Goal: Task Accomplishment & Management: Manage account settings

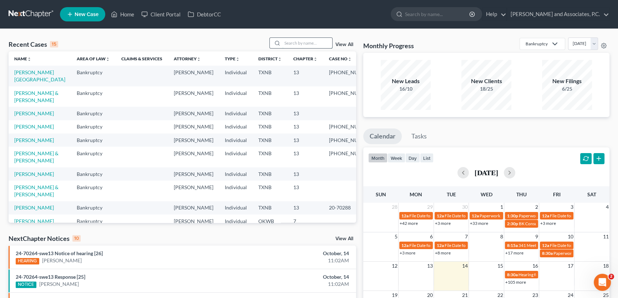
click at [319, 42] on input "search" at bounding box center [307, 43] width 50 height 10
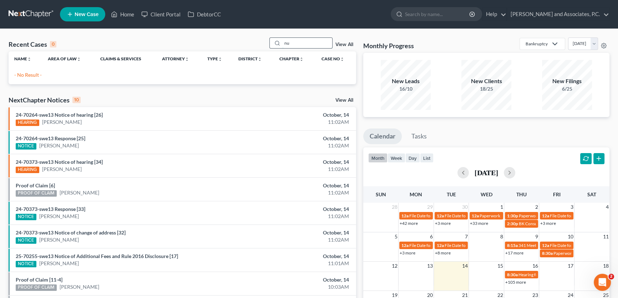
type input "n"
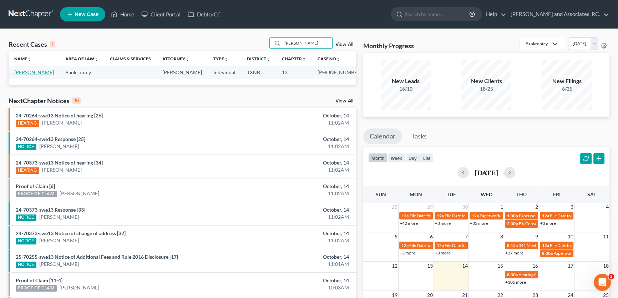
type input "[PERSON_NAME]"
drag, startPoint x: 279, startPoint y: 42, endPoint x: 258, endPoint y: 41, distance: 21.0
click at [258, 41] on div "Recent Cases 1 buce View All" at bounding box center [182, 44] width 347 height 14
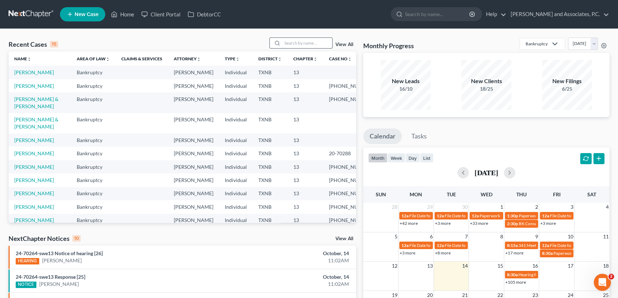
click at [294, 41] on input "search" at bounding box center [307, 43] width 50 height 10
click at [286, 44] on input "search" at bounding box center [307, 43] width 50 height 10
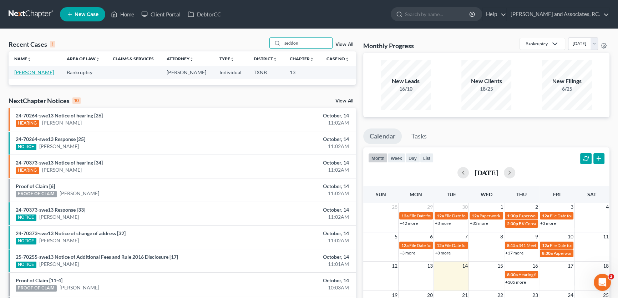
type input "seddon"
click at [36, 74] on link "[PERSON_NAME]" at bounding box center [34, 72] width 40 height 6
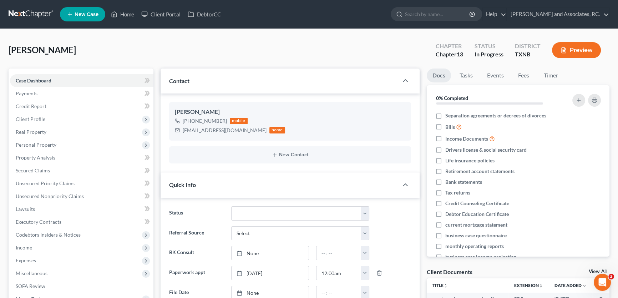
scroll to position [2537, 0]
click at [523, 74] on link "Fees" at bounding box center [523, 75] width 23 height 14
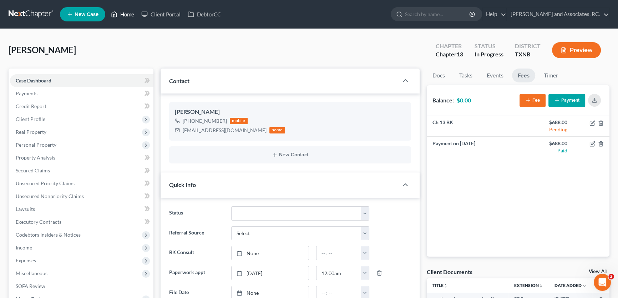
click at [126, 16] on link "Home" at bounding box center [122, 14] width 30 height 13
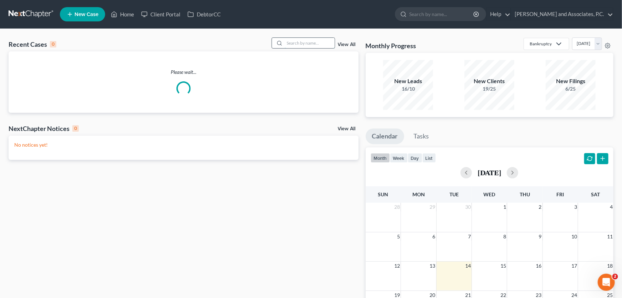
click at [301, 42] on input "search" at bounding box center [310, 43] width 50 height 10
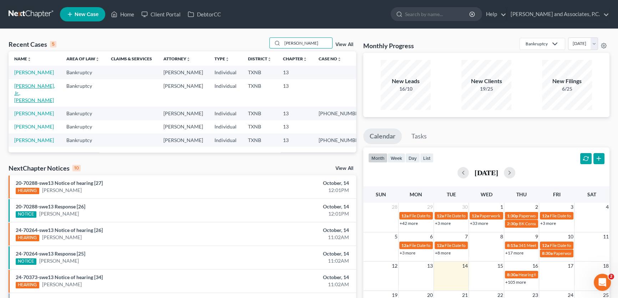
type input "[PERSON_NAME]"
click at [42, 87] on link "Becker, Jr., Paul" at bounding box center [34, 93] width 41 height 20
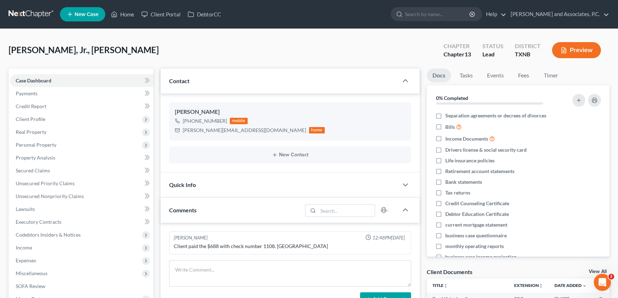
scroll to position [3, 0]
click at [528, 73] on link "Fees" at bounding box center [523, 75] width 23 height 14
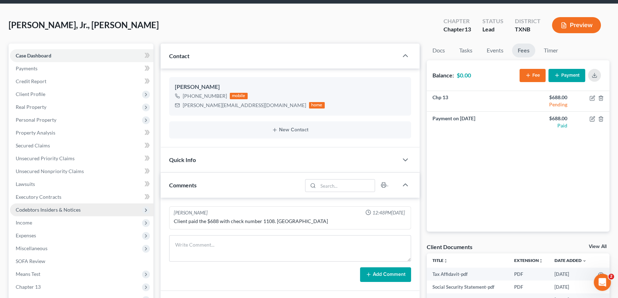
scroll to position [32, 0]
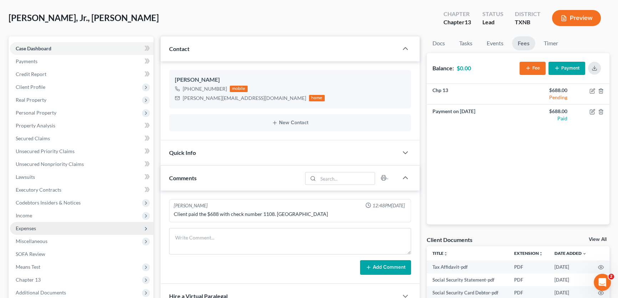
click at [27, 225] on span "Expenses" at bounding box center [26, 228] width 20 height 6
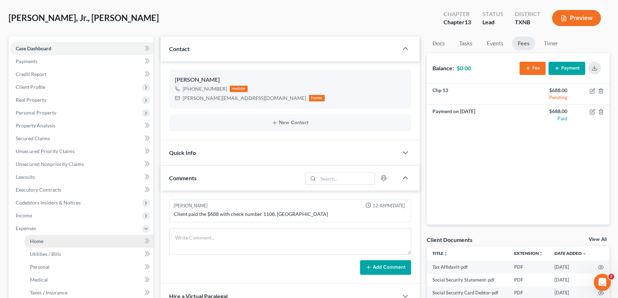
click at [37, 239] on span "Home" at bounding box center [37, 241] width 14 height 6
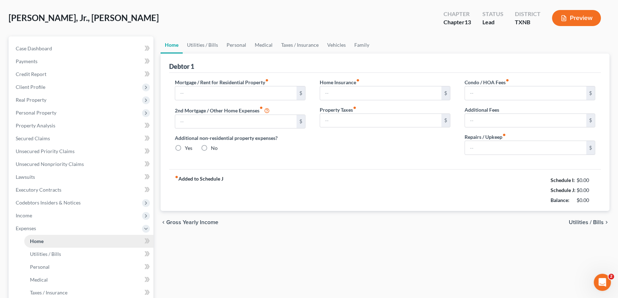
scroll to position [1, 0]
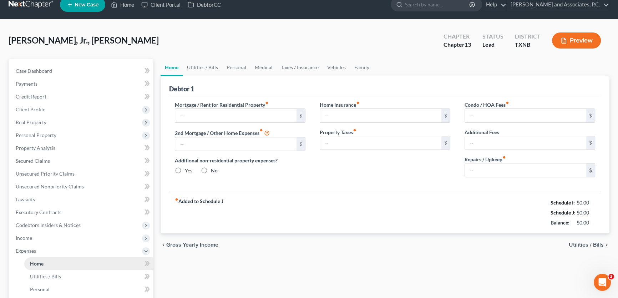
type input "630.00"
type input "0.00"
radio input "true"
type input "0.00"
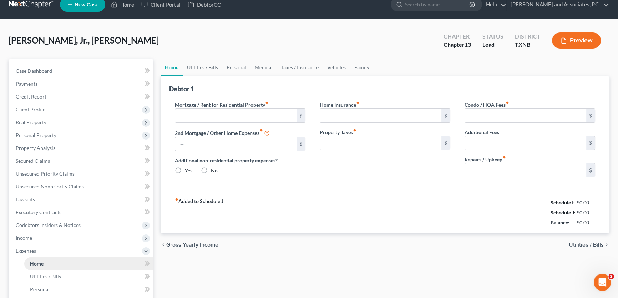
type input "0.00"
type input "100.00"
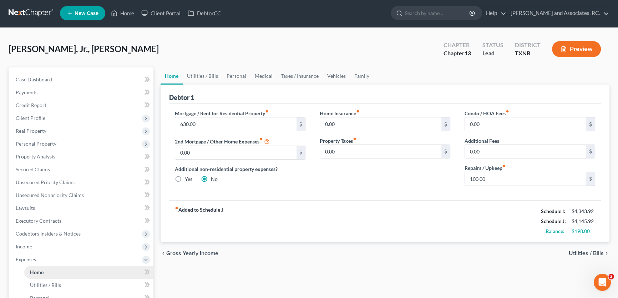
scroll to position [0, 0]
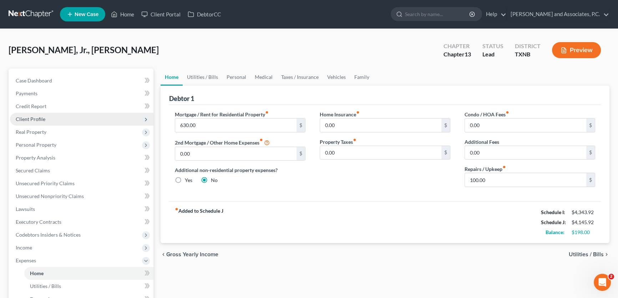
click at [34, 118] on span "Client Profile" at bounding box center [31, 119] width 30 height 6
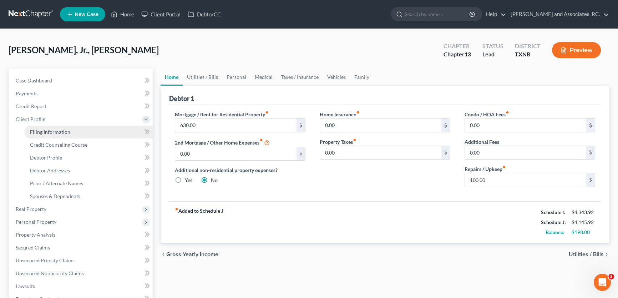
click at [48, 129] on span "Filing Information" at bounding box center [50, 132] width 40 height 6
select select "1"
select select "0"
select select "3"
select select "45"
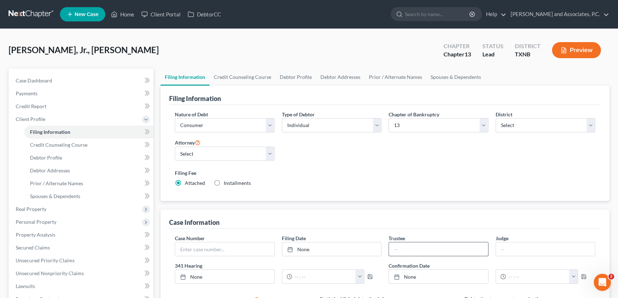
click at [418, 250] on input "text" at bounding box center [438, 249] width 99 height 14
type input "Katherine Davis"
drag, startPoint x: 507, startPoint y: 244, endPoint x: 510, endPoint y: 225, distance: 19.1
click at [507, 244] on input "text" at bounding box center [545, 249] width 99 height 14
type input "[PERSON_NAME]"
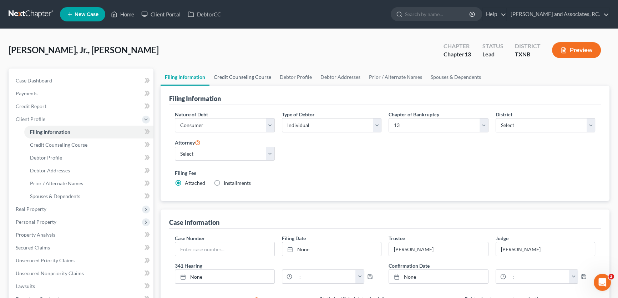
click at [257, 72] on link "Credit Counseling Course" at bounding box center [242, 76] width 66 height 17
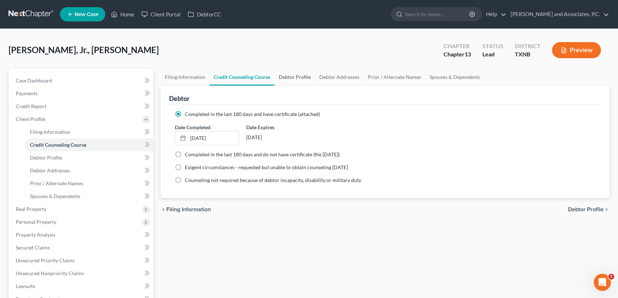
click at [290, 71] on link "Debtor Profile" at bounding box center [294, 76] width 41 height 17
select select "1"
select select "4"
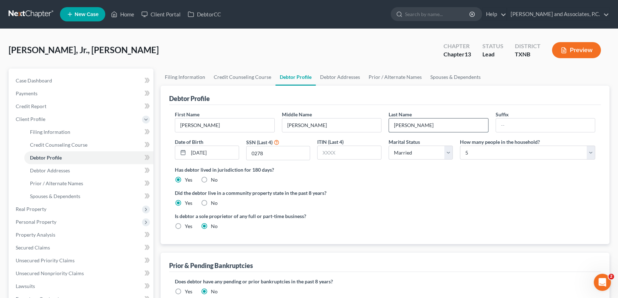
click at [466, 127] on input "Becker, Jr." at bounding box center [438, 125] width 99 height 14
type input "[PERSON_NAME]"
type input "Jr."
click at [294, 157] on input "0278" at bounding box center [277, 153] width 63 height 14
click at [336, 75] on link "Debtor Addresses" at bounding box center [340, 76] width 48 height 17
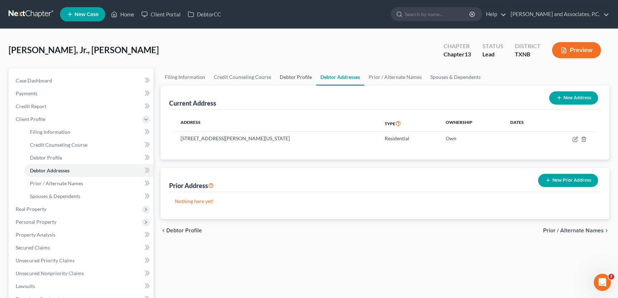
click at [296, 75] on link "Debtor Profile" at bounding box center [295, 76] width 41 height 17
select select "1"
select select "4"
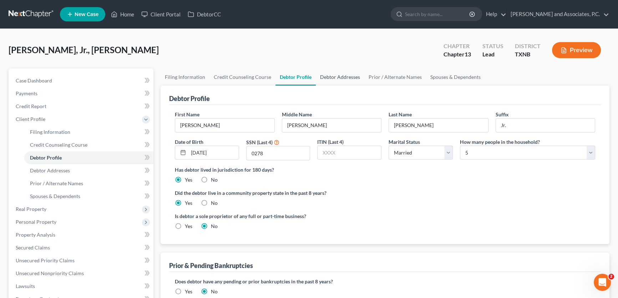
click at [346, 78] on link "Debtor Addresses" at bounding box center [340, 76] width 48 height 17
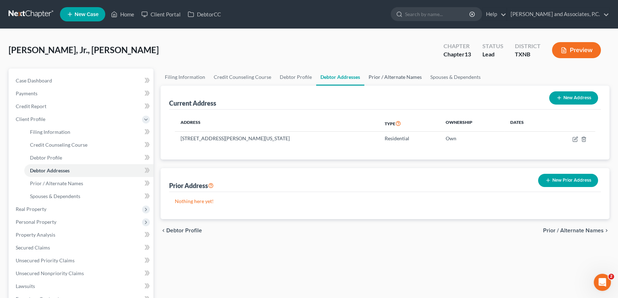
click at [386, 79] on link "Prior / Alternate Names" at bounding box center [395, 76] width 62 height 17
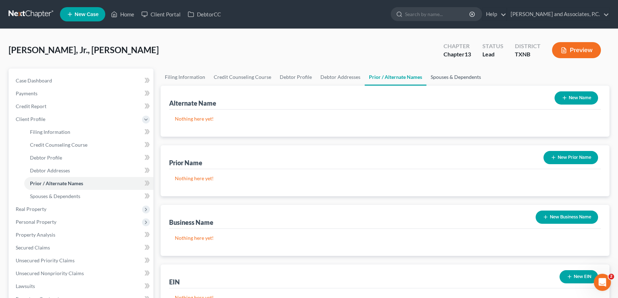
click at [432, 73] on link "Spouses & Dependents" at bounding box center [455, 76] width 59 height 17
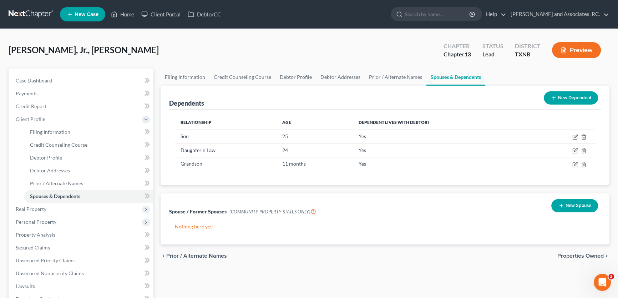
click at [568, 203] on button "New Spouse" at bounding box center [574, 205] width 47 height 13
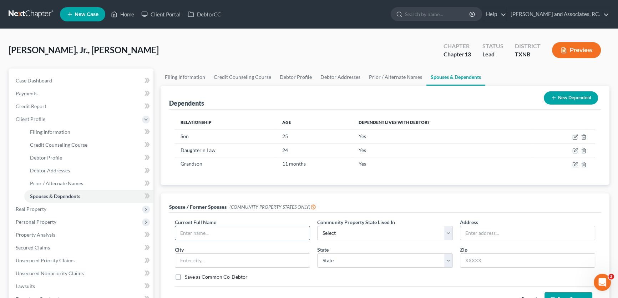
click at [221, 232] on input "text" at bounding box center [242, 233] width 134 height 14
type input "Cayce Denise Becker"
select select "8"
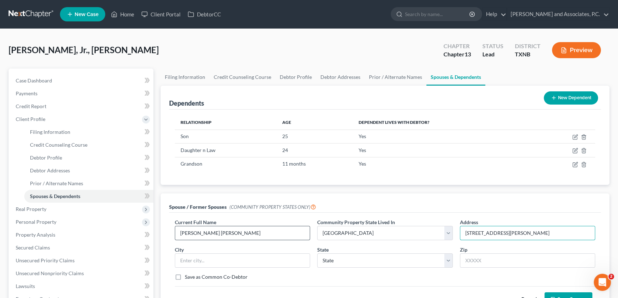
type input "607 W. Smith Ave"
type input "Iowa Park"
select select "45"
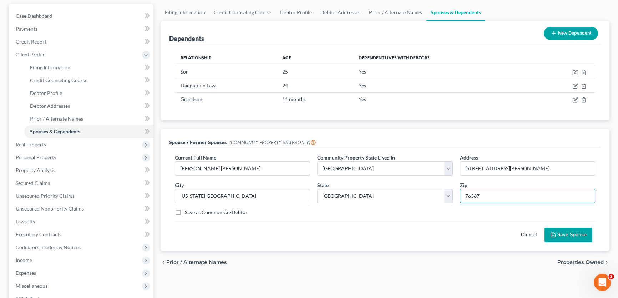
type input "76367"
click at [567, 235] on button "Save Spouse" at bounding box center [568, 234] width 48 height 15
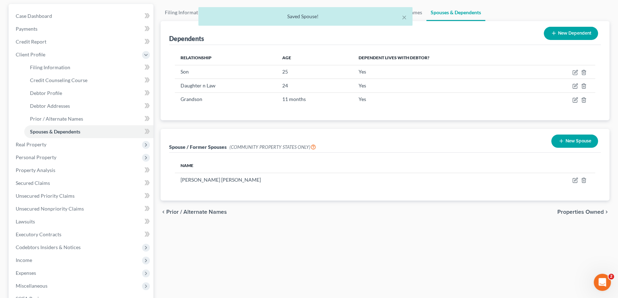
scroll to position [0, 0]
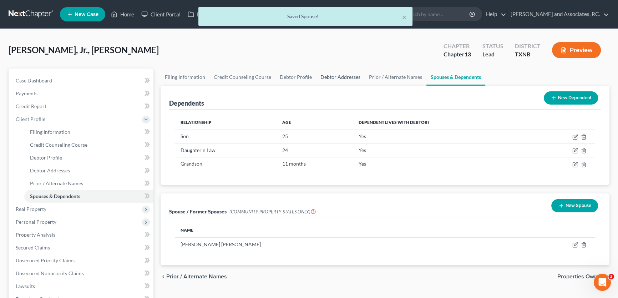
click at [327, 77] on link "Debtor Addresses" at bounding box center [340, 76] width 48 height 17
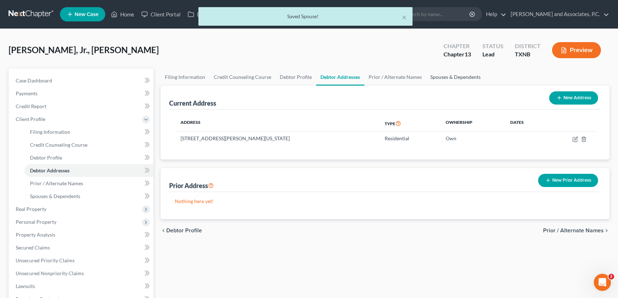
click at [447, 72] on link "Spouses & Dependents" at bounding box center [455, 76] width 59 height 17
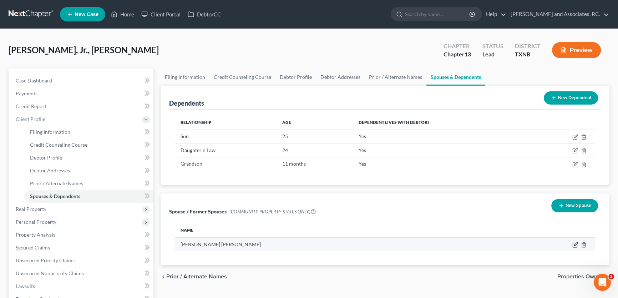
click at [573, 245] on icon "button" at bounding box center [575, 245] width 6 height 6
select select "8"
select select "45"
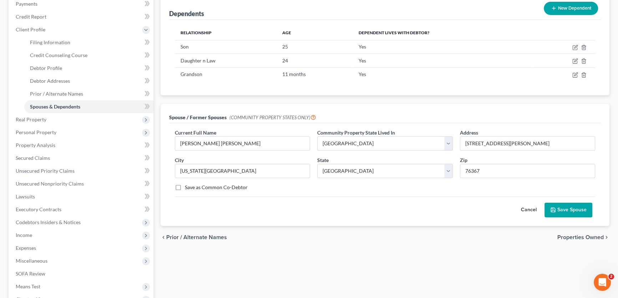
scroll to position [97, 0]
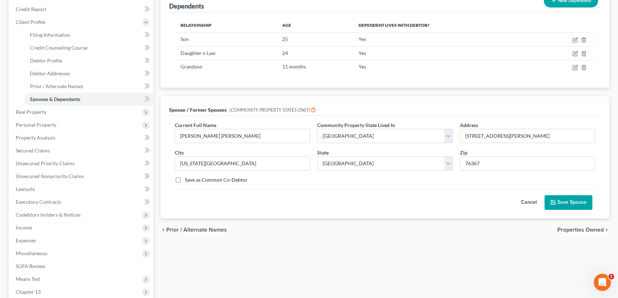
click at [554, 203] on polyline "submit" at bounding box center [553, 204] width 2 height 2
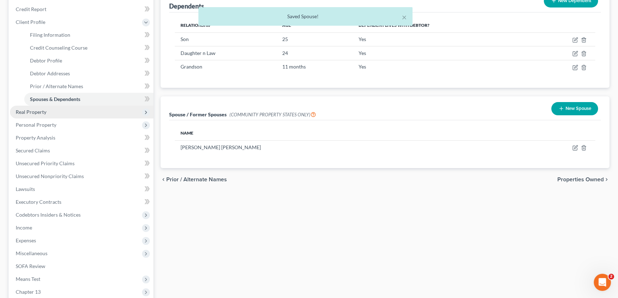
click at [25, 111] on span "Real Property" at bounding box center [31, 112] width 31 height 6
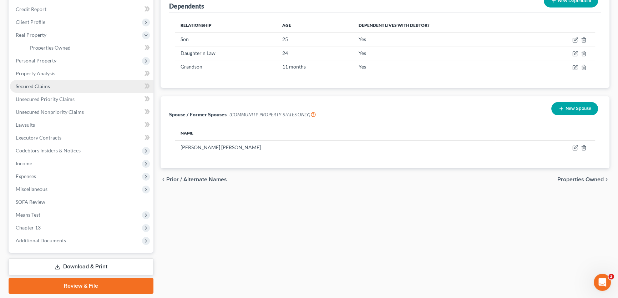
scroll to position [65, 0]
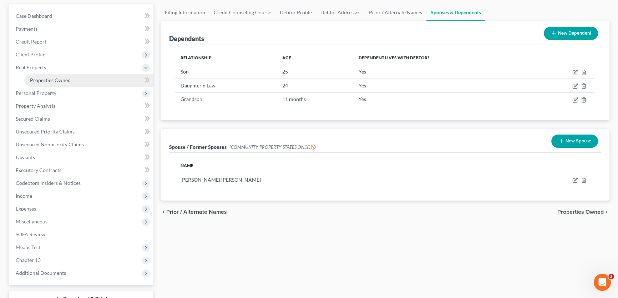
click at [39, 82] on span "Properties Owned" at bounding box center [50, 80] width 41 height 6
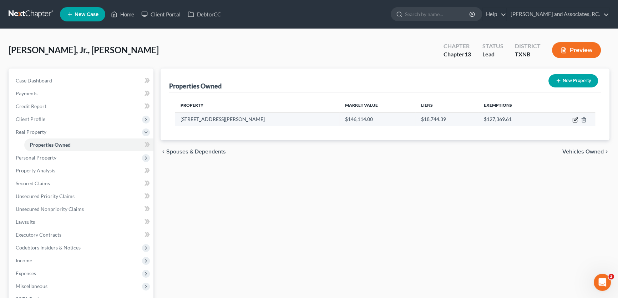
click at [574, 120] on icon "button" at bounding box center [575, 118] width 3 height 3
select select "45"
select select "242"
select select "4"
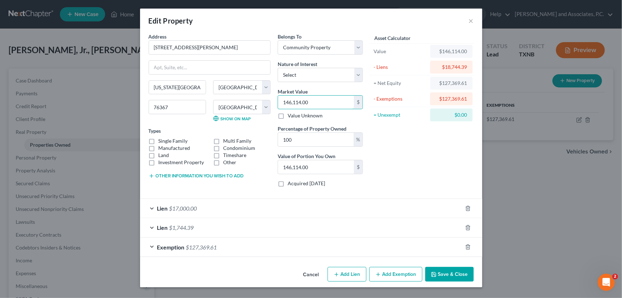
type input "7"
type input "7.00"
type input "73"
type input "73.00"
type input "730"
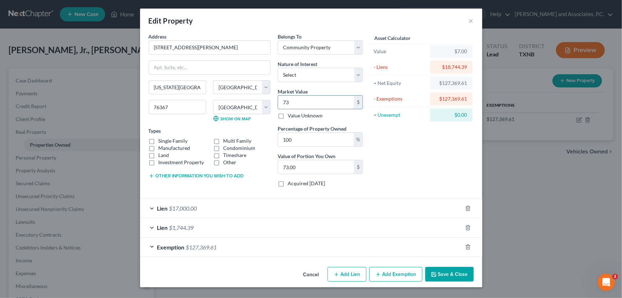
type input "730.00"
type input "7305"
type input "7,305.00"
type input "7,3057"
type input "73,057.00"
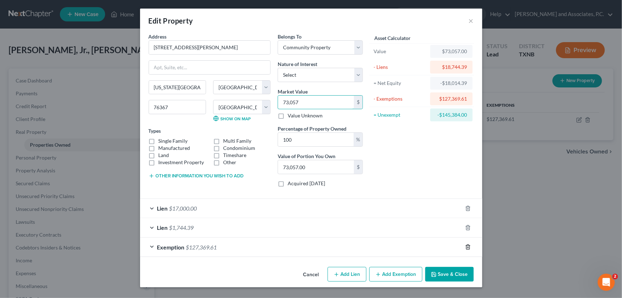
type input "73,057"
click at [469, 248] on icon "button" at bounding box center [468, 247] width 6 height 6
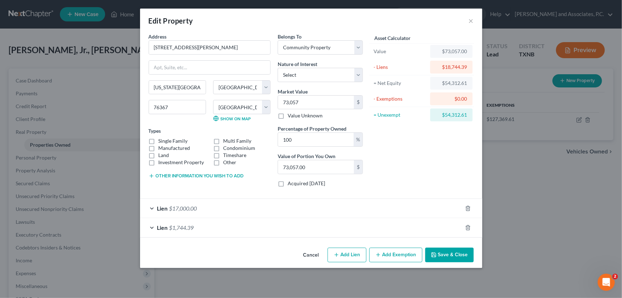
click at [307, 252] on button "Cancel" at bounding box center [311, 255] width 27 height 14
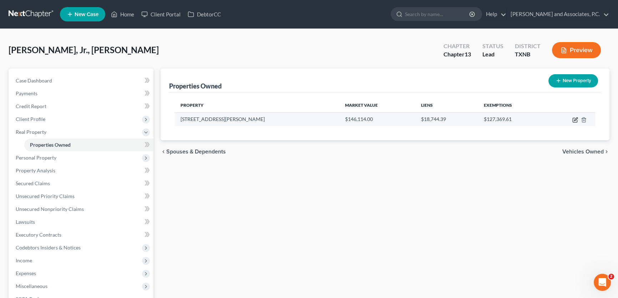
click at [574, 119] on icon "button" at bounding box center [575, 120] width 6 height 6
select select "45"
select select "242"
select select "4"
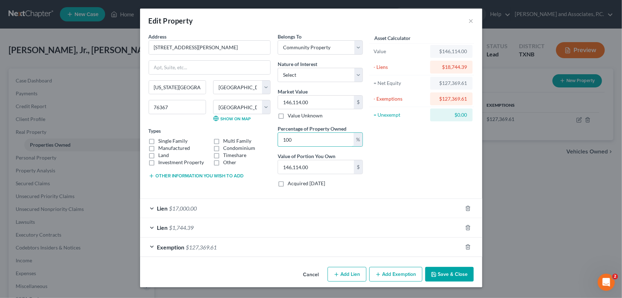
drag, startPoint x: 292, startPoint y: 142, endPoint x: 270, endPoint y: 142, distance: 21.4
click at [270, 142] on div "Address * 607 W. Smith Ave. Iowa Park State AL AK AR AZ CA CO CT DE DC FL GA GU…" at bounding box center [255, 113] width 221 height 160
type input "5"
type input "7,305.70"
type input "50"
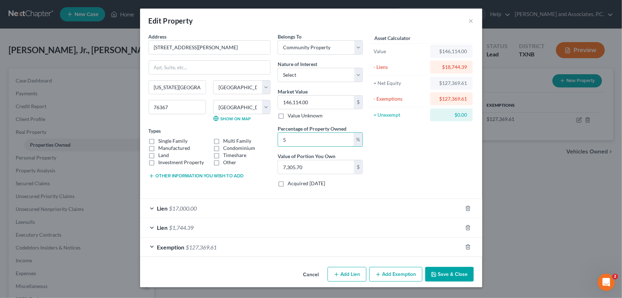
type input "73,057.00"
type input "50"
click at [420, 158] on div "Asset Calculator Value $146,114.00 - Liens $18,744.39 = Net Equity $127,369.61 …" at bounding box center [422, 113] width 111 height 160
click at [159, 141] on label "Single Family" at bounding box center [173, 140] width 29 height 7
click at [162, 141] on input "Single Family" at bounding box center [164, 139] width 5 height 5
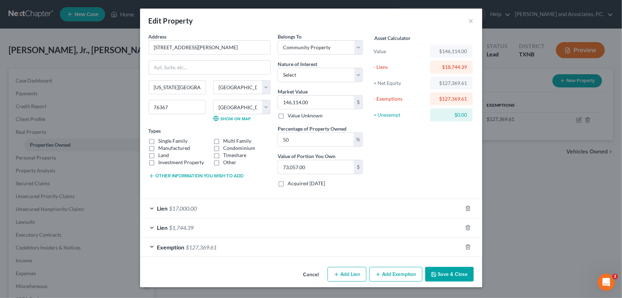
checkbox input "true"
click at [442, 276] on button "Save & Close" at bounding box center [449, 274] width 48 height 15
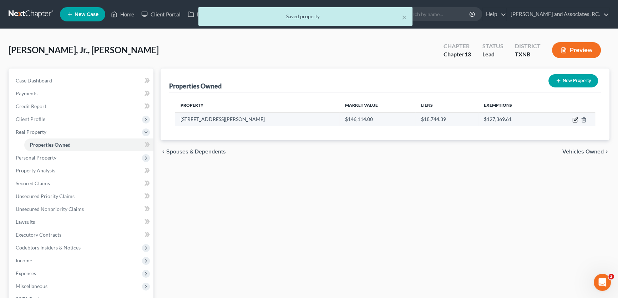
click at [575, 118] on icon "button" at bounding box center [575, 118] width 3 height 3
select select "45"
select select "242"
select select "4"
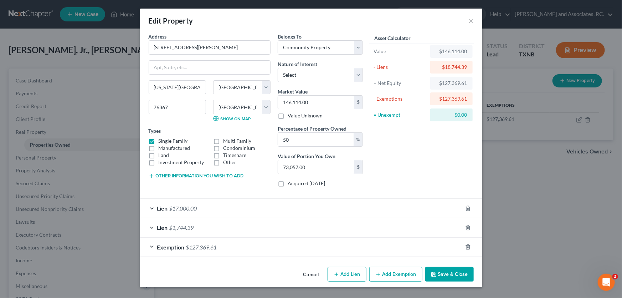
click at [435, 273] on icon "button" at bounding box center [434, 274] width 6 height 6
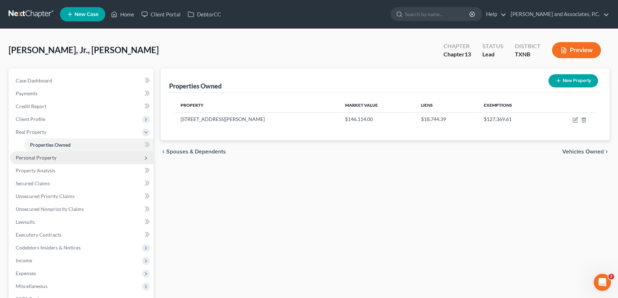
click at [76, 156] on span "Personal Property" at bounding box center [81, 157] width 143 height 13
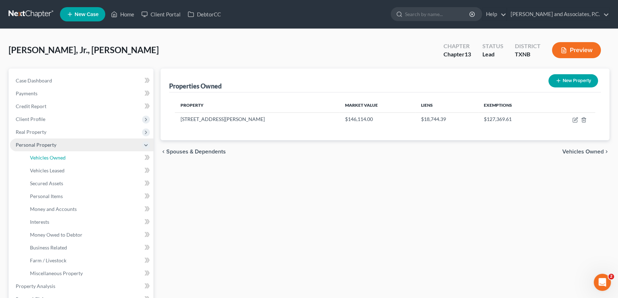
click at [76, 156] on link "Vehicles Owned" at bounding box center [88, 157] width 129 height 13
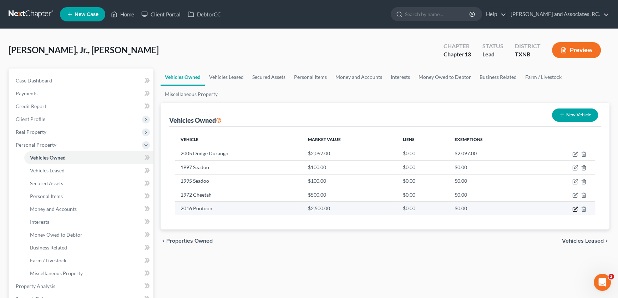
click at [576, 209] on icon "button" at bounding box center [575, 209] width 6 height 6
select select "3"
select select "10"
select select "3"
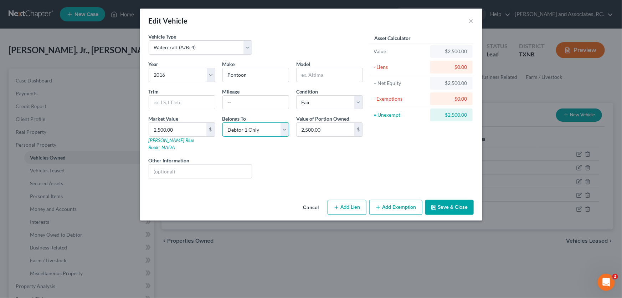
click at [282, 129] on select "Select Debtor 1 Only Debtor 2 Only Debtor 1 And Debtor 2 Only At Least One Of T…" at bounding box center [255, 129] width 67 height 14
select select "4"
click at [222, 122] on select "Select Debtor 1 Only Debtor 2 Only Debtor 1 And Debtor 2 Only At Least One Of T…" at bounding box center [255, 129] width 67 height 14
click at [444, 202] on button "Save & Close" at bounding box center [449, 207] width 48 height 15
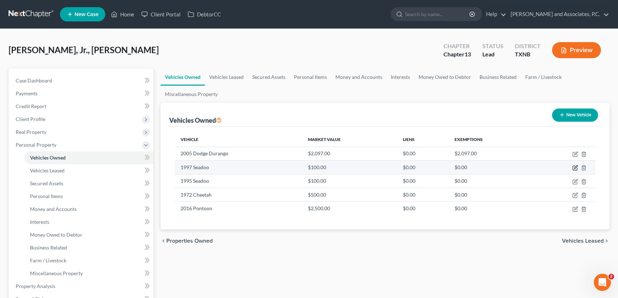
click at [575, 165] on icon "button" at bounding box center [575, 168] width 6 height 6
select select "3"
select select "29"
select select "4"
select select "0"
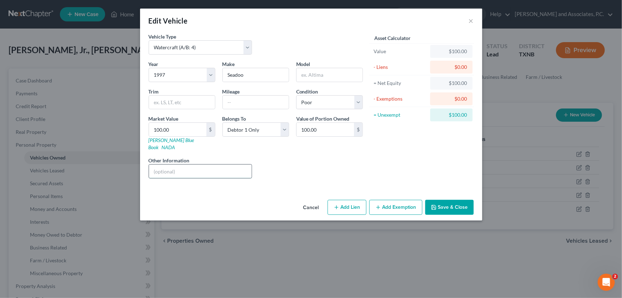
click at [198, 164] on input "text" at bounding box center [200, 171] width 103 height 14
type input "not running; no key"
click at [440, 201] on button "Save & Close" at bounding box center [449, 207] width 48 height 15
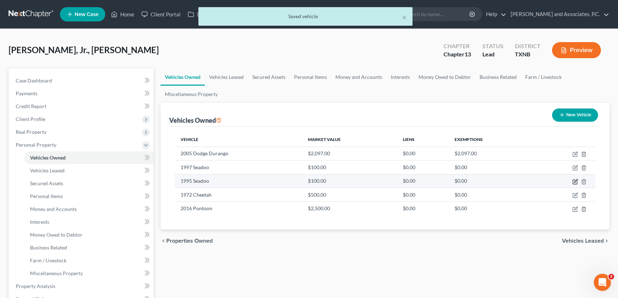
click at [576, 182] on icon "button" at bounding box center [575, 182] width 6 height 6
select select "0"
select select "31"
select select "4"
select select "0"
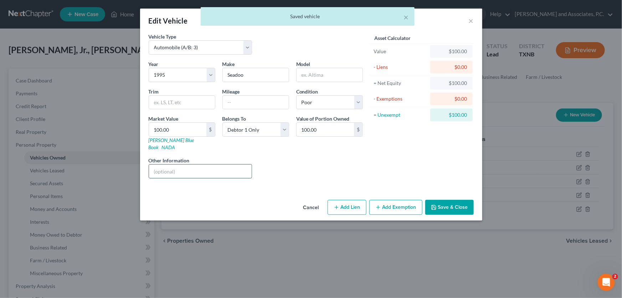
click at [202, 164] on input "text" at bounding box center [200, 171] width 103 height 14
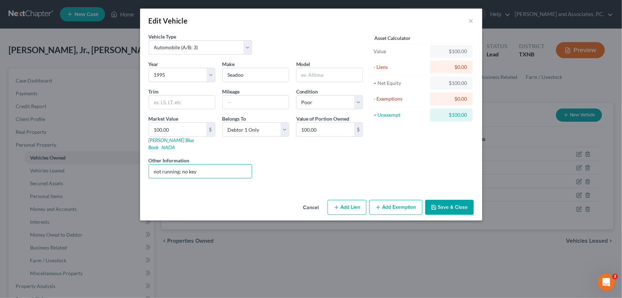
type input "not running; no key"
click at [437, 204] on icon "button" at bounding box center [434, 207] width 6 height 6
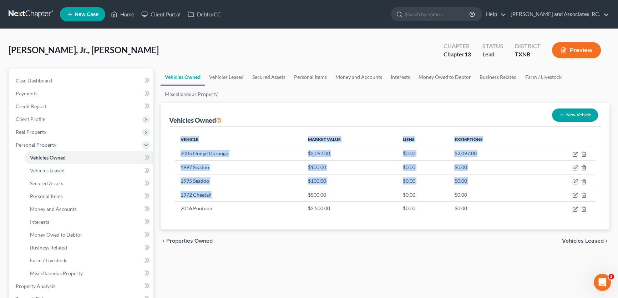
drag, startPoint x: 235, startPoint y: 193, endPoint x: 174, endPoint y: 193, distance: 61.7
click at [174, 193] on div "Vehicle Market Value Liens Exemptions 2005 Dodge Durango $2,097.00 $0.00 $2,097…" at bounding box center [384, 178] width 431 height 103
click at [223, 194] on td "1972 Cheetah" at bounding box center [238, 195] width 127 height 14
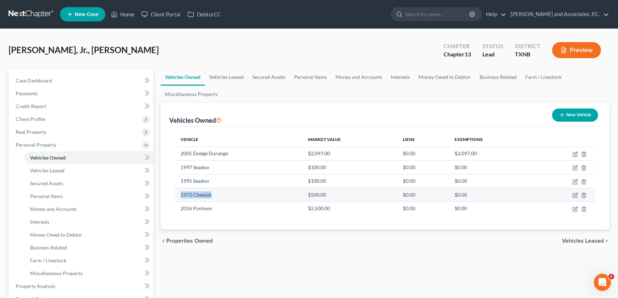
drag, startPoint x: 219, startPoint y: 194, endPoint x: 188, endPoint y: 194, distance: 31.0
click at [180, 194] on td "1972 Cheetah" at bounding box center [238, 195] width 127 height 14
copy td "1972 Cheetah"
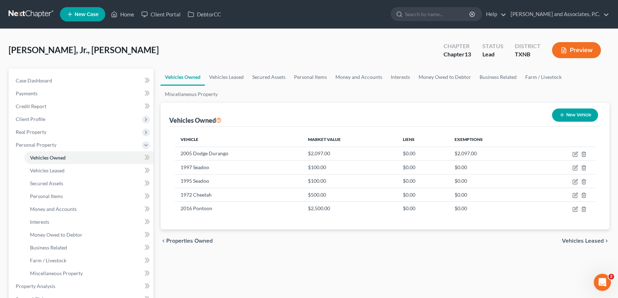
click at [225, 219] on div "Vehicle Market Value Liens Exemptions 2005 Dodge Durango $2,097.00 $0.00 $2,097…" at bounding box center [384, 178] width 431 height 103
click at [227, 76] on link "Vehicles Leased" at bounding box center [226, 76] width 43 height 17
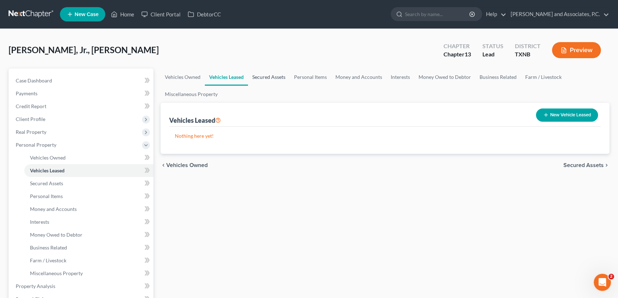
click at [268, 77] on link "Secured Assets" at bounding box center [269, 76] width 42 height 17
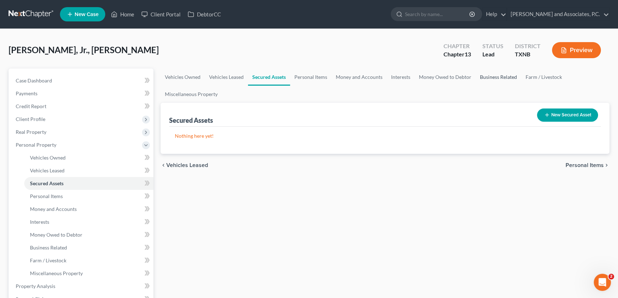
click at [476, 76] on link "Business Related" at bounding box center [498, 76] width 46 height 17
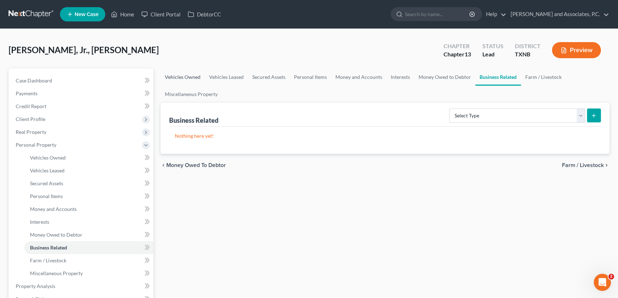
click at [189, 74] on link "Vehicles Owned" at bounding box center [182, 76] width 44 height 17
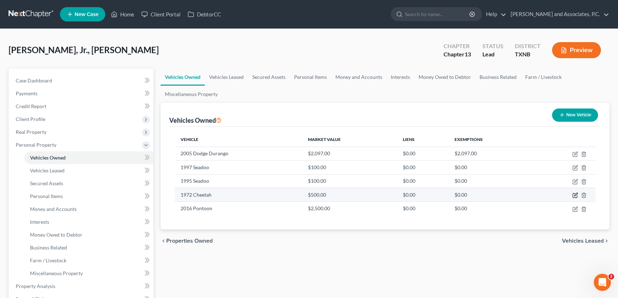
click at [576, 193] on icon "button" at bounding box center [575, 194] width 3 height 3
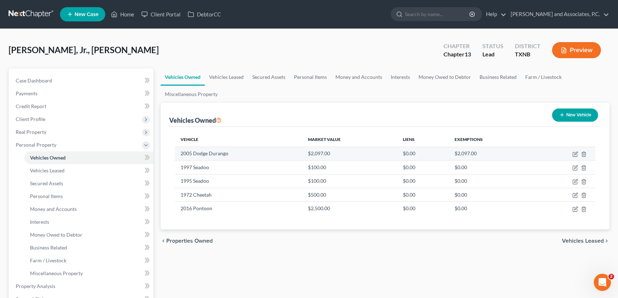
select select "5"
select select "54"
select select "3"
select select "0"
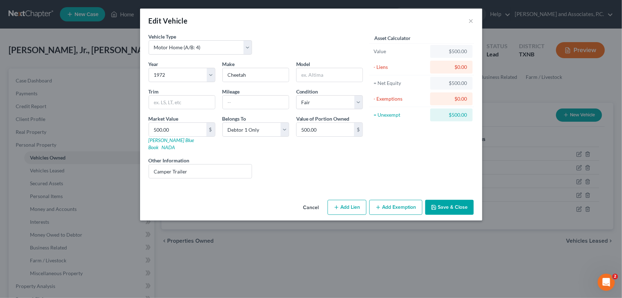
click at [310, 201] on button "Cancel" at bounding box center [311, 207] width 27 height 14
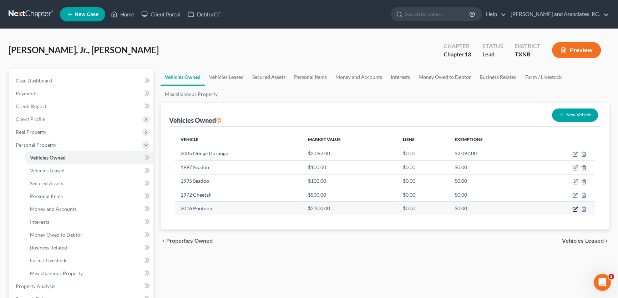
click at [575, 209] on icon "button" at bounding box center [575, 209] width 6 height 6
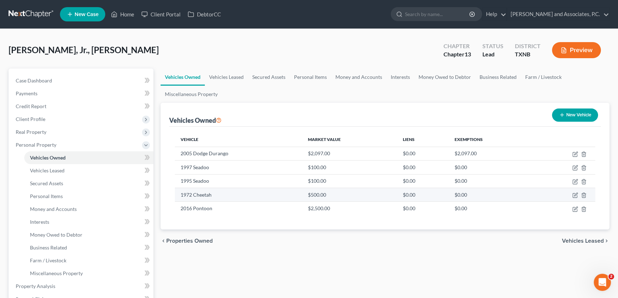
select select "3"
select select "10"
select select "3"
select select "4"
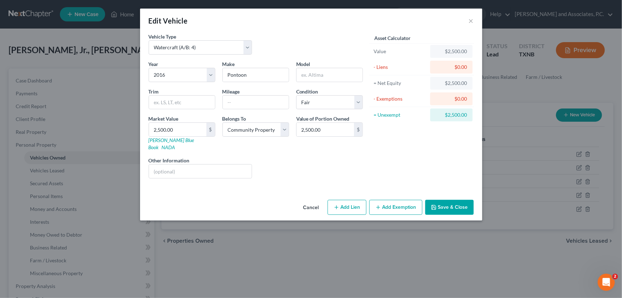
click at [308, 202] on button "Cancel" at bounding box center [311, 207] width 27 height 14
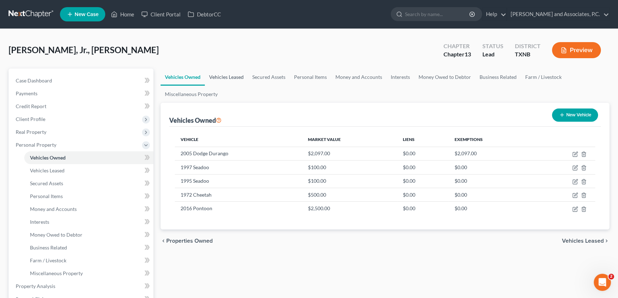
click at [232, 74] on link "Vehicles Leased" at bounding box center [226, 76] width 43 height 17
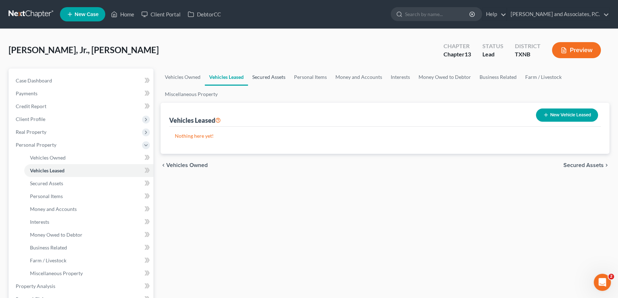
click at [263, 74] on link "Secured Assets" at bounding box center [269, 76] width 42 height 17
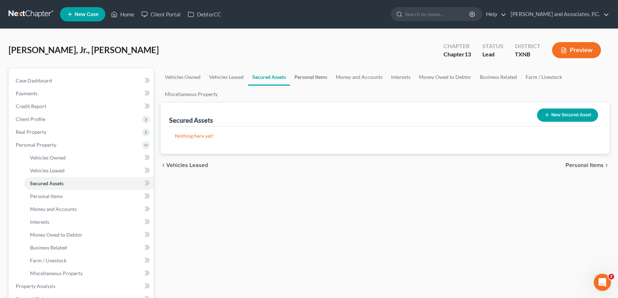
click at [301, 75] on link "Personal Items" at bounding box center [310, 76] width 41 height 17
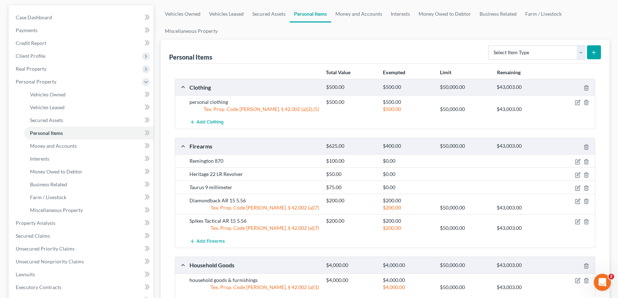
scroll to position [65, 0]
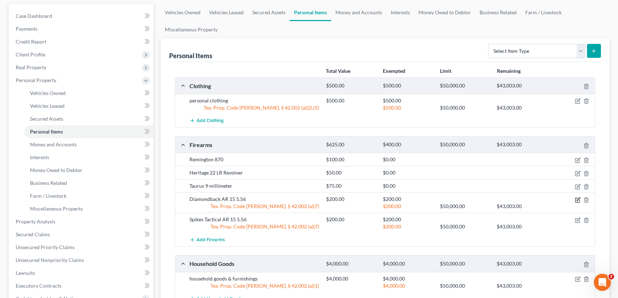
click at [575, 200] on icon "button" at bounding box center [577, 200] width 4 height 4
click at [577, 199] on icon "button" at bounding box center [577, 198] width 3 height 3
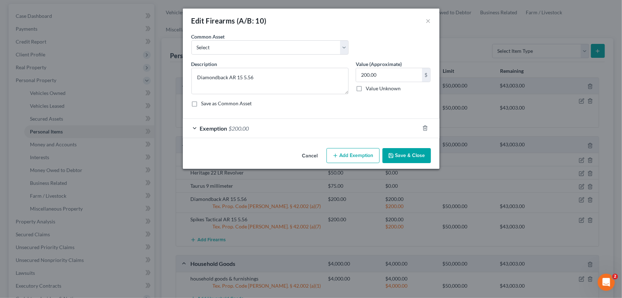
click at [213, 125] on span "Exemption" at bounding box center [213, 128] width 27 height 7
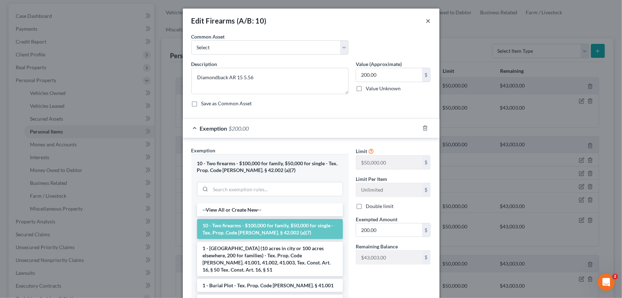
click at [426, 20] on button "×" at bounding box center [428, 20] width 5 height 9
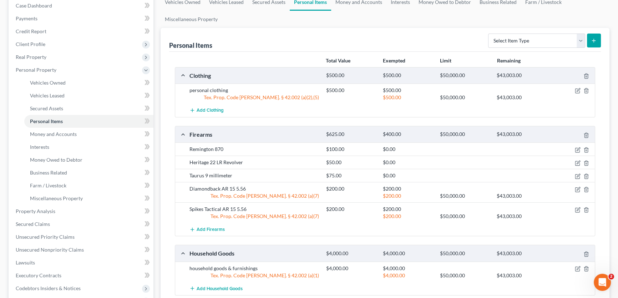
scroll to position [0, 0]
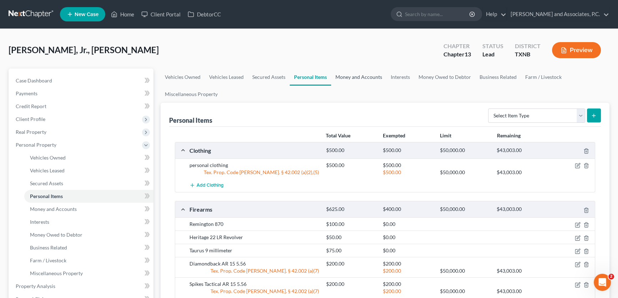
click at [343, 78] on link "Money and Accounts" at bounding box center [358, 76] width 55 height 17
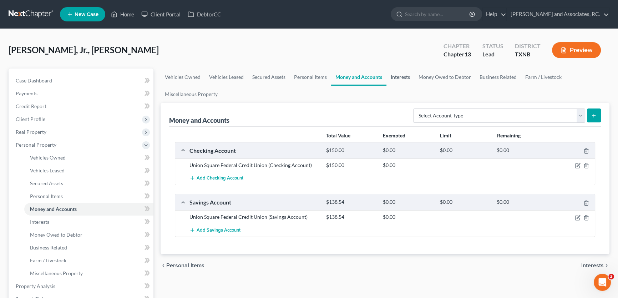
click at [403, 78] on link "Interests" at bounding box center [400, 76] width 28 height 17
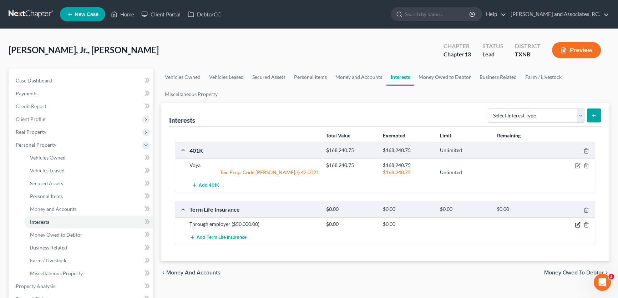
click at [578, 222] on icon "button" at bounding box center [577, 225] width 6 height 6
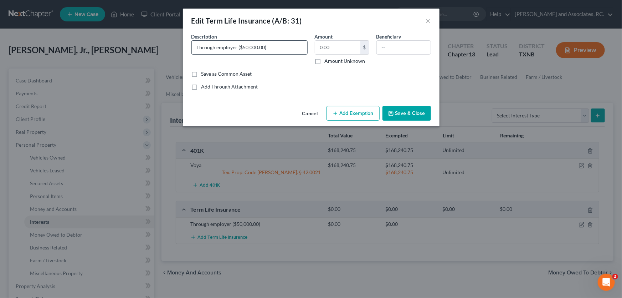
click at [240, 47] on input "Through employer ($50,000.00)" at bounding box center [250, 48] width 116 height 14
type input "Through employer (value $50,000.00)"
click at [409, 108] on button "Save & Close" at bounding box center [407, 113] width 48 height 15
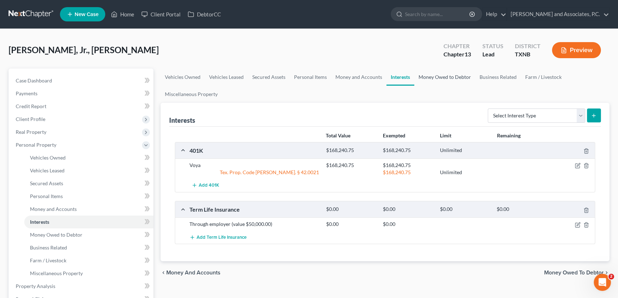
click at [444, 76] on link "Money Owed to Debtor" at bounding box center [444, 76] width 61 height 17
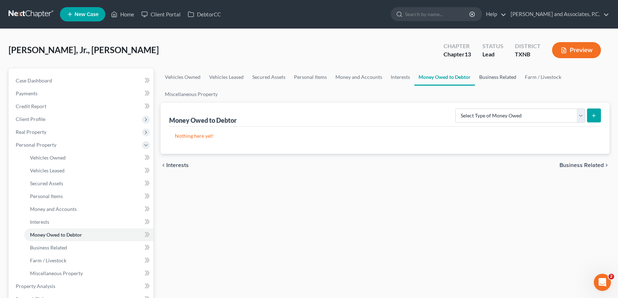
click at [485, 74] on link "Business Related" at bounding box center [498, 76] width 46 height 17
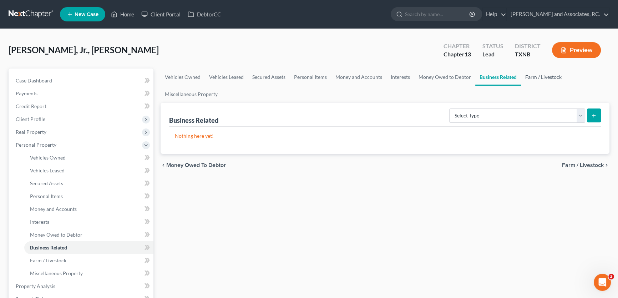
click at [522, 75] on link "Farm / Livestock" at bounding box center [543, 76] width 45 height 17
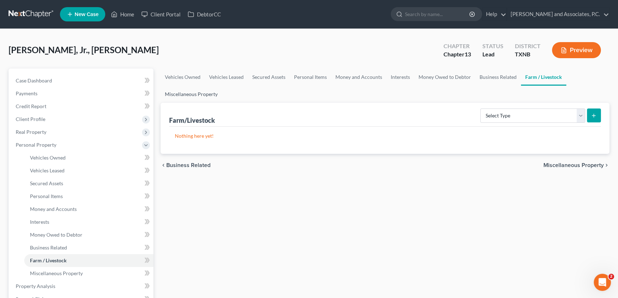
click at [207, 98] on link "Miscellaneous Property" at bounding box center [190, 94] width 61 height 17
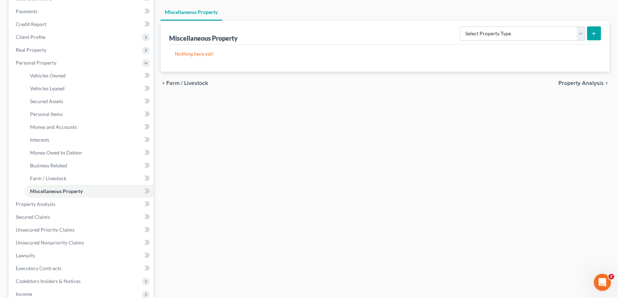
scroll to position [97, 0]
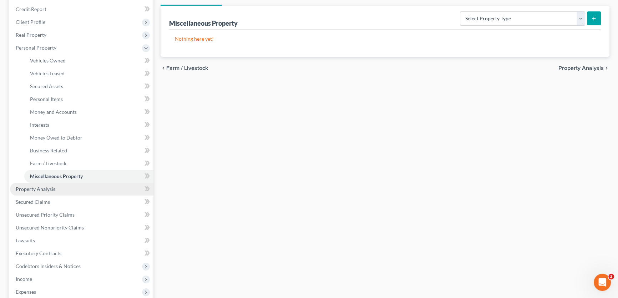
click at [64, 186] on link "Property Analysis" at bounding box center [81, 189] width 143 height 13
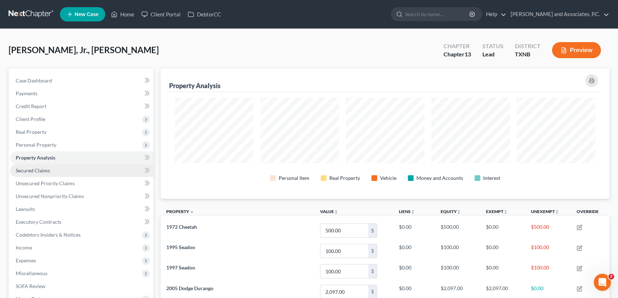
click at [45, 173] on link "Secured Claims" at bounding box center [81, 170] width 143 height 13
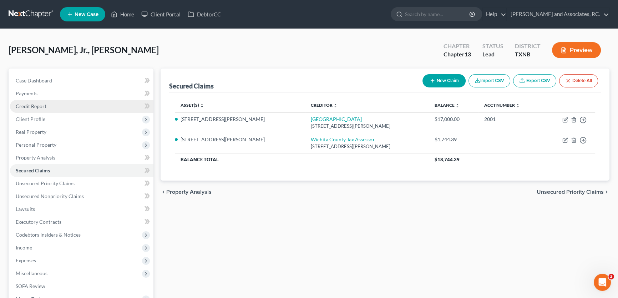
click at [42, 106] on span "Credit Report" at bounding box center [31, 106] width 31 height 6
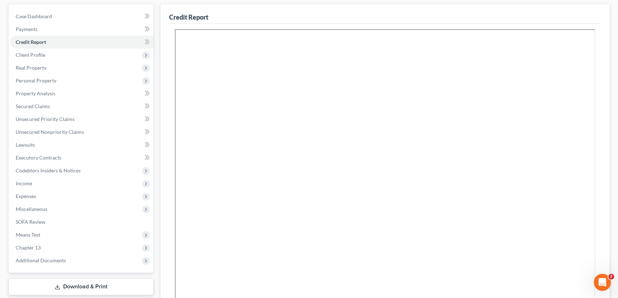
scroll to position [65, 0]
click at [40, 113] on link "Unsecured Priority Claims" at bounding box center [81, 118] width 143 height 13
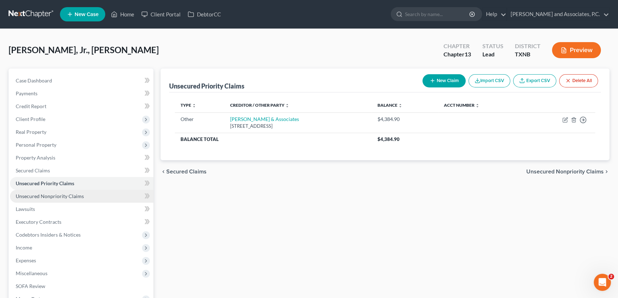
click at [82, 196] on span "Unsecured Nonpriority Claims" at bounding box center [50, 196] width 68 height 6
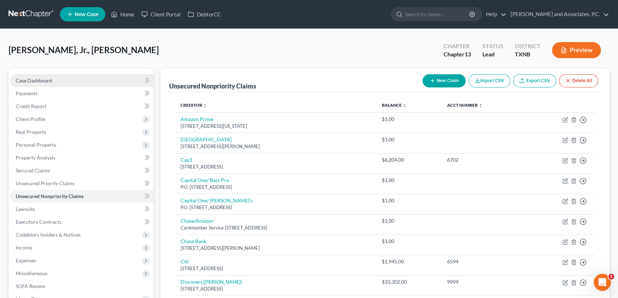
click at [41, 80] on span "Case Dashboard" at bounding box center [34, 80] width 36 height 6
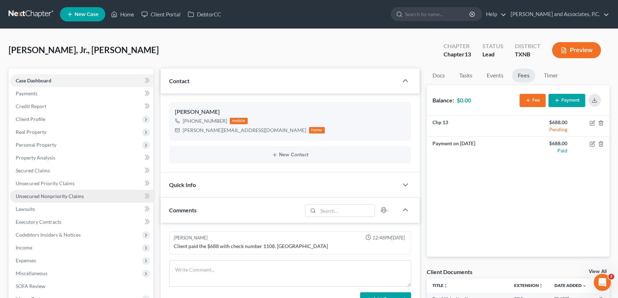
click at [59, 194] on span "Unsecured Nonpriority Claims" at bounding box center [50, 196] width 68 height 6
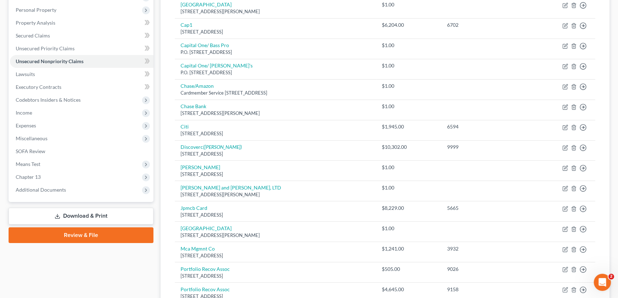
scroll to position [102, 0]
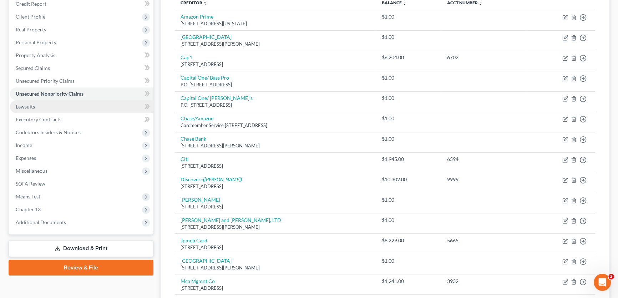
click at [27, 103] on span "Lawsuits" at bounding box center [25, 106] width 19 height 6
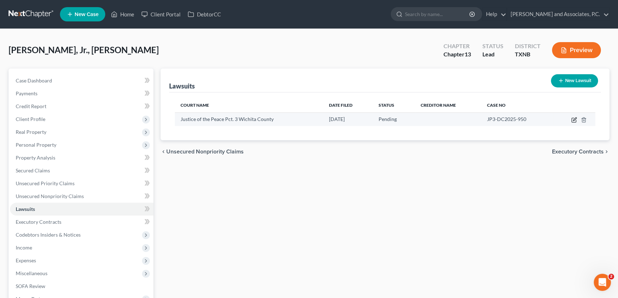
click at [573, 118] on icon "button" at bounding box center [574, 120] width 6 height 6
select select "45"
select select "0"
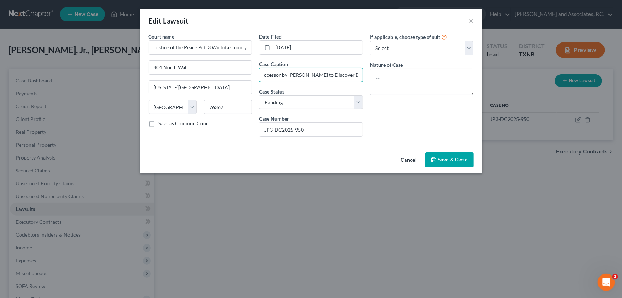
drag, startPoint x: 295, startPoint y: 75, endPoint x: 369, endPoint y: 73, distance: 74.6
click at [369, 73] on div "Court name * Justice of the Peace Pct. 3 Wichita County 404 North Wall Iowa Par…" at bounding box center [311, 87] width 332 height 109
click at [308, 73] on input "Plaintiff: Capital One N.A., Successor by Merger to Discover Bank vs Defendant:…" at bounding box center [311, 75] width 103 height 14
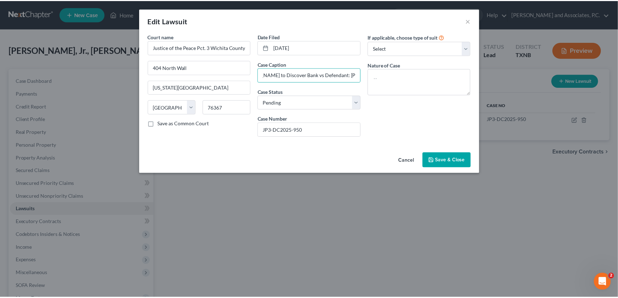
scroll to position [0, 0]
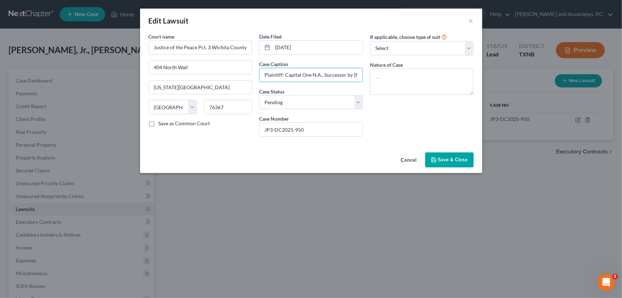
click at [409, 157] on button "Cancel" at bounding box center [408, 160] width 27 height 14
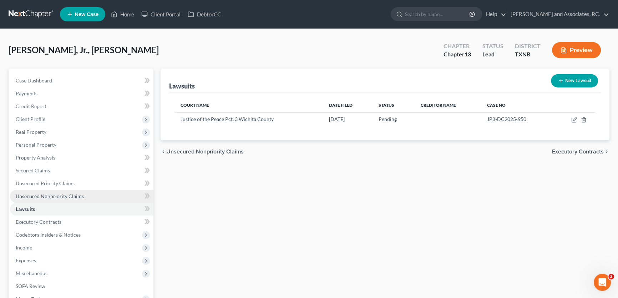
click at [45, 198] on span "Unsecured Nonpriority Claims" at bounding box center [50, 196] width 68 height 6
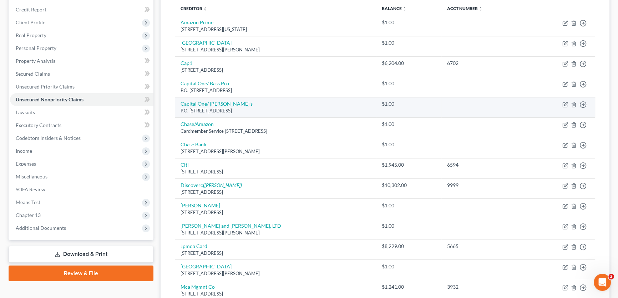
scroll to position [97, 0]
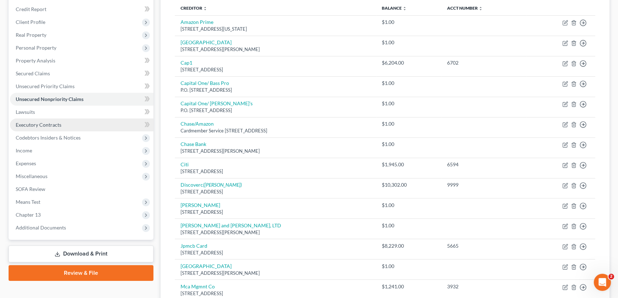
click at [32, 124] on span "Executory Contracts" at bounding box center [39, 125] width 46 height 6
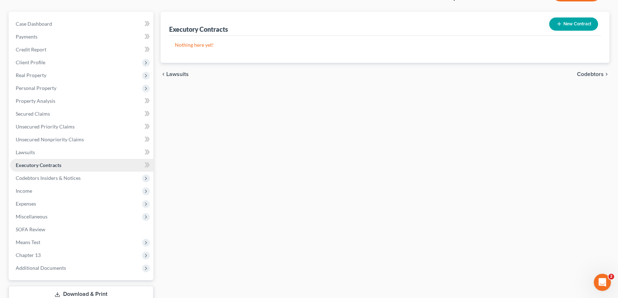
scroll to position [65, 0]
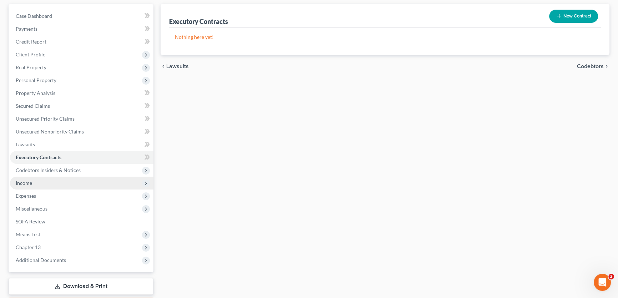
click at [35, 181] on span "Income" at bounding box center [81, 183] width 143 height 13
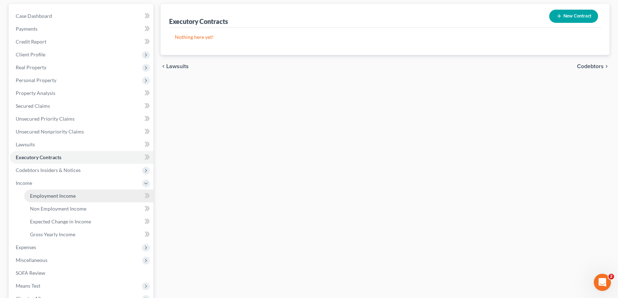
click at [37, 196] on span "Employment Income" at bounding box center [53, 196] width 46 height 6
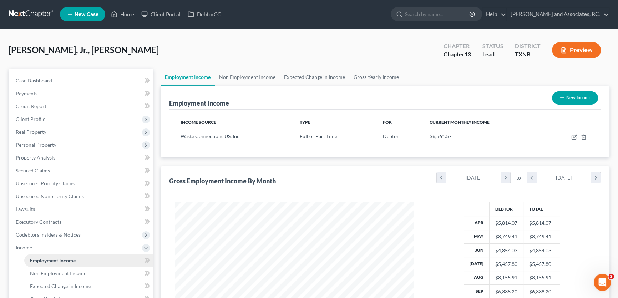
scroll to position [128, 253]
click at [239, 77] on link "Non Employment Income" at bounding box center [247, 76] width 65 height 17
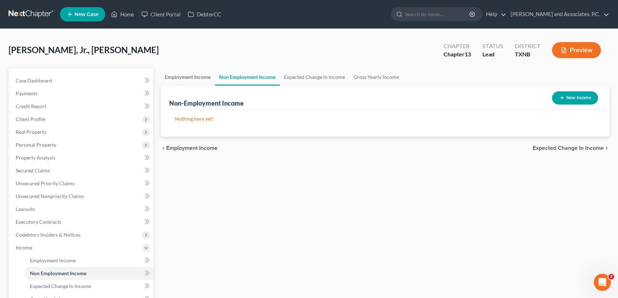
click at [198, 82] on link "Employment Income" at bounding box center [187, 76] width 54 height 17
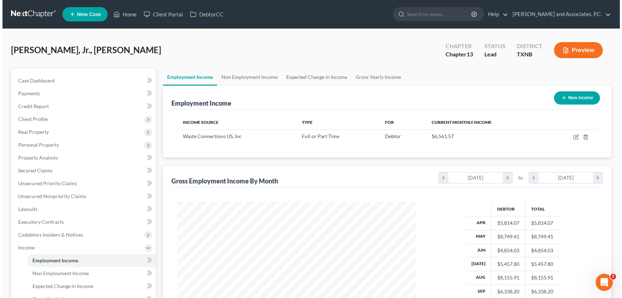
scroll to position [128, 253]
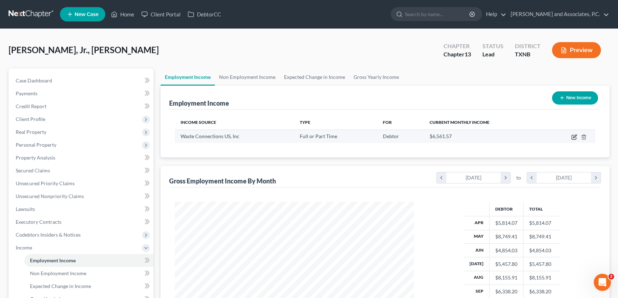
click at [572, 137] on icon "button" at bounding box center [574, 137] width 6 height 6
select select "0"
select select "45"
select select "3"
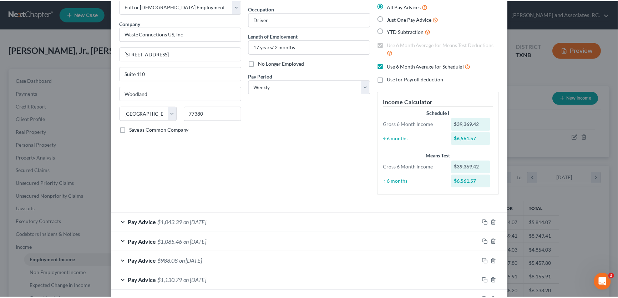
scroll to position [0, 0]
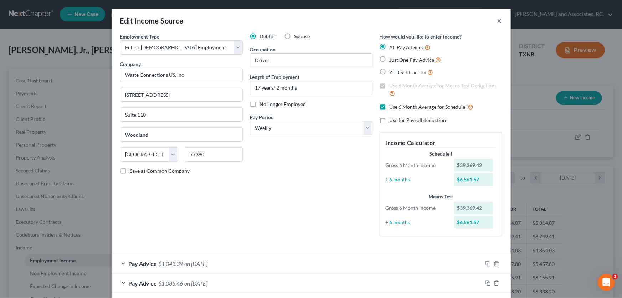
click at [499, 20] on button "×" at bounding box center [499, 20] width 5 height 9
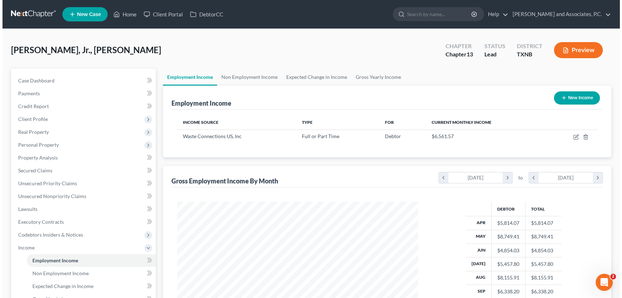
scroll to position [356441, 356315]
drag, startPoint x: 283, startPoint y: 44, endPoint x: 184, endPoint y: 6, distance: 106.9
click at [283, 44] on div "Becker, Jr., Paul Upgraded Chapter Chapter 13 Status Lead District TXNB Preview" at bounding box center [309, 52] width 600 height 31
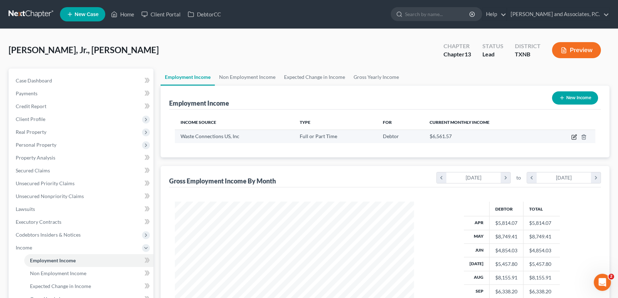
click at [573, 137] on icon "button" at bounding box center [574, 135] width 3 height 3
select select "0"
select select "45"
select select "3"
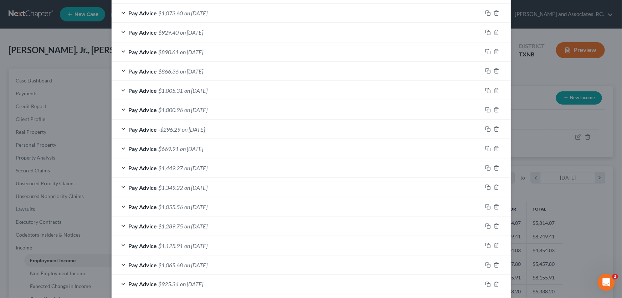
scroll to position [421, 0]
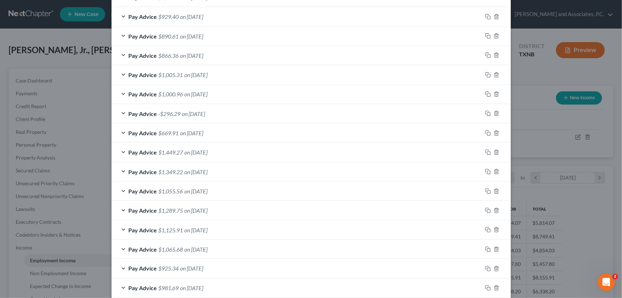
click at [208, 191] on span "on 05/18/2025" at bounding box center [196, 191] width 23 height 7
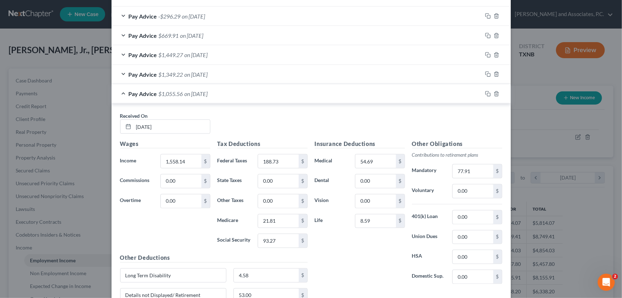
scroll to position [551, 0]
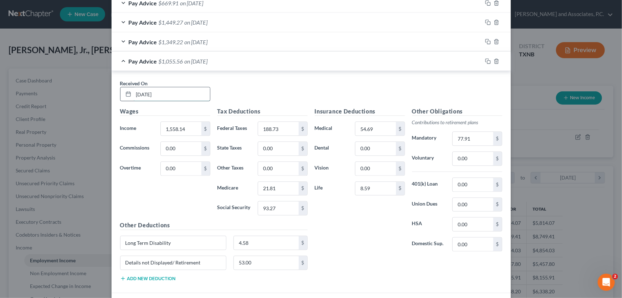
click at [146, 93] on input "05/18/2025" at bounding box center [172, 94] width 76 height 14
type input "05/23/2025"
click at [225, 90] on div "Received On * 05/23/2025" at bounding box center [311, 93] width 389 height 27
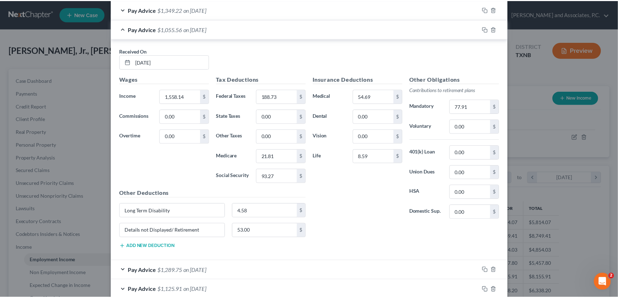
scroll to position [718, 0]
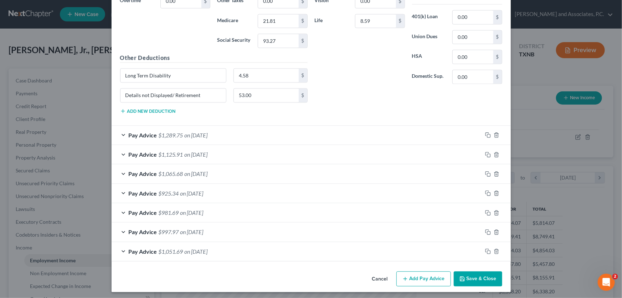
click at [463, 276] on icon "button" at bounding box center [463, 279] width 6 height 6
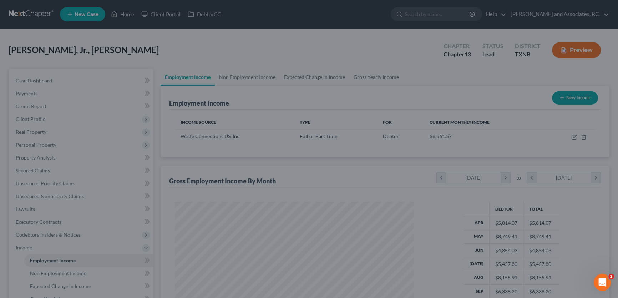
scroll to position [356441, 356315]
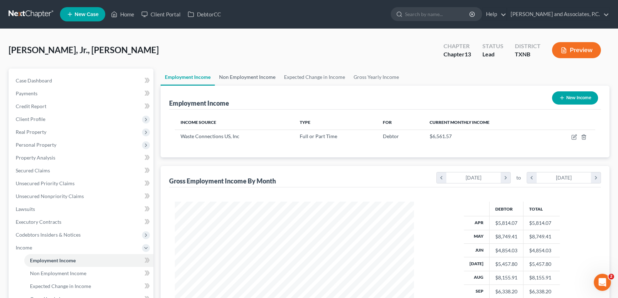
click at [252, 73] on link "Non Employment Income" at bounding box center [247, 76] width 65 height 17
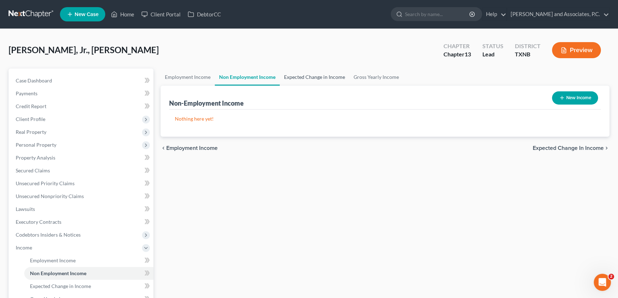
click at [301, 76] on link "Expected Change in Income" at bounding box center [315, 76] width 70 height 17
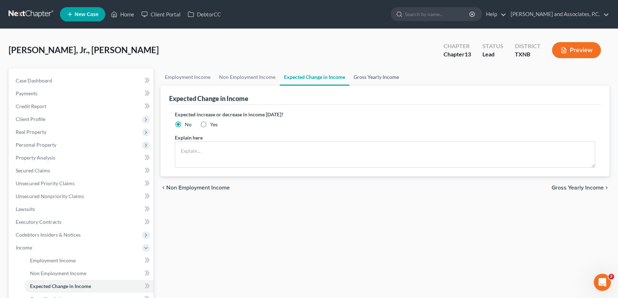
click at [385, 75] on link "Gross Yearly Income" at bounding box center [376, 76] width 54 height 17
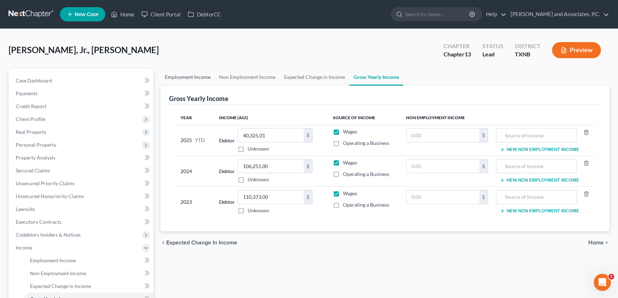
click at [191, 76] on link "Employment Income" at bounding box center [187, 76] width 54 height 17
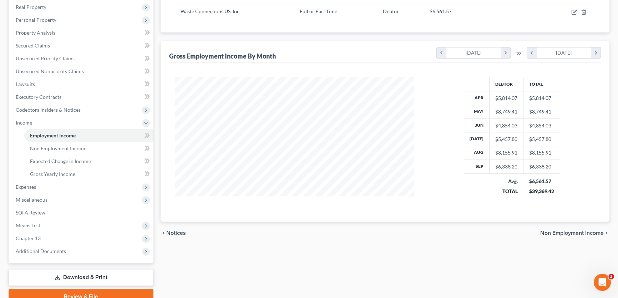
scroll to position [129, 0]
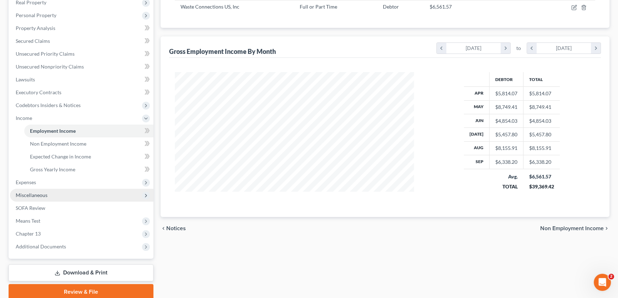
click at [37, 194] on span "Miscellaneous" at bounding box center [32, 195] width 32 height 6
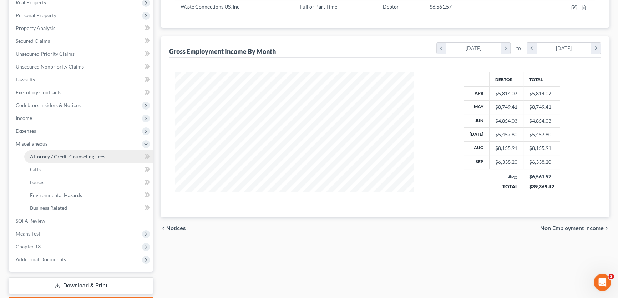
click at [50, 158] on span "Attorney / Credit Counseling Fees" at bounding box center [67, 156] width 75 height 6
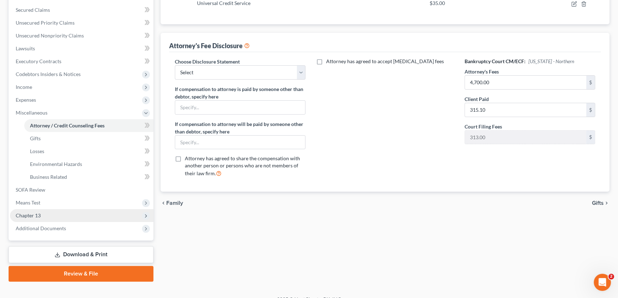
scroll to position [162, 0]
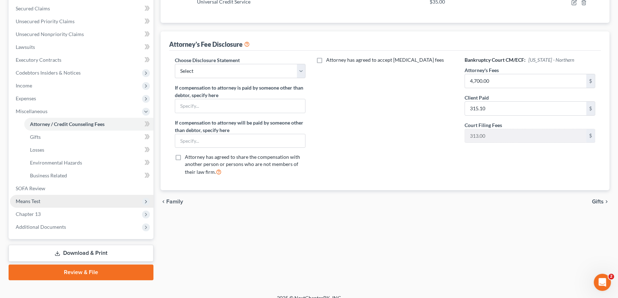
click at [42, 199] on span "Means Test" at bounding box center [81, 201] width 143 height 13
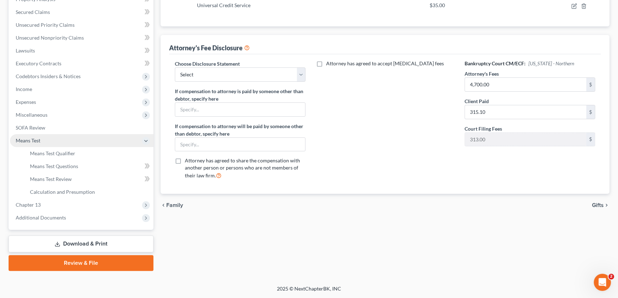
scroll to position [157, 0]
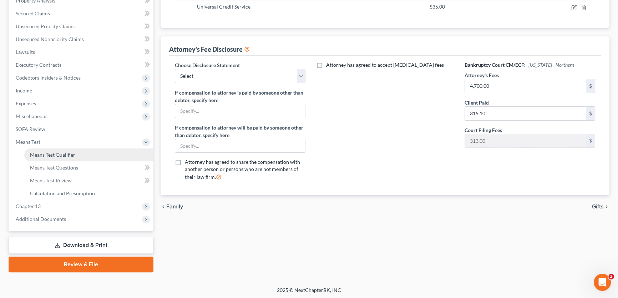
click at [50, 154] on span "Means Test Qualifier" at bounding box center [52, 155] width 45 height 6
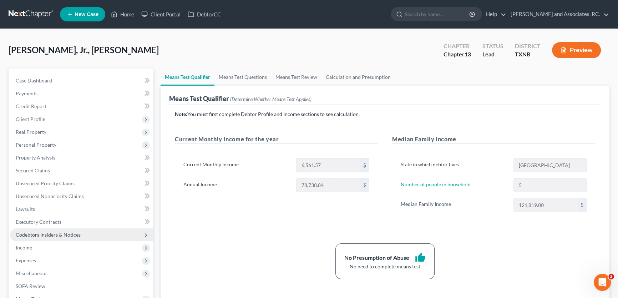
scroll to position [65, 0]
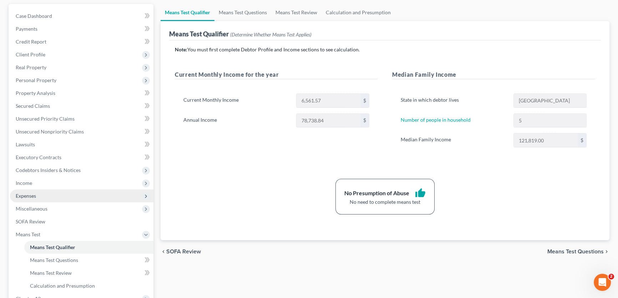
click at [41, 196] on span "Expenses" at bounding box center [81, 195] width 143 height 13
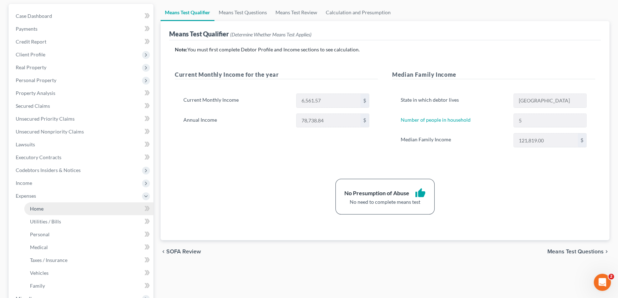
click at [30, 206] on span "Home" at bounding box center [37, 208] width 14 height 6
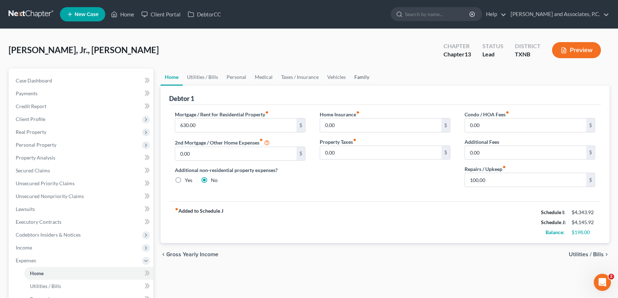
click at [358, 75] on link "Family" at bounding box center [362, 76] width 24 height 17
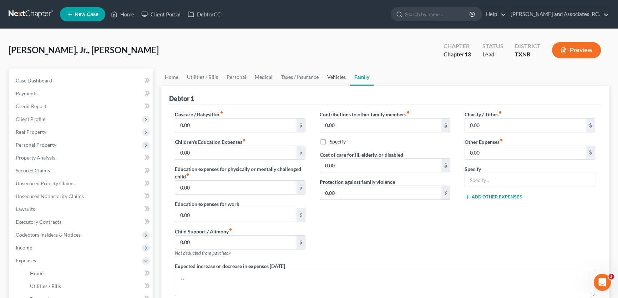
click at [328, 78] on link "Vehicles" at bounding box center [336, 76] width 27 height 17
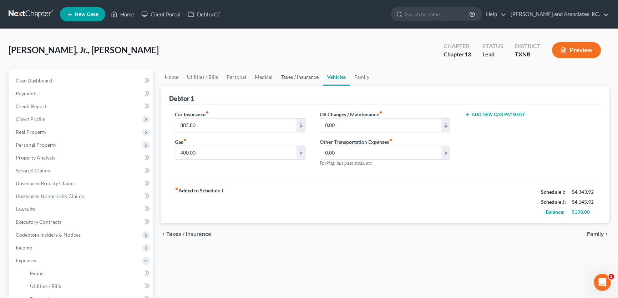
click at [312, 78] on link "Taxes / Insurance" at bounding box center [300, 76] width 46 height 17
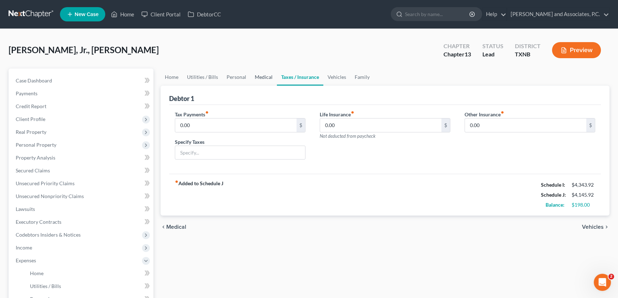
click at [268, 78] on link "Medical" at bounding box center [263, 76] width 26 height 17
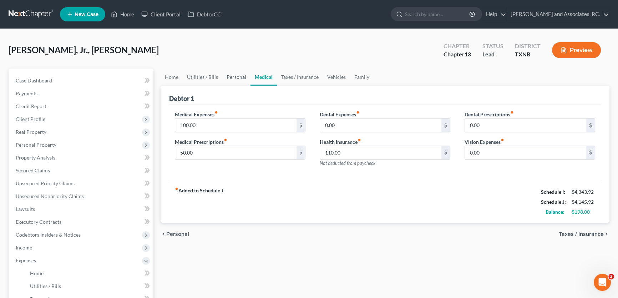
click at [236, 79] on link "Personal" at bounding box center [236, 76] width 28 height 17
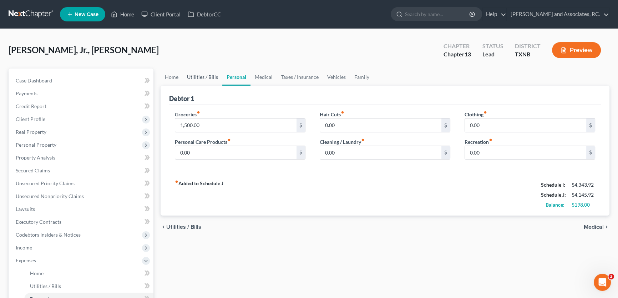
click at [210, 77] on link "Utilities / Bills" at bounding box center [203, 76] width 40 height 17
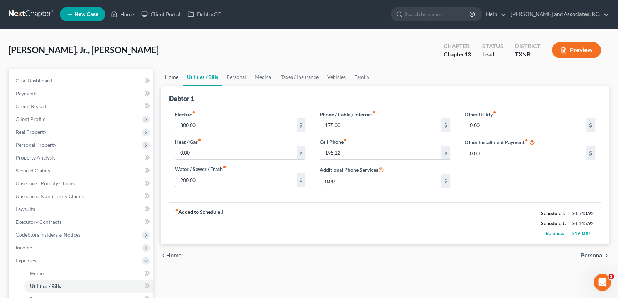
click at [173, 78] on link "Home" at bounding box center [171, 76] width 22 height 17
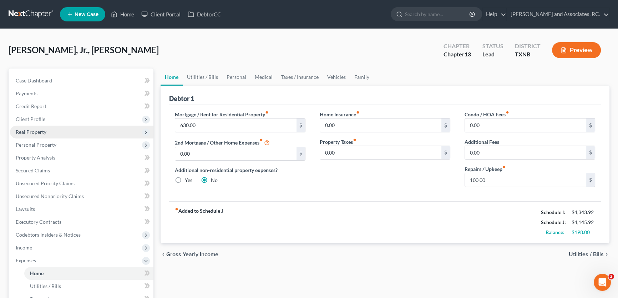
click at [34, 133] on span "Real Property" at bounding box center [31, 132] width 31 height 6
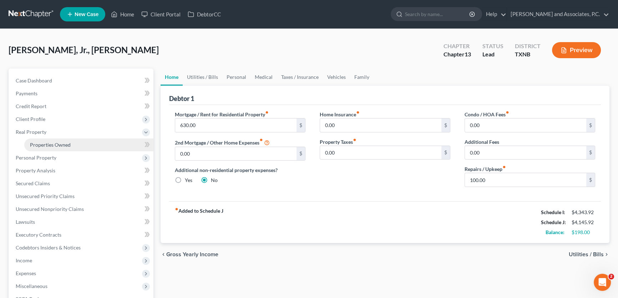
click at [39, 145] on span "Properties Owned" at bounding box center [50, 145] width 41 height 6
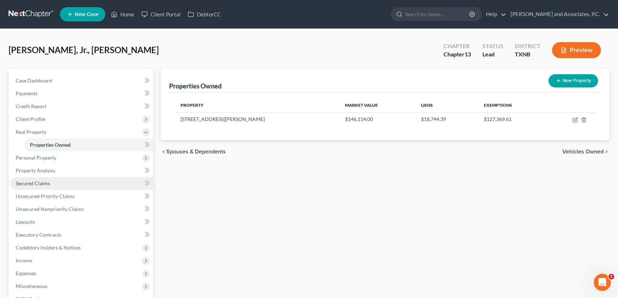
click at [37, 182] on span "Secured Claims" at bounding box center [33, 183] width 34 height 6
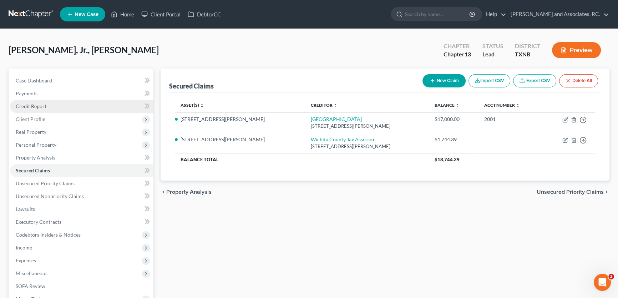
click at [61, 106] on link "Credit Report" at bounding box center [81, 106] width 143 height 13
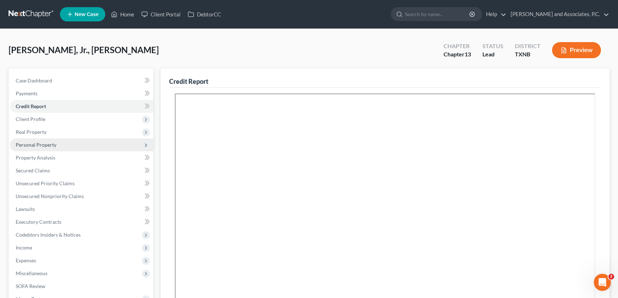
drag, startPoint x: 34, startPoint y: 133, endPoint x: 42, endPoint y: 139, distance: 10.5
click at [34, 133] on span "Real Property" at bounding box center [31, 132] width 31 height 6
click at [52, 144] on span "Properties Owned" at bounding box center [50, 145] width 41 height 6
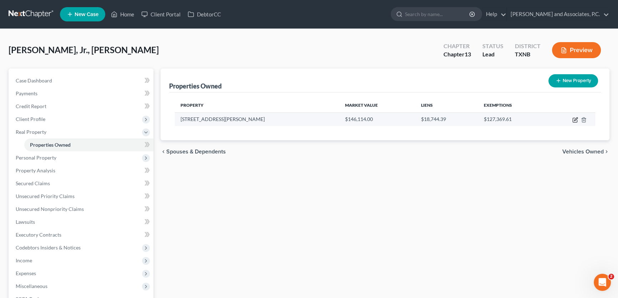
click at [574, 119] on icon "button" at bounding box center [575, 118] width 3 height 3
select select "45"
select select "242"
select select "4"
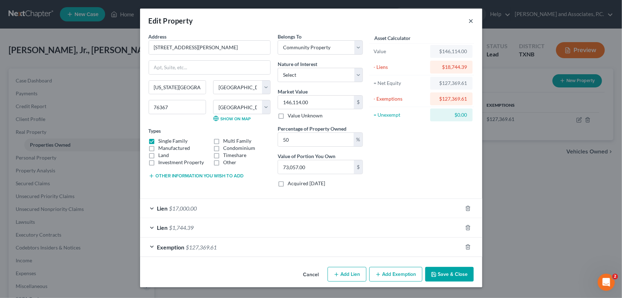
click at [471, 22] on button "×" at bounding box center [471, 20] width 5 height 9
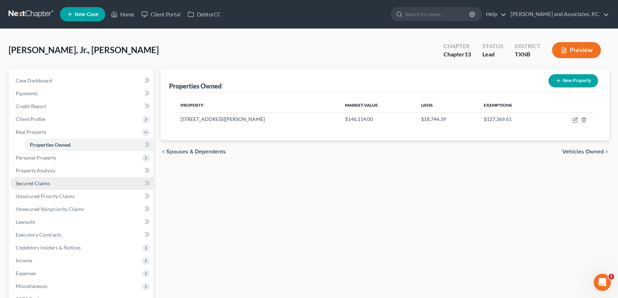
click at [48, 185] on span "Secured Claims" at bounding box center [33, 183] width 34 height 6
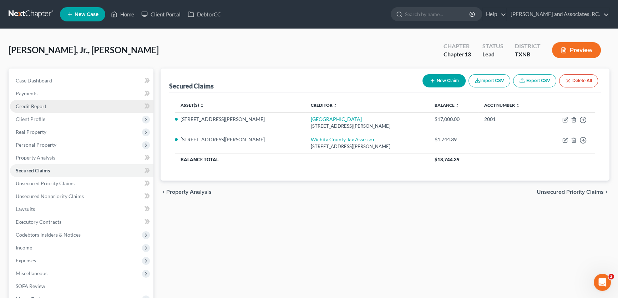
drag, startPoint x: 332, startPoint y: 126, endPoint x: 81, endPoint y: 107, distance: 251.4
click at [247, 113] on tr "607 W. Smith Ave. Union Square 1401 Holliday, Wichita Falls, TX 76301 $17,000.0…" at bounding box center [385, 122] width 420 height 20
click at [44, 106] on span "Credit Report" at bounding box center [31, 106] width 31 height 6
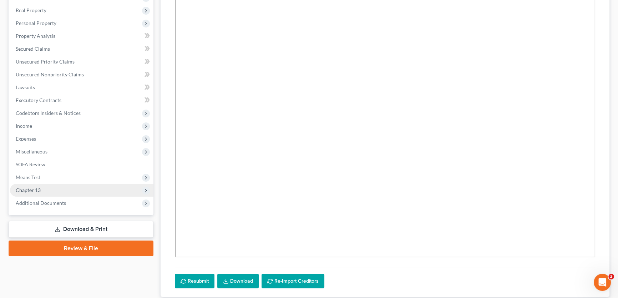
scroll to position [129, 0]
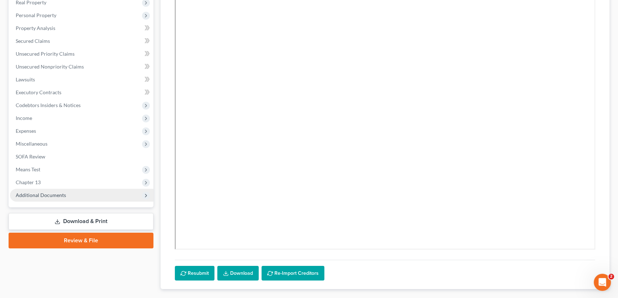
click at [46, 195] on span "Additional Documents" at bounding box center [41, 195] width 50 height 6
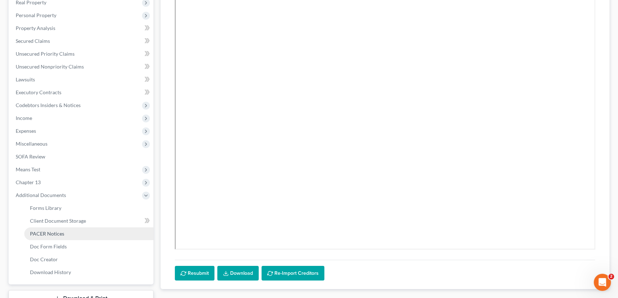
click at [47, 232] on span "PACER Notices" at bounding box center [47, 233] width 34 height 6
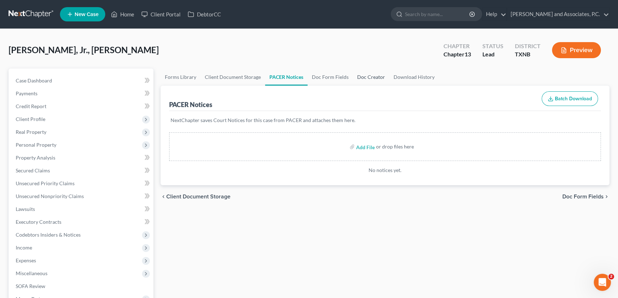
click at [360, 79] on link "Doc Creator" at bounding box center [371, 76] width 36 height 17
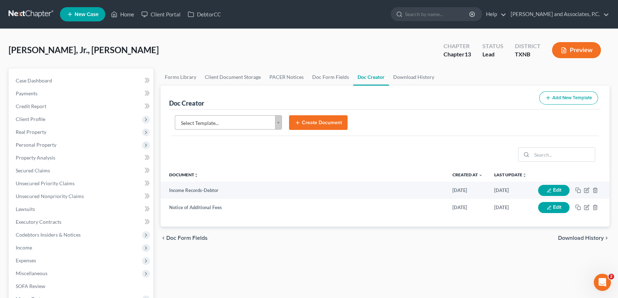
click at [276, 124] on body "Home New Case Client Portal DebtorCC Monte J. White and Associates, P.C. amy@mo…" at bounding box center [309, 241] width 618 height 482
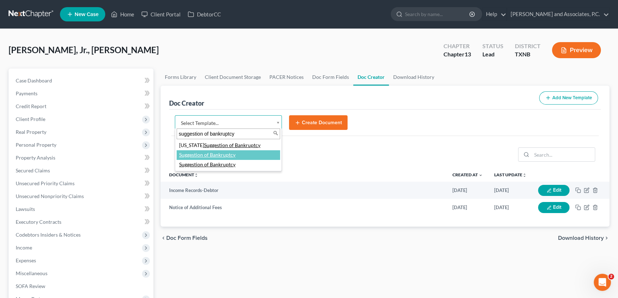
type input "suggestion of bankruptcy"
select select "84982"
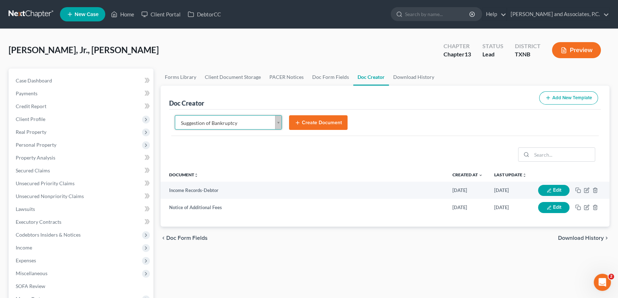
click at [304, 124] on button "Create Document" at bounding box center [318, 122] width 58 height 15
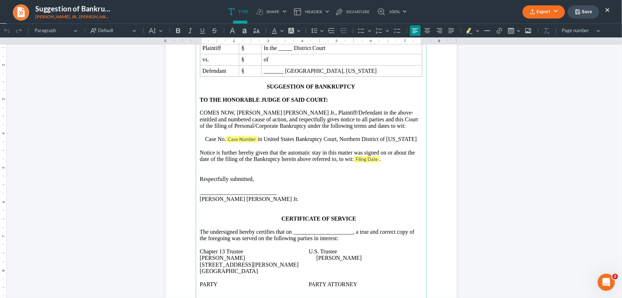
scroll to position [97, 0]
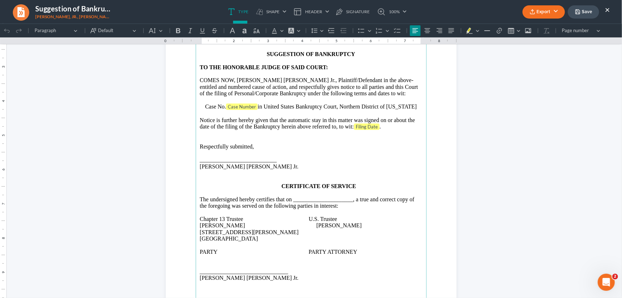
drag, startPoint x: 345, startPoint y: 231, endPoint x: 334, endPoint y: 234, distance: 11.8
click at [334, 234] on p "Chapter 13 Trustee U.S. Trustee Katherine Davis William T.Neary 1407 Buddy Holl…" at bounding box center [311, 228] width 222 height 26
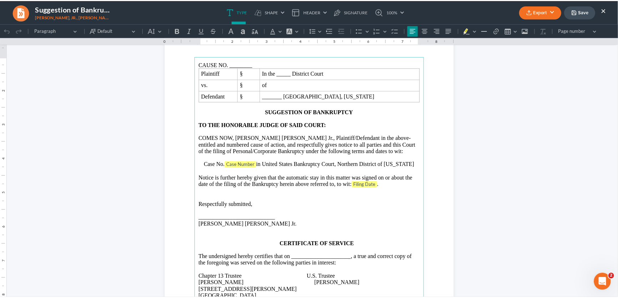
scroll to position [32, 0]
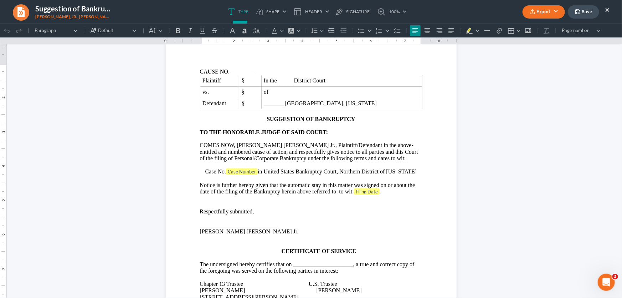
click at [609, 7] on button "×" at bounding box center [607, 9] width 5 height 9
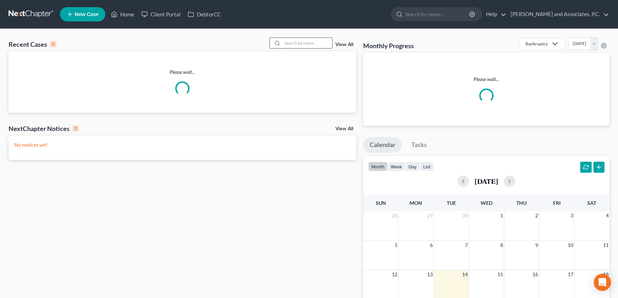
click at [324, 43] on input "search" at bounding box center [307, 43] width 50 height 10
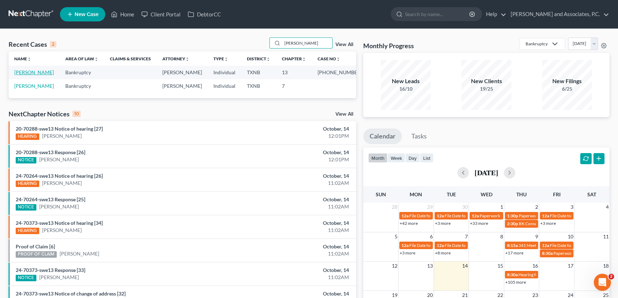
type input "puryear"
click at [41, 72] on link "[PERSON_NAME]" at bounding box center [34, 72] width 40 height 6
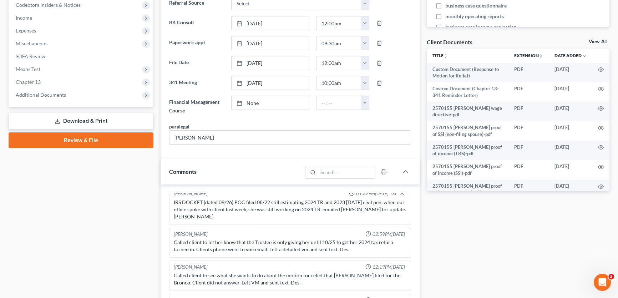
scroll to position [132, 0]
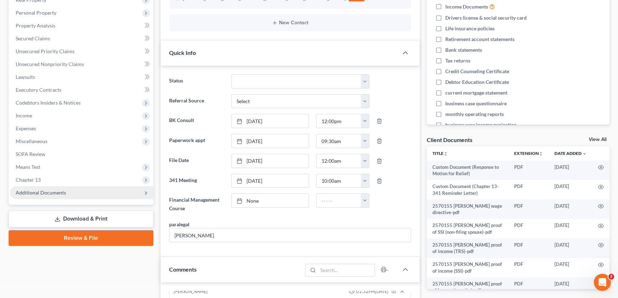
click at [41, 193] on span "Additional Documents" at bounding box center [41, 192] width 50 height 6
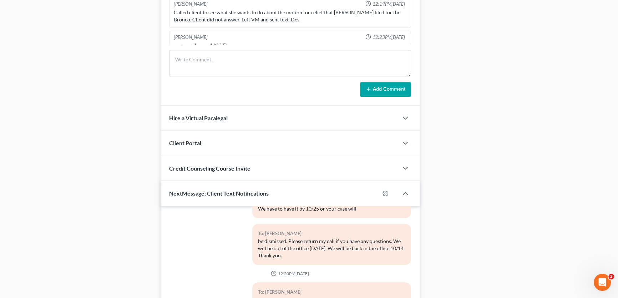
scroll to position [488, 0]
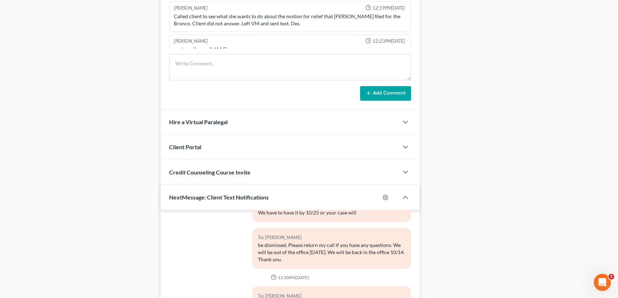
click at [199, 147] on span "Client Portal" at bounding box center [185, 146] width 32 height 7
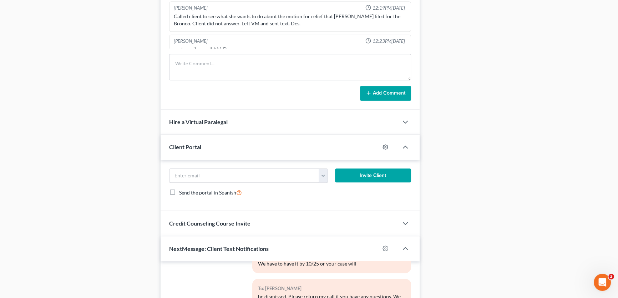
click at [199, 147] on span "Client Portal" at bounding box center [185, 146] width 32 height 7
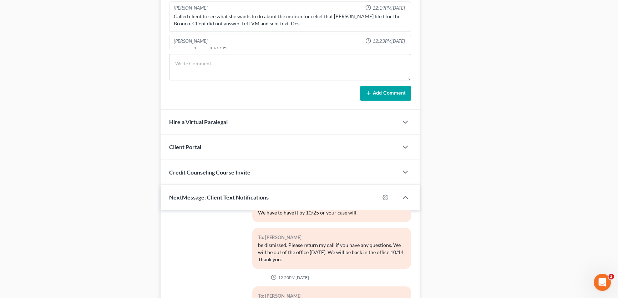
scroll to position [585, 0]
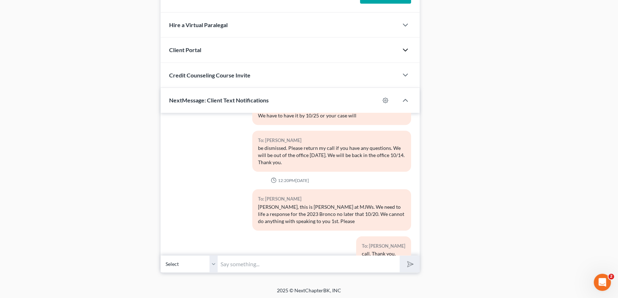
click at [406, 50] on icon "button" at bounding box center [405, 50] width 9 height 9
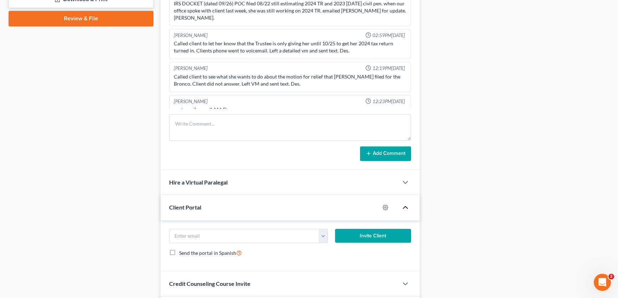
scroll to position [424, 0]
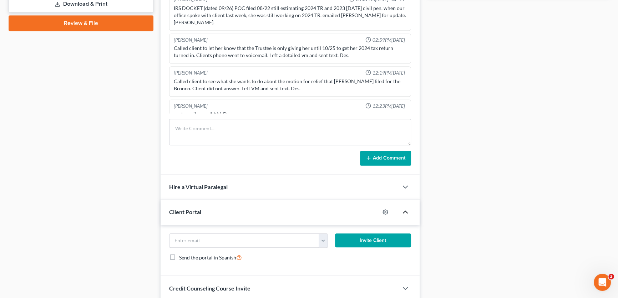
click at [405, 211] on icon "button" at bounding box center [405, 212] width 9 height 9
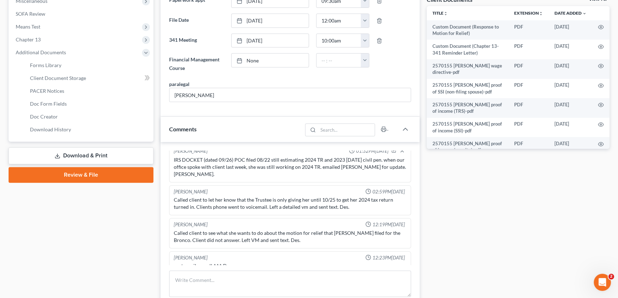
scroll to position [261, 0]
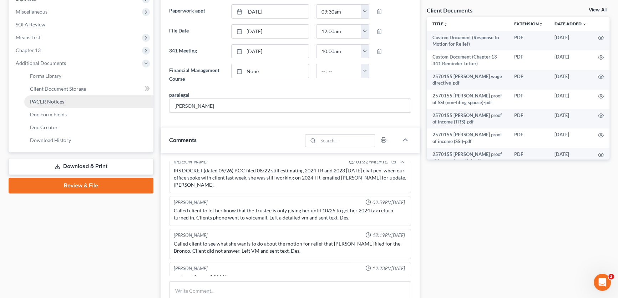
click at [60, 103] on span "PACER Notices" at bounding box center [47, 101] width 34 height 6
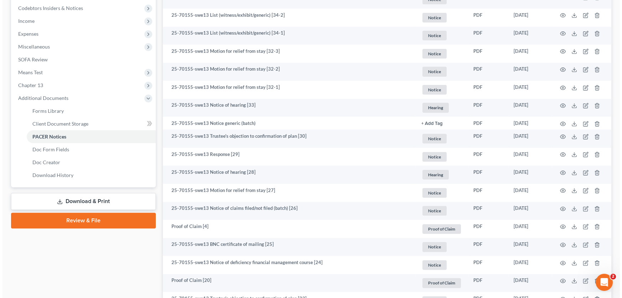
scroll to position [227, 0]
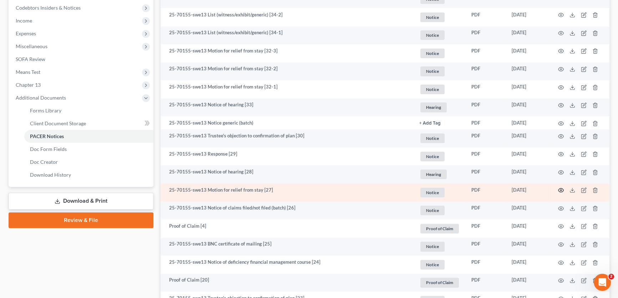
click at [558, 190] on icon "button" at bounding box center [561, 190] width 6 height 6
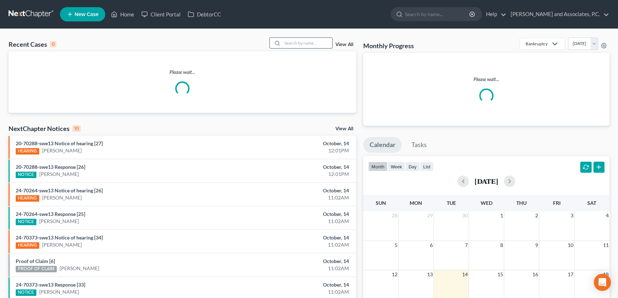
click at [319, 43] on input "search" at bounding box center [307, 43] width 50 height 10
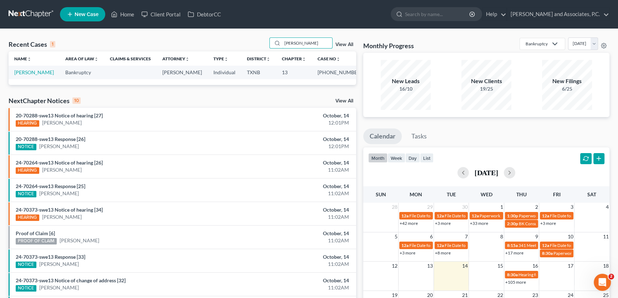
type input "zent"
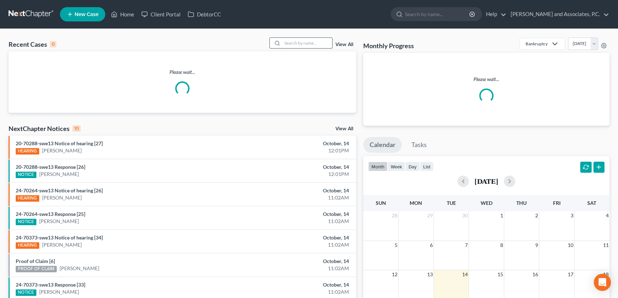
click at [324, 41] on input "search" at bounding box center [307, 43] width 50 height 10
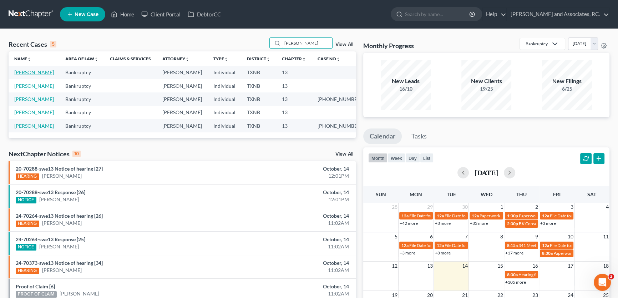
type input "[PERSON_NAME]"
click at [35, 74] on link "[PERSON_NAME]" at bounding box center [34, 72] width 40 height 6
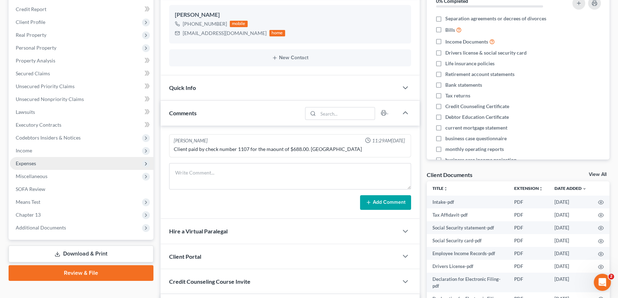
scroll to position [2086, 0]
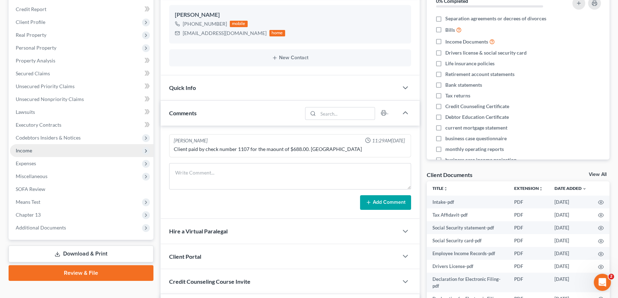
click at [32, 150] on span "Income" at bounding box center [81, 150] width 143 height 13
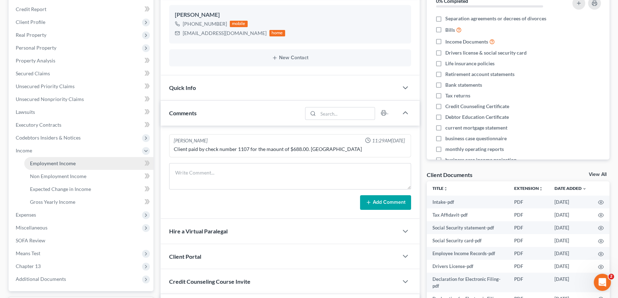
click at [36, 163] on span "Employment Income" at bounding box center [53, 163] width 46 height 6
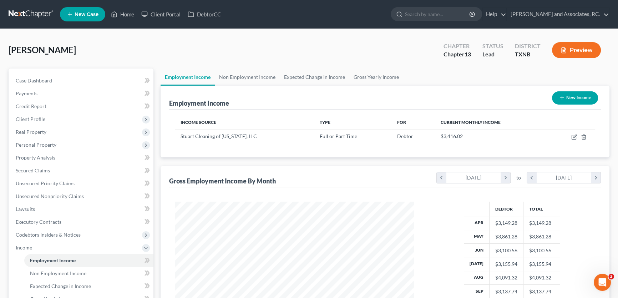
scroll to position [128, 253]
click at [239, 74] on link "Non Employment Income" at bounding box center [247, 76] width 65 height 17
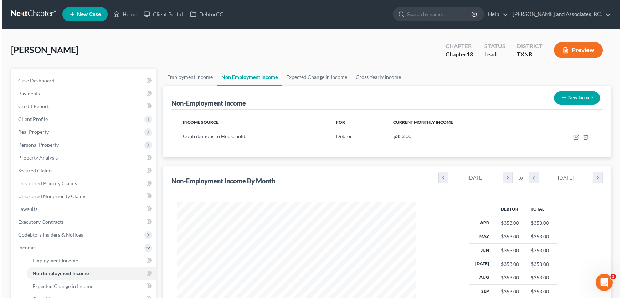
scroll to position [128, 253]
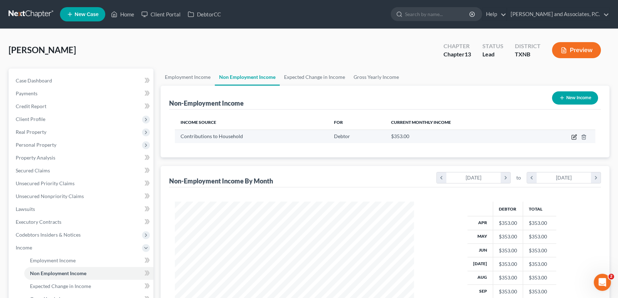
click at [572, 137] on icon "button" at bounding box center [574, 137] width 6 height 6
select select "8"
select select "0"
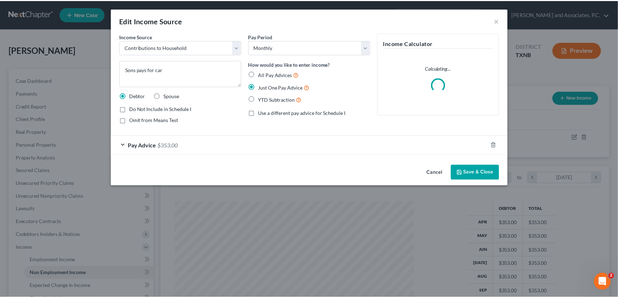
scroll to position [128, 255]
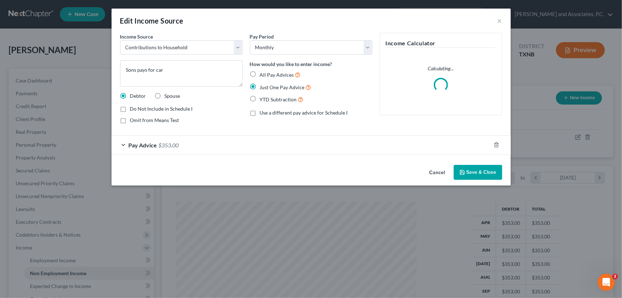
click at [435, 170] on button "Cancel" at bounding box center [437, 172] width 27 height 14
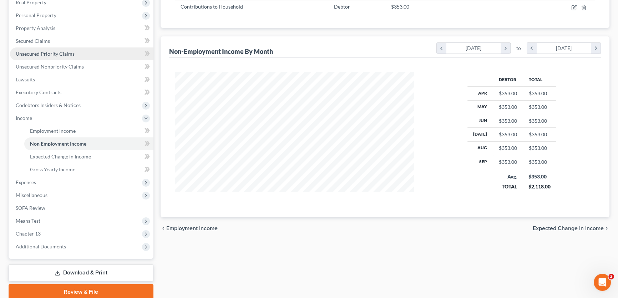
scroll to position [157, 0]
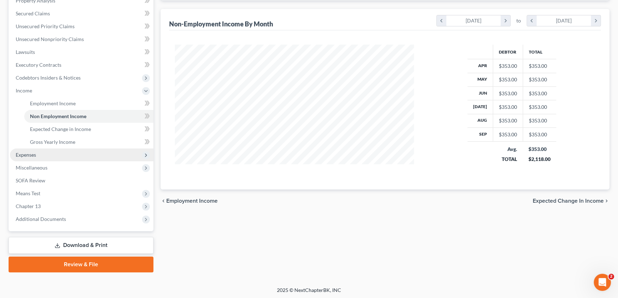
click at [34, 155] on span "Expenses" at bounding box center [26, 155] width 20 height 6
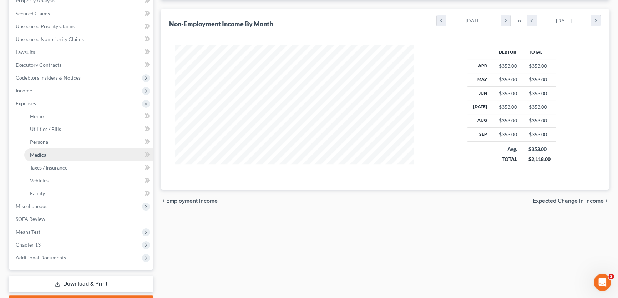
click at [35, 152] on span "Medical" at bounding box center [39, 155] width 18 height 6
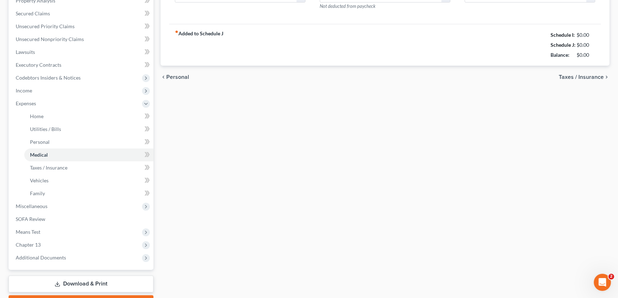
type input "20.00"
type input "0.00"
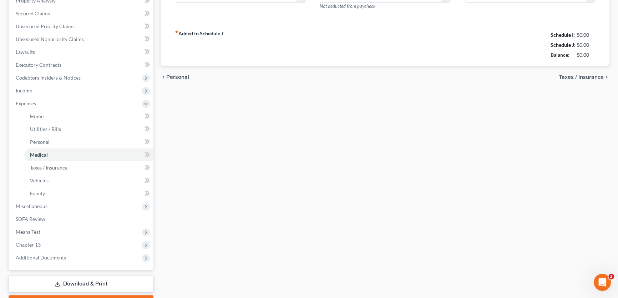
type input "20.00"
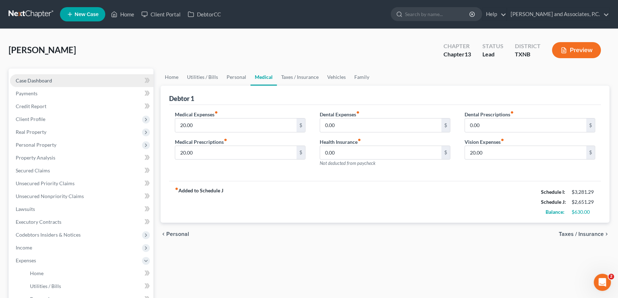
click at [47, 78] on span "Case Dashboard" at bounding box center [34, 80] width 36 height 6
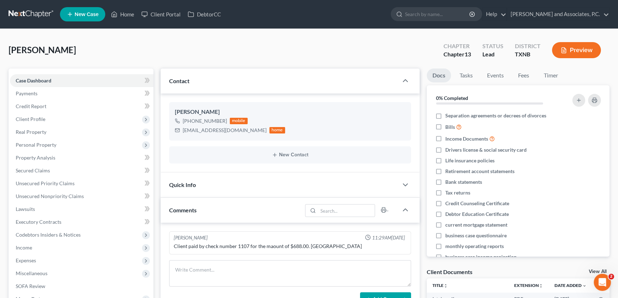
scroll to position [2086, 0]
click at [521, 72] on link "Fees" at bounding box center [523, 75] width 23 height 14
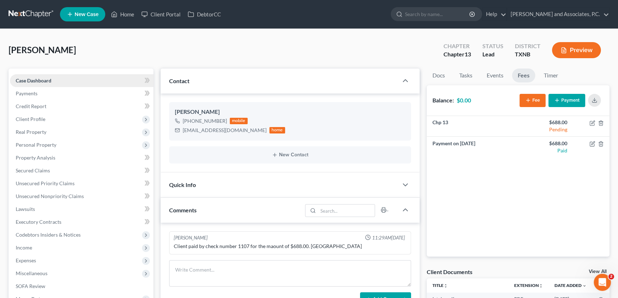
click at [71, 79] on link "Case Dashboard" at bounding box center [81, 80] width 143 height 13
click at [41, 106] on span "Credit Report" at bounding box center [31, 106] width 31 height 6
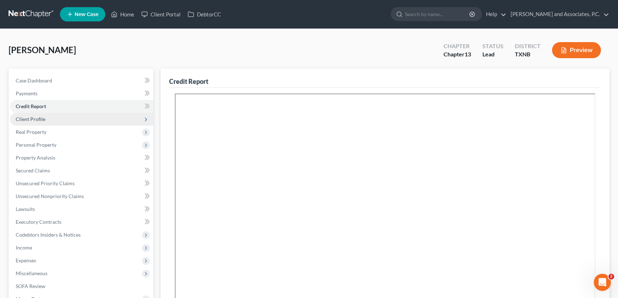
click at [42, 121] on span "Client Profile" at bounding box center [31, 119] width 30 height 6
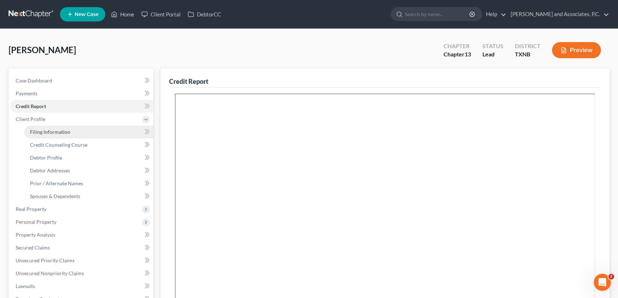
click at [44, 129] on span "Filing Information" at bounding box center [50, 132] width 40 height 6
select select "1"
select select "0"
select select "3"
select select "45"
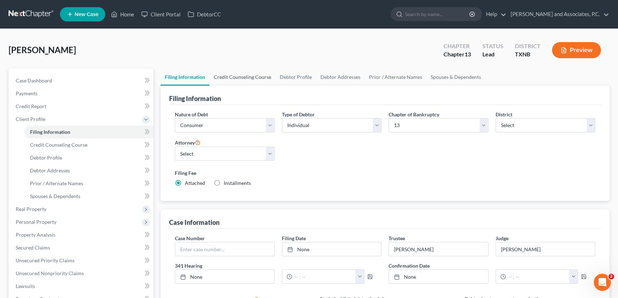
click at [248, 77] on link "Credit Counseling Course" at bounding box center [242, 76] width 66 height 17
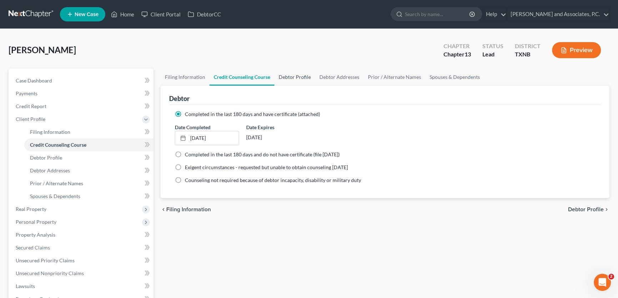
click at [281, 76] on link "Debtor Profile" at bounding box center [294, 76] width 41 height 17
select select "1"
select select "4"
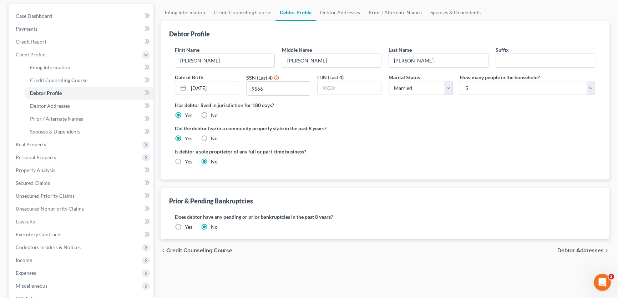
scroll to position [32, 0]
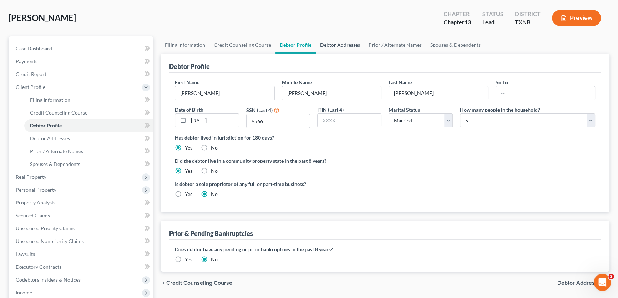
click at [335, 40] on link "Debtor Addresses" at bounding box center [340, 44] width 48 height 17
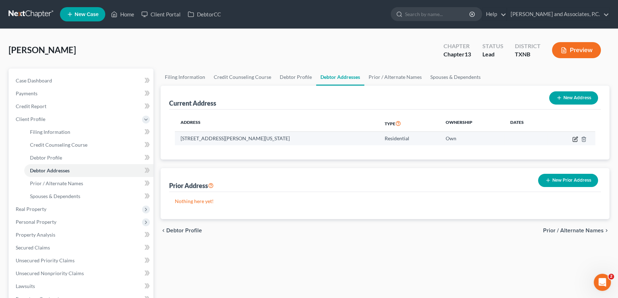
click at [574, 136] on icon "button" at bounding box center [575, 139] width 6 height 6
select select "45"
select select "0"
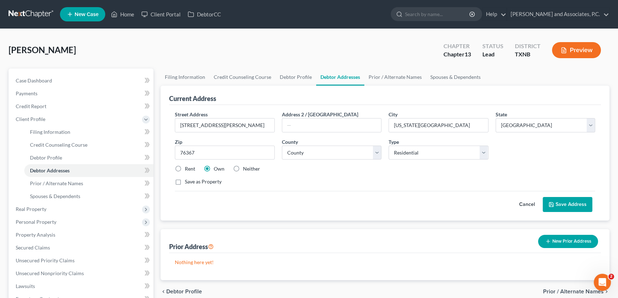
click at [570, 203] on button "Save Address" at bounding box center [567, 204] width 50 height 15
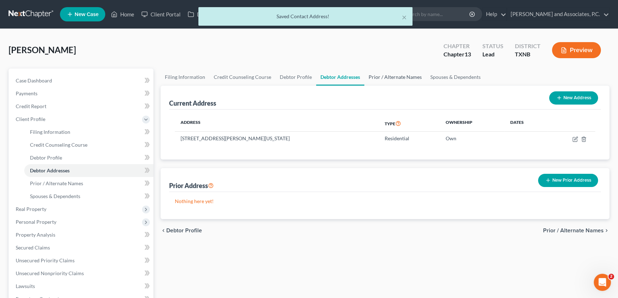
click at [400, 77] on link "Prior / Alternate Names" at bounding box center [395, 76] width 62 height 17
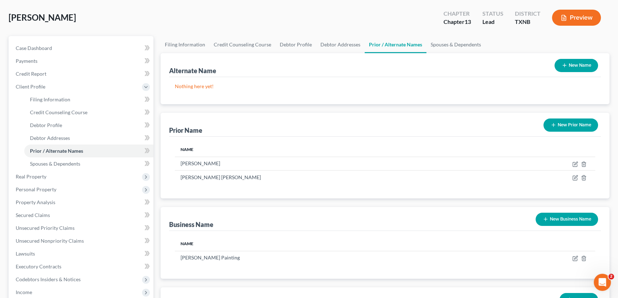
scroll to position [32, 0]
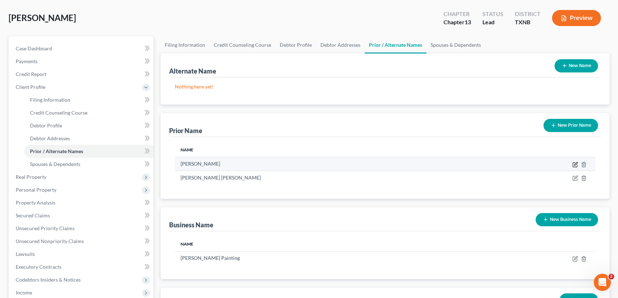
click at [574, 163] on icon "button" at bounding box center [574, 165] width 4 height 4
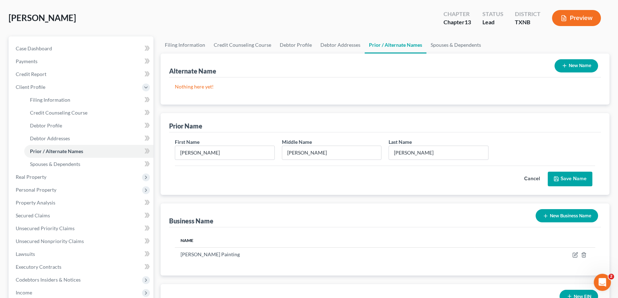
click at [534, 175] on button "Cancel" at bounding box center [531, 179] width 31 height 14
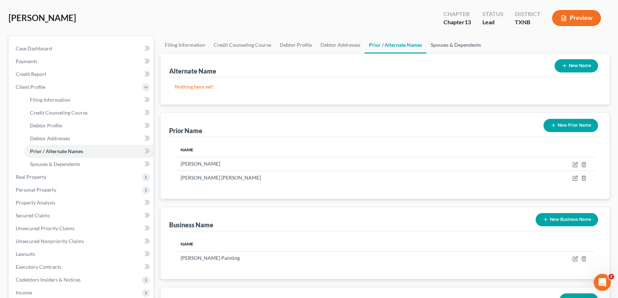
click at [440, 42] on link "Spouses & Dependents" at bounding box center [455, 44] width 59 height 17
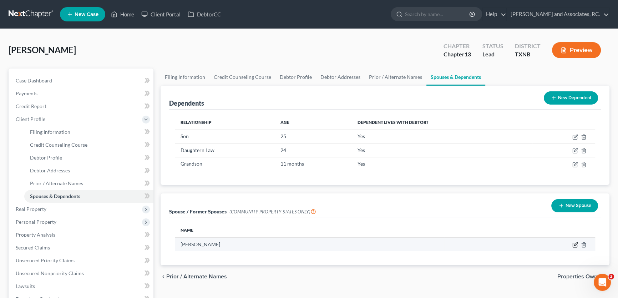
click at [575, 244] on icon "button" at bounding box center [575, 243] width 3 height 3
select select "8"
select select "45"
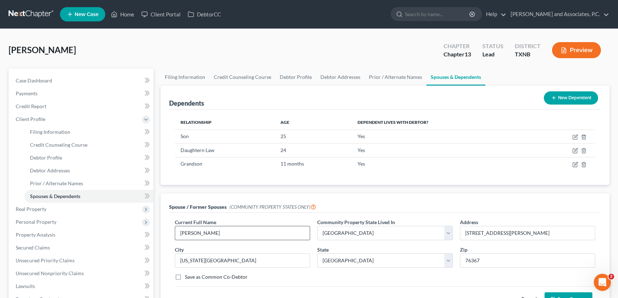
click at [191, 231] on input "Paul Becker Jr" at bounding box center [242, 233] width 134 height 14
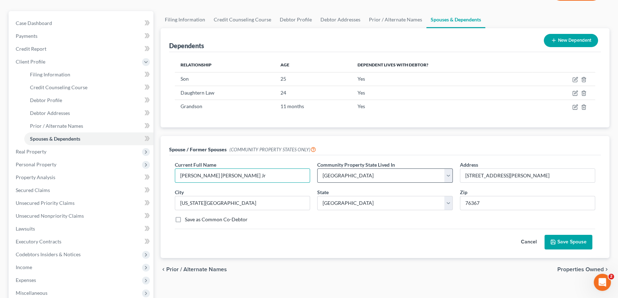
scroll to position [65, 0]
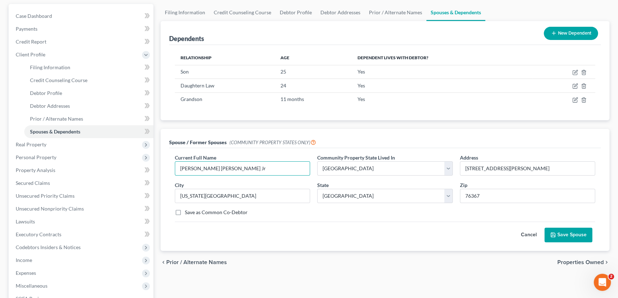
type input "Paul James Becker Jr"
click at [570, 232] on button "Save Spouse" at bounding box center [568, 234] width 48 height 15
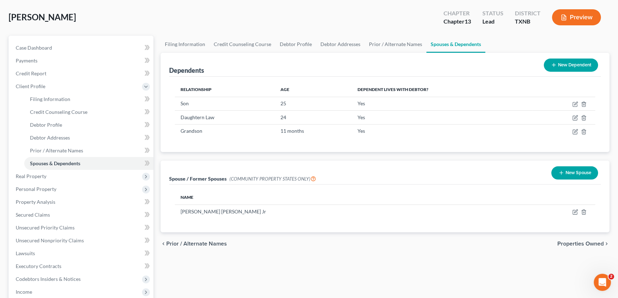
scroll to position [32, 0]
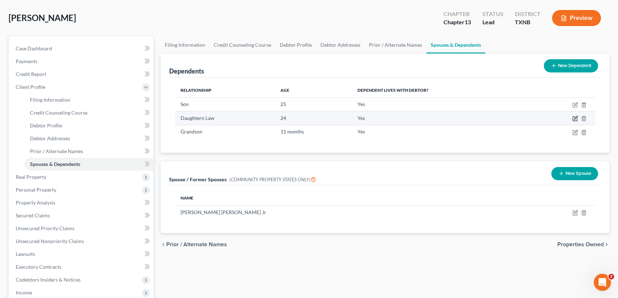
click at [575, 116] on icon "button" at bounding box center [575, 117] width 3 height 3
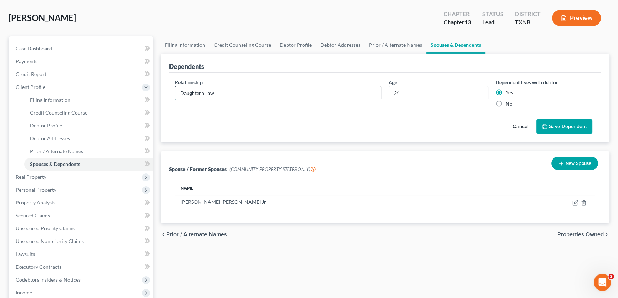
click at [200, 91] on input "Daughtern Law" at bounding box center [278, 93] width 206 height 14
type input "Daughter n Law"
click at [571, 126] on button "Save Dependent" at bounding box center [564, 126] width 56 height 15
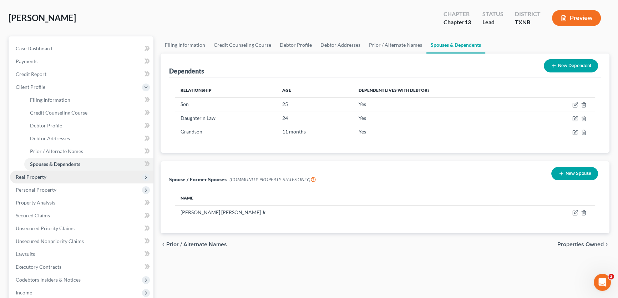
click at [43, 177] on span "Real Property" at bounding box center [31, 177] width 31 height 6
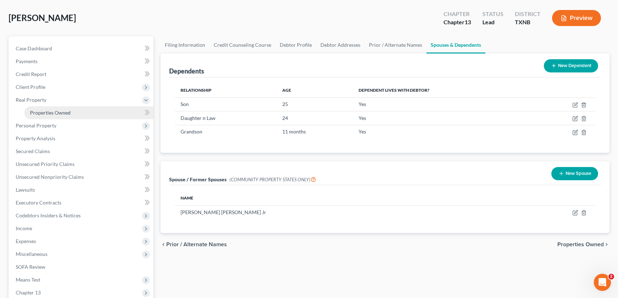
click at [69, 111] on span "Properties Owned" at bounding box center [50, 112] width 41 height 6
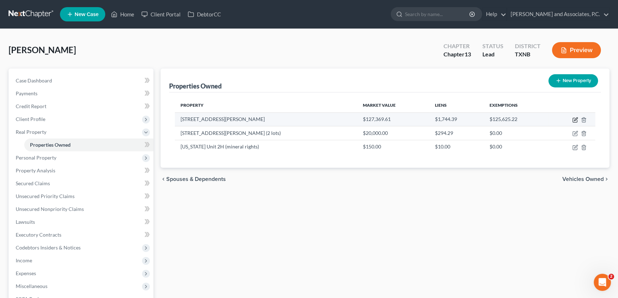
click at [573, 120] on icon "button" at bounding box center [575, 120] width 6 height 6
select select "45"
select select "242"
select select "4"
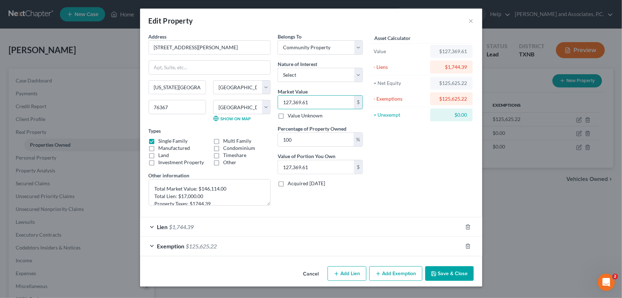
click at [311, 273] on button "Cancel" at bounding box center [311, 274] width 27 height 14
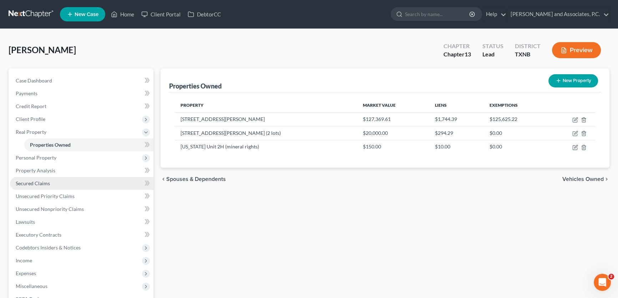
click at [34, 184] on span "Secured Claims" at bounding box center [33, 183] width 34 height 6
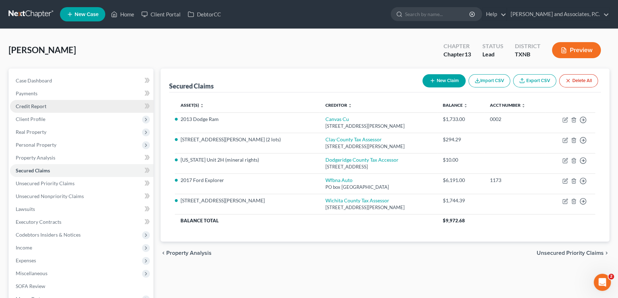
click at [56, 104] on link "Credit Report" at bounding box center [81, 106] width 143 height 13
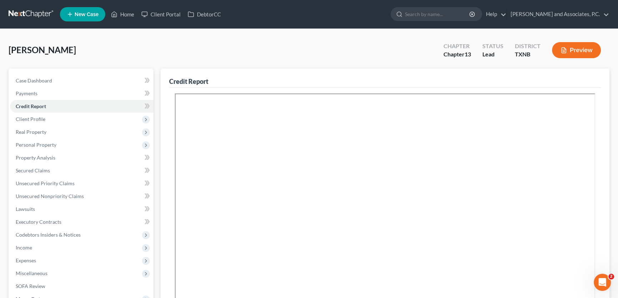
click at [64, 57] on div "[PERSON_NAME] Upgraded Chapter Chapter 13 Status [GEOGRAPHIC_DATA] [GEOGRAPHIC_…" at bounding box center [309, 52] width 600 height 31
click at [34, 119] on span "Client Profile" at bounding box center [31, 119] width 30 height 6
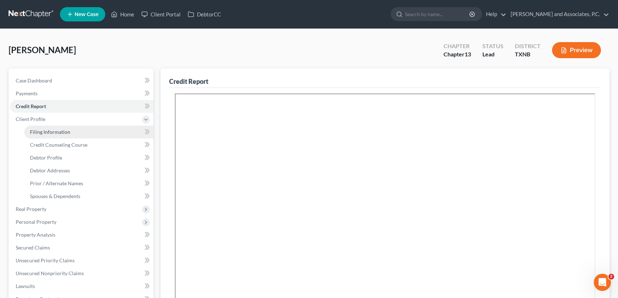
click at [45, 133] on span "Filing Information" at bounding box center [50, 132] width 40 height 6
select select "1"
select select "0"
select select "3"
select select "78"
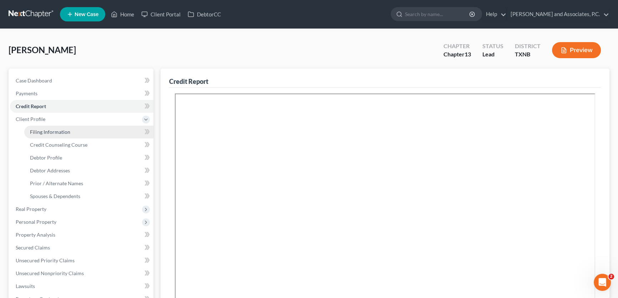
select select "0"
select select "45"
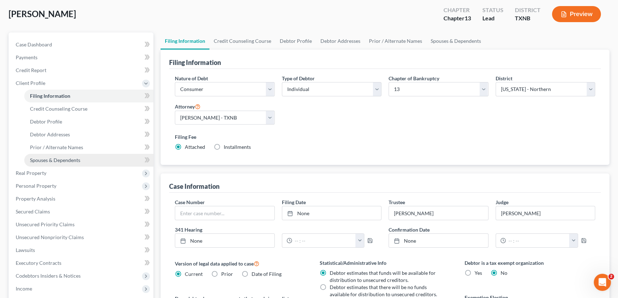
scroll to position [97, 0]
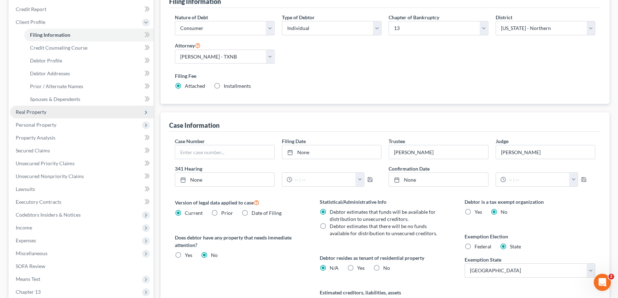
click at [36, 112] on span "Real Property" at bounding box center [31, 112] width 31 height 6
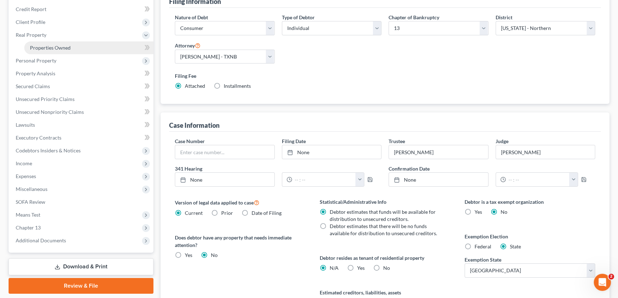
click at [39, 48] on span "Properties Owned" at bounding box center [50, 48] width 41 height 6
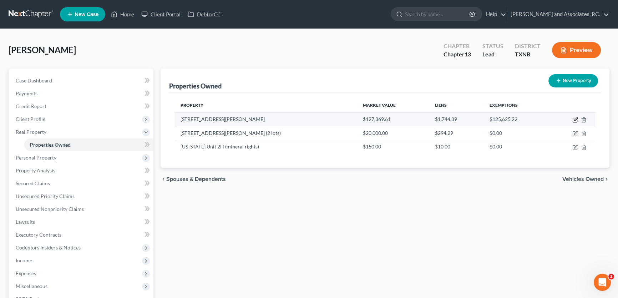
click at [574, 118] on icon "button" at bounding box center [575, 120] width 6 height 6
select select "45"
select select "242"
select select "4"
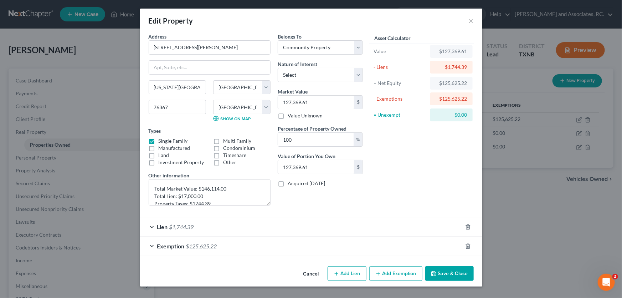
click at [195, 222] on div "Lien $1,744.39" at bounding box center [301, 226] width 322 height 19
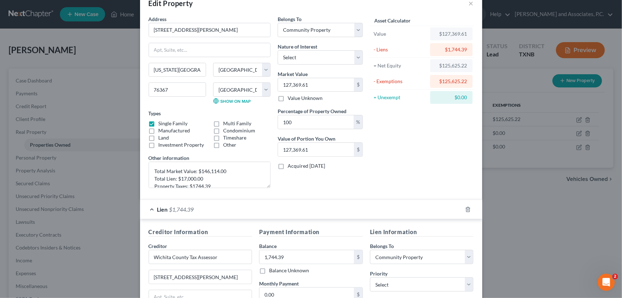
scroll to position [32, 0]
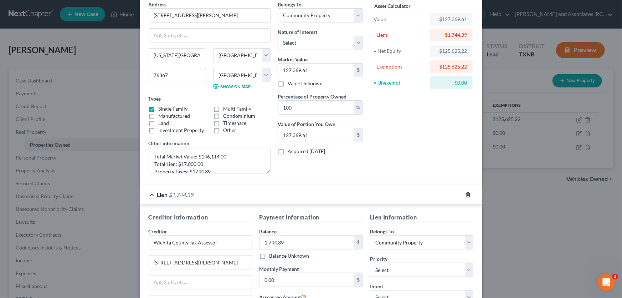
click at [467, 193] on icon "button" at bounding box center [467, 194] width 3 height 5
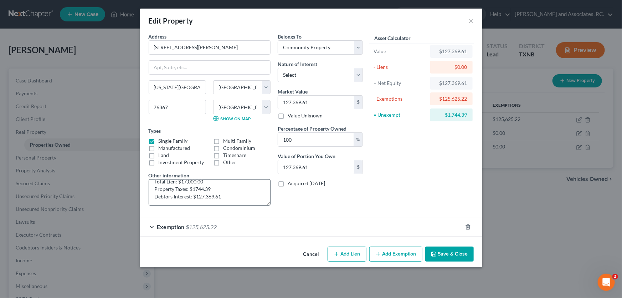
scroll to position [0, 0]
drag, startPoint x: 229, startPoint y: 188, endPoint x: 202, endPoint y: 190, distance: 26.8
click at [202, 190] on textarea "Total Market Value: $146,114.00 Total Lien: $17,000.00 Property Taxes: $1744.39…" at bounding box center [210, 192] width 122 height 26
click at [196, 203] on textarea "Total Market Value: $146,114.00 Total Lien: $17,000.00 Property Taxes: $1744.39…" at bounding box center [210, 192] width 122 height 26
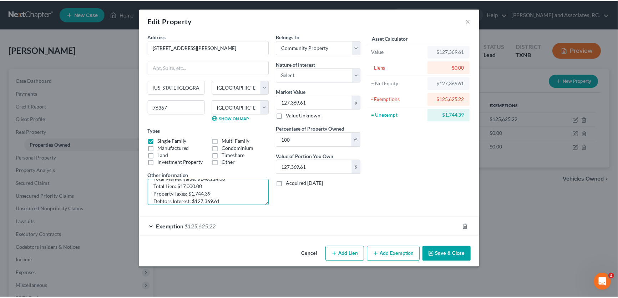
scroll to position [15, 0]
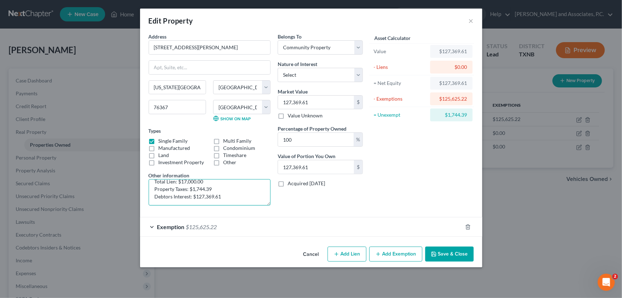
drag, startPoint x: 225, startPoint y: 195, endPoint x: 196, endPoint y: 196, distance: 28.6
click at [196, 196] on textarea "Total Market Value: $146,114.00 Total Lien: $17,000.00 Property Taxes: $1,744.3…" at bounding box center [210, 192] width 122 height 26
click at [171, 196] on textarea "Total Market Value: $146,114.00 Total Lien: $17,000.00 Property Taxes: $1,744.3…" at bounding box center [210, 192] width 122 height 26
click at [173, 196] on textarea "Total Market Value: $146,114.00 Total Lien: $17,000.00 Property Taxes: $1,744.3…" at bounding box center [210, 192] width 122 height 26
type textarea "Total Market Value: $146,114.00 Total Lien: $17,000.00 Property Taxes: $1,744.3…"
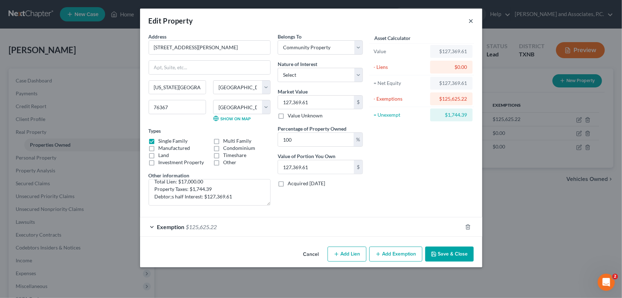
click at [471, 21] on button "×" at bounding box center [471, 20] width 5 height 9
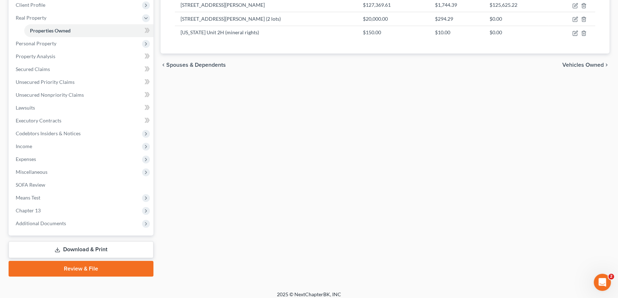
scroll to position [119, 0]
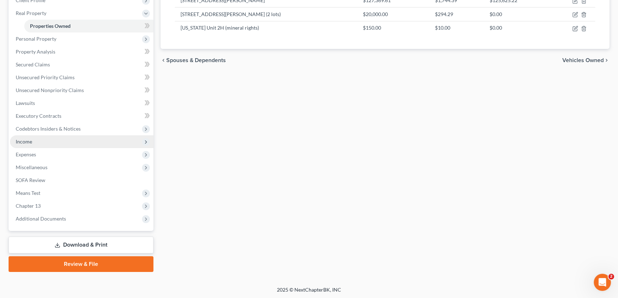
click at [29, 142] on span "Income" at bounding box center [24, 141] width 16 height 6
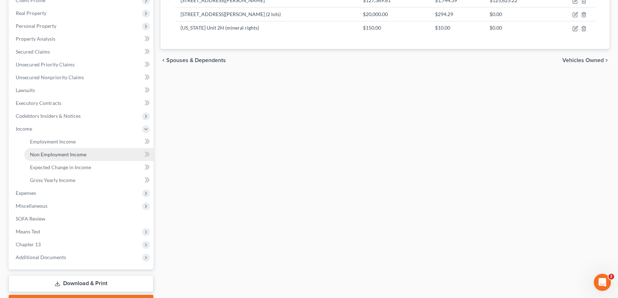
click at [43, 154] on span "Non Employment Income" at bounding box center [58, 154] width 56 height 6
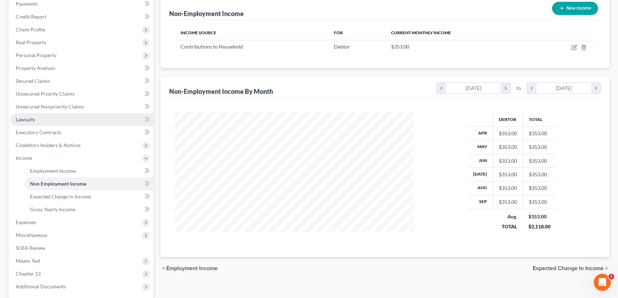
scroll to position [97, 0]
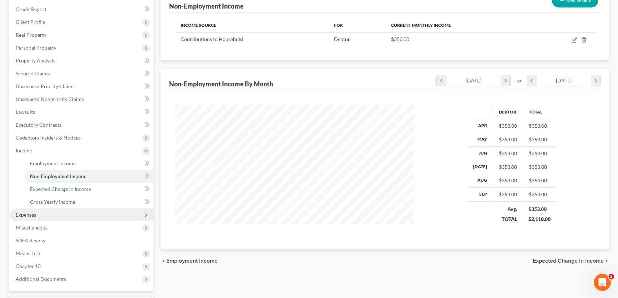
click at [39, 214] on span "Expenses" at bounding box center [81, 214] width 143 height 13
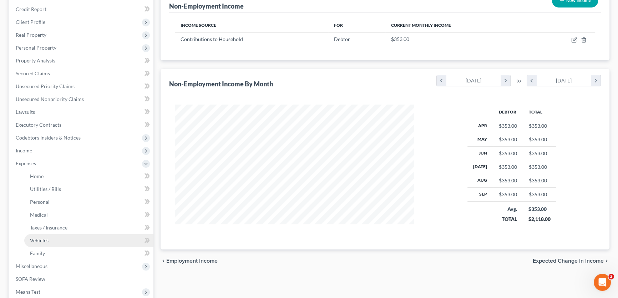
click at [47, 239] on span "Vehicles" at bounding box center [39, 240] width 19 height 6
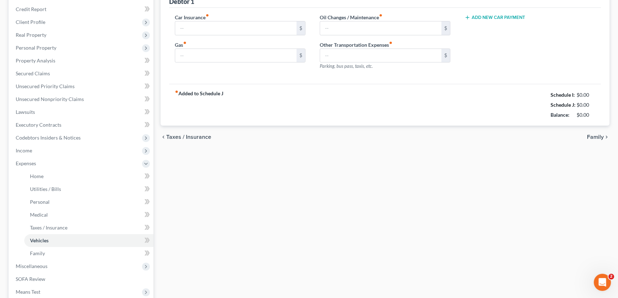
scroll to position [22, 0]
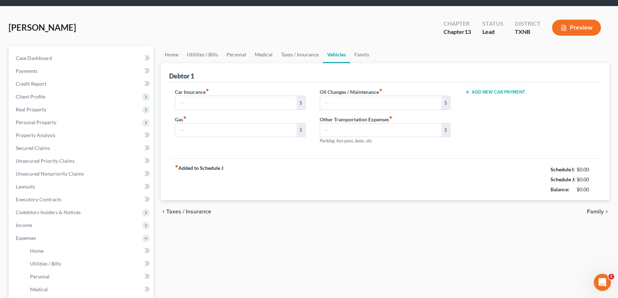
type input "385.80"
type input "200.00"
type input "0.00"
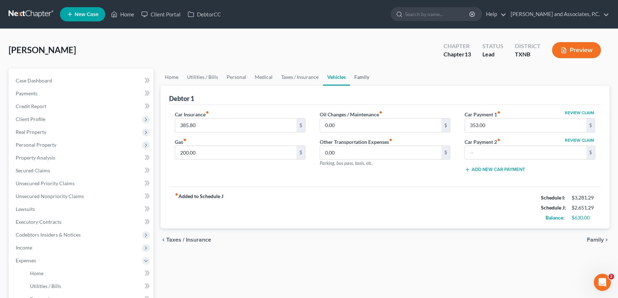
click at [365, 76] on link "Family" at bounding box center [362, 76] width 24 height 17
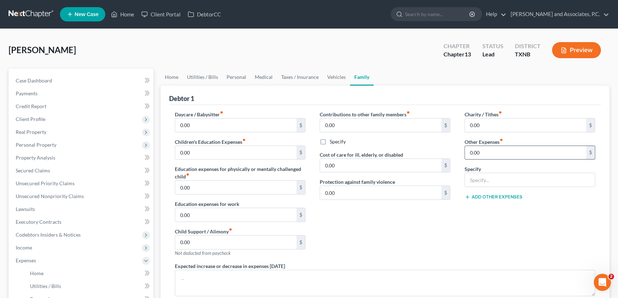
click at [482, 153] on input "0.00" at bounding box center [525, 153] width 121 height 14
drag, startPoint x: 481, startPoint y: 153, endPoint x: 467, endPoint y: 153, distance: 14.3
click at [467, 153] on input "0.00" at bounding box center [525, 153] width 121 height 14
click at [483, 150] on input "0.00" at bounding box center [525, 153] width 121 height 14
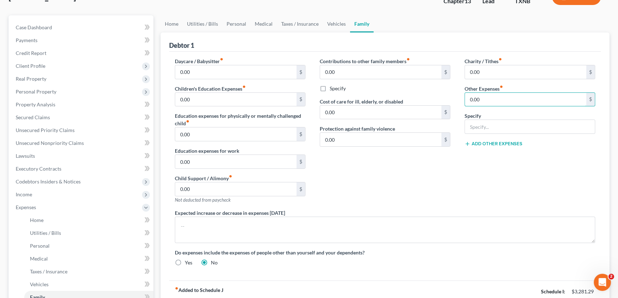
scroll to position [32, 0]
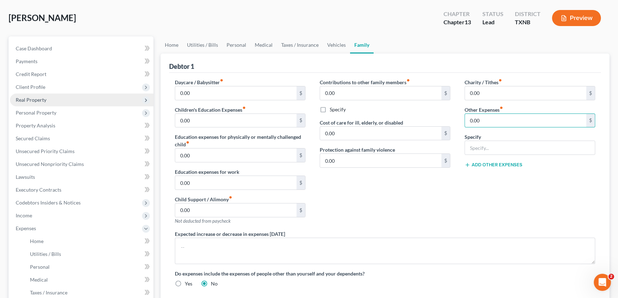
click at [31, 99] on span "Real Property" at bounding box center [31, 100] width 31 height 6
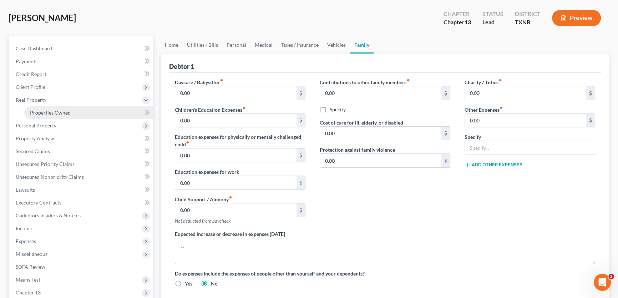
click at [41, 116] on link "Properties Owned" at bounding box center [88, 112] width 129 height 13
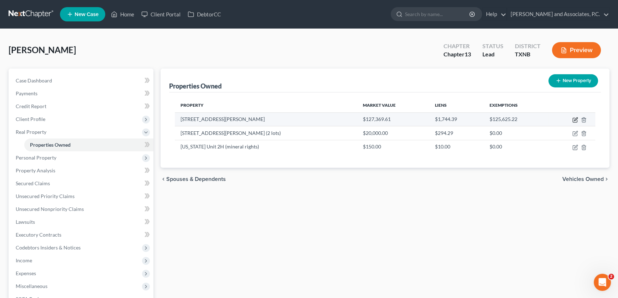
click at [573, 121] on icon "button" at bounding box center [575, 120] width 6 height 6
select select "45"
select select "242"
select select "4"
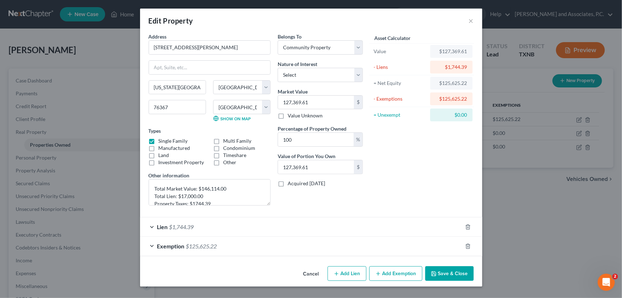
click at [190, 227] on span "$1,744.39" at bounding box center [181, 226] width 25 height 7
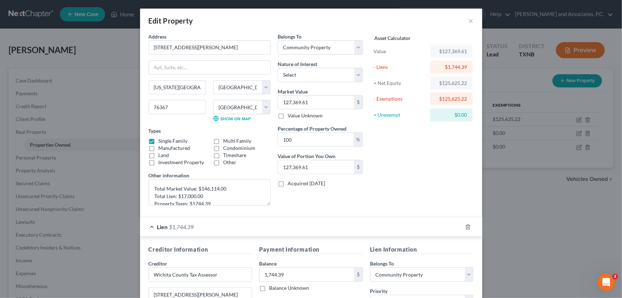
click at [190, 227] on span "$1,744.39" at bounding box center [181, 226] width 25 height 7
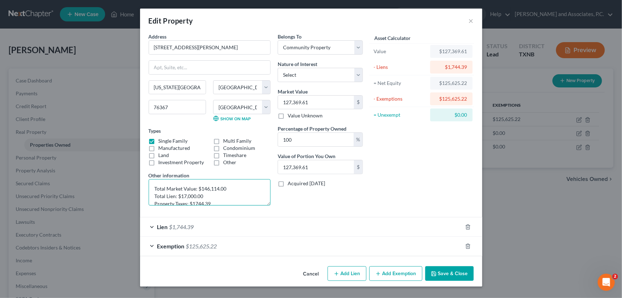
scroll to position [15, 0]
drag, startPoint x: 211, startPoint y: 201, endPoint x: 174, endPoint y: 201, distance: 37.1
click at [165, 205] on textarea "Total Market Value: $146,114.00 Total Lien: $17,000.00 Property Taxes: $1744.39…" at bounding box center [210, 192] width 122 height 26
click at [244, 187] on textarea "Total Market Value: $146,114.00 Total Lien: $17,000.00 Property Taxes: $1744.39…" at bounding box center [210, 192] width 122 height 26
click at [469, 225] on icon "button" at bounding box center [468, 227] width 6 height 6
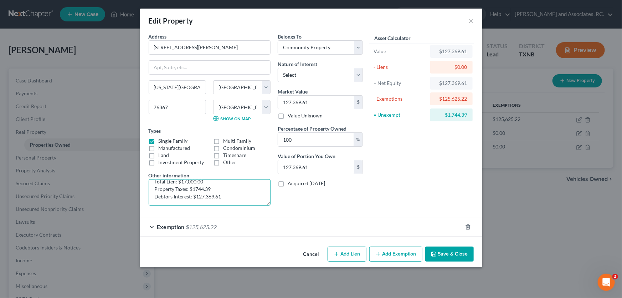
click at [228, 188] on textarea "Total Market Value: $146,114.00 Total Lien: $17,000.00 Property Taxes: $1744.39…" at bounding box center [210, 192] width 122 height 26
click at [194, 187] on textarea "Total Market Value: $146,114.00 Total Lien: $17,000.00 Property Taxes: $1744.39…" at bounding box center [210, 192] width 122 height 26
drag, startPoint x: 221, startPoint y: 194, endPoint x: 196, endPoint y: 196, distance: 25.1
click at [196, 196] on textarea "Total Market Value: $146,114.00 Total Lien: $17,000.00 Property Taxes: $1,744.3…" at bounding box center [210, 192] width 122 height 26
click at [170, 196] on textarea "Total Market Value: $146,114.00 Total Lien: $17,000.00 Property Taxes: $1,744.3…" at bounding box center [210, 192] width 122 height 26
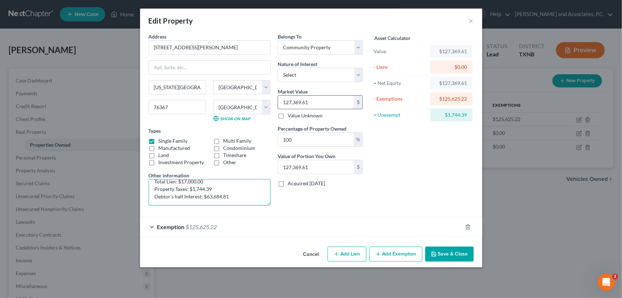
type textarea "Total Market Value: $146,114.00 Total Lien: $17,000.00 Property Taxes: $1,744.3…"
type input "6"
type input "6.00"
type input "63"
type input "63.00"
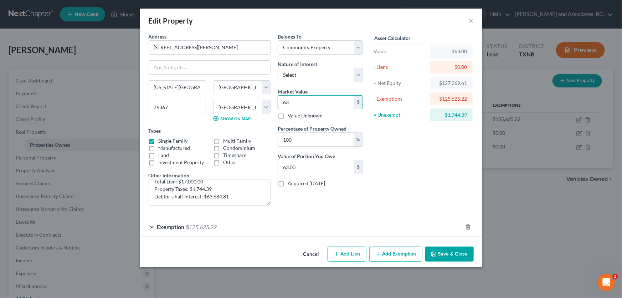
type input "636"
type input "636.00"
type input "6368"
type input "6,368.00"
type input "6,3684"
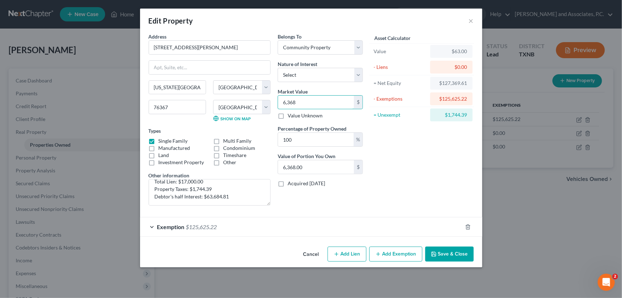
type input "63,684.00"
type input "63,684.8"
type input "63,684.80"
type input "63,684.81"
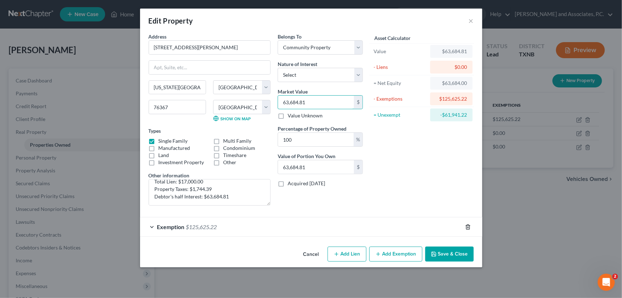
type input "63,684.81"
click at [467, 227] on line "button" at bounding box center [467, 226] width 0 height 1
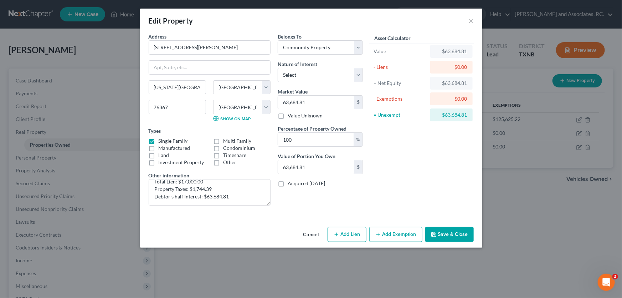
click at [406, 237] on button "Add Exemption" at bounding box center [395, 234] width 53 height 15
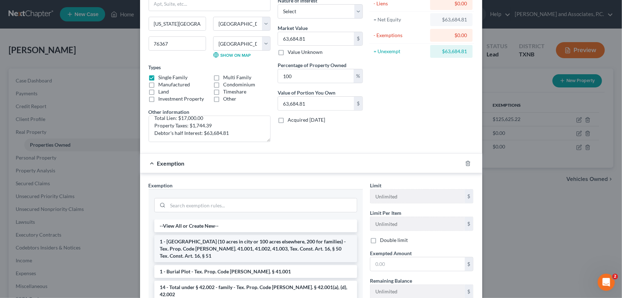
scroll to position [65, 0]
click at [202, 244] on li "1 - Homestead (10 acres in city or 100 acres elsewhere, 200 for families) - Tex…" at bounding box center [255, 247] width 203 height 27
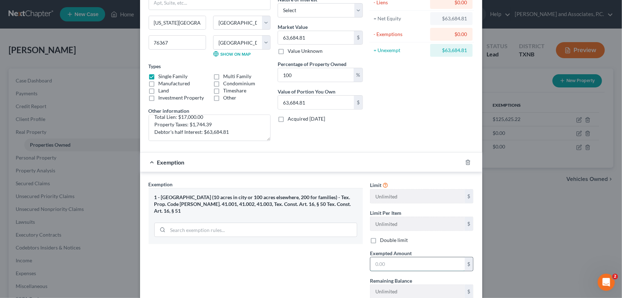
drag, startPoint x: 407, startPoint y: 264, endPoint x: 404, endPoint y: 260, distance: 5.0
click at [406, 264] on input "text" at bounding box center [417, 264] width 94 height 14
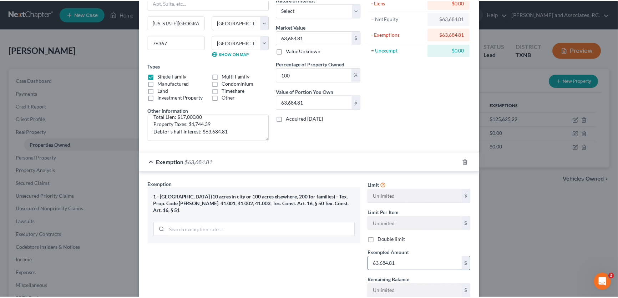
scroll to position [115, 0]
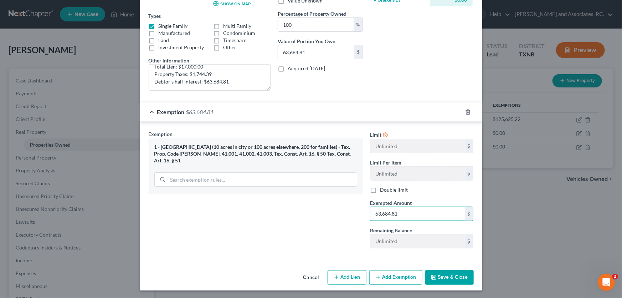
type input "63,684.81"
click at [438, 276] on button "Save & Close" at bounding box center [449, 277] width 48 height 15
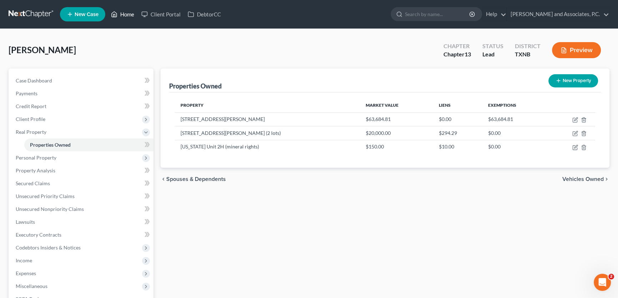
click at [128, 16] on link "Home" at bounding box center [122, 14] width 30 height 13
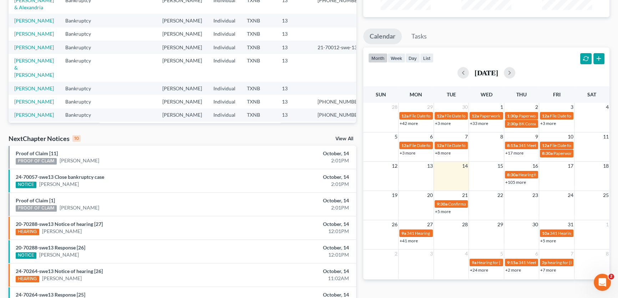
scroll to position [129, 0]
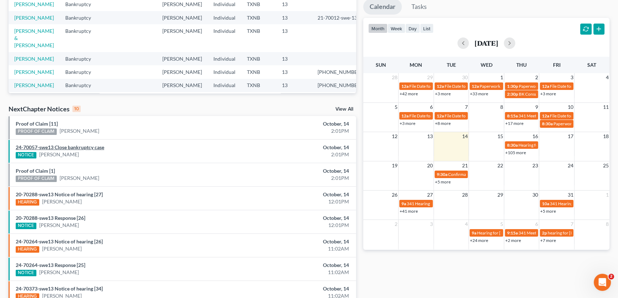
click at [80, 147] on link "24-70057-swe13 Close bankruptcy case" at bounding box center [60, 147] width 88 height 6
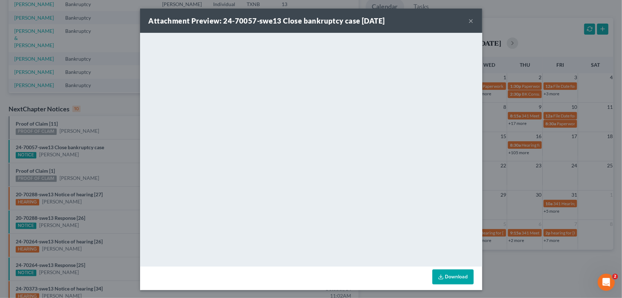
click at [469, 20] on button "×" at bounding box center [471, 20] width 5 height 9
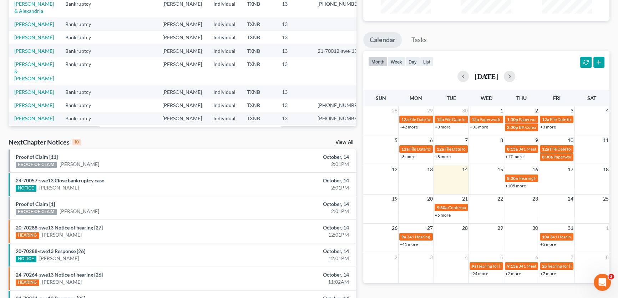
scroll to position [0, 0]
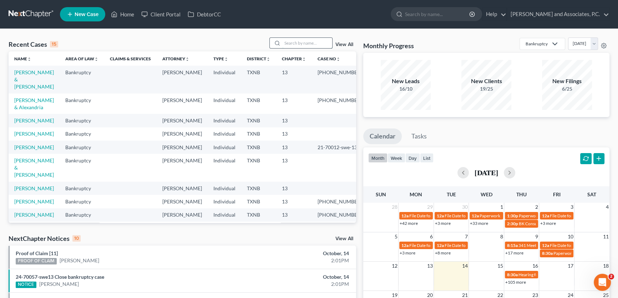
click at [292, 40] on input "search" at bounding box center [307, 43] width 50 height 10
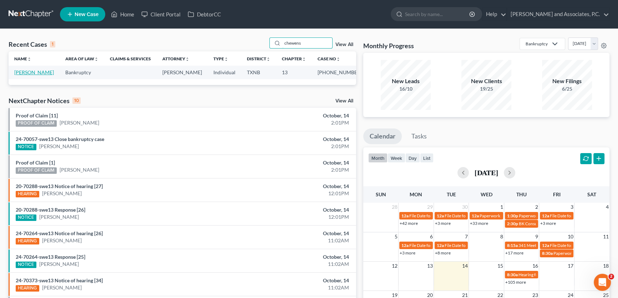
type input "chewens"
click at [43, 73] on link "Chewens, George" at bounding box center [34, 72] width 40 height 6
select select "1"
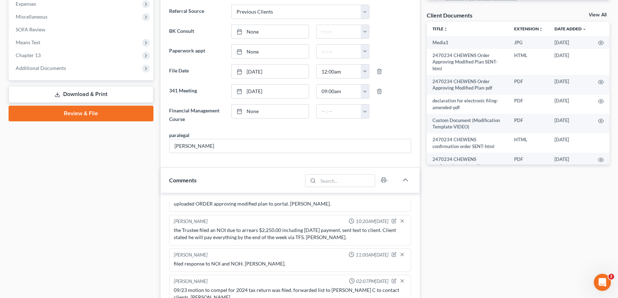
scroll to position [227, 0]
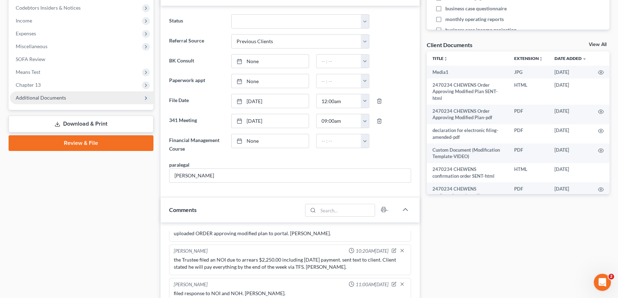
click at [53, 98] on span "Additional Documents" at bounding box center [41, 97] width 50 height 6
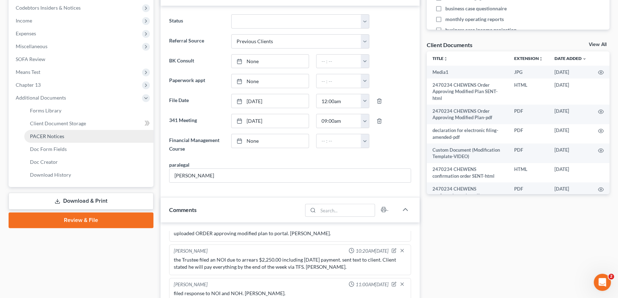
click at [46, 138] on span "PACER Notices" at bounding box center [47, 136] width 34 height 6
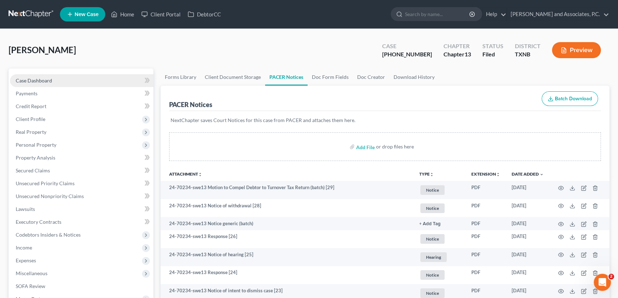
click at [53, 82] on link "Case Dashboard" at bounding box center [81, 80] width 143 height 13
select select "1"
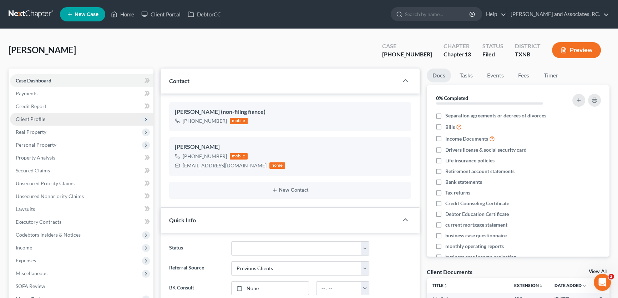
click at [39, 120] on span "Client Profile" at bounding box center [31, 119] width 30 height 6
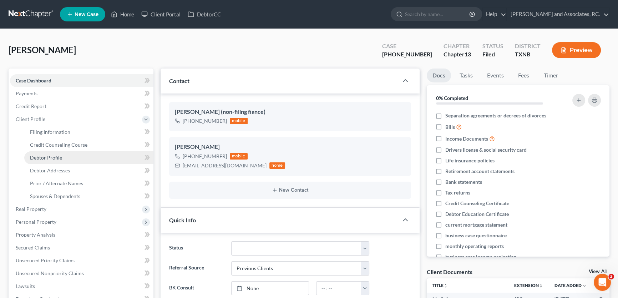
click at [54, 154] on span "Debtor Profile" at bounding box center [46, 157] width 32 height 6
select select "0"
select select "3"
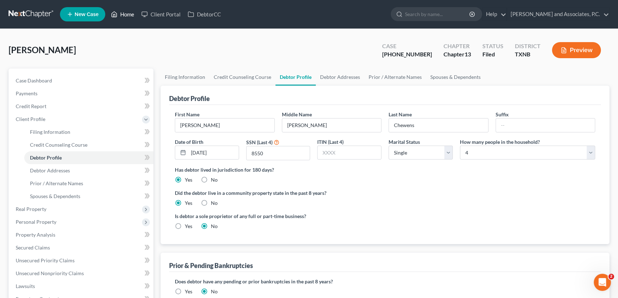
click at [127, 16] on link "Home" at bounding box center [122, 14] width 30 height 13
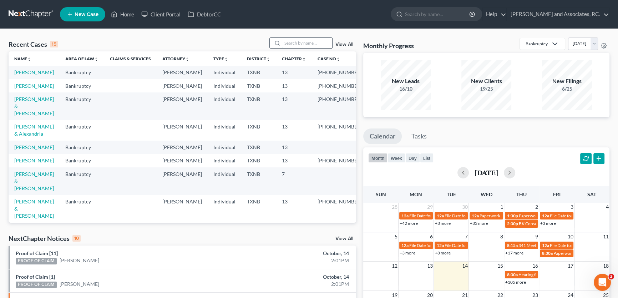
click at [293, 43] on input "search" at bounding box center [307, 43] width 50 height 10
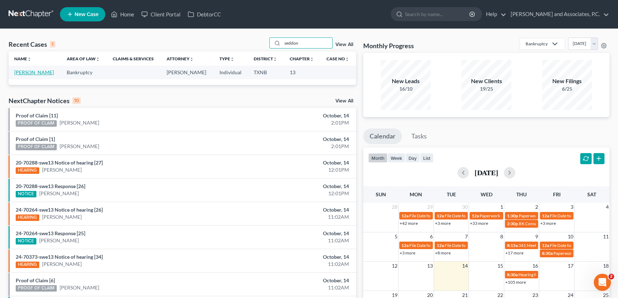
type input "seddon"
click at [31, 73] on link "Seddon, Brent" at bounding box center [34, 72] width 40 height 6
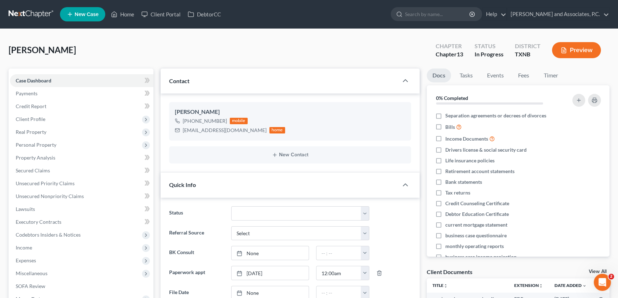
scroll to position [2537, 0]
click at [521, 75] on link "Fees" at bounding box center [523, 75] width 23 height 14
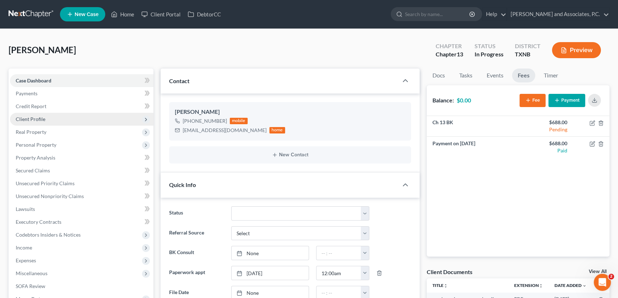
click at [29, 121] on span "Client Profile" at bounding box center [31, 119] width 30 height 6
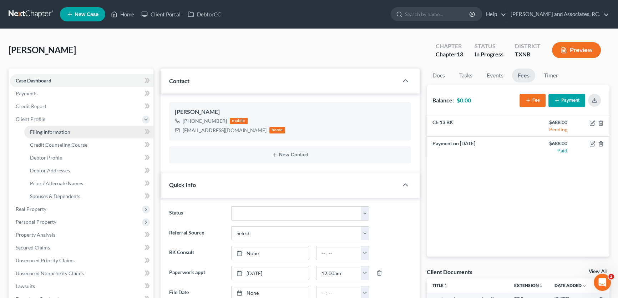
click at [36, 132] on span "Filing Information" at bounding box center [50, 132] width 40 height 6
select select "1"
select select "0"
select select "3"
select select "78"
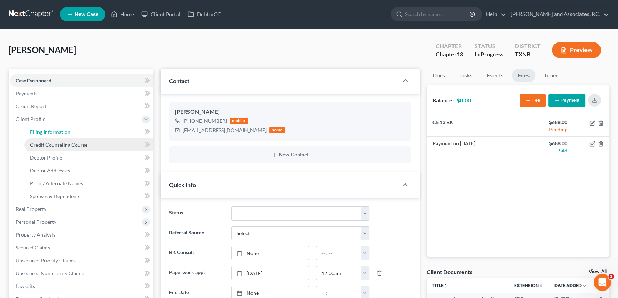
select select "0"
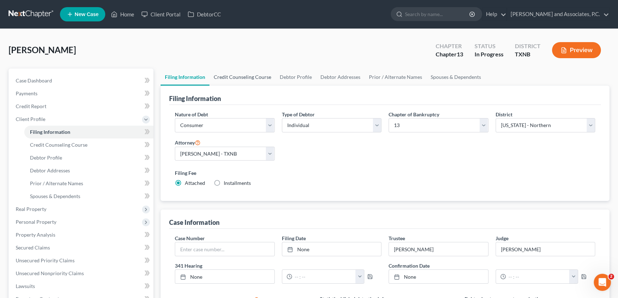
click at [256, 78] on link "Credit Counseling Course" at bounding box center [242, 76] width 66 height 17
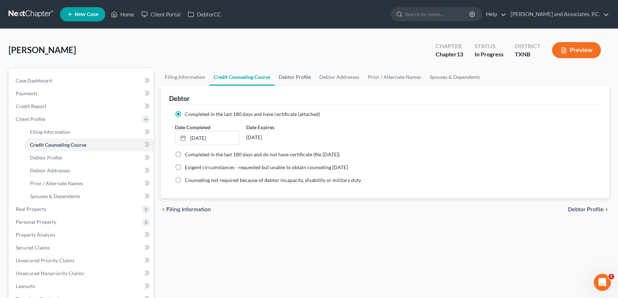
click at [300, 78] on link "Debtor Profile" at bounding box center [294, 76] width 41 height 17
select select "0"
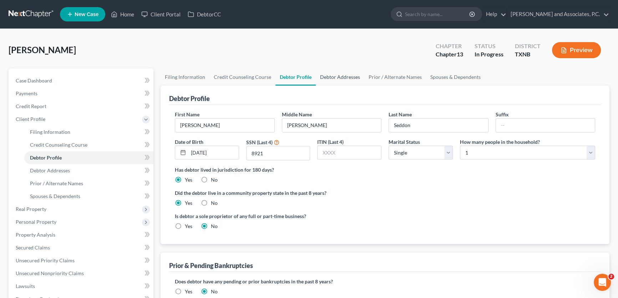
click at [330, 78] on link "Debtor Addresses" at bounding box center [340, 76] width 48 height 17
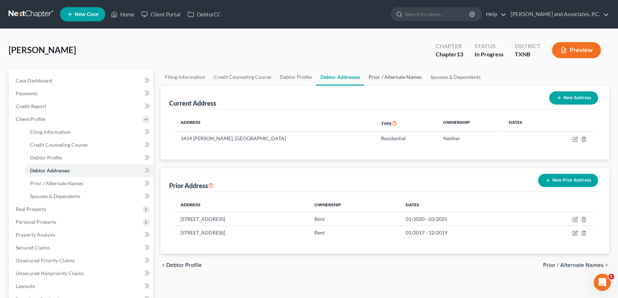
click at [385, 77] on link "Prior / Alternate Names" at bounding box center [395, 76] width 62 height 17
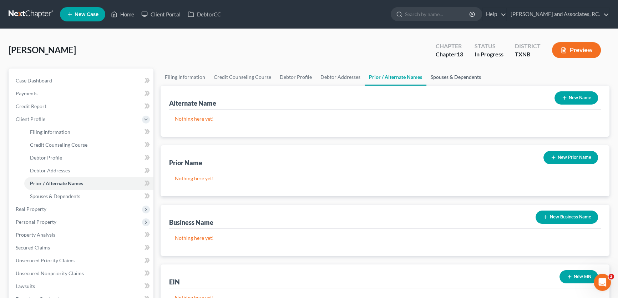
click at [436, 76] on link "Spouses & Dependents" at bounding box center [455, 76] width 59 height 17
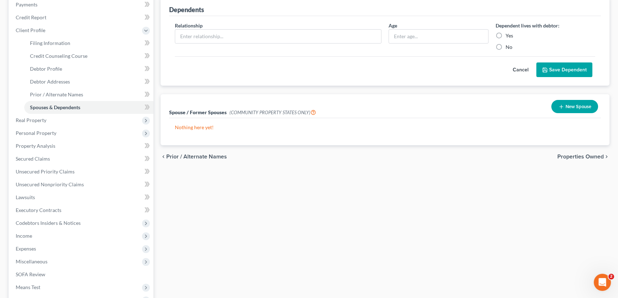
scroll to position [97, 0]
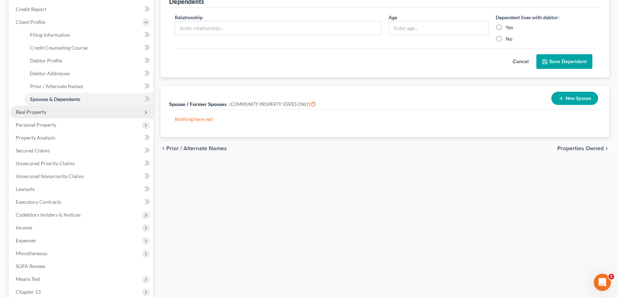
click at [38, 113] on span "Real Property" at bounding box center [31, 112] width 31 height 6
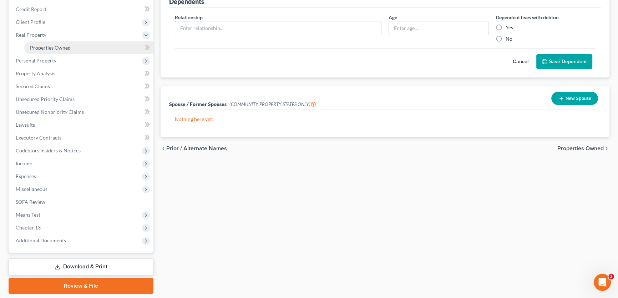
click at [50, 50] on span "Properties Owned" at bounding box center [50, 48] width 41 height 6
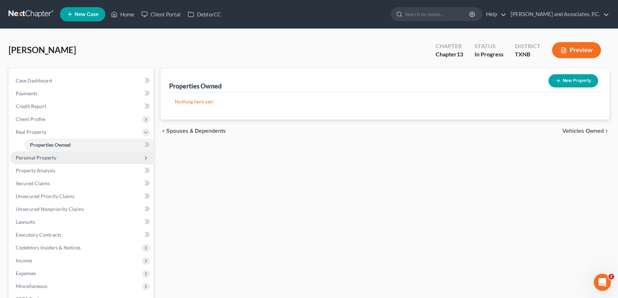
click at [68, 154] on span "Personal Property" at bounding box center [81, 157] width 143 height 13
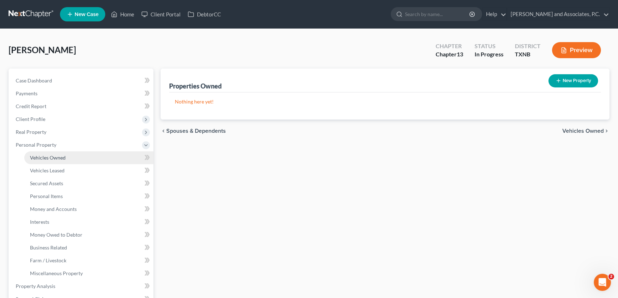
click at [68, 154] on link "Vehicles Owned" at bounding box center [88, 157] width 129 height 13
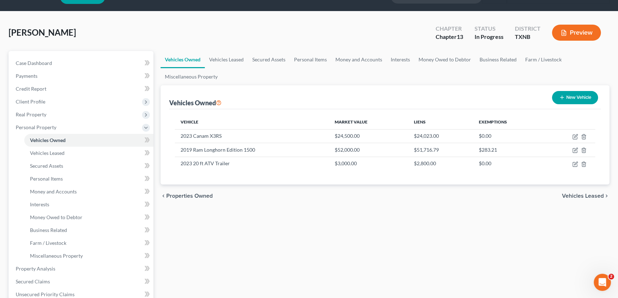
scroll to position [65, 0]
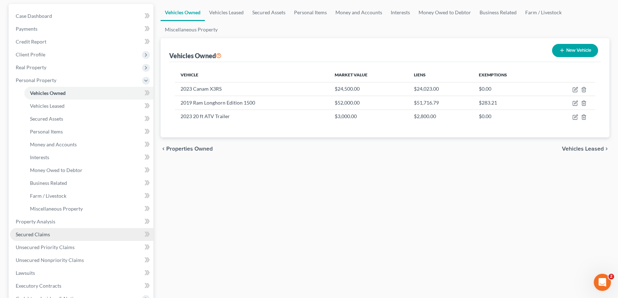
click at [38, 231] on span "Secured Claims" at bounding box center [33, 234] width 34 height 6
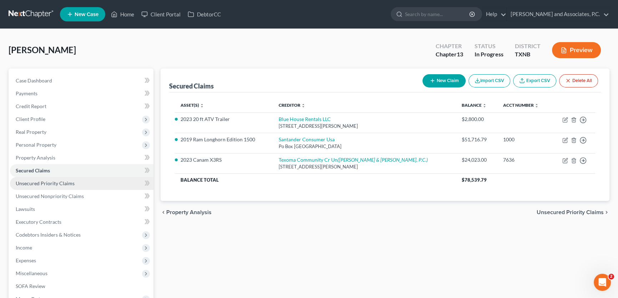
click at [66, 183] on span "Unsecured Priority Claims" at bounding box center [45, 183] width 59 height 6
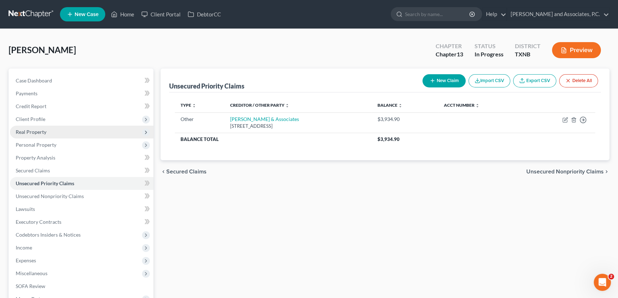
click at [41, 132] on span "Real Property" at bounding box center [31, 132] width 31 height 6
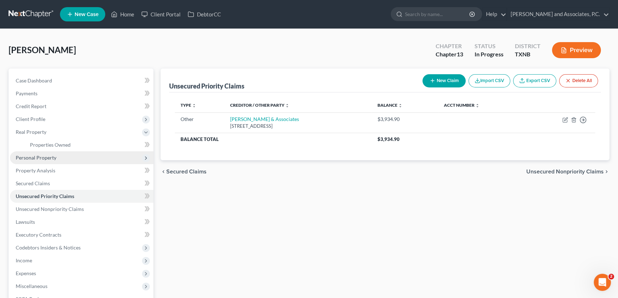
click at [42, 155] on span "Personal Property" at bounding box center [36, 157] width 41 height 6
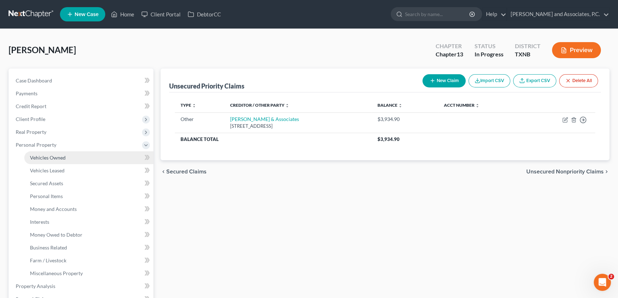
click at [46, 160] on link "Vehicles Owned" at bounding box center [88, 157] width 129 height 13
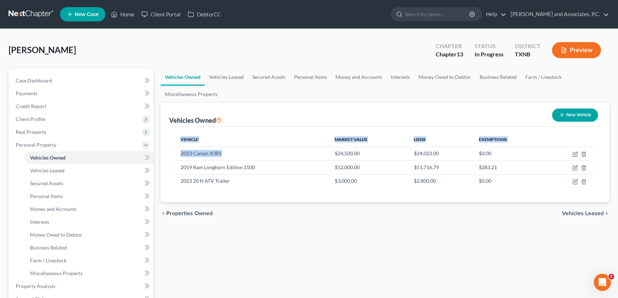
drag, startPoint x: 224, startPoint y: 152, endPoint x: 171, endPoint y: 153, distance: 53.1
click at [171, 153] on div "Vehicle Market Value Liens Exemptions 2023 Canam X3RS $24,500.00 $24,023.00 $0.…" at bounding box center [384, 164] width 431 height 75
click at [217, 153] on td "2023 Canam X3RS" at bounding box center [252, 154] width 154 height 14
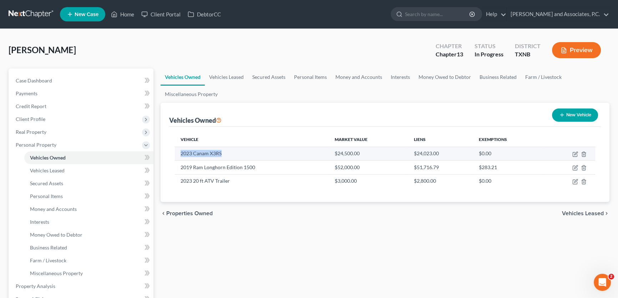
drag, startPoint x: 224, startPoint y: 154, endPoint x: 178, endPoint y: 156, distance: 46.4
click at [178, 156] on td "2023 Canam X3RS" at bounding box center [252, 154] width 154 height 14
copy td "2023 Canam X3RS"
click at [573, 152] on icon "button" at bounding box center [575, 154] width 6 height 6
select select "6"
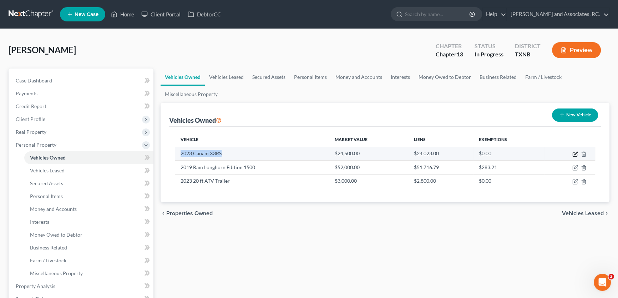
select select "3"
select select "0"
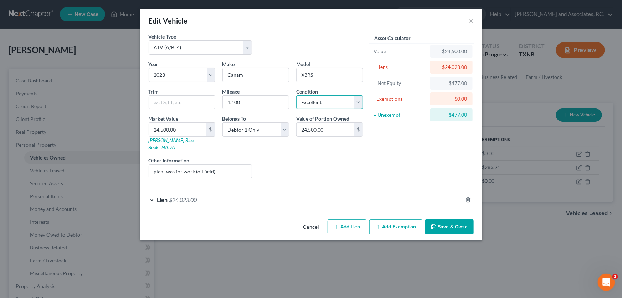
click at [324, 103] on select "Select Excellent Very Good Good Fair Poor" at bounding box center [329, 102] width 67 height 14
select select "2"
click at [296, 95] on select "Select Excellent Very Good Good Fair Poor" at bounding box center [329, 102] width 67 height 14
click at [449, 219] on button "Save & Close" at bounding box center [449, 226] width 48 height 15
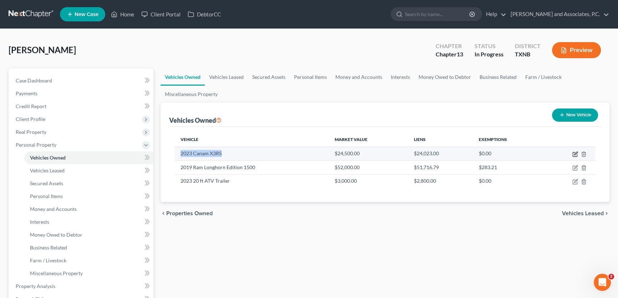
click at [574, 154] on icon "button" at bounding box center [575, 153] width 3 height 3
select select "6"
select select "3"
select select "2"
select select "0"
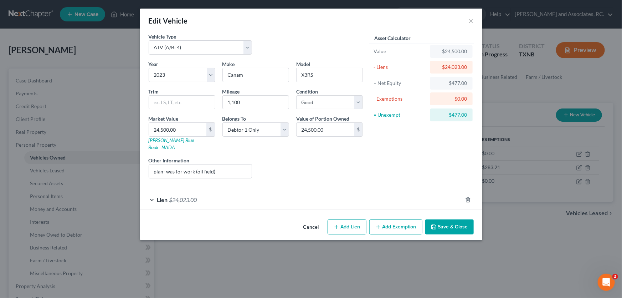
click at [314, 220] on button "Cancel" at bounding box center [311, 227] width 27 height 14
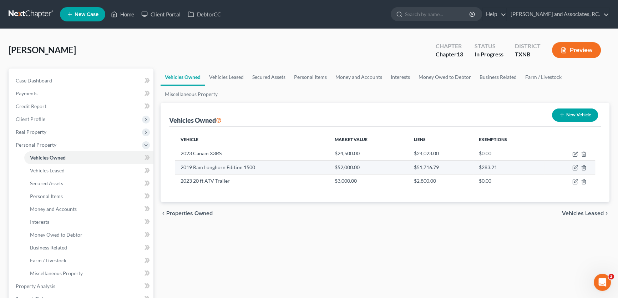
click at [255, 168] on td "2019 Ram Longhorn Edition 1500" at bounding box center [252, 167] width 154 height 14
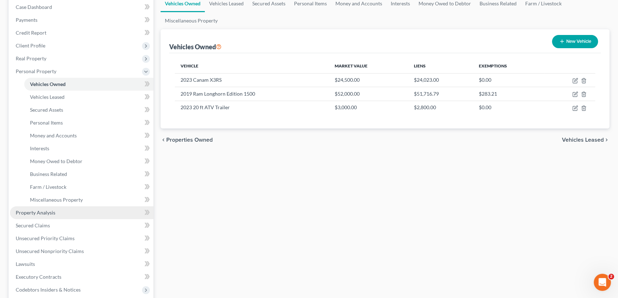
scroll to position [97, 0]
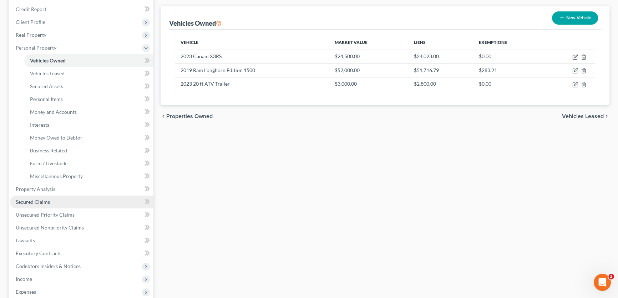
click at [52, 204] on link "Secured Claims" at bounding box center [81, 201] width 143 height 13
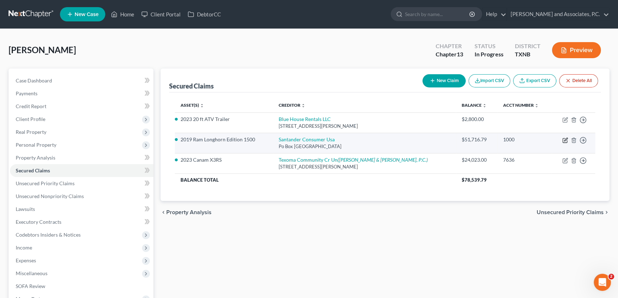
click at [564, 139] on icon "button" at bounding box center [565, 140] width 6 height 6
select select "45"
select select "9"
select select "0"
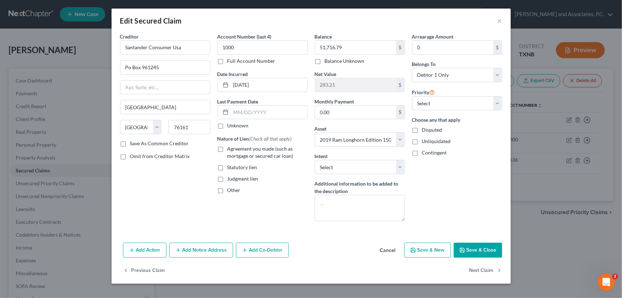
click at [392, 249] on button "Cancel" at bounding box center [387, 250] width 27 height 14
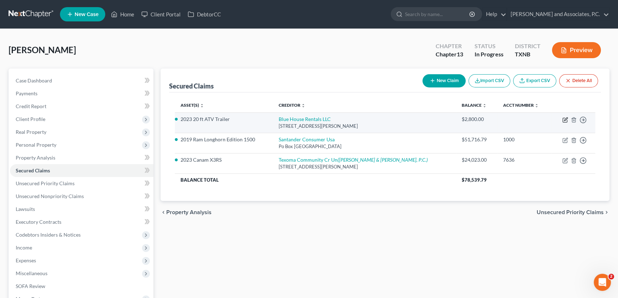
click at [562, 117] on icon "button" at bounding box center [565, 120] width 6 height 6
select select "44"
select select "10"
select select "0"
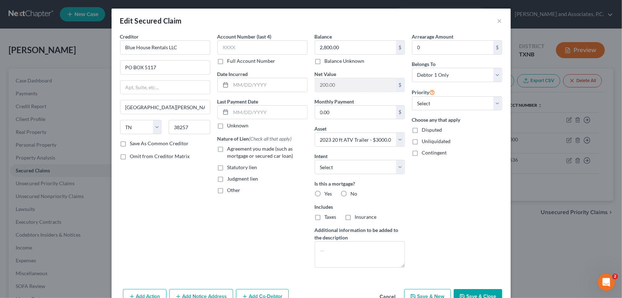
click at [382, 295] on button "Cancel" at bounding box center [387, 297] width 27 height 14
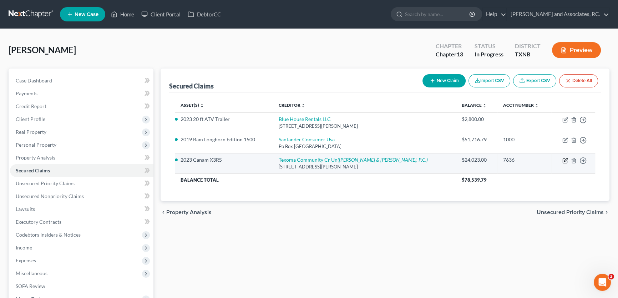
click at [562, 160] on icon "button" at bounding box center [564, 161] width 4 height 4
select select "45"
select select "3"
select select "0"
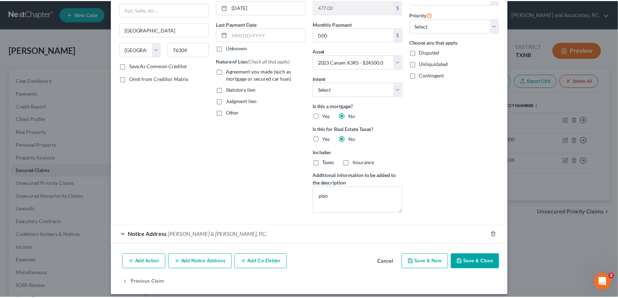
scroll to position [83, 0]
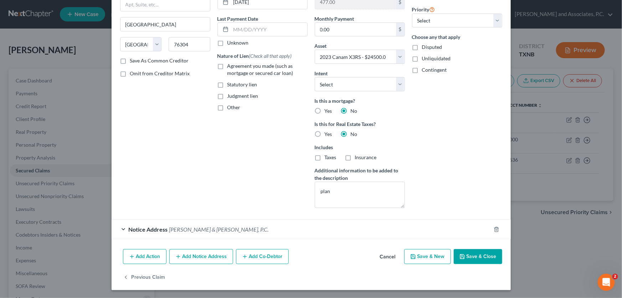
click at [383, 254] on button "Cancel" at bounding box center [387, 257] width 27 height 14
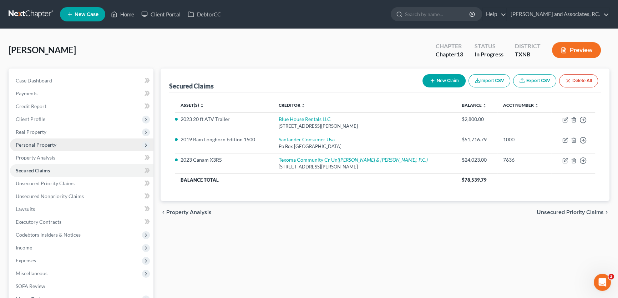
click at [57, 146] on span "Personal Property" at bounding box center [81, 144] width 143 height 13
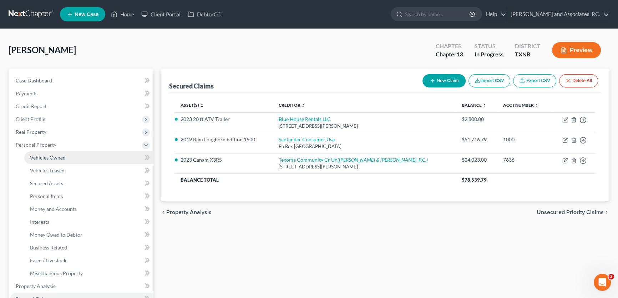
click at [57, 159] on span "Vehicles Owned" at bounding box center [48, 157] width 36 height 6
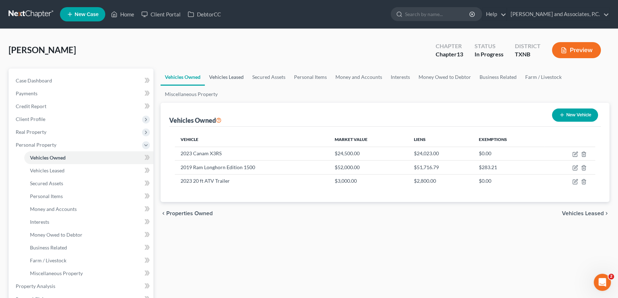
click at [228, 78] on link "Vehicles Leased" at bounding box center [226, 76] width 43 height 17
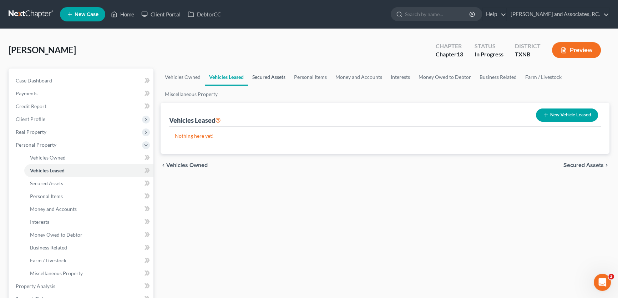
click at [275, 78] on link "Secured Assets" at bounding box center [269, 76] width 42 height 17
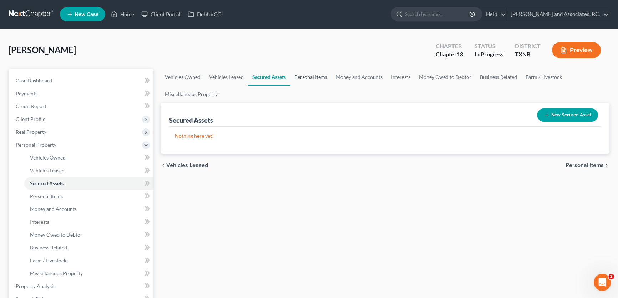
click at [312, 80] on link "Personal Items" at bounding box center [310, 76] width 41 height 17
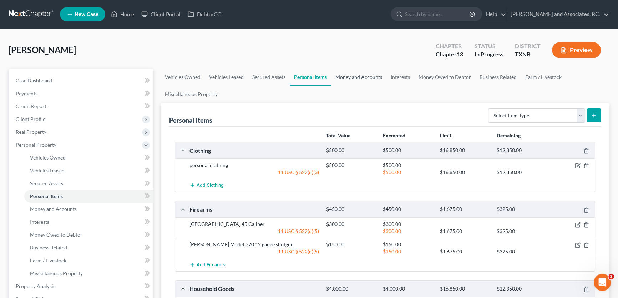
click at [355, 74] on link "Money and Accounts" at bounding box center [358, 76] width 55 height 17
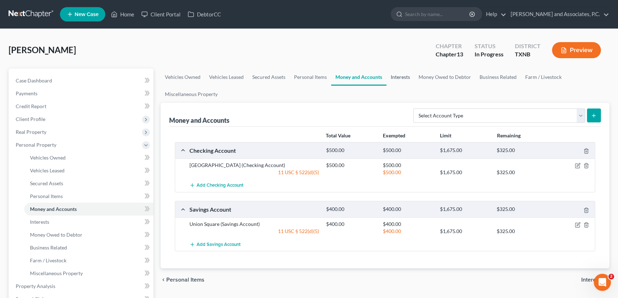
click at [396, 76] on link "Interests" at bounding box center [400, 76] width 28 height 17
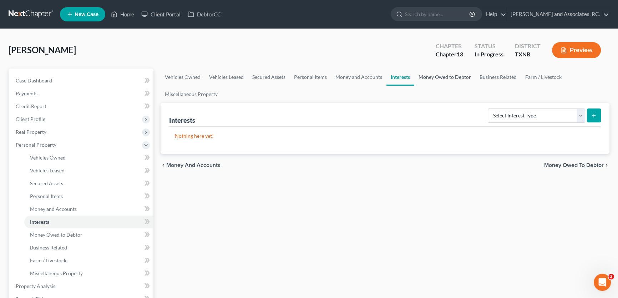
click at [431, 76] on link "Money Owed to Debtor" at bounding box center [444, 76] width 61 height 17
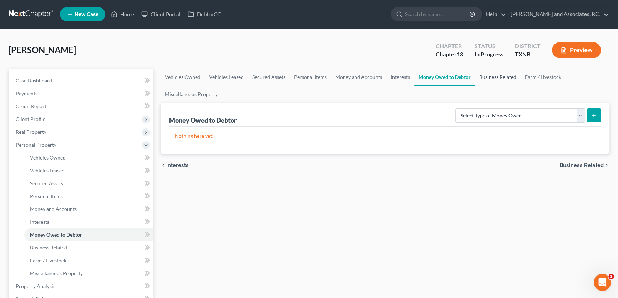
click at [492, 76] on link "Business Related" at bounding box center [498, 76] width 46 height 17
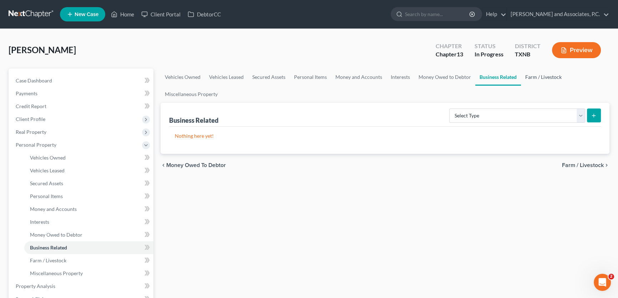
click at [525, 76] on link "Farm / Livestock" at bounding box center [543, 76] width 45 height 17
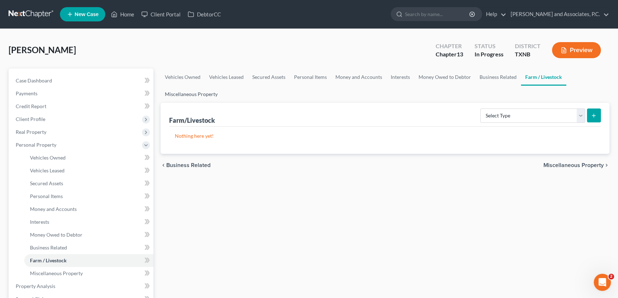
click at [209, 93] on link "Miscellaneous Property" at bounding box center [190, 94] width 61 height 17
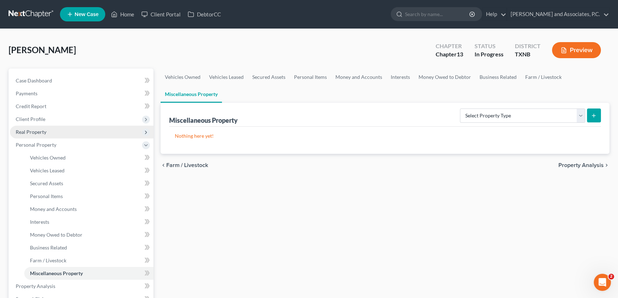
click at [33, 133] on span "Real Property" at bounding box center [31, 132] width 31 height 6
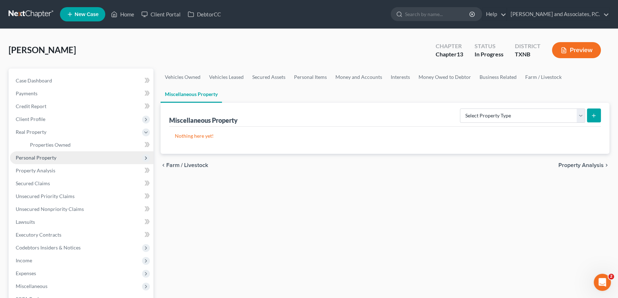
click at [45, 157] on span "Personal Property" at bounding box center [36, 157] width 41 height 6
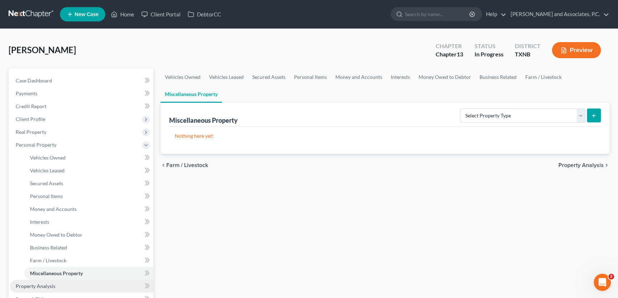
click at [50, 285] on span "Property Analysis" at bounding box center [36, 286] width 40 height 6
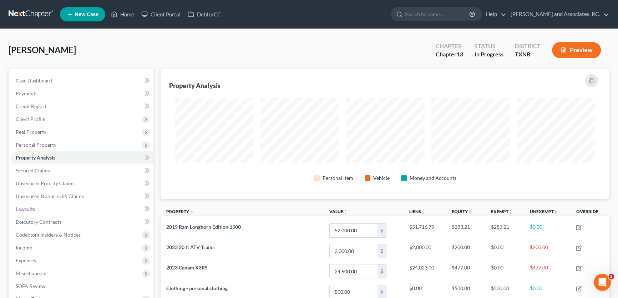
scroll to position [130, 448]
click at [53, 199] on link "Unsecured Nonpriority Claims" at bounding box center [81, 196] width 143 height 13
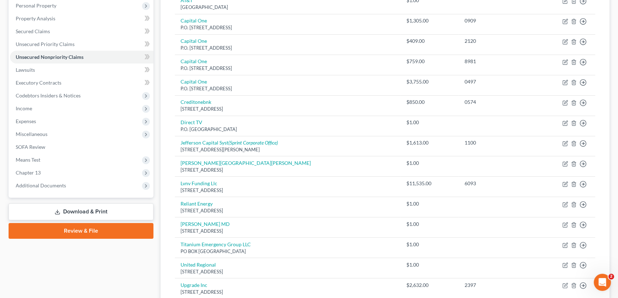
scroll to position [126, 0]
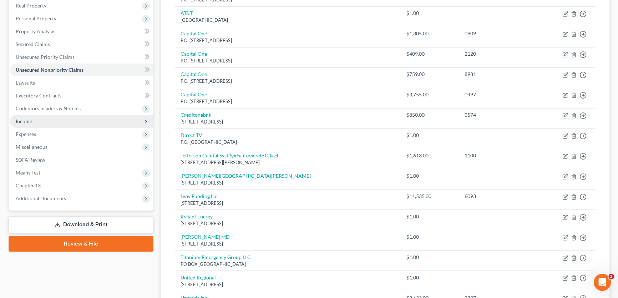
click at [33, 122] on span "Income" at bounding box center [81, 121] width 143 height 13
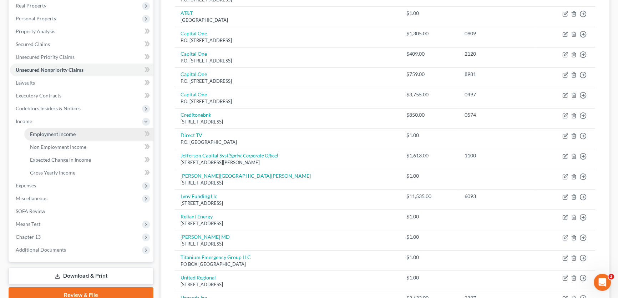
click at [42, 137] on link "Employment Income" at bounding box center [88, 134] width 129 height 13
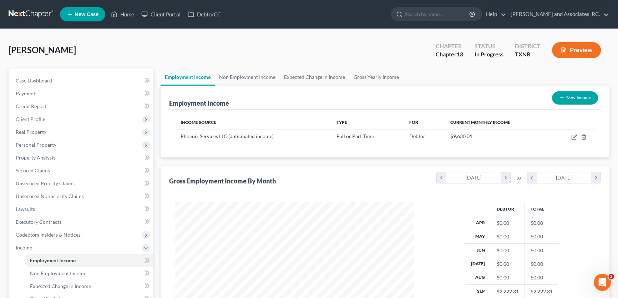
scroll to position [128, 253]
click at [128, 17] on link "Home" at bounding box center [122, 14] width 30 height 13
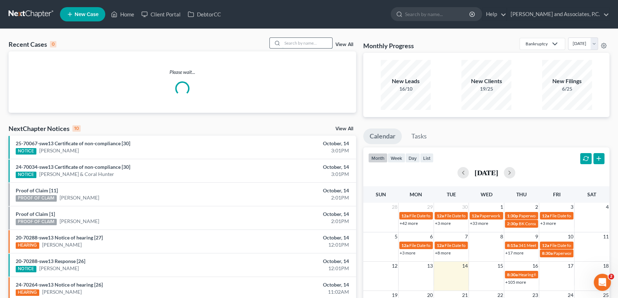
click at [315, 41] on input "search" at bounding box center [307, 43] width 50 height 10
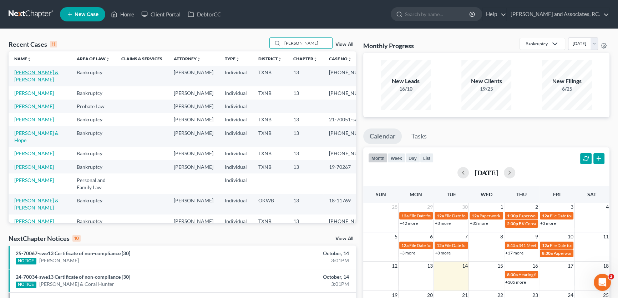
type input "[PERSON_NAME]"
click at [40, 72] on link "[PERSON_NAME] & [PERSON_NAME]" at bounding box center [36, 75] width 44 height 13
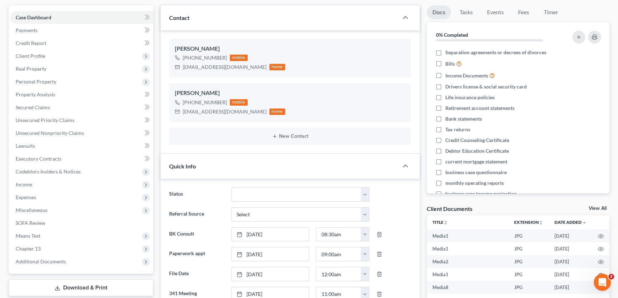
scroll to position [65, 0]
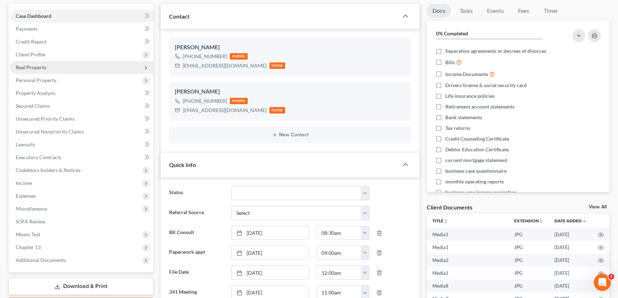
click at [47, 65] on span "Real Property" at bounding box center [81, 67] width 143 height 13
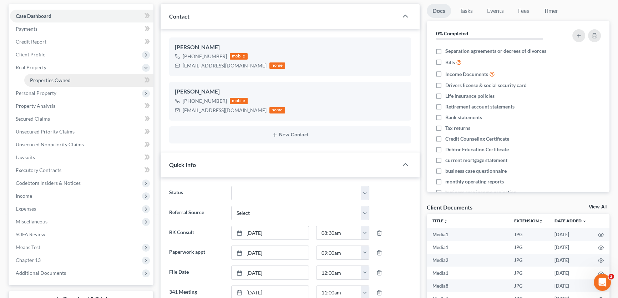
click at [60, 78] on span "Properties Owned" at bounding box center [50, 80] width 41 height 6
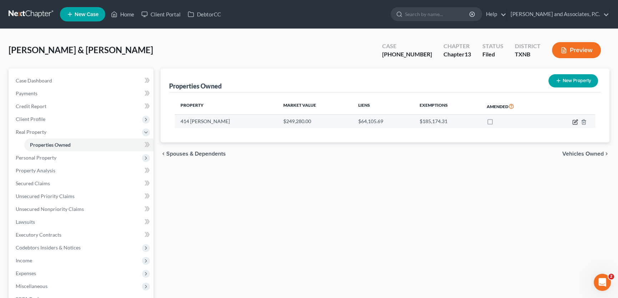
click at [574, 121] on icon "button" at bounding box center [575, 122] width 6 height 6
select select "45"
select select "38"
select select "2"
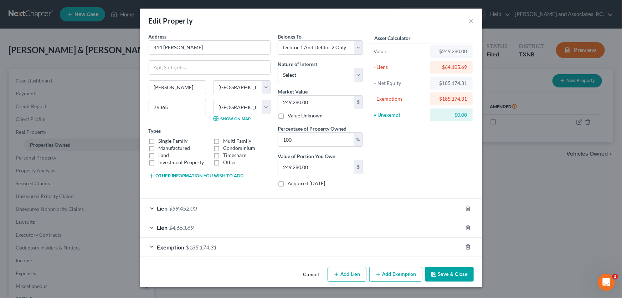
click at [189, 210] on span "$59,452.00" at bounding box center [183, 208] width 28 height 7
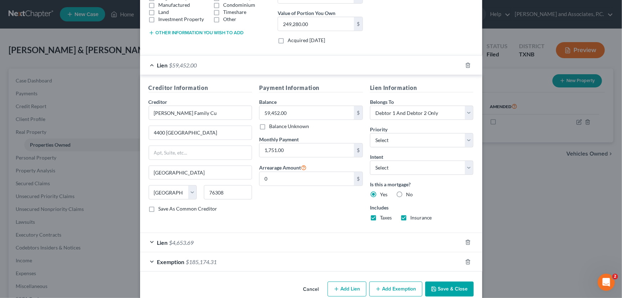
scroll to position [155, 0]
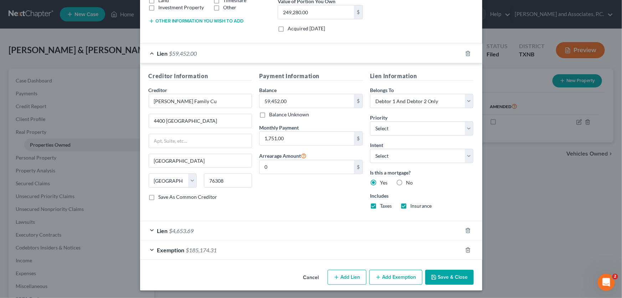
click at [184, 229] on span "$4,653.69" at bounding box center [181, 230] width 25 height 7
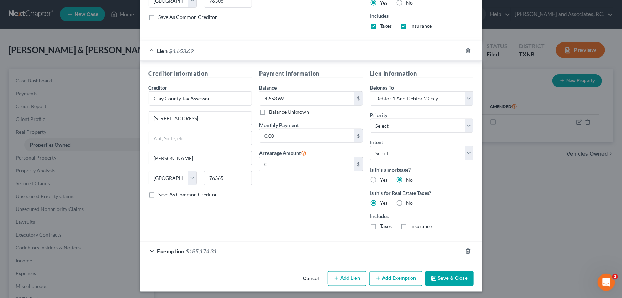
scroll to position [335, 0]
click at [313, 277] on button "Cancel" at bounding box center [311, 278] width 27 height 14
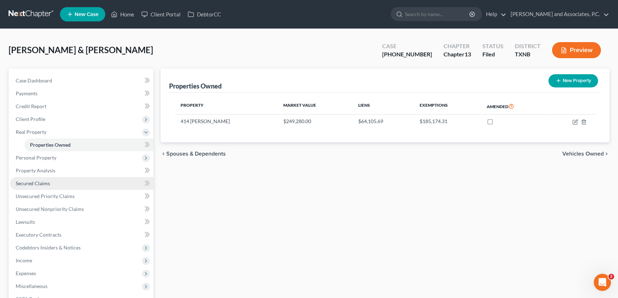
click at [38, 185] on span "Secured Claims" at bounding box center [33, 183] width 34 height 6
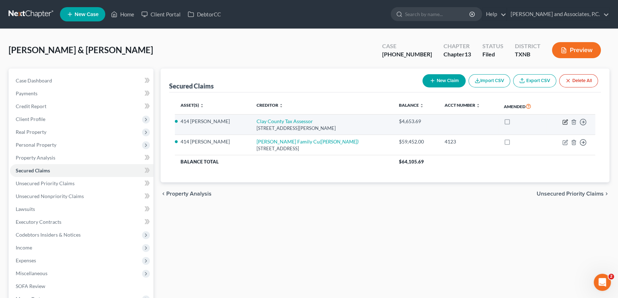
click at [563, 121] on icon "button" at bounding box center [565, 122] width 6 height 6
select select "45"
select select "4"
select select "2"
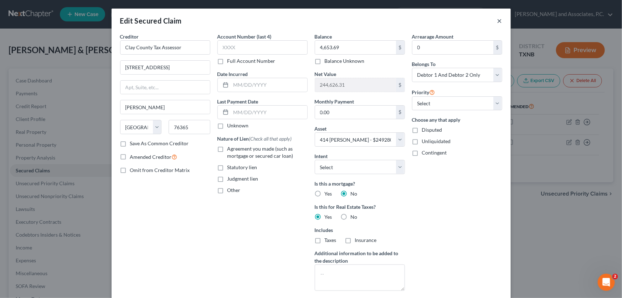
click at [498, 22] on button "×" at bounding box center [499, 20] width 5 height 9
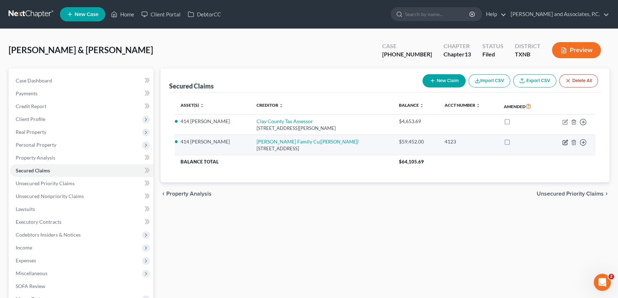
click at [565, 143] on icon "button" at bounding box center [565, 142] width 6 height 6
select select "45"
select select "4"
select select "2"
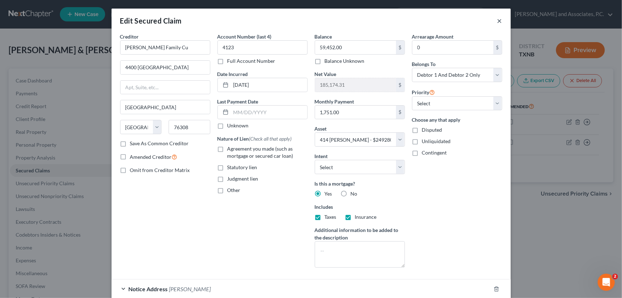
click at [499, 22] on button "×" at bounding box center [499, 20] width 5 height 9
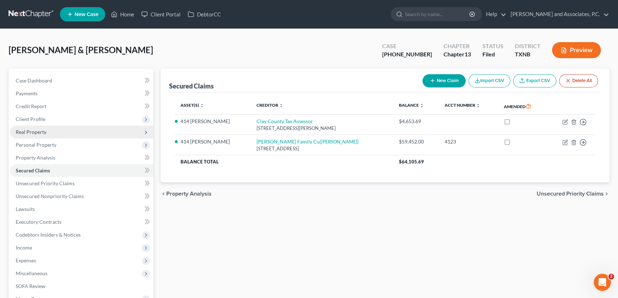
click at [42, 134] on span "Real Property" at bounding box center [81, 132] width 143 height 13
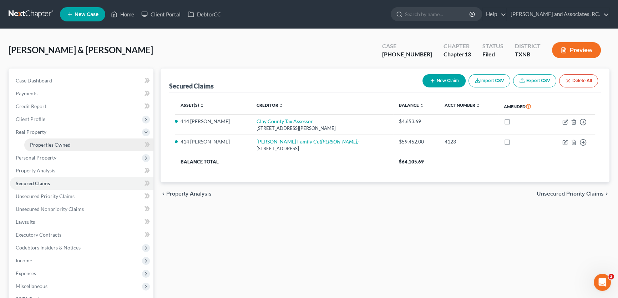
click at [46, 144] on span "Properties Owned" at bounding box center [50, 145] width 41 height 6
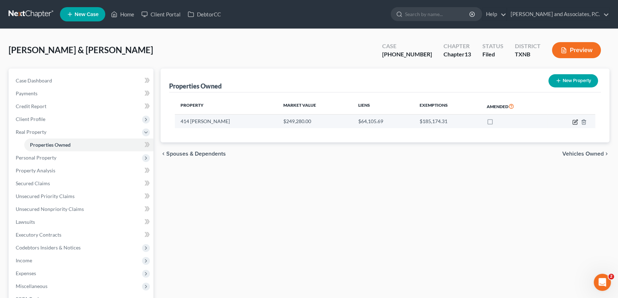
click at [574, 121] on icon "button" at bounding box center [575, 122] width 6 height 6
select select "45"
select select "38"
select select "2"
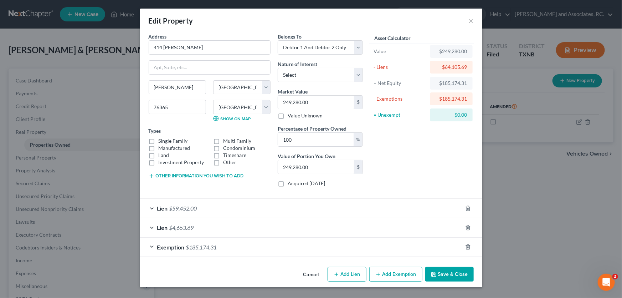
click at [218, 248] on div "Exemption $185,174.31" at bounding box center [301, 246] width 322 height 19
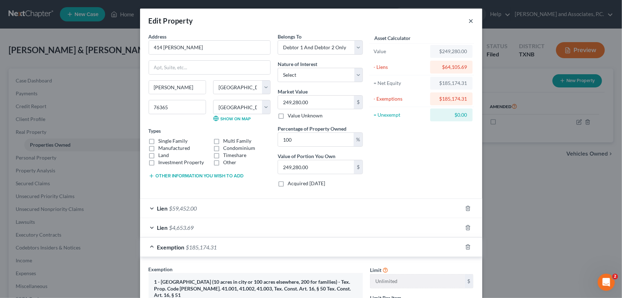
click at [469, 20] on button "×" at bounding box center [471, 20] width 5 height 9
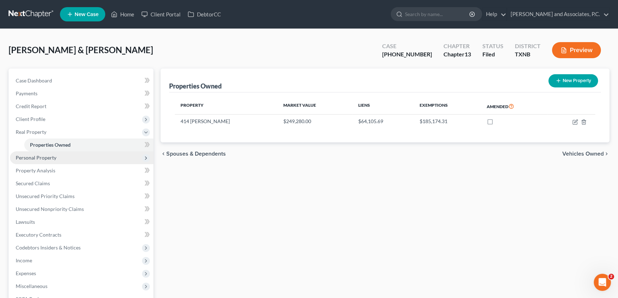
click at [73, 159] on span "Personal Property" at bounding box center [81, 157] width 143 height 13
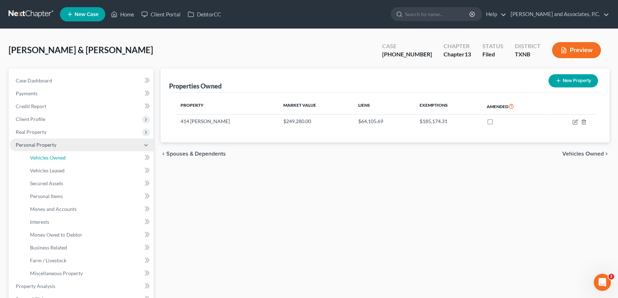
click at [73, 159] on link "Vehicles Owned" at bounding box center [88, 157] width 129 height 13
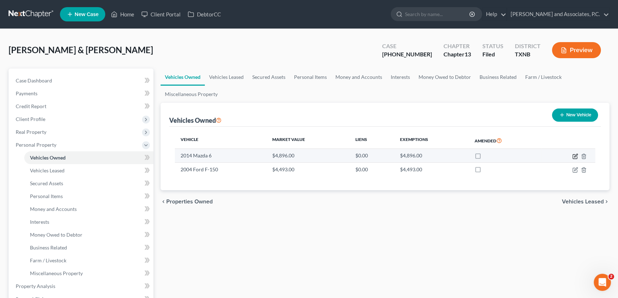
click at [576, 157] on icon "button" at bounding box center [575, 156] width 6 height 6
select select "0"
select select "12"
select select "3"
select select "2"
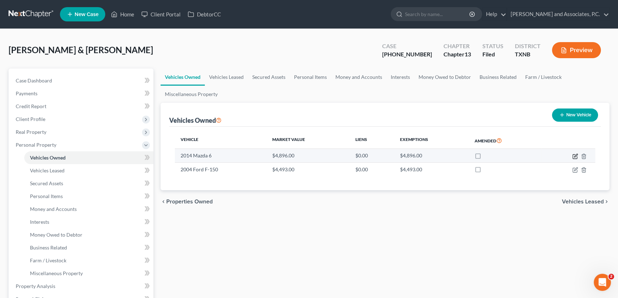
select select "2"
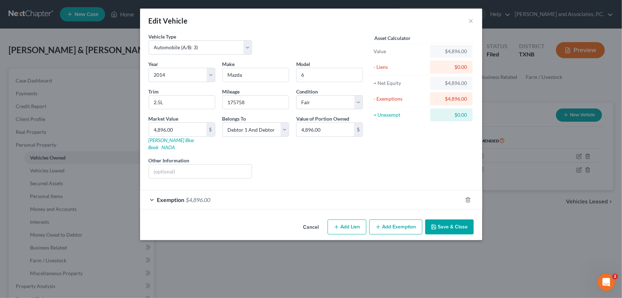
click at [190, 196] on span "$4,896.00" at bounding box center [198, 199] width 25 height 7
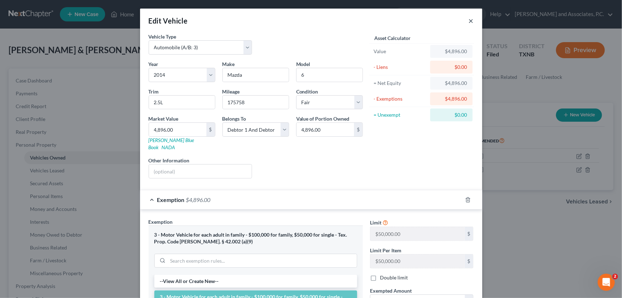
click at [470, 20] on button "×" at bounding box center [471, 20] width 5 height 9
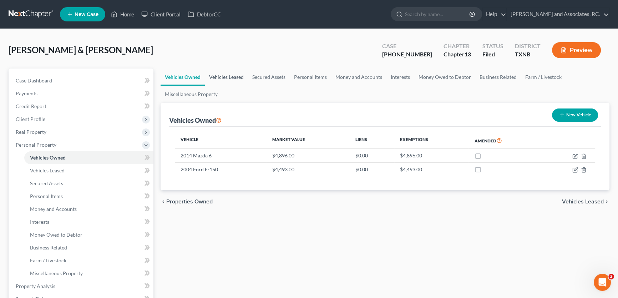
click at [235, 74] on link "Vehicles Leased" at bounding box center [226, 76] width 43 height 17
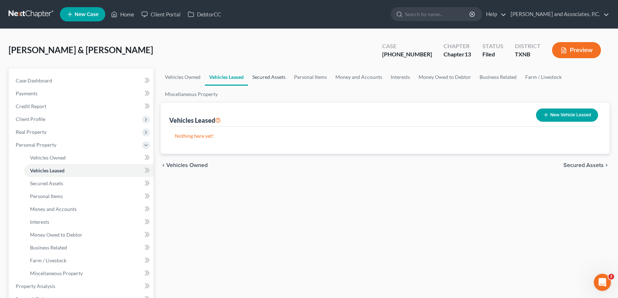
click at [260, 77] on link "Secured Assets" at bounding box center [269, 76] width 42 height 17
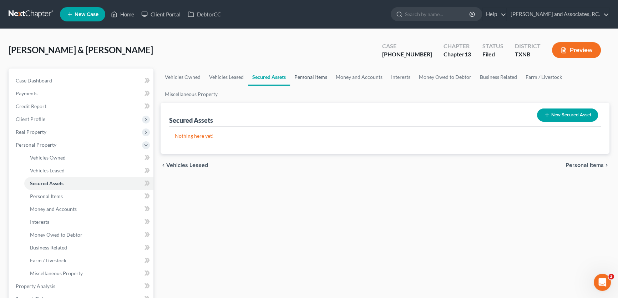
click at [300, 76] on link "Personal Items" at bounding box center [310, 76] width 41 height 17
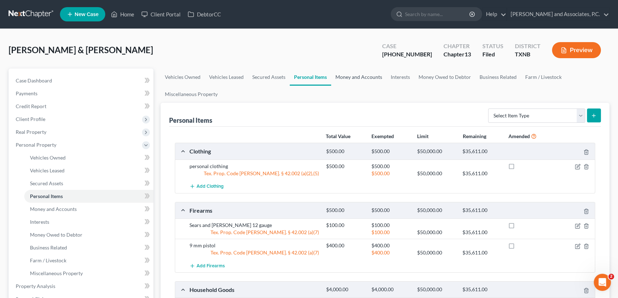
click at [360, 75] on link "Money and Accounts" at bounding box center [358, 76] width 55 height 17
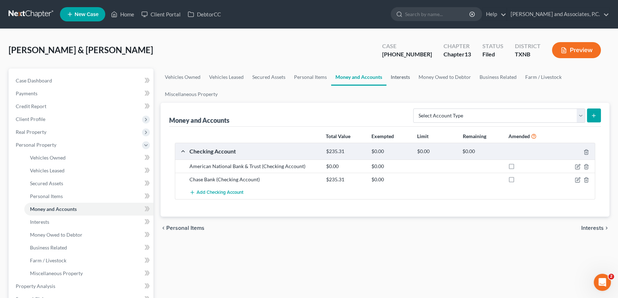
click at [399, 75] on link "Interests" at bounding box center [400, 76] width 28 height 17
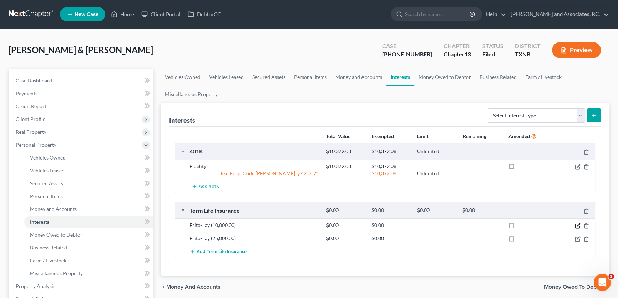
click at [578, 225] on icon "button" at bounding box center [577, 226] width 6 height 6
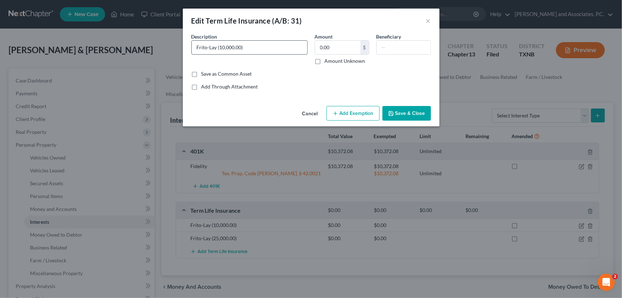
click at [220, 47] on input "Frito-Lay (10,000.00)" at bounding box center [250, 48] width 116 height 14
type input "Frito-Lay (value $10,000.00)"
click at [389, 108] on button "Save & Close" at bounding box center [407, 113] width 48 height 15
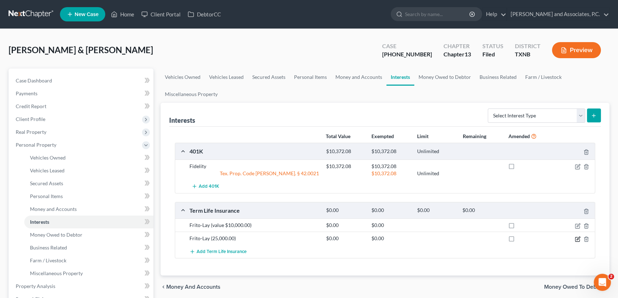
click at [575, 237] on icon "button" at bounding box center [577, 239] width 6 height 6
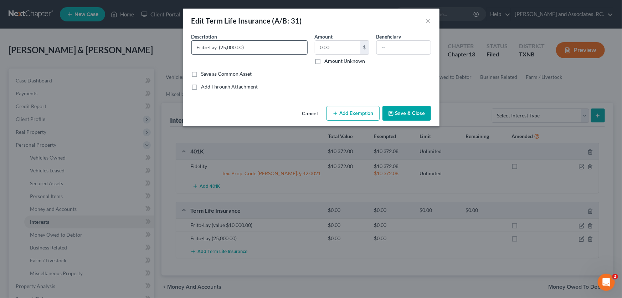
click at [220, 45] on input "Frito-Lay (25,000.00)" at bounding box center [250, 48] width 116 height 14
type input "Frito-Lay (value $25,000.00)"
click at [401, 116] on button "Save & Close" at bounding box center [407, 113] width 48 height 15
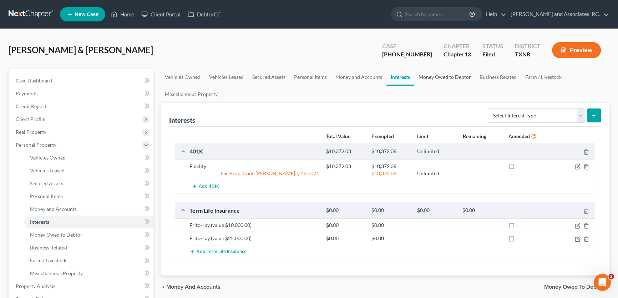
click at [431, 75] on link "Money Owed to Debtor" at bounding box center [444, 76] width 61 height 17
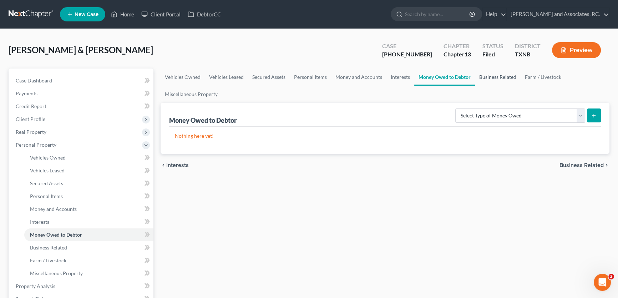
click at [482, 74] on link "Business Related" at bounding box center [498, 76] width 46 height 17
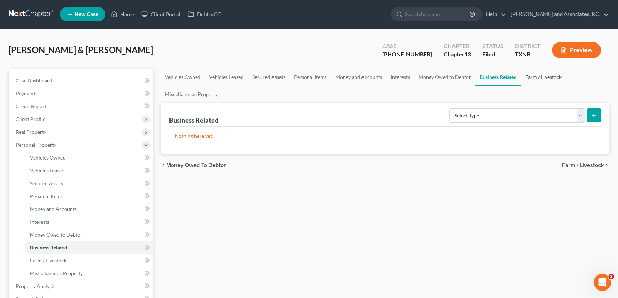
click at [530, 76] on link "Farm / Livestock" at bounding box center [543, 76] width 45 height 17
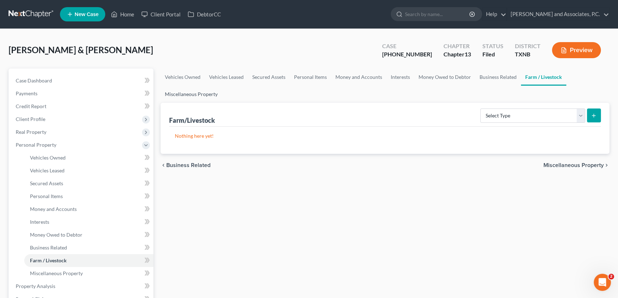
click at [204, 95] on link "Miscellaneous Property" at bounding box center [190, 94] width 61 height 17
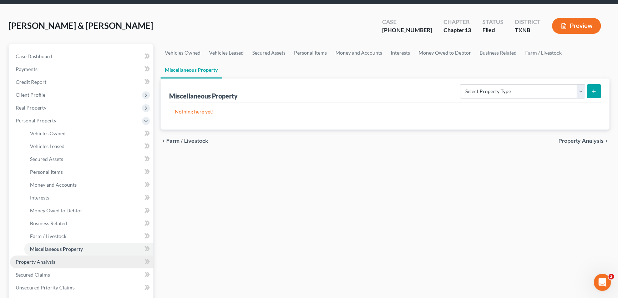
scroll to position [97, 0]
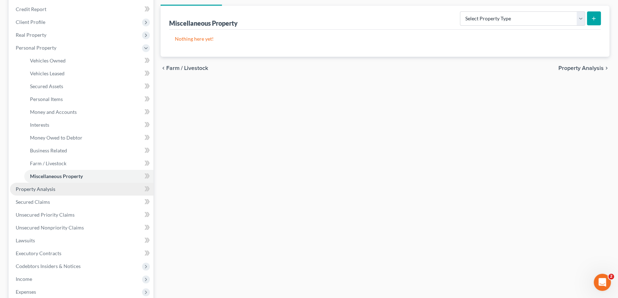
click at [58, 190] on link "Property Analysis" at bounding box center [81, 189] width 143 height 13
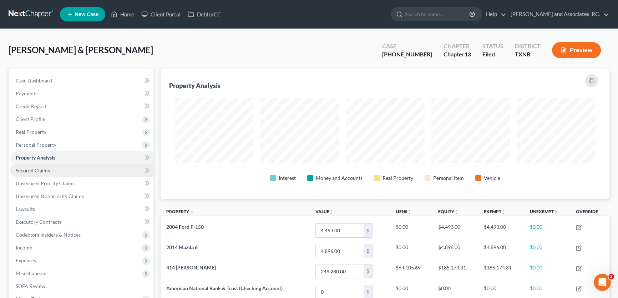
click at [62, 172] on link "Secured Claims" at bounding box center [81, 170] width 143 height 13
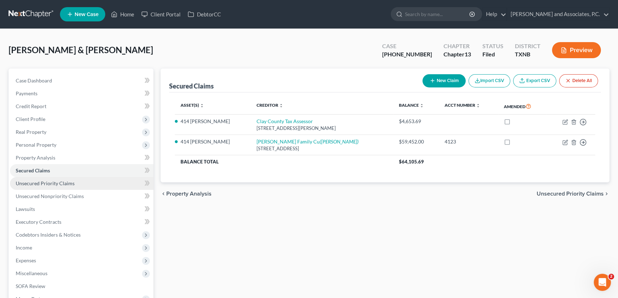
click at [57, 180] on span "Unsecured Priority Claims" at bounding box center [45, 183] width 59 height 6
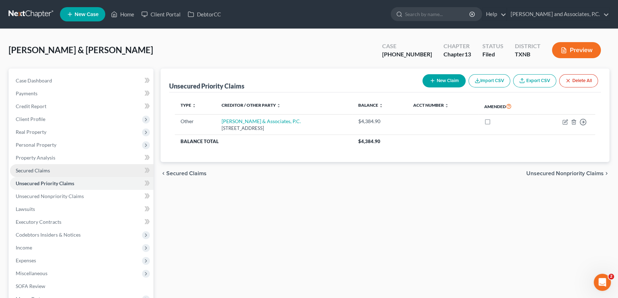
click at [56, 170] on link "Secured Claims" at bounding box center [81, 170] width 143 height 13
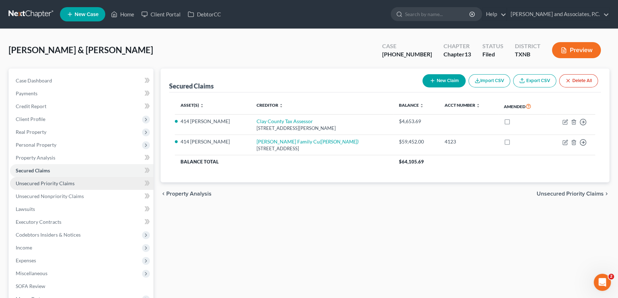
click at [55, 181] on span "Unsecured Priority Claims" at bounding box center [45, 183] width 59 height 6
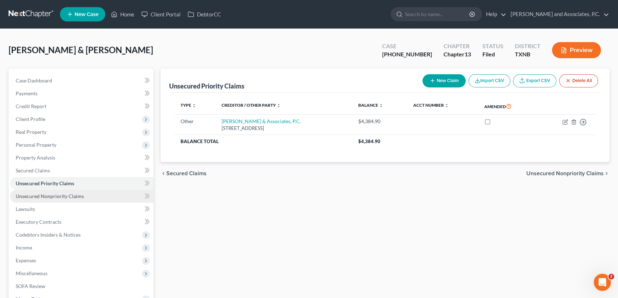
click at [54, 196] on span "Unsecured Nonpriority Claims" at bounding box center [50, 196] width 68 height 6
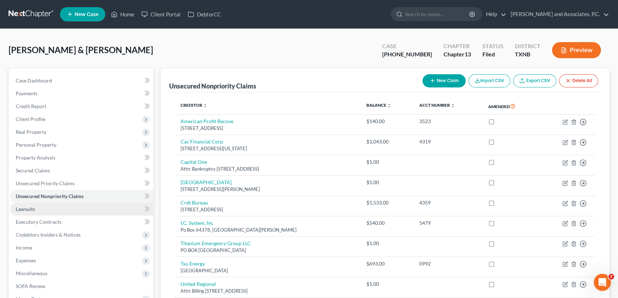
click at [39, 209] on link "Lawsuits" at bounding box center [81, 209] width 143 height 13
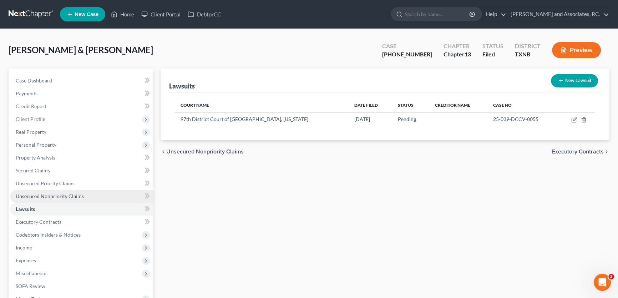
click at [45, 198] on span "Unsecured Nonpriority Claims" at bounding box center [50, 196] width 68 height 6
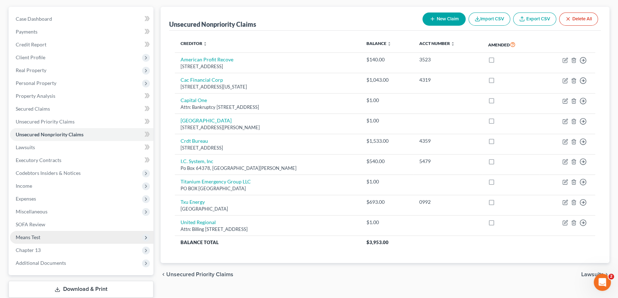
scroll to position [106, 0]
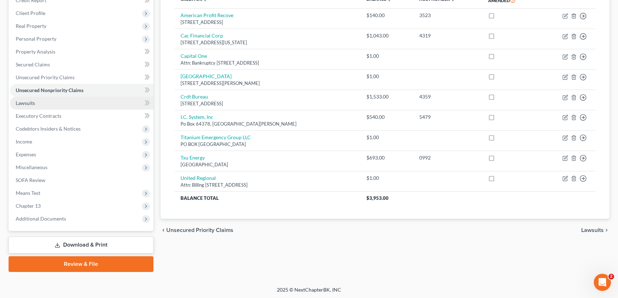
click at [29, 101] on span "Lawsuits" at bounding box center [25, 103] width 19 height 6
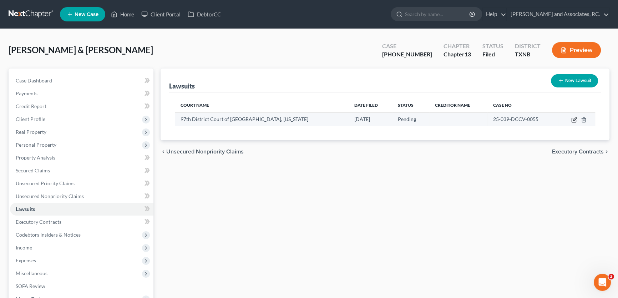
click at [574, 121] on icon "button" at bounding box center [574, 120] width 6 height 6
select select "45"
select select "0"
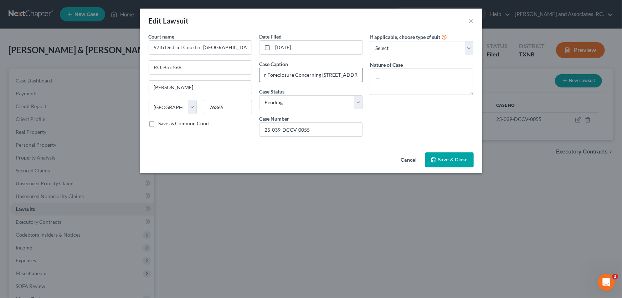
drag, startPoint x: 294, startPoint y: 76, endPoint x: 357, endPoint y: 74, distance: 62.4
click at [357, 74] on input "In Re: Order for Foreclosure Concerning 414 N. Graham Street Henrietta, Texas 7…" at bounding box center [311, 75] width 103 height 14
click at [354, 75] on input "In Re: Order for Foreclosure Concerning 414 N. Graham Street Henrietta, Texas 7…" at bounding box center [311, 75] width 103 height 14
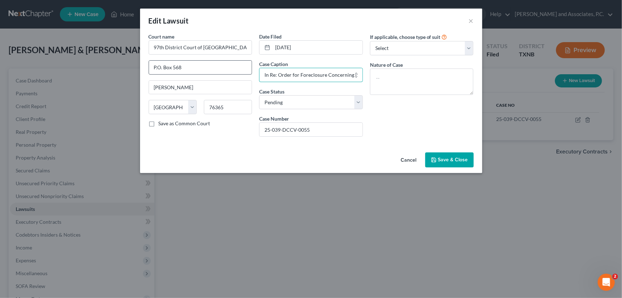
drag, startPoint x: 324, startPoint y: 75, endPoint x: 235, endPoint y: 71, distance: 89.2
click at [235, 71] on div "Court name * 97th District Court of Clay County, Texas P.O. Box 568 Henrietta S…" at bounding box center [311, 87] width 332 height 109
click at [292, 73] on input "In Re: Order for Foreclosure Concerning 414 N. Graham Street Henrietta, Texas 7…" at bounding box center [311, 75] width 103 height 14
drag, startPoint x: 308, startPoint y: 74, endPoint x: 351, endPoint y: 75, distance: 43.5
click at [368, 75] on div "Court name * 97th District Court of Clay County, Texas P.O. Box 568 Henrietta S…" at bounding box center [311, 87] width 332 height 109
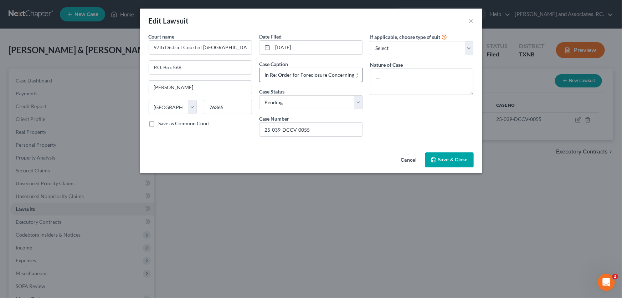
scroll to position [0, 78]
click at [350, 74] on input "In Re: Order for Foreclosure Concerning 414 N. Graham Street Henrietta, Texas 7…" at bounding box center [311, 75] width 103 height 14
drag, startPoint x: 334, startPoint y: 75, endPoint x: 423, endPoint y: 72, distance: 88.8
click at [423, 72] on div "Court name * 97th District Court of Clay County, Texas P.O. Box 568 Henrietta S…" at bounding box center [311, 87] width 332 height 109
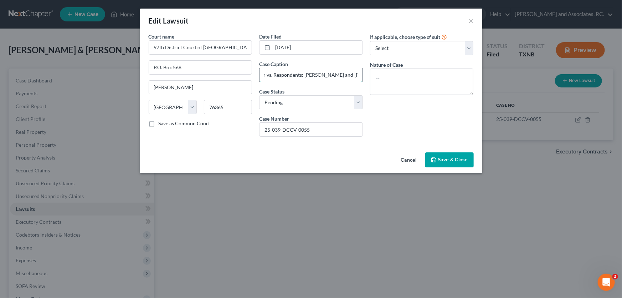
click at [342, 75] on input "In Re: Order for Foreclosure Concerning 414 N. Graham Street Henrietta, Texas 7…" at bounding box center [311, 75] width 103 height 14
drag, startPoint x: 323, startPoint y: 76, endPoint x: 390, endPoint y: 73, distance: 66.4
click at [390, 73] on div "Court name * 97th District Court of Clay County, Texas P.O. Box 568 Henrietta S…" at bounding box center [311, 87] width 332 height 109
click at [410, 156] on button "Cancel" at bounding box center [408, 160] width 27 height 14
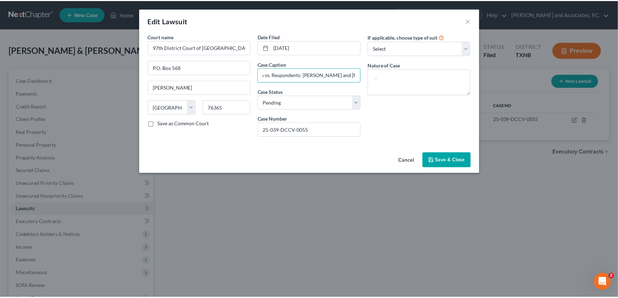
scroll to position [0, 0]
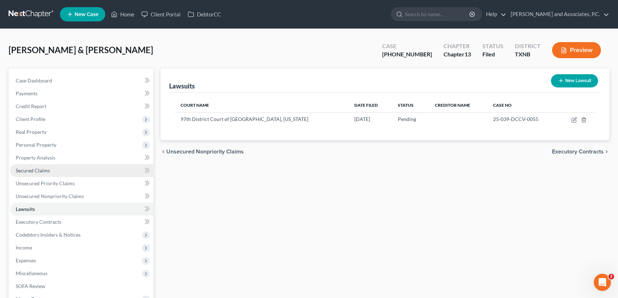
click at [54, 171] on link "Secured Claims" at bounding box center [81, 170] width 143 height 13
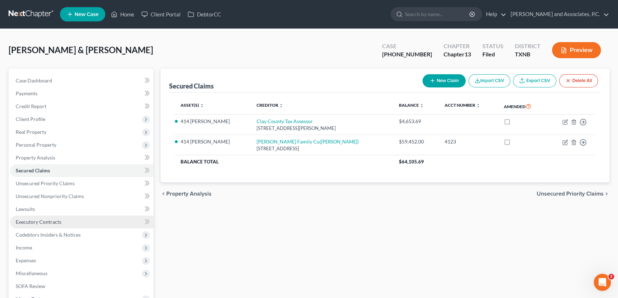
click at [41, 220] on span "Executory Contracts" at bounding box center [39, 222] width 46 height 6
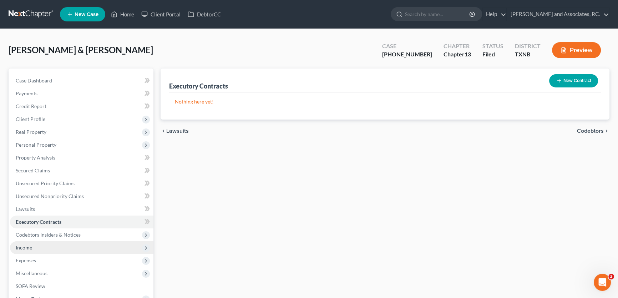
click at [35, 249] on span "Income" at bounding box center [81, 247] width 143 height 13
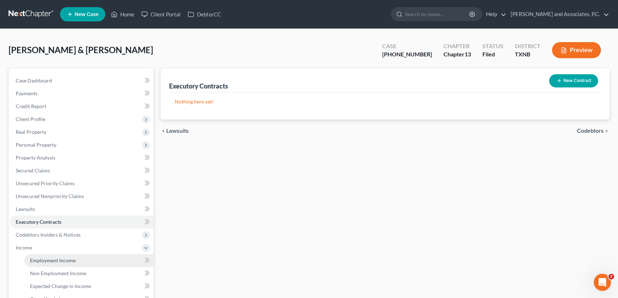
click at [55, 259] on span "Employment Income" at bounding box center [53, 260] width 46 height 6
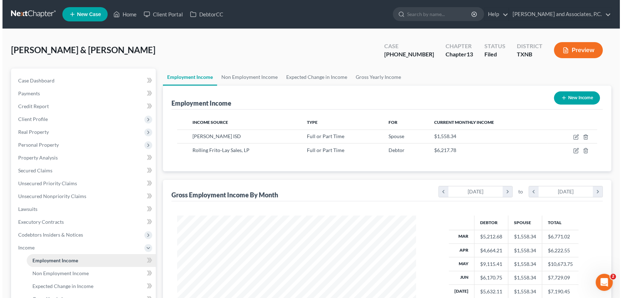
scroll to position [128, 253]
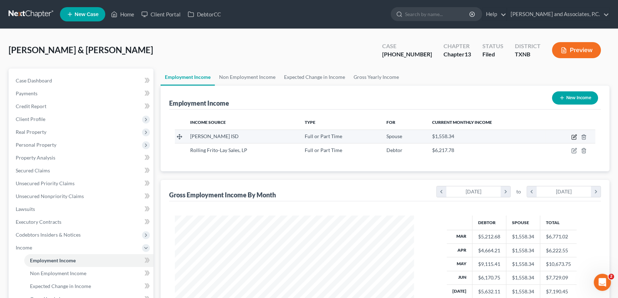
click at [573, 134] on icon "button" at bounding box center [574, 137] width 6 height 6
select select "0"
select select "45"
select select "0"
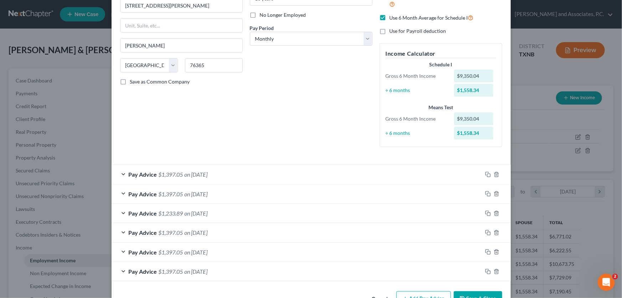
scroll to position [111, 0]
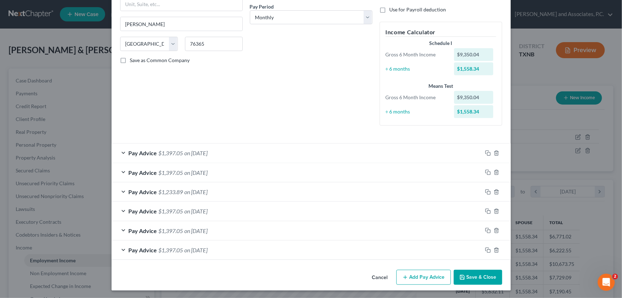
click at [164, 153] on span "$1,397.05" at bounding box center [171, 152] width 25 height 7
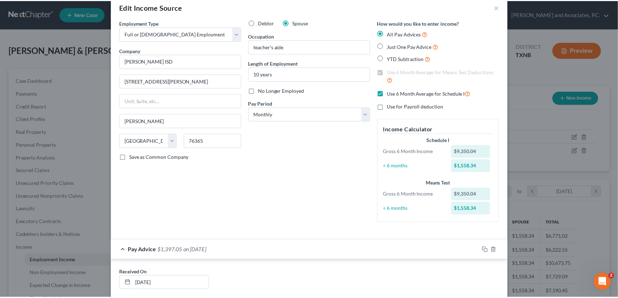
scroll to position [0, 0]
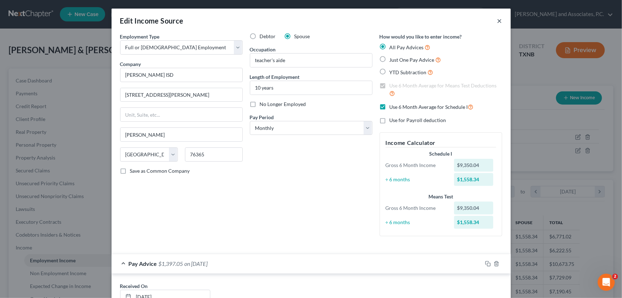
click at [497, 23] on button "×" at bounding box center [499, 20] width 5 height 9
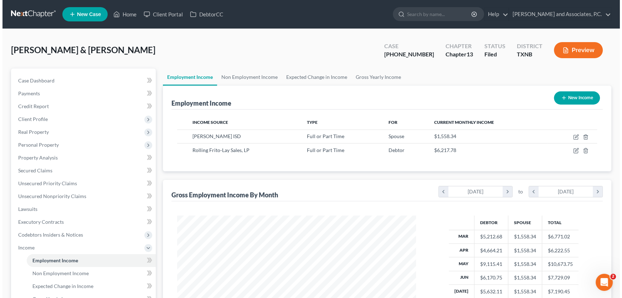
scroll to position [356441, 356315]
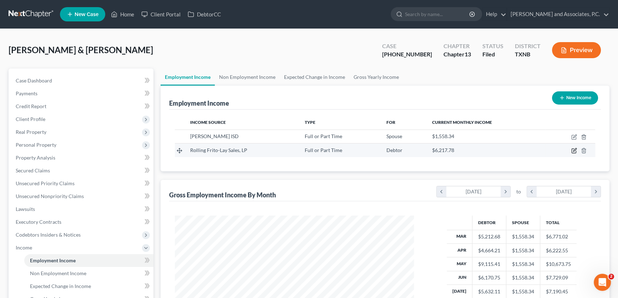
click at [574, 149] on icon "button" at bounding box center [574, 149] width 3 height 3
select select "0"
select select "45"
select select "3"
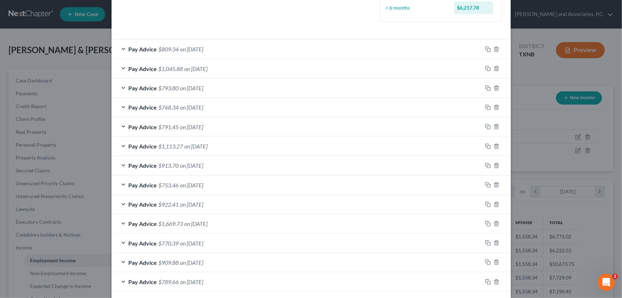
scroll to position [173, 0]
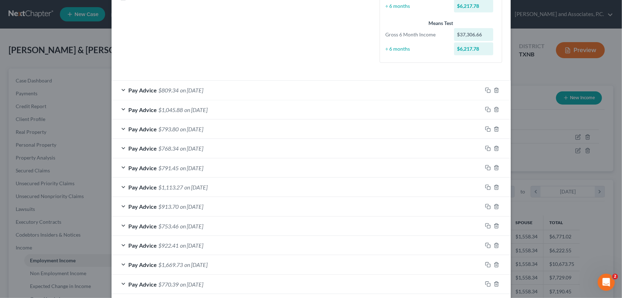
click at [204, 90] on span "on 08/29/2025" at bounding box center [191, 90] width 23 height 7
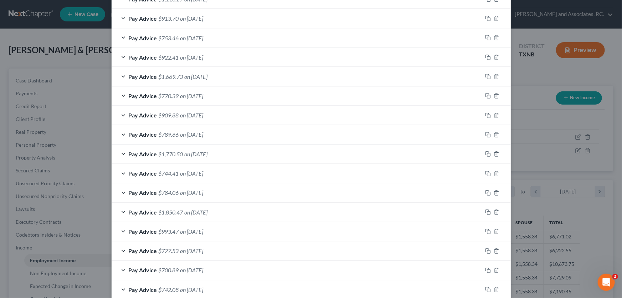
scroll to position [738, 0]
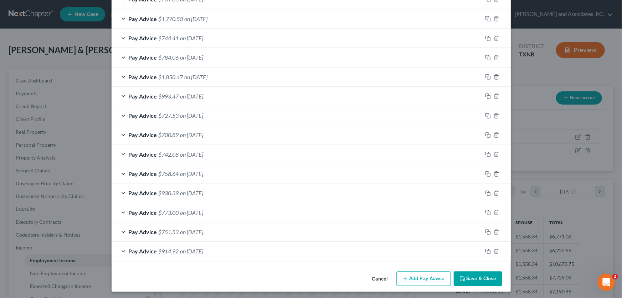
click at [204, 189] on span "on 03/28/2025" at bounding box center [191, 192] width 23 height 7
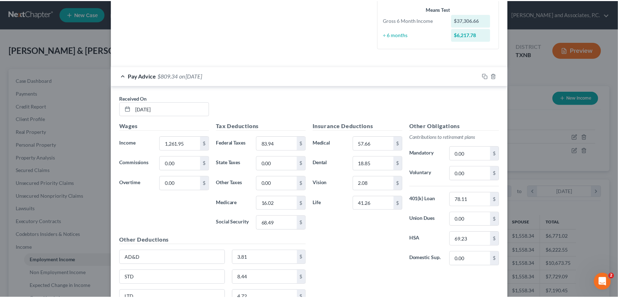
scroll to position [0, 0]
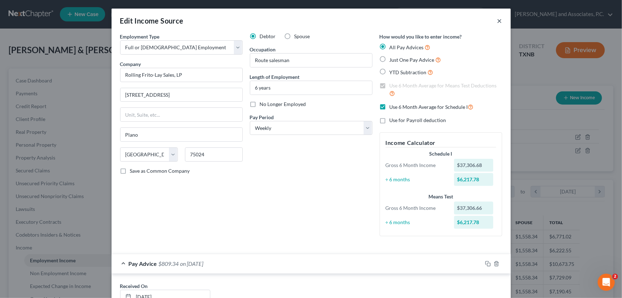
click at [497, 21] on button "×" at bounding box center [499, 20] width 5 height 9
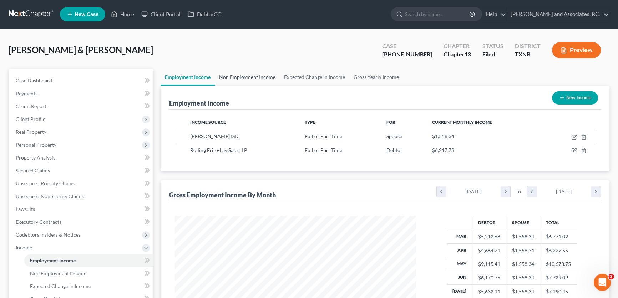
scroll to position [356441, 356315]
click at [253, 73] on link "Non Employment Income" at bounding box center [247, 76] width 65 height 17
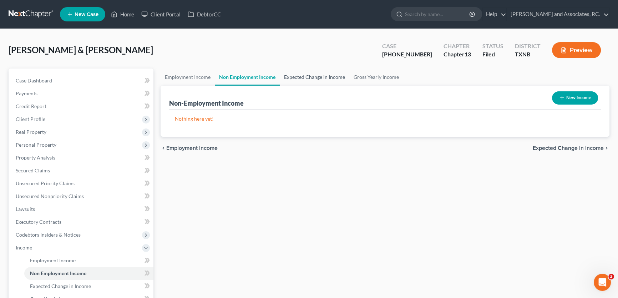
click at [299, 72] on link "Expected Change in Income" at bounding box center [315, 76] width 70 height 17
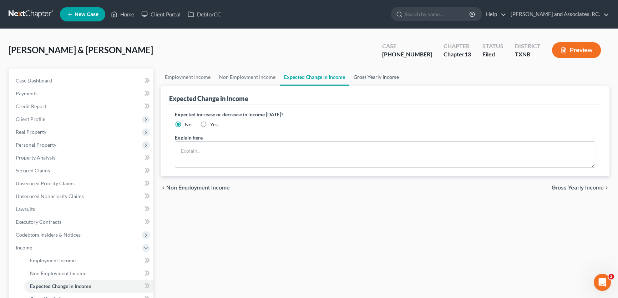
click at [368, 75] on link "Gross Yearly Income" at bounding box center [376, 76] width 54 height 17
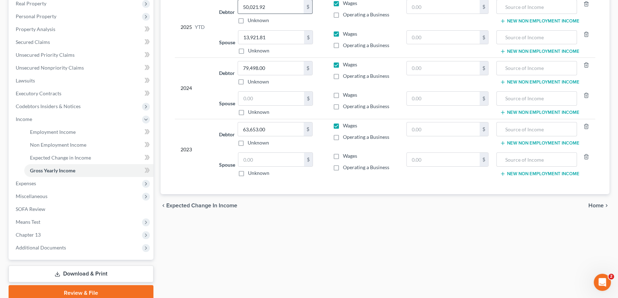
scroll to position [129, 0]
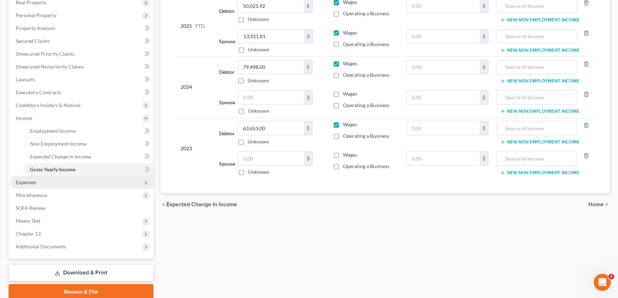
click at [48, 183] on span "Expenses" at bounding box center [81, 182] width 143 height 13
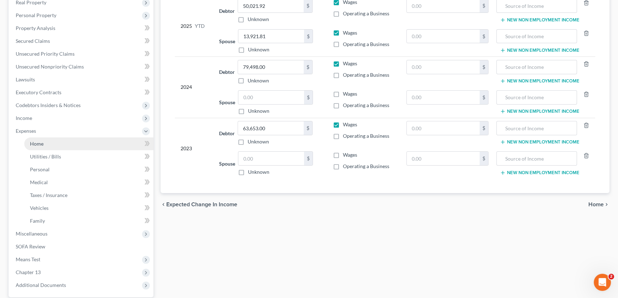
click at [43, 145] on span "Home" at bounding box center [37, 143] width 14 height 6
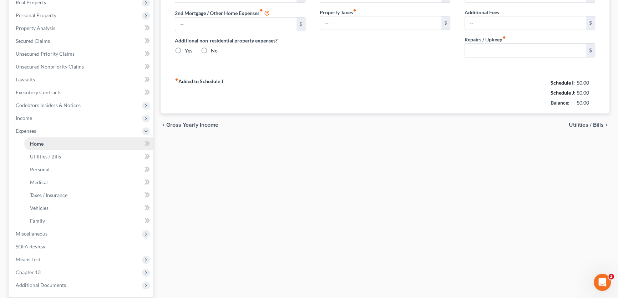
scroll to position [41, 0]
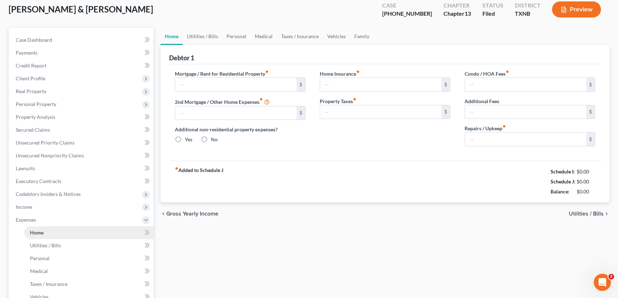
type input "0.00"
radio input "true"
type input "0.00"
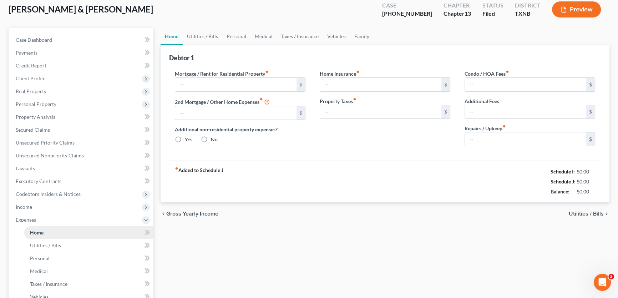
type input "0.00"
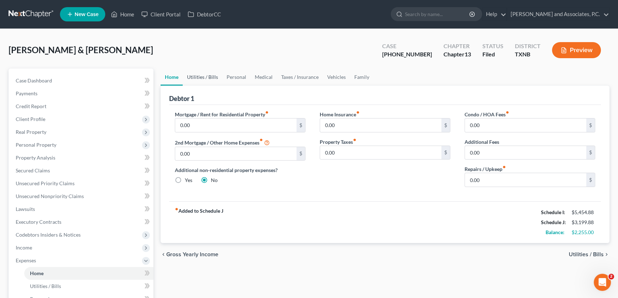
click at [205, 75] on link "Utilities / Bills" at bounding box center [203, 76] width 40 height 17
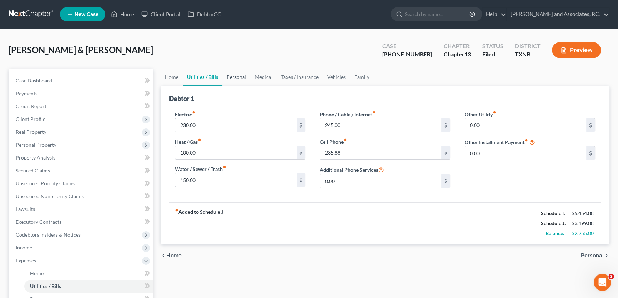
click at [231, 77] on link "Personal" at bounding box center [236, 76] width 28 height 17
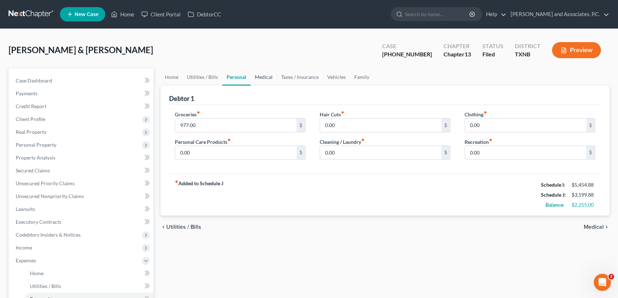
click at [260, 76] on link "Medical" at bounding box center [263, 76] width 26 height 17
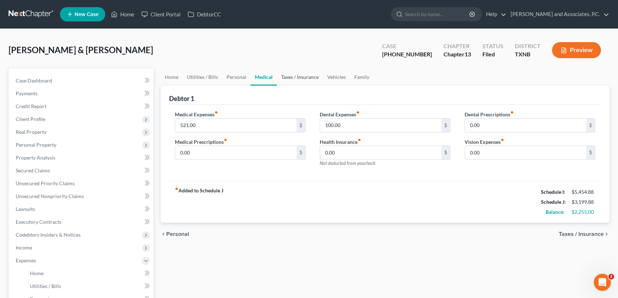
click at [289, 77] on link "Taxes / Insurance" at bounding box center [300, 76] width 46 height 17
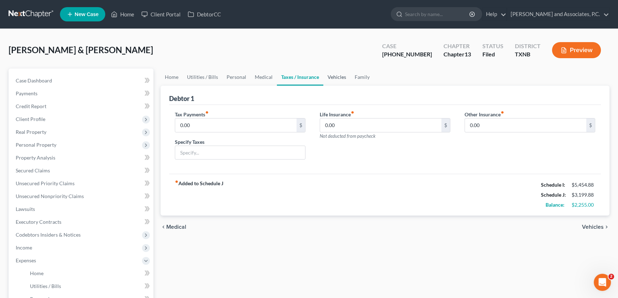
click at [343, 76] on link "Vehicles" at bounding box center [336, 76] width 27 height 17
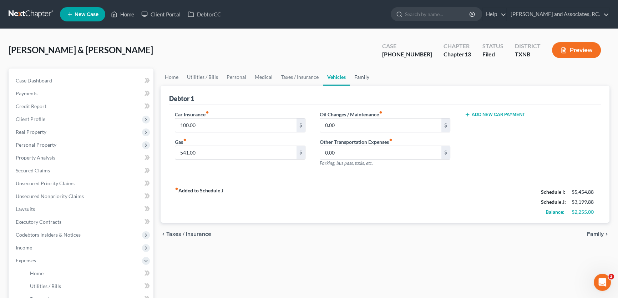
drag, startPoint x: 354, startPoint y: 73, endPoint x: 352, endPoint y: 81, distance: 8.5
click at [354, 72] on link "Family" at bounding box center [362, 76] width 24 height 17
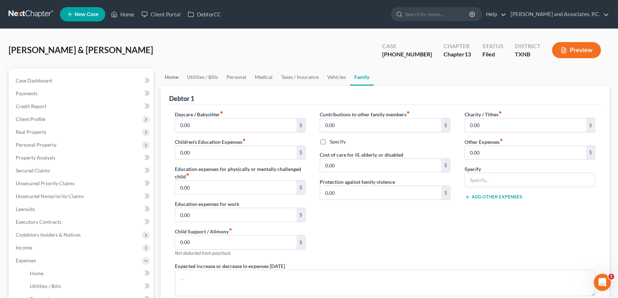
click at [173, 77] on link "Home" at bounding box center [171, 76] width 22 height 17
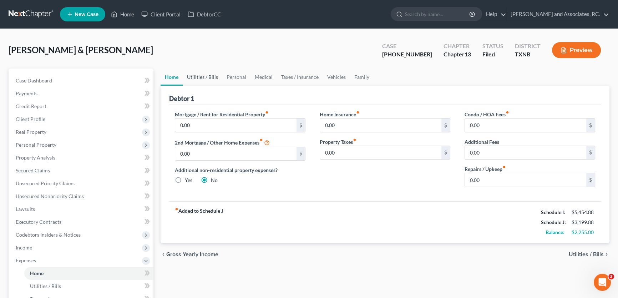
click at [203, 77] on link "Utilities / Bills" at bounding box center [203, 76] width 40 height 17
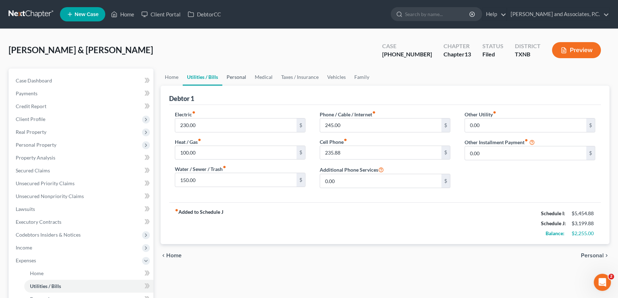
click at [232, 76] on link "Personal" at bounding box center [236, 76] width 28 height 17
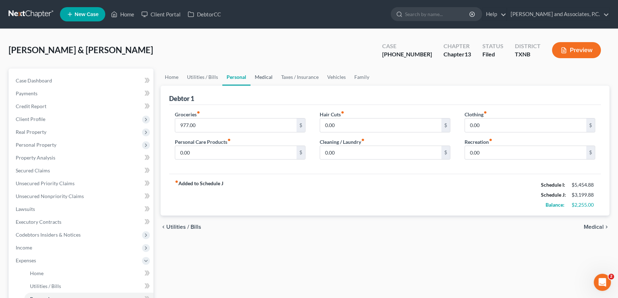
click at [261, 76] on link "Medical" at bounding box center [263, 76] width 26 height 17
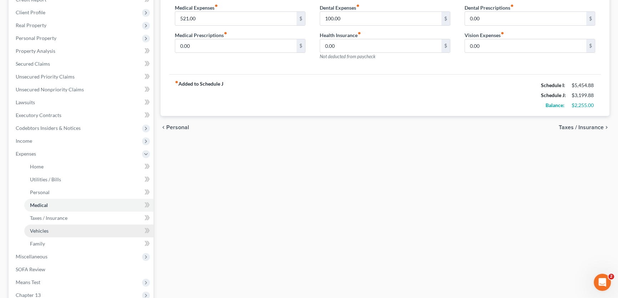
scroll to position [129, 0]
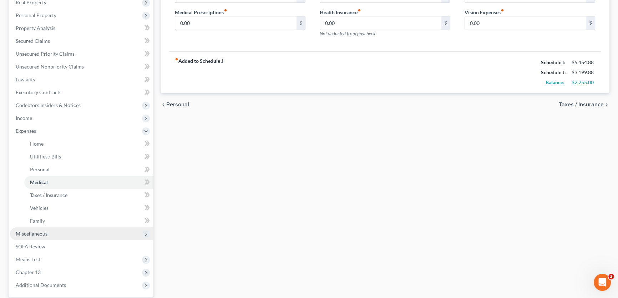
click at [72, 233] on span "Miscellaneous" at bounding box center [81, 233] width 143 height 13
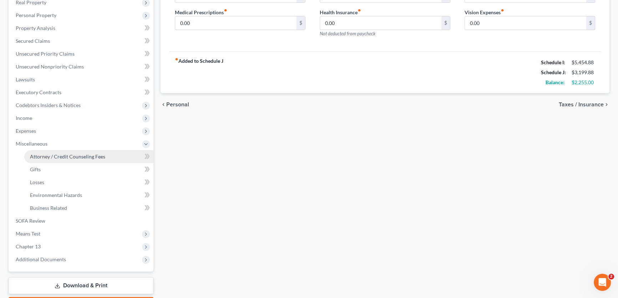
click at [78, 157] on span "Attorney / Credit Counseling Fees" at bounding box center [67, 156] width 75 height 6
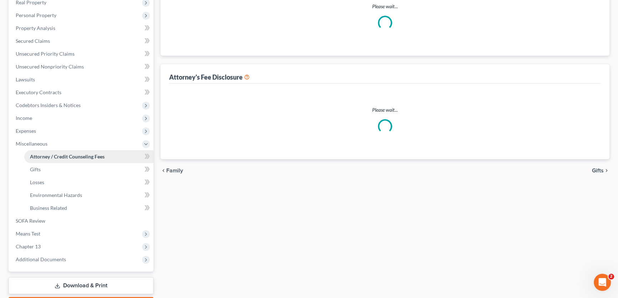
scroll to position [5, 0]
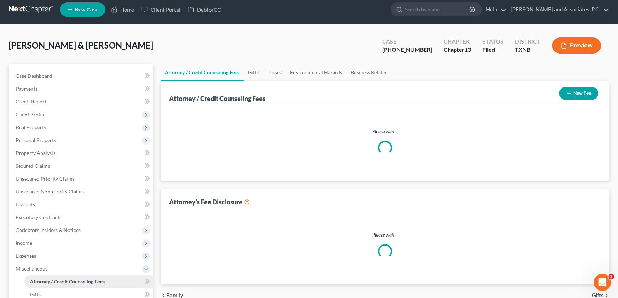
select select "1"
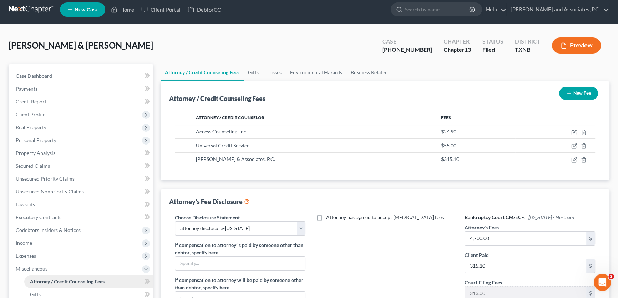
scroll to position [0, 0]
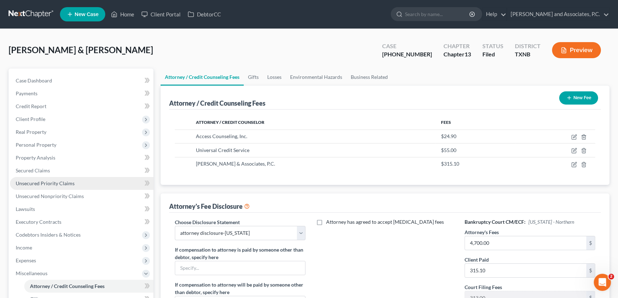
click at [67, 184] on span "Unsecured Priority Claims" at bounding box center [45, 183] width 59 height 6
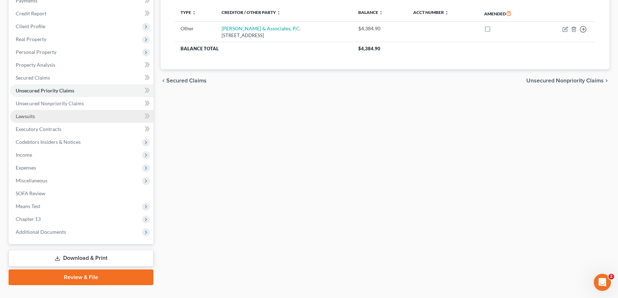
scroll to position [97, 0]
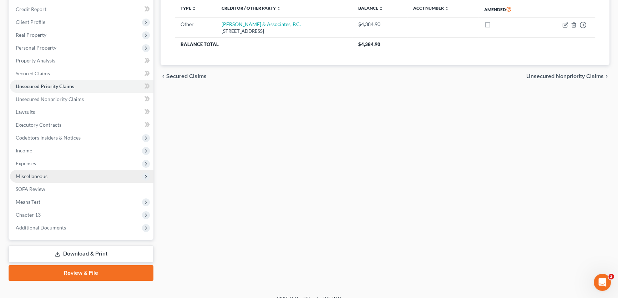
click at [43, 178] on span "Miscellaneous" at bounding box center [32, 176] width 32 height 6
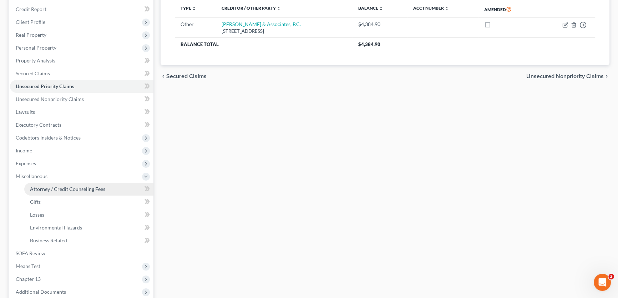
click at [44, 186] on span "Attorney / Credit Counseling Fees" at bounding box center [67, 189] width 75 height 6
select select "1"
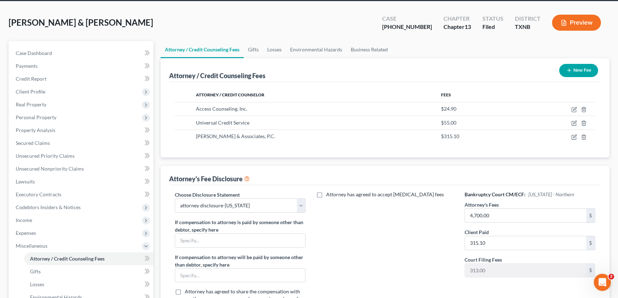
scroll to position [65, 0]
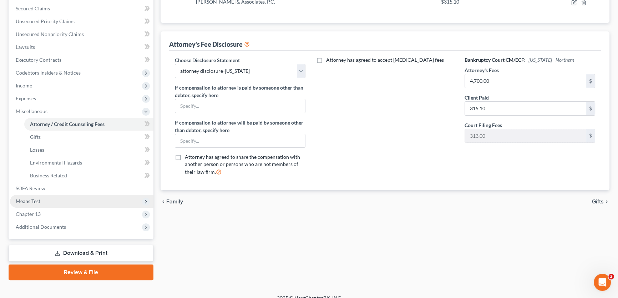
click at [49, 200] on span "Means Test" at bounding box center [81, 201] width 143 height 13
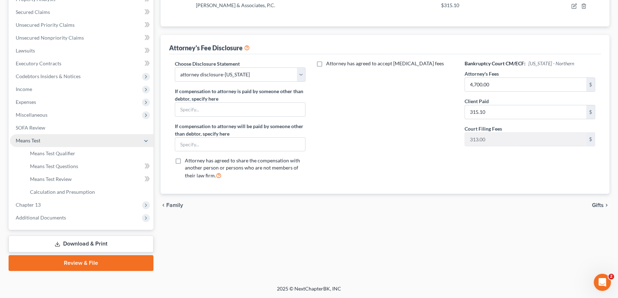
scroll to position [157, 0]
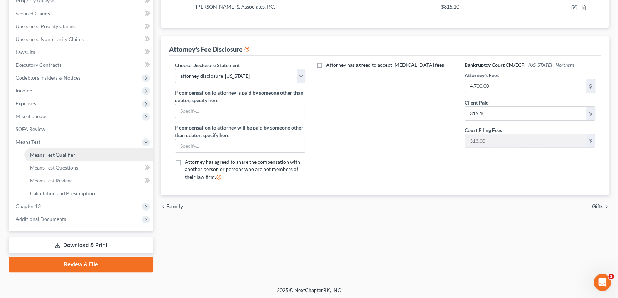
click at [52, 157] on span "Means Test Qualifier" at bounding box center [52, 155] width 45 height 6
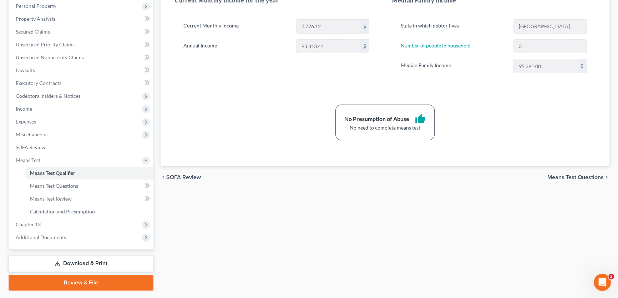
scroll to position [157, 0]
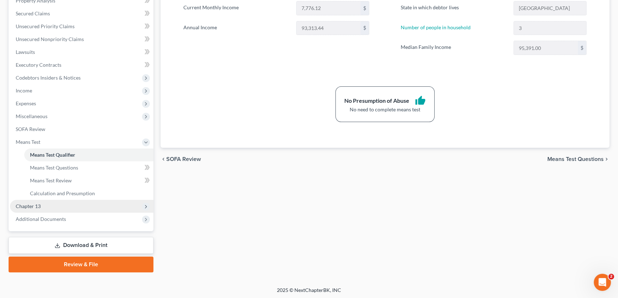
click at [48, 209] on span "Chapter 13" at bounding box center [81, 206] width 143 height 13
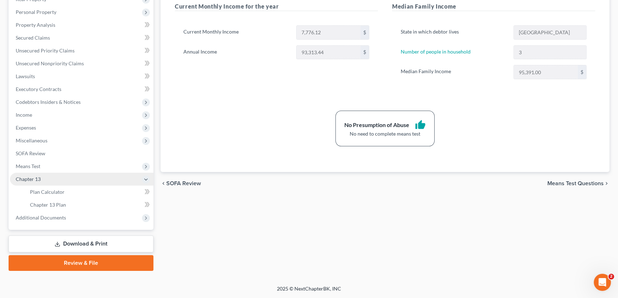
scroll to position [132, 0]
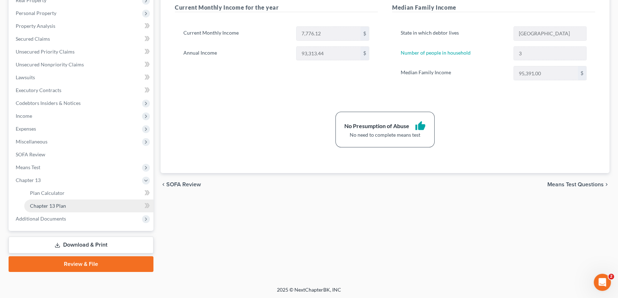
click at [55, 207] on span "Chapter 13 Plan" at bounding box center [48, 206] width 36 height 6
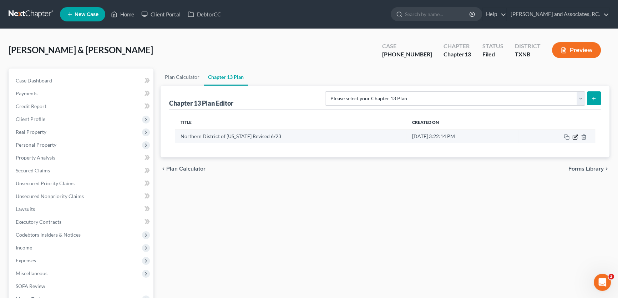
click at [574, 135] on icon "button" at bounding box center [575, 137] width 6 height 6
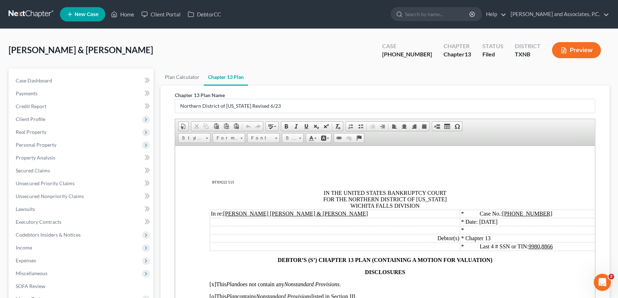
click at [502, 214] on u "[PHONE_NUMBER]" at bounding box center [527, 213] width 50 height 6
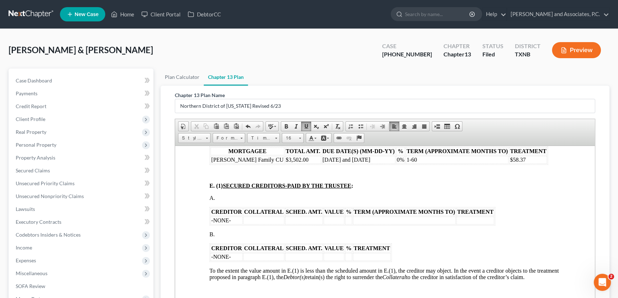
scroll to position [843, 0]
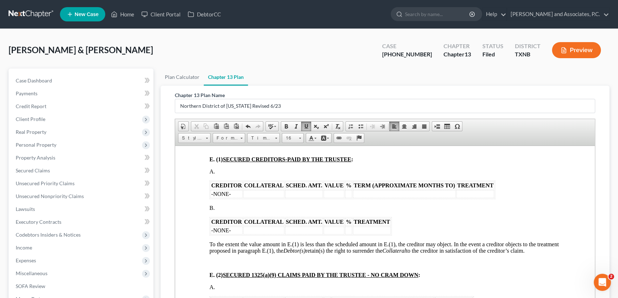
drag, startPoint x: 218, startPoint y: 234, endPoint x: 204, endPoint y: 211, distance: 27.5
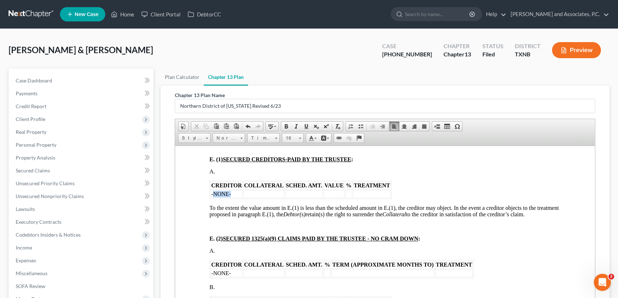
drag, startPoint x: 234, startPoint y: 221, endPoint x: 213, endPoint y: 221, distance: 20.7
click at [213, 198] on td "-NONE-" at bounding box center [226, 194] width 32 height 8
click at [285, 198] on td "To enrich screen reader interactions, please activate Accessibility in Grammarl…" at bounding box center [305, 194] width 41 height 8
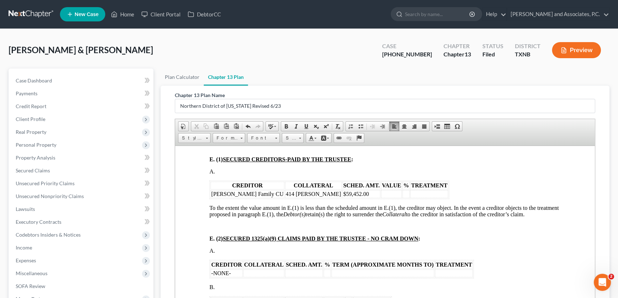
click at [381, 198] on td "To enrich screen reader interactions, please activate Accessibility in Grammarl…" at bounding box center [391, 194] width 21 height 8
click at [426, 198] on td "To enrich screen reader interactions, please activate Accessibility in Grammarl…" at bounding box center [445, 194] width 38 height 8
drag, startPoint x: 497, startPoint y: 159, endPoint x: 211, endPoint y: 162, distance: 285.6
click at [211, 137] on tr "Postel Family CU $3,502.00 October and November 2025 0% 1-60 $58.37" at bounding box center [378, 133] width 336 height 8
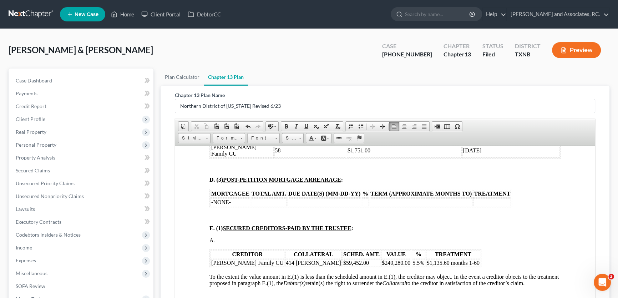
scroll to position [745, 0]
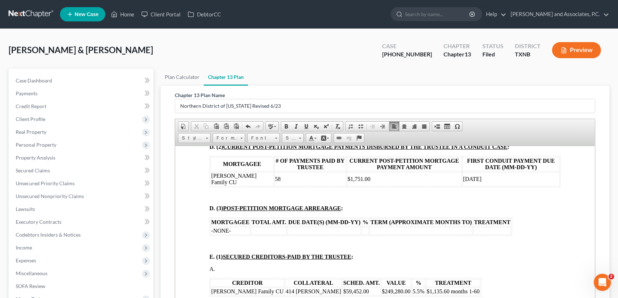
drag, startPoint x: 486, startPoint y: 203, endPoint x: 208, endPoint y: 201, distance: 278.5
click at [487, 186] on td "December 2025" at bounding box center [510, 179] width 97 height 14
drag, startPoint x: 489, startPoint y: 205, endPoint x: 209, endPoint y: 201, distance: 280.3
click at [209, 187] on table "MORTGAGEE # OF PAYMENTS PAID BY TRUSTEE CURRENT POST-PETITION MORTGAGE PAYMENT …" at bounding box center [384, 170] width 351 height 31
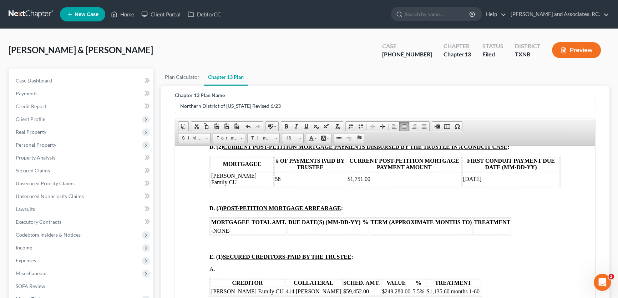
click at [508, 186] on td "December 2025" at bounding box center [510, 179] width 97 height 14
drag, startPoint x: 511, startPoint y: 202, endPoint x: 212, endPoint y: 202, distance: 298.4
click at [212, 186] on tr "Postel Family CU 58 $1,751.00 December 2025" at bounding box center [384, 179] width 349 height 14
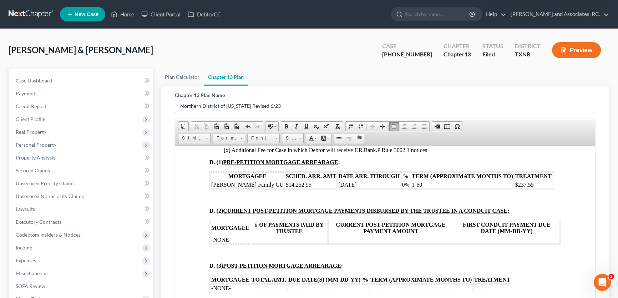
scroll to position [681, 0]
drag, startPoint x: 503, startPoint y: 208, endPoint x: 214, endPoint y: 210, distance: 288.8
click at [213, 189] on tr "Postel Family CU $14,252.95 September 2025 0% 1-60 $237.55" at bounding box center [381, 185] width 342 height 8
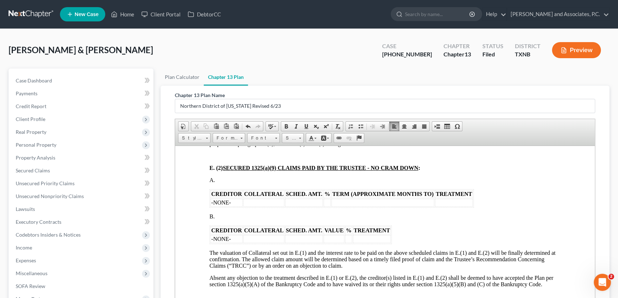
scroll to position [907, 0]
drag, startPoint x: 230, startPoint y: 245, endPoint x: 204, endPoint y: 216, distance: 38.1
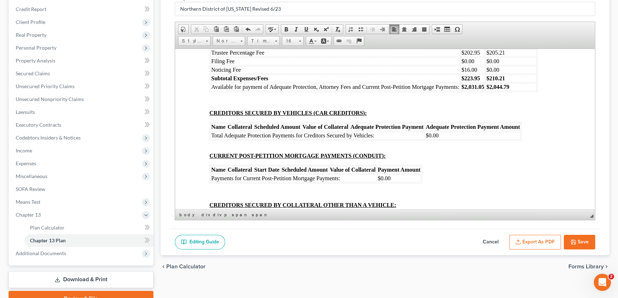
scroll to position [3663, 0]
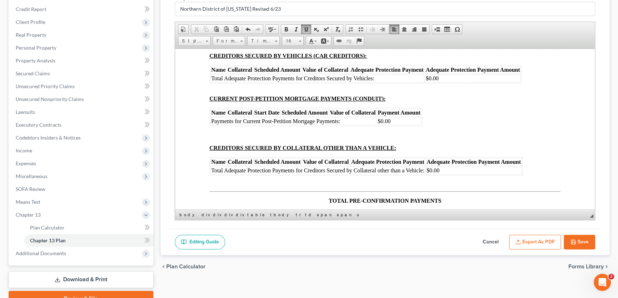
scroll to position [3728, 0]
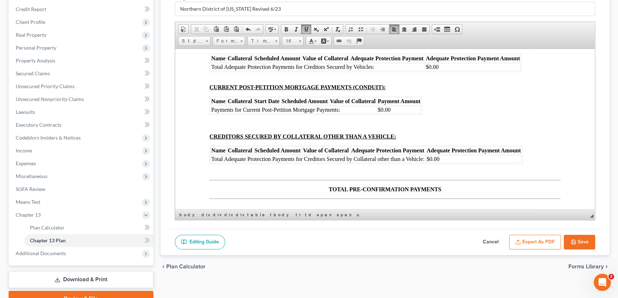
click at [506, 14] on td "$210.21" at bounding box center [510, 10] width 51 height 8
click at [508, 21] on strong "$2,044.79" at bounding box center [497, 18] width 23 height 6
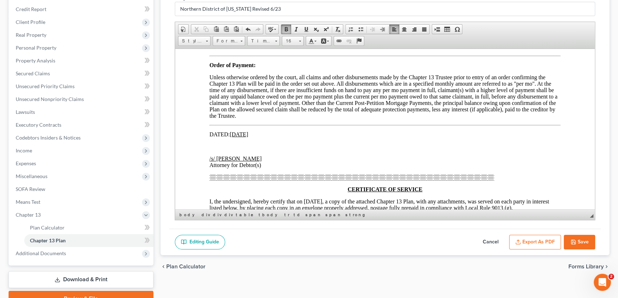
scroll to position [4052, 0]
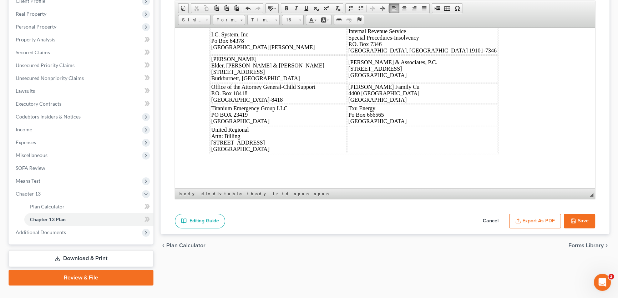
scroll to position [129, 0]
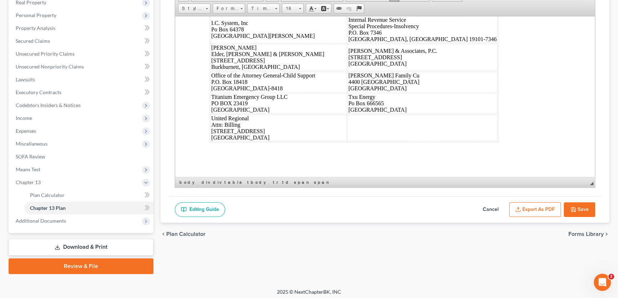
click at [548, 208] on button "Export as PDF" at bounding box center [535, 209] width 52 height 15
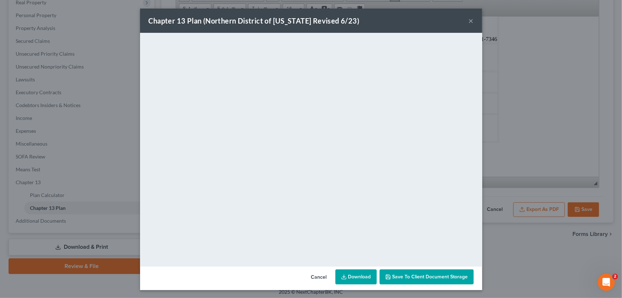
drag, startPoint x: 469, startPoint y: 19, endPoint x: 536, endPoint y: 164, distance: 159.9
click at [469, 19] on button "×" at bounding box center [471, 20] width 5 height 9
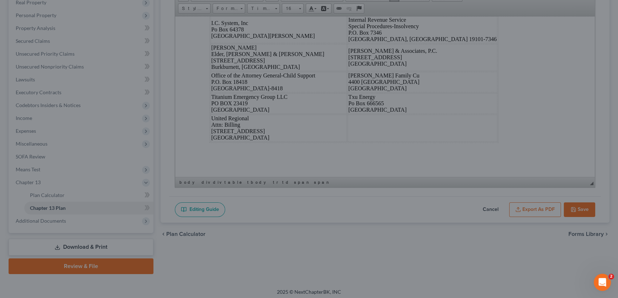
scroll to position [4475, 0]
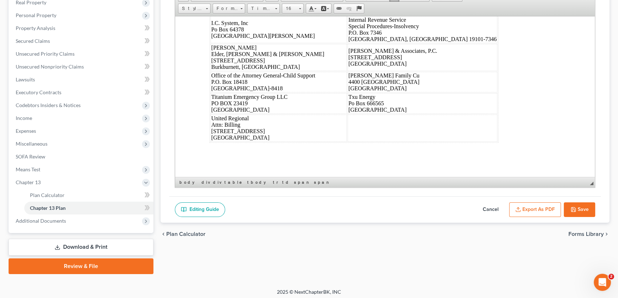
click at [572, 210] on polyline "button" at bounding box center [573, 211] width 2 height 2
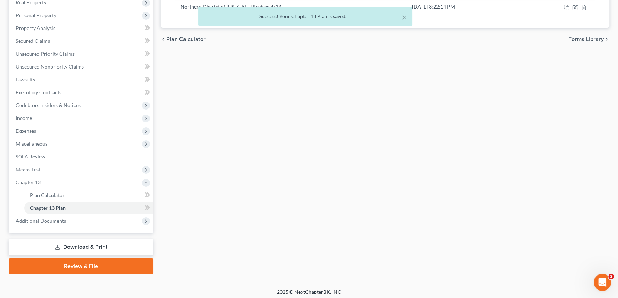
click at [129, 244] on link "Download & Print" at bounding box center [81, 247] width 145 height 17
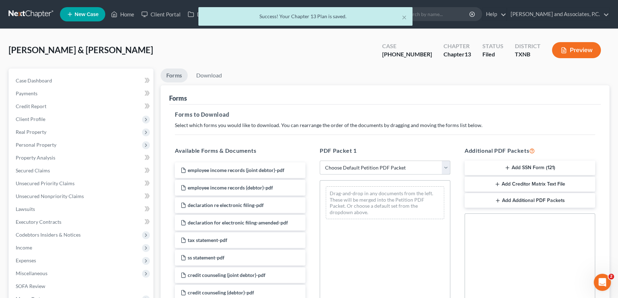
drag, startPoint x: 341, startPoint y: 166, endPoint x: 341, endPoint y: 172, distance: 5.7
click at [341, 166] on select "Choose Default Petition PDF Packet Complete Bankruptcy Petition (all forms and …" at bounding box center [384, 167] width 131 height 14
select select "8"
click at [319, 160] on select "Choose Default Petition PDF Packet Complete Bankruptcy Petition (all forms and …" at bounding box center [384, 167] width 131 height 14
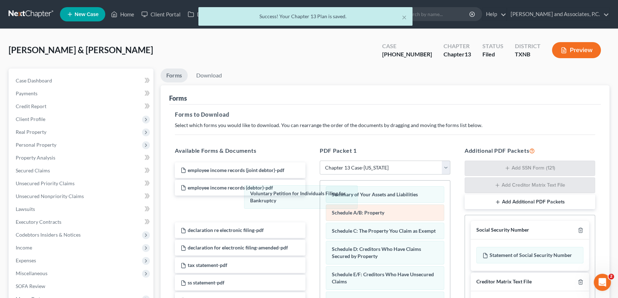
drag, startPoint x: 365, startPoint y: 199, endPoint x: 365, endPoint y: 208, distance: 8.6
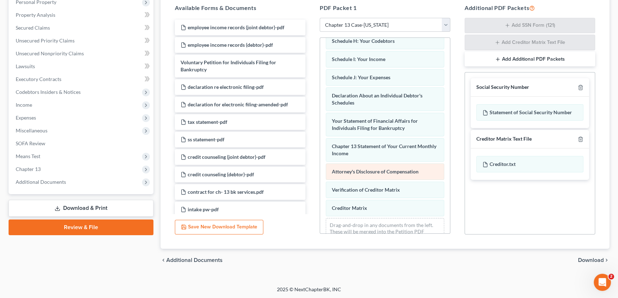
scroll to position [170, 0]
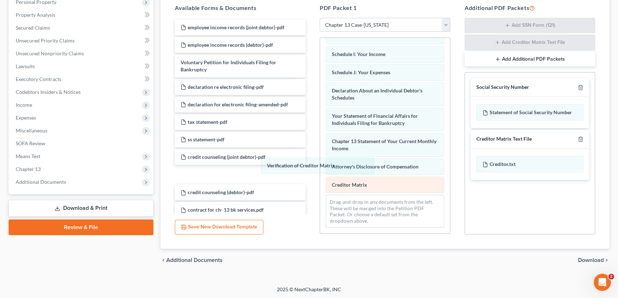
drag, startPoint x: 357, startPoint y: 166, endPoint x: 360, endPoint y: 185, distance: 19.2
click at [320, 165] on div "Verification of Creditor Matrix Summary of Your Assets and Liabilities Schedule…" at bounding box center [385, 63] width 130 height 342
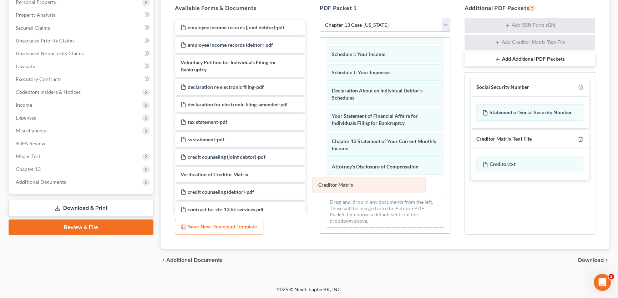
scroll to position [134, 0]
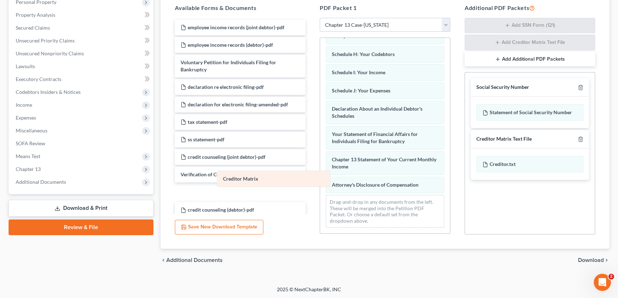
drag, startPoint x: 359, startPoint y: 183, endPoint x: 242, endPoint y: 178, distance: 116.4
click at [320, 178] on div "Creditor Matrix Summary of Your Assets and Liabilities Schedule A/B: Property S…" at bounding box center [385, 71] width 130 height 323
click at [580, 86] on icon "button" at bounding box center [580, 88] width 6 height 6
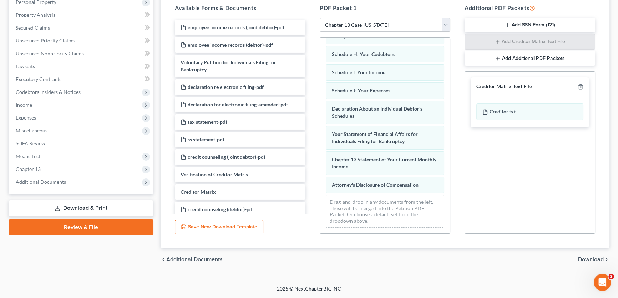
scroll to position [142, 0]
click at [589, 257] on span "Download" at bounding box center [591, 260] width 26 height 6
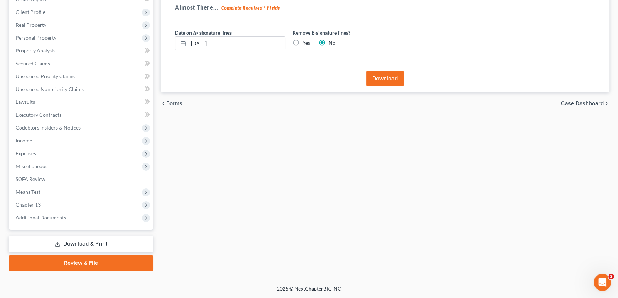
scroll to position [106, 0]
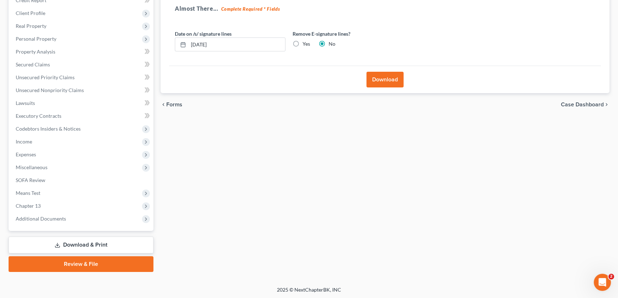
click at [302, 42] on label "Yes" at bounding box center [305, 43] width 7 height 7
click at [305, 42] on input "Yes" at bounding box center [307, 42] width 5 height 5
radio input "true"
radio input "false"
click at [385, 82] on button "Download" at bounding box center [384, 80] width 37 height 16
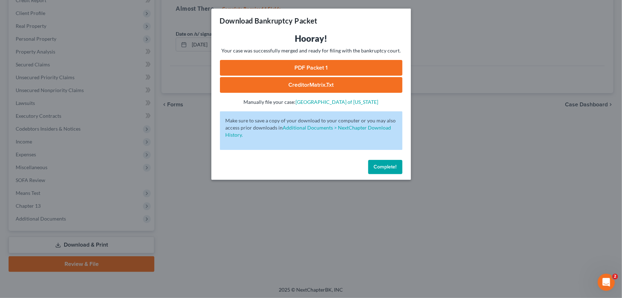
click at [310, 67] on link "PDF Packet 1" at bounding box center [311, 68] width 183 height 16
click at [388, 168] on span "Complete!" at bounding box center [385, 167] width 23 height 6
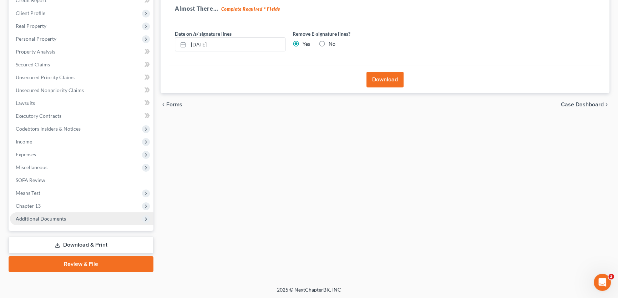
click at [63, 217] on span "Additional Documents" at bounding box center [41, 218] width 50 height 6
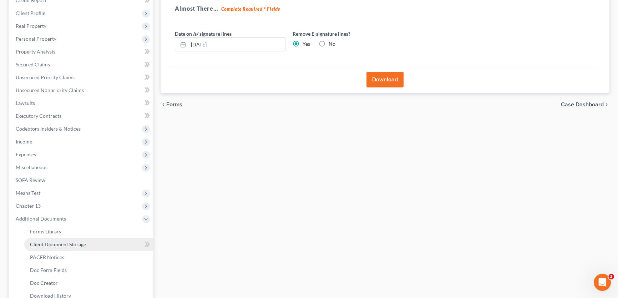
click at [70, 243] on span "Client Document Storage" at bounding box center [58, 244] width 56 height 6
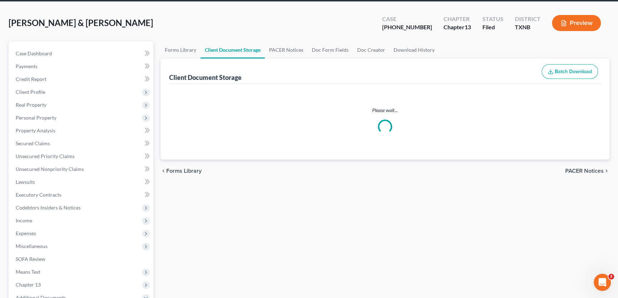
select select "6"
select select "18"
select select "21"
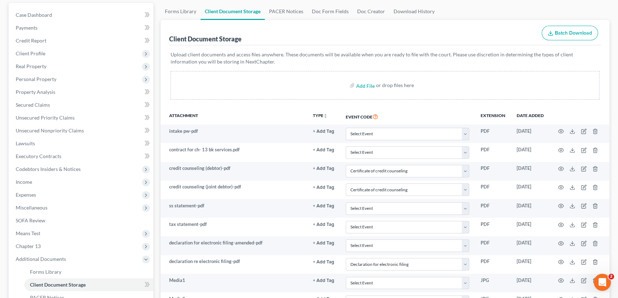
scroll to position [97, 0]
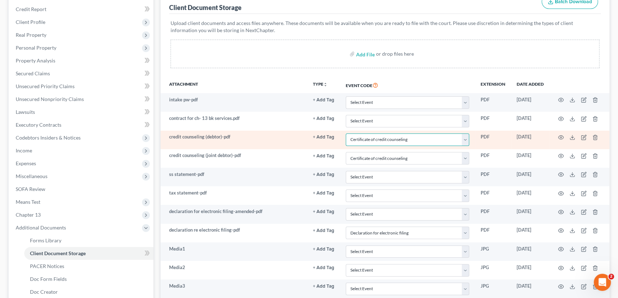
drag, startPoint x: 385, startPoint y: 139, endPoint x: 384, endPoint y: 134, distance: 5.5
click at [385, 139] on select "Select Event 20 Largest unsecured creditors Amended petition Attachment to Volu…" at bounding box center [407, 139] width 123 height 12
select select
click at [346, 133] on select "Select Event 20 Largest unsecured creditors Amended petition Attachment to Volu…" at bounding box center [407, 139] width 123 height 12
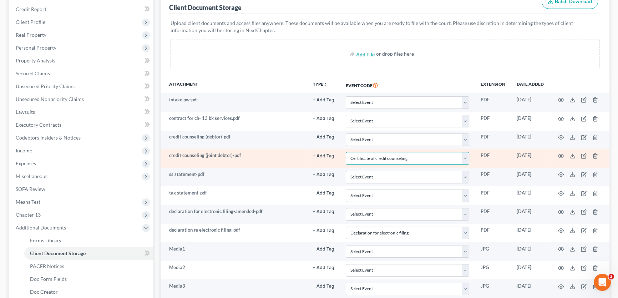
drag, startPoint x: 376, startPoint y: 160, endPoint x: 375, endPoint y: 152, distance: 7.9
click at [376, 160] on select "Select Event 20 Largest unsecured creditors Amended petition Attachment to Volu…" at bounding box center [407, 158] width 123 height 12
select select
click at [346, 152] on select "Select Event 20 Largest unsecured creditors Amended petition Attachment to Volu…" at bounding box center [407, 158] width 123 height 12
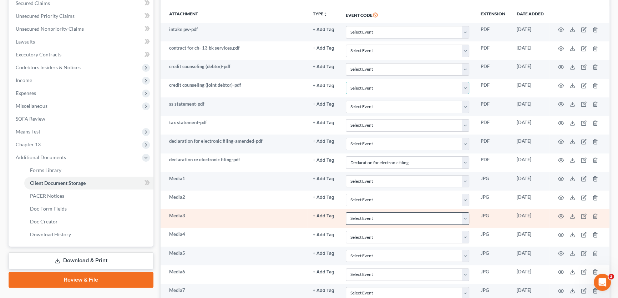
scroll to position [194, 0]
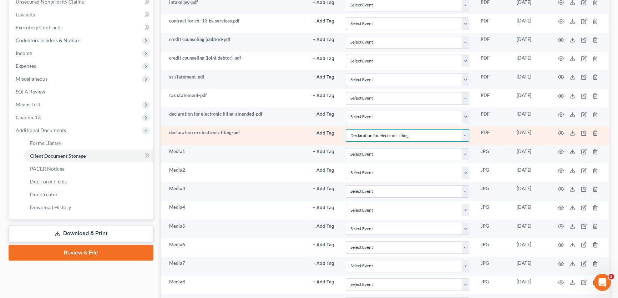
drag, startPoint x: 376, startPoint y: 132, endPoint x: 368, endPoint y: 139, distance: 10.6
click at [376, 132] on select "Select Event 20 Largest unsecured creditors Amended petition Attachment to Volu…" at bounding box center [407, 135] width 123 height 12
select select
click at [346, 129] on select "Select Event 20 Largest unsecured creditors Amended petition Attachment to Volu…" at bounding box center [407, 135] width 123 height 12
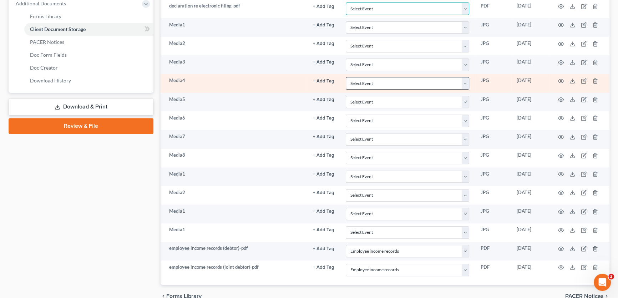
scroll to position [355, 0]
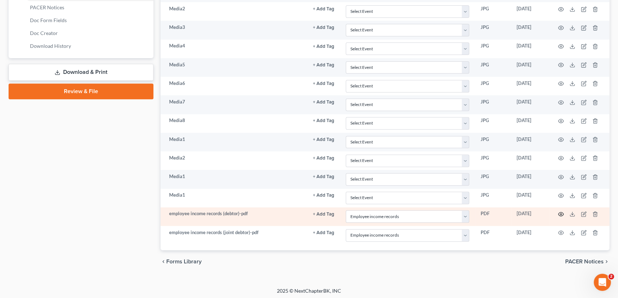
click at [562, 212] on icon "button" at bounding box center [561, 214] width 6 height 6
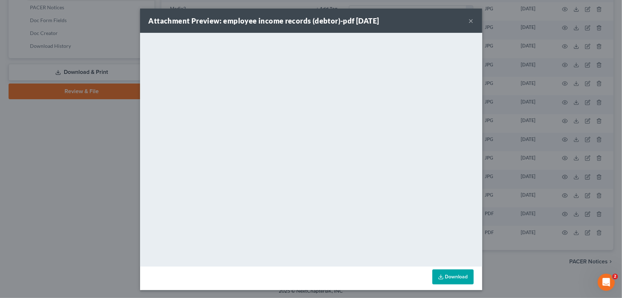
click at [469, 21] on button "×" at bounding box center [471, 20] width 5 height 9
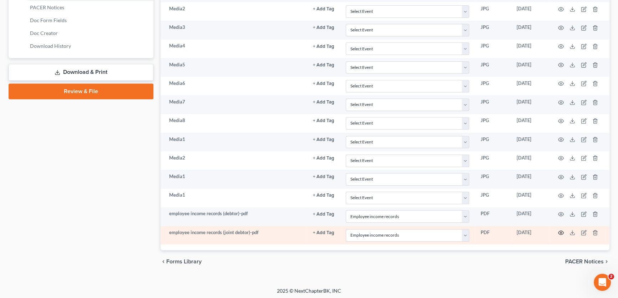
click at [560, 230] on icon "button" at bounding box center [561, 233] width 6 height 6
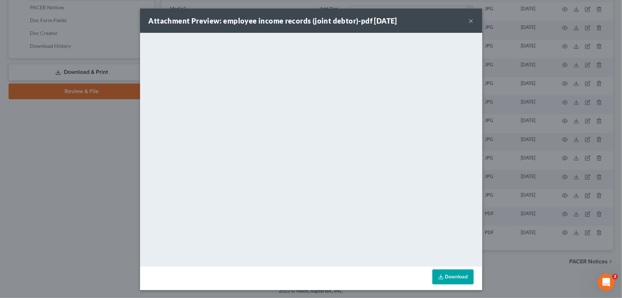
click at [470, 20] on button "×" at bounding box center [471, 20] width 5 height 9
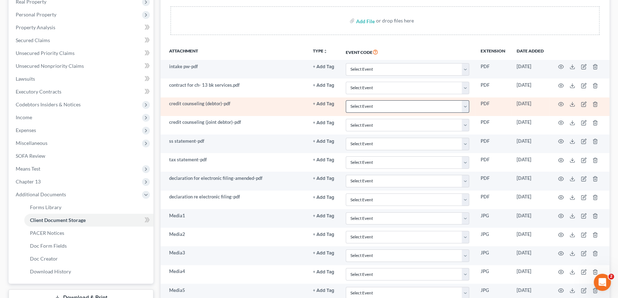
scroll to position [128, 0]
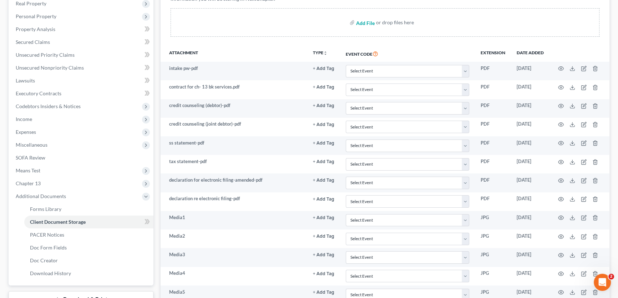
click at [368, 21] on input "file" at bounding box center [364, 22] width 17 height 13
type input "C:\fakepath\ch 13 plan.pdf"
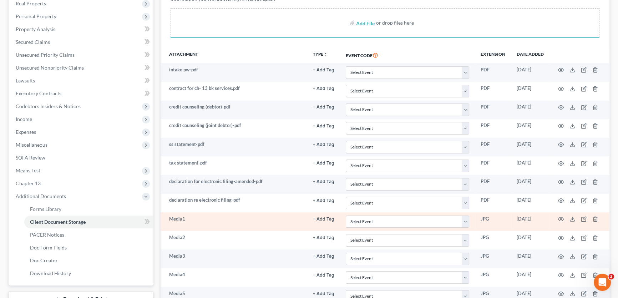
select select "21"
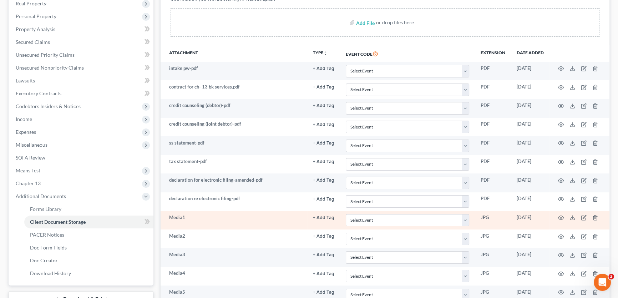
scroll to position [374, 0]
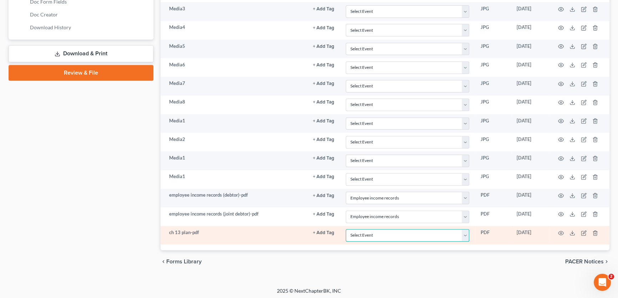
click at [360, 235] on select "Select Event 20 Largest unsecured creditors Amended petition Attachment to Volu…" at bounding box center [407, 235] width 123 height 12
select select "10"
click at [346, 229] on select "Select Event 20 Largest unsecured creditors Amended petition Attachment to Volu…" at bounding box center [407, 235] width 123 height 12
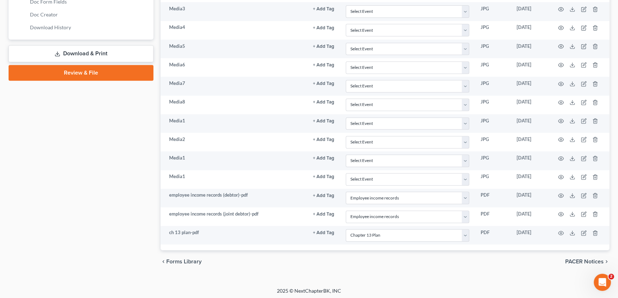
click at [80, 73] on link "Review & File" at bounding box center [81, 73] width 145 height 16
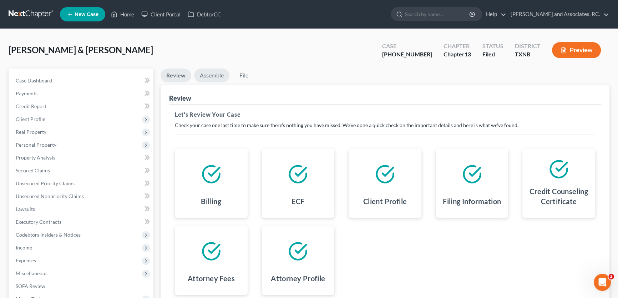
click at [205, 73] on link "Assemble" at bounding box center [211, 75] width 35 height 14
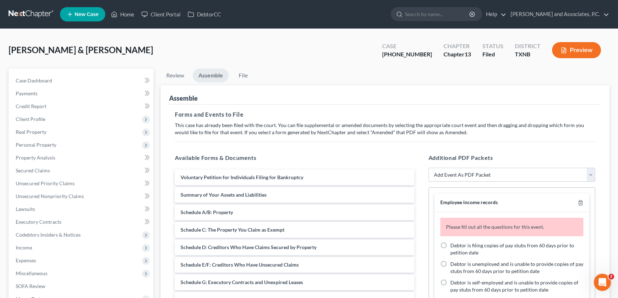
drag, startPoint x: 469, startPoint y: 175, endPoint x: 467, endPoint y: 168, distance: 7.0
click at [469, 175] on select "Add Event As PDF Packet Amended petition Certificate of credit counseling Certi…" at bounding box center [511, 175] width 167 height 14
select select "17"
click at [428, 168] on select "Add Event As PDF Packet Amended petition Certificate of credit counseling Certi…" at bounding box center [511, 175] width 167 height 14
select select
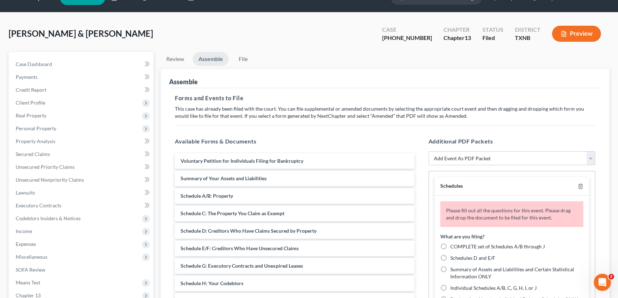
scroll to position [65, 0]
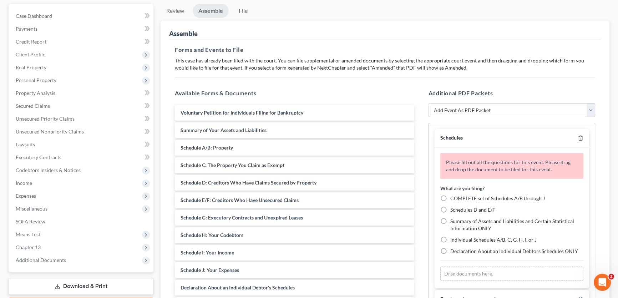
click at [450, 198] on label "COMPLETE set of Schedules A/B through J" at bounding box center [497, 198] width 94 height 7
click at [453, 198] on input "COMPLETE set of Schedules A/B through J" at bounding box center [455, 197] width 5 height 5
radio input "true"
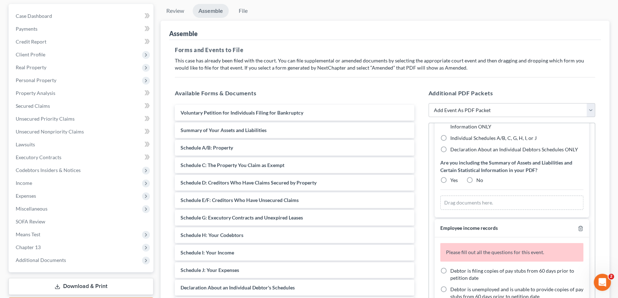
scroll to position [129, 0]
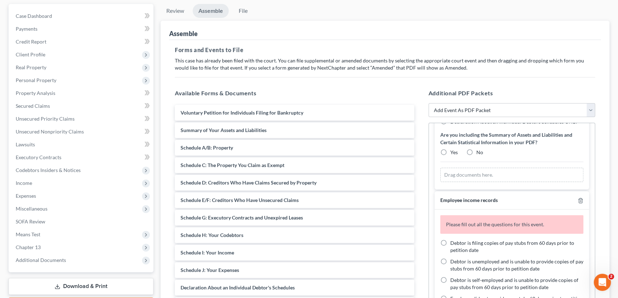
click at [450, 152] on label "Yes" at bounding box center [453, 152] width 7 height 7
click at [453, 152] on input "Yes" at bounding box center [455, 151] width 5 height 5
radio input "true"
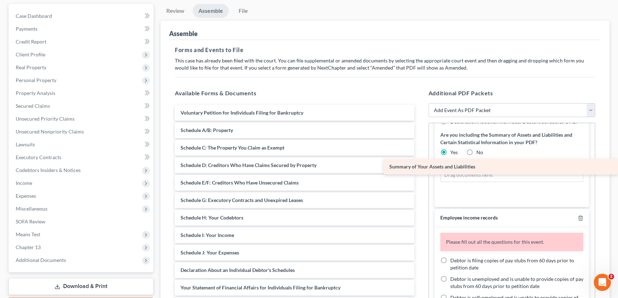
drag, startPoint x: 241, startPoint y: 130, endPoint x: 466, endPoint y: 167, distance: 228.8
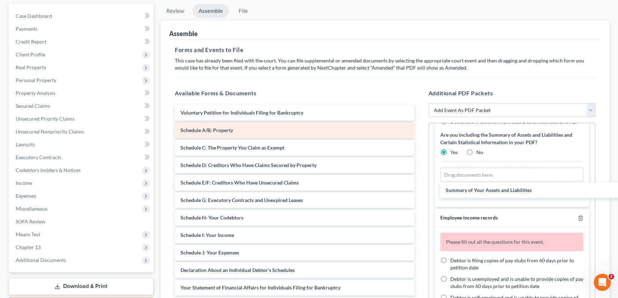
scroll to position [98, 0]
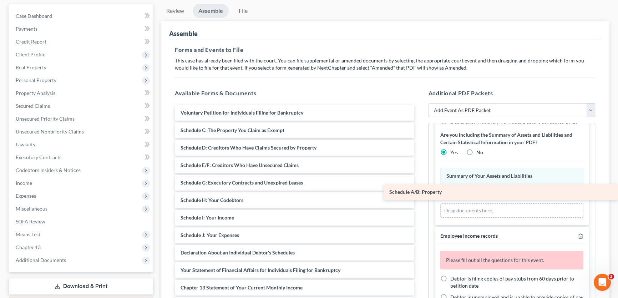
drag, startPoint x: 242, startPoint y: 131, endPoint x: 492, endPoint y: 194, distance: 258.0
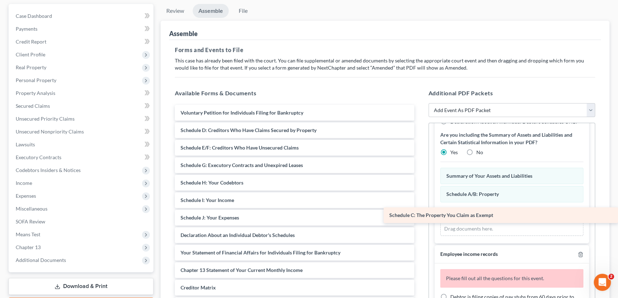
drag, startPoint x: 254, startPoint y: 131, endPoint x: 468, endPoint y: 218, distance: 231.2
click at [420, 218] on div "Schedule C: The Property You Claim as Exempt Voluntary Petition for Individuals…" at bounding box center [294, 296] width 251 height 383
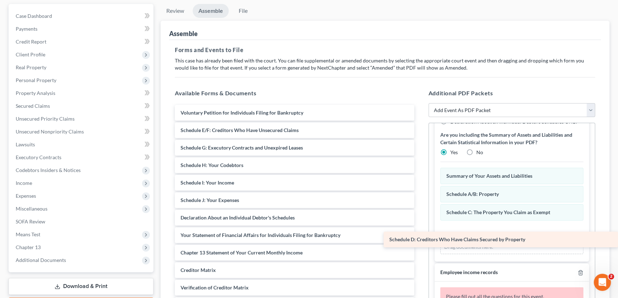
drag, startPoint x: 246, startPoint y: 129, endPoint x: 479, endPoint y: 239, distance: 257.6
click at [420, 239] on div "Schedule D: Creditors Who Have Claims Secured by Property Voluntary Petition fo…" at bounding box center [294, 287] width 251 height 365
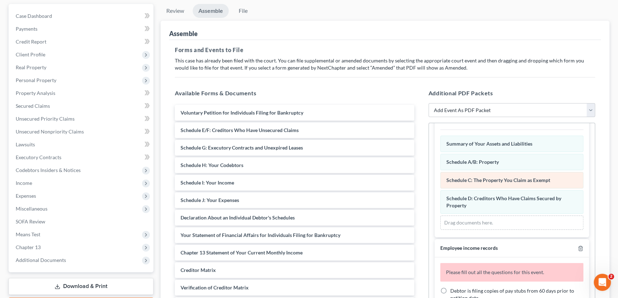
scroll to position [131, 0]
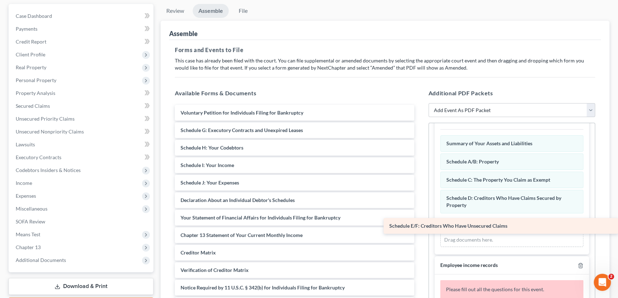
drag, startPoint x: 273, startPoint y: 131, endPoint x: 496, endPoint y: 227, distance: 243.2
click at [420, 227] on div "Schedule E/F: Creditors Who Have Unsecured Claims Voluntary Petition for Indivi…" at bounding box center [294, 279] width 251 height 348
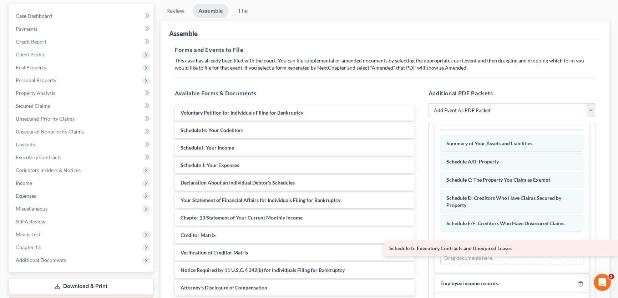
drag, startPoint x: 246, startPoint y: 129, endPoint x: 472, endPoint y: 249, distance: 255.2
click at [420, 249] on div "Schedule G: Executory Contracts and Unexpired Leases Voluntary Petition for Ind…" at bounding box center [294, 270] width 251 height 330
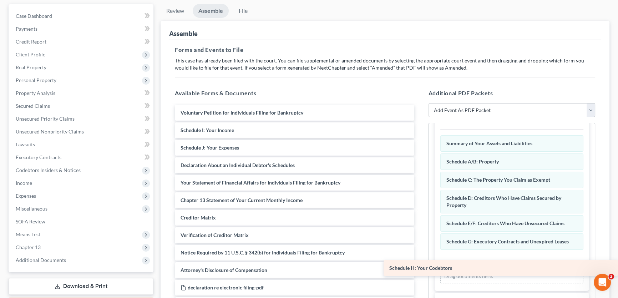
drag, startPoint x: 278, startPoint y: 128, endPoint x: 517, endPoint y: 268, distance: 276.6
click at [420, 268] on div "Schedule H: Your Codebtors Voluntary Petition for Individuals Filing for Bankru…" at bounding box center [294, 261] width 251 height 313
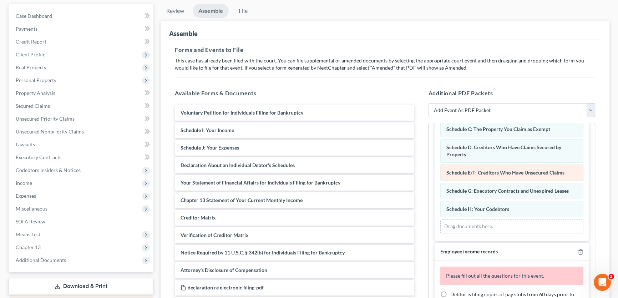
scroll to position [228, 0]
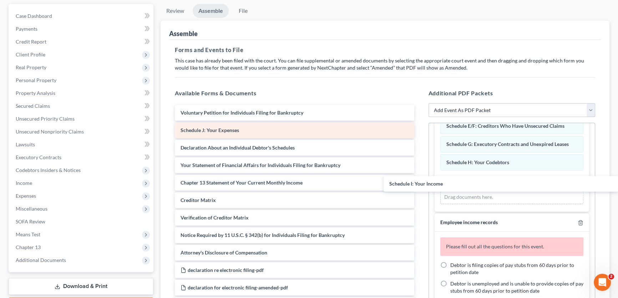
drag, startPoint x: 228, startPoint y: 126, endPoint x: 205, endPoint y: 132, distance: 24.0
click at [420, 181] on div "Schedule I: Your Income Voluntary Petition for Individuals Filing for Bankruptc…" at bounding box center [294, 252] width 251 height 295
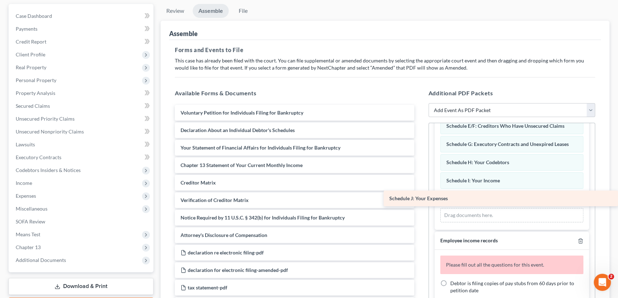
drag, startPoint x: 207, startPoint y: 131, endPoint x: 435, endPoint y: 200, distance: 238.5
click at [420, 200] on div "Schedule J: Your Expenses Voluntary Petition for Individuals Filing for Bankrup…" at bounding box center [294, 244] width 251 height 278
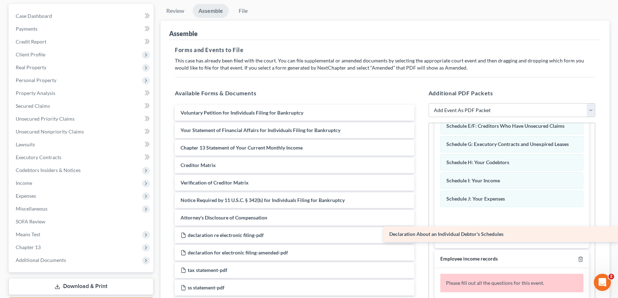
drag, startPoint x: 262, startPoint y: 131, endPoint x: 477, endPoint y: 236, distance: 239.8
click at [420, 236] on div "Declaration About an Individual Debtor's Schedules Voluntary Petition for Indiv…" at bounding box center [294, 235] width 251 height 260
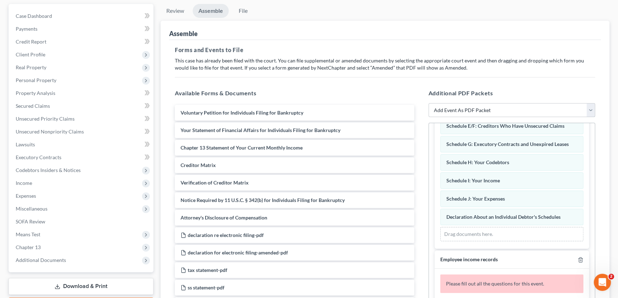
click at [452, 110] on select "Add Event As PDF Packet Amended petition Certificate of credit counseling Certi…" at bounding box center [511, 110] width 167 height 14
select select "18"
click at [428, 103] on select "Add Event As PDF Packet Amended petition Certificate of credit counseling Certi…" at bounding box center [511, 110] width 167 height 14
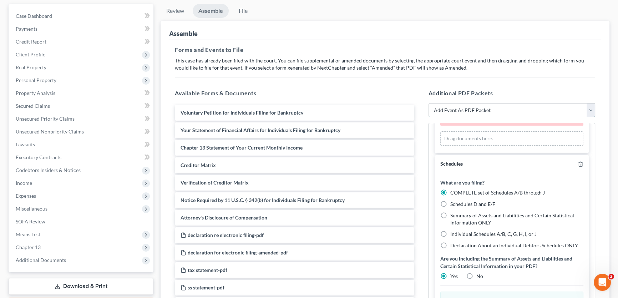
scroll to position [0, 0]
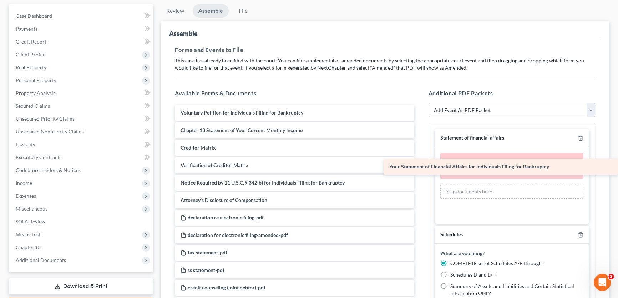
drag, startPoint x: 261, startPoint y: 131, endPoint x: 515, endPoint y: 168, distance: 256.6
click at [420, 168] on div "Your Statement of Financial Affairs for Individuals Filing for Bankruptcy Volun…" at bounding box center [294, 226] width 251 height 243
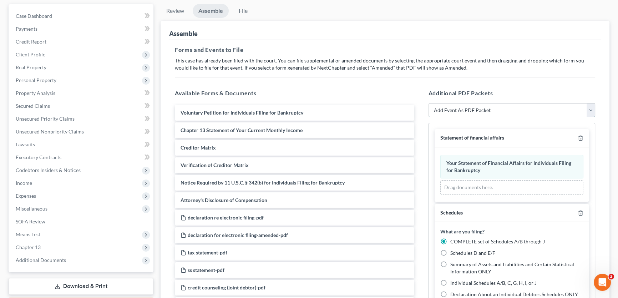
drag, startPoint x: 495, startPoint y: 109, endPoint x: 496, endPoint y: 115, distance: 6.5
click at [495, 109] on select "Add Event As PDF Packet Amended petition Certificate of credit counseling Certi…" at bounding box center [511, 110] width 167 height 14
select select "5"
click at [428, 103] on select "Add Event As PDF Packet Amended petition Certificate of credit counseling Certi…" at bounding box center [511, 110] width 167 height 14
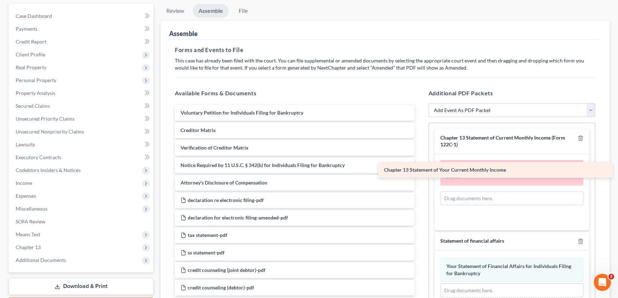
drag, startPoint x: 261, startPoint y: 128, endPoint x: 465, endPoint y: 168, distance: 207.3
click at [420, 168] on div "Chapter 13 Statement of Your Current Monthly Income Voluntary Petition for Indi…" at bounding box center [294, 217] width 251 height 225
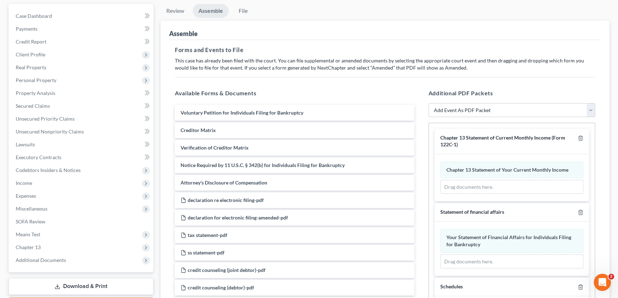
click at [463, 108] on select "Add Event As PDF Packet Amended petition Certificate of credit counseling Certi…" at bounding box center [511, 110] width 167 height 14
select select "9"
click at [428, 103] on select "Add Event As PDF Packet Amended petition Certificate of credit counseling Certi…" at bounding box center [511, 110] width 167 height 14
select select
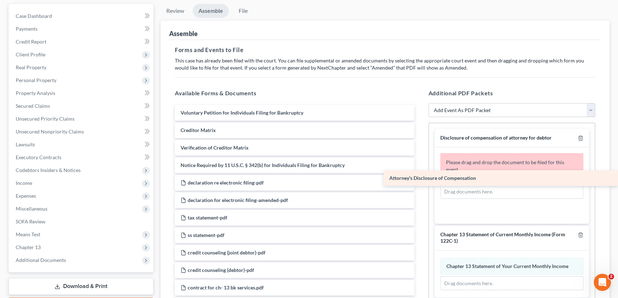
drag, startPoint x: 280, startPoint y: 180, endPoint x: 511, endPoint y: 177, distance: 230.7
click at [420, 177] on div "Attorney's Disclosure of Compensation Voluntary Petition for Individuals Filing…" at bounding box center [294, 209] width 251 height 208
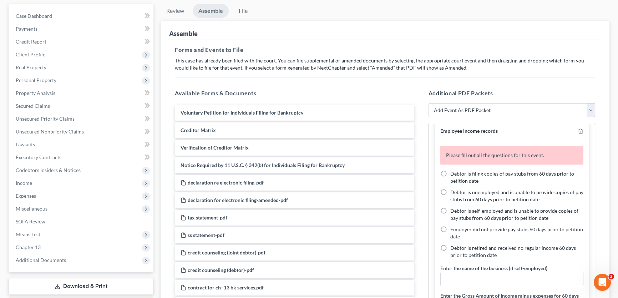
scroll to position [616, 0]
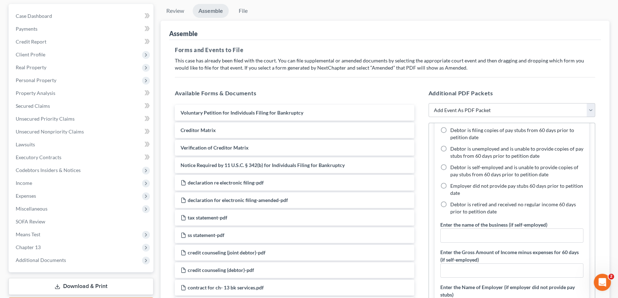
click at [450, 127] on label "Debtor is filing copies of pay stubs from 60 days prior to petition date" at bounding box center [516, 134] width 133 height 14
click at [453, 127] on input "Debtor is filing copies of pay stubs from 60 days prior to petition date" at bounding box center [455, 129] width 5 height 5
radio input "true"
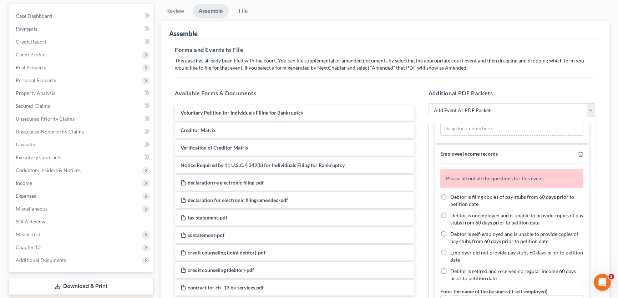
scroll to position [883, 0]
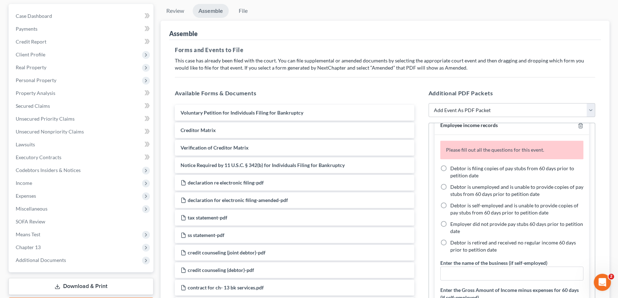
click at [450, 165] on label "Debtor is filing copies of pay stubs from 60 days prior to petition date" at bounding box center [516, 172] width 133 height 14
click at [453, 165] on input "Debtor is filing copies of pay stubs from 60 days prior to petition date" at bounding box center [455, 167] width 5 height 5
radio input "true"
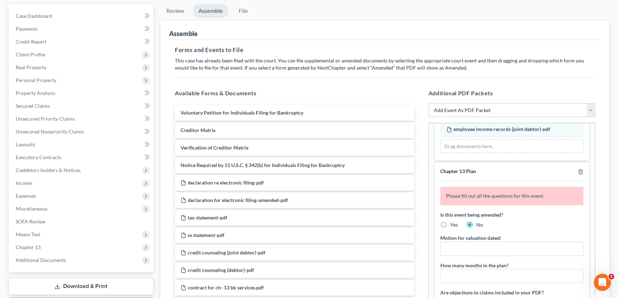
scroll to position [1175, 0]
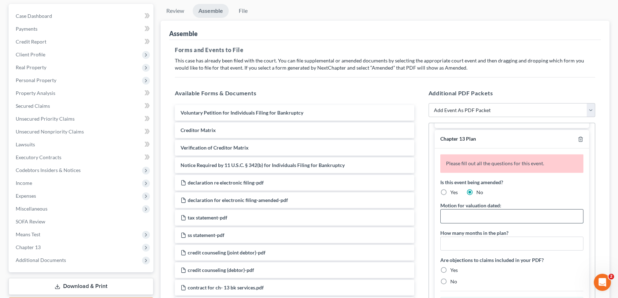
click at [456, 214] on input "text" at bounding box center [511, 216] width 143 height 14
type input "[DATE]"
click at [459, 238] on input "text" at bounding box center [511, 244] width 143 height 14
type input "60"
click at [450, 278] on label "No" at bounding box center [453, 281] width 7 height 7
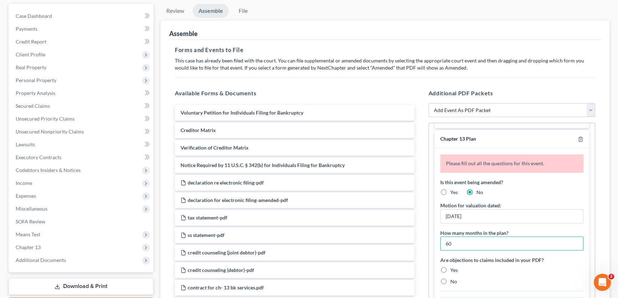
click at [453, 278] on input "No" at bounding box center [455, 280] width 5 height 5
radio input "true"
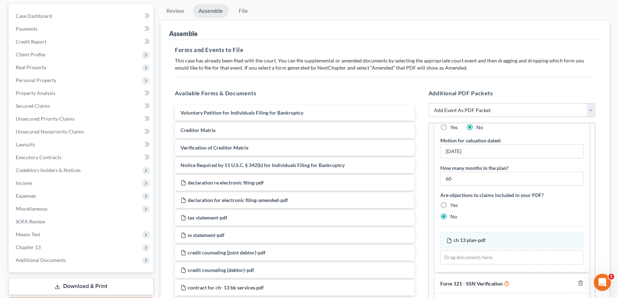
scroll to position [1224, 0]
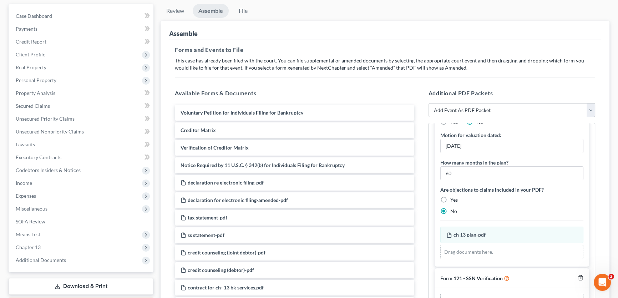
click at [577, 275] on icon "button" at bounding box center [580, 278] width 6 height 6
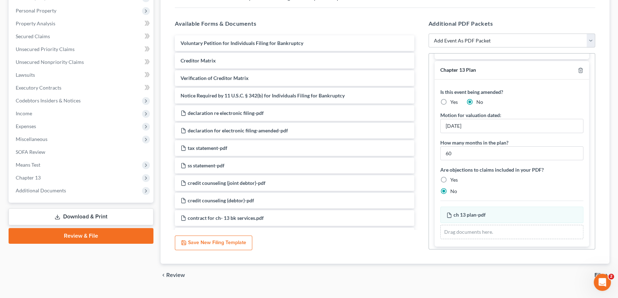
scroll to position [149, 0]
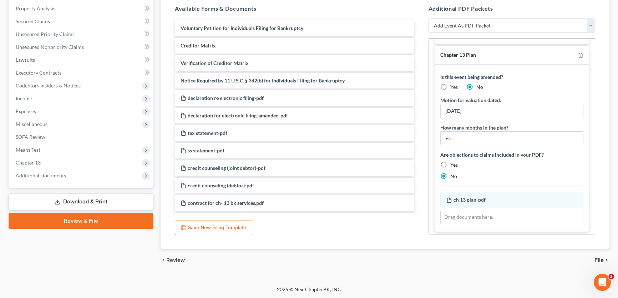
click at [600, 257] on span "File" at bounding box center [598, 260] width 9 height 6
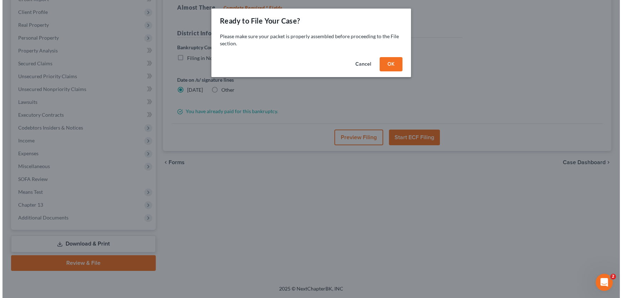
scroll to position [106, 0]
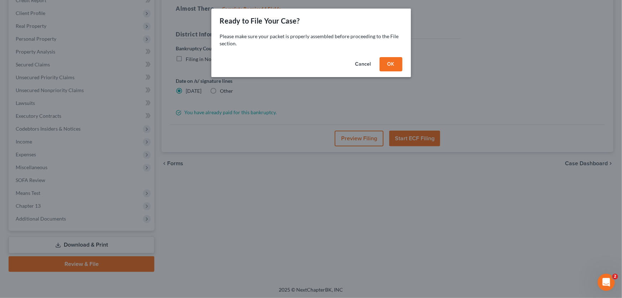
click at [400, 63] on button "OK" at bounding box center [391, 64] width 23 height 14
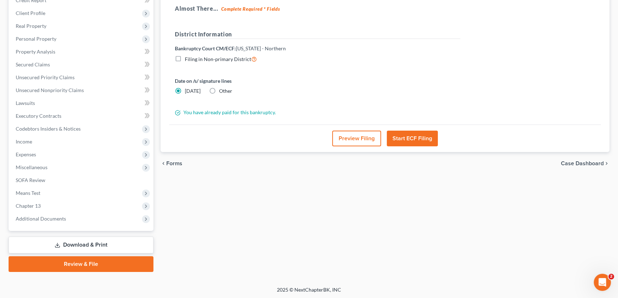
click at [361, 135] on button "Preview Filing" at bounding box center [356, 139] width 49 height 16
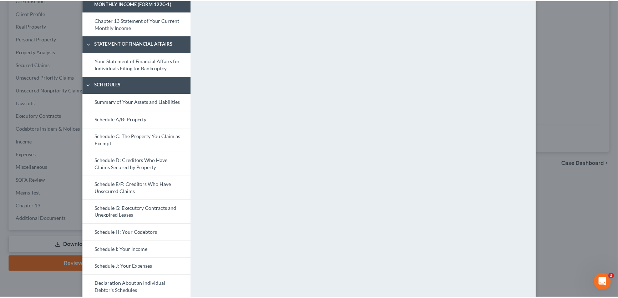
scroll to position [219, 0]
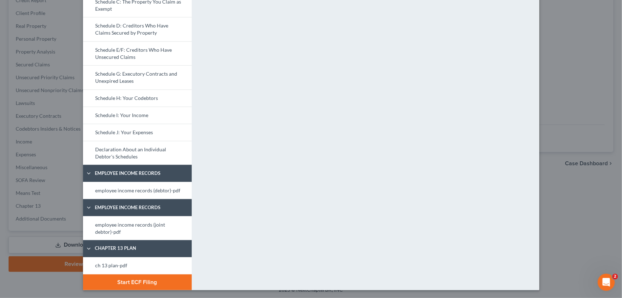
click at [138, 281] on button "Start ECF Filing" at bounding box center [137, 282] width 109 height 16
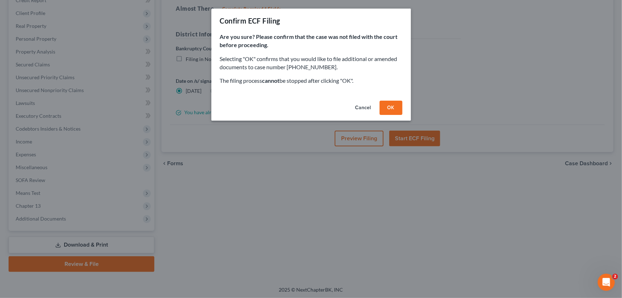
click at [395, 104] on button "OK" at bounding box center [391, 108] width 23 height 14
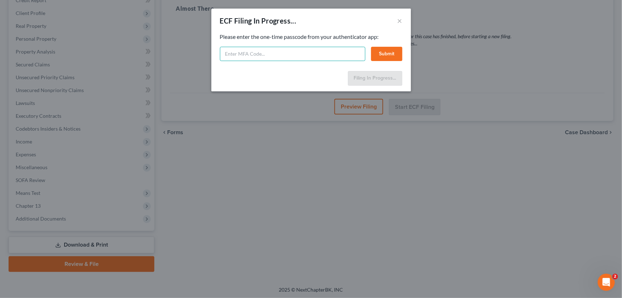
click at [242, 53] on input "text" at bounding box center [292, 54] width 145 height 14
type input "687537"
click at [386, 52] on button "Submit" at bounding box center [386, 54] width 31 height 14
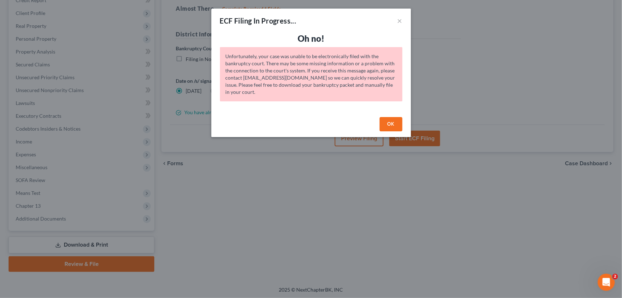
click at [390, 124] on button "OK" at bounding box center [391, 124] width 23 height 14
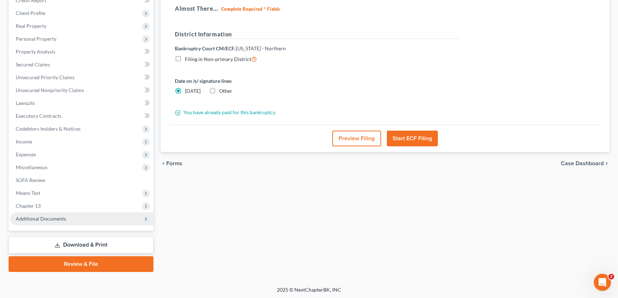
click at [39, 221] on span "Additional Documents" at bounding box center [81, 218] width 143 height 13
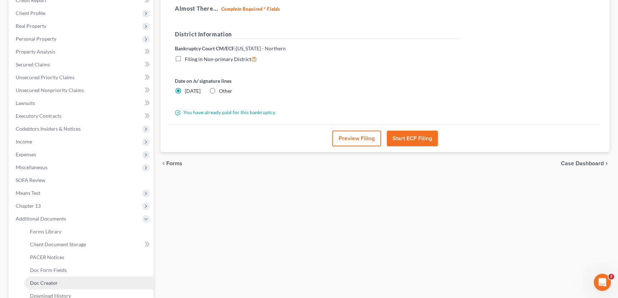
click at [48, 281] on span "Doc Creator" at bounding box center [44, 283] width 28 height 6
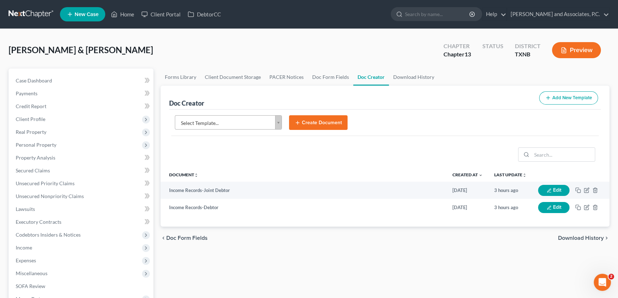
click at [237, 122] on body "Home New Case Client Portal DebtorCC Monte J. White and Associates, P.C. amy@mo…" at bounding box center [309, 241] width 618 height 482
type input "notice of additi"
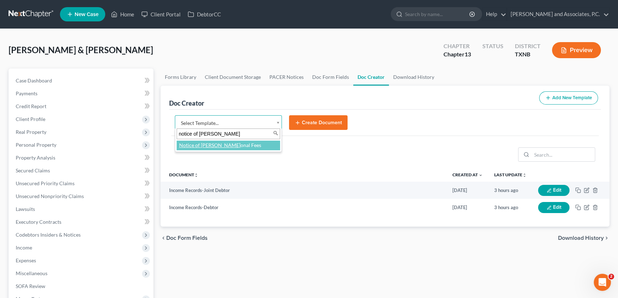
select select "89269"
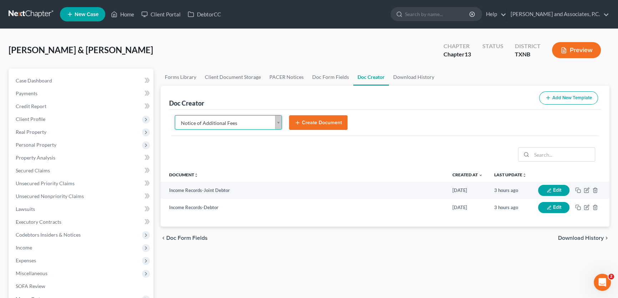
click at [311, 116] on button "Create Document" at bounding box center [318, 122] width 58 height 15
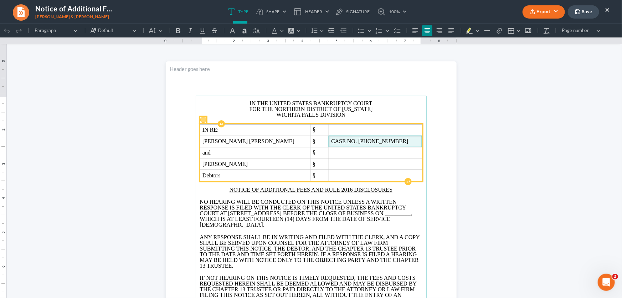
click at [367, 139] on span "CASE NO. 25-70254-13" at bounding box center [375, 141] width 88 height 6
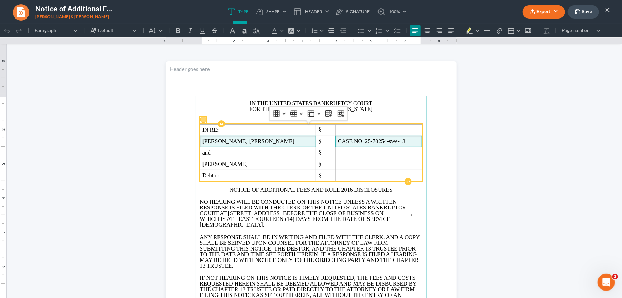
click at [271, 139] on span "James Robert Davis" at bounding box center [258, 141] width 111 height 6
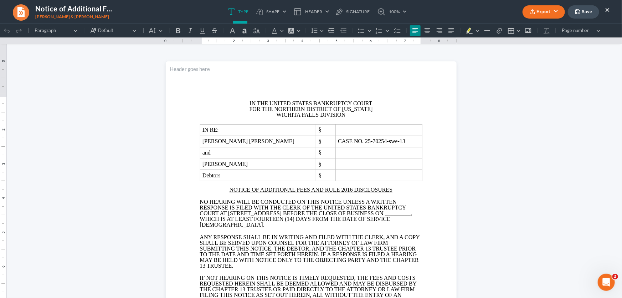
click at [385, 216] on span "_________" at bounding box center [398, 213] width 26 height 6
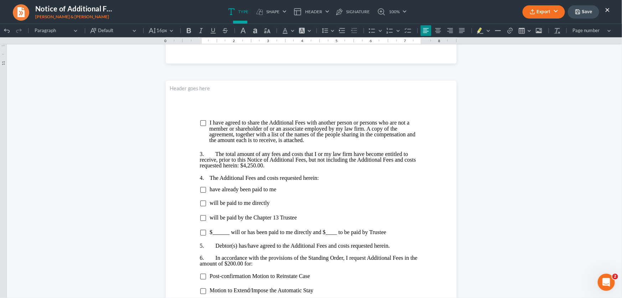
scroll to position [389, 0]
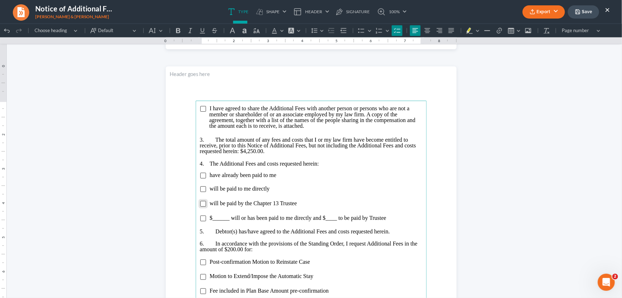
click at [201, 202] on input "Rich Text Editor, page-1-main" at bounding box center [203, 203] width 6 height 6
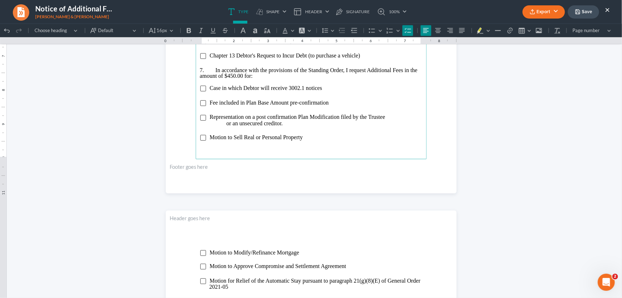
scroll to position [648, 0]
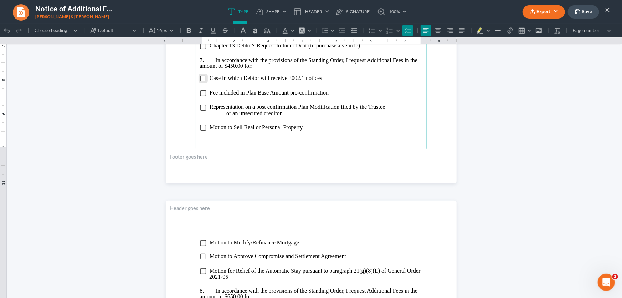
click at [203, 77] on input "Rich Text Editor, page-1-main" at bounding box center [203, 78] width 6 height 6
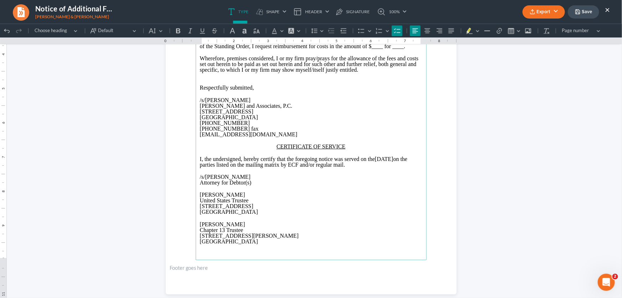
scroll to position [940, 0]
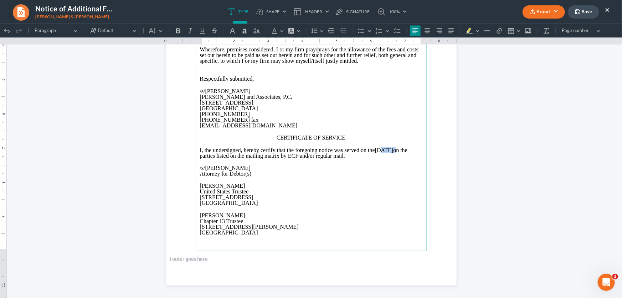
drag, startPoint x: 411, startPoint y: 153, endPoint x: 387, endPoint y: 154, distance: 23.9
click at [387, 154] on p "I, the undersigned, hereby certify that the foregoing notice was served on the …" at bounding box center [311, 152] width 222 height 11
drag, startPoint x: 240, startPoint y: 191, endPoint x: 185, endPoint y: 192, distance: 54.9
click at [185, 192] on section "Motion to Modify/Refinance Mortgage Motion to Approve Compromise and Settlement…" at bounding box center [311, 96] width 291 height 377
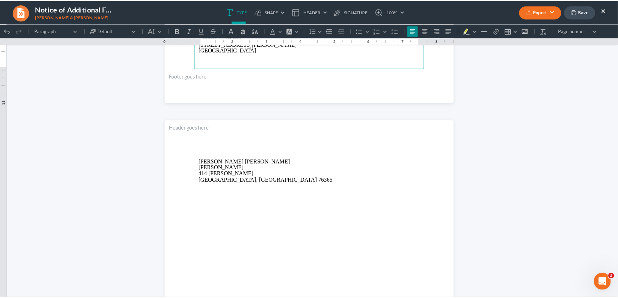
scroll to position [1134, 0]
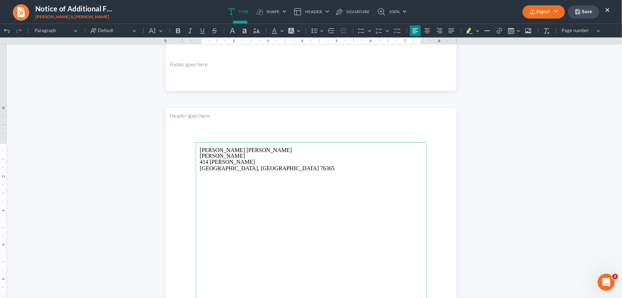
click at [539, 12] on button "Export" at bounding box center [544, 11] width 42 height 13
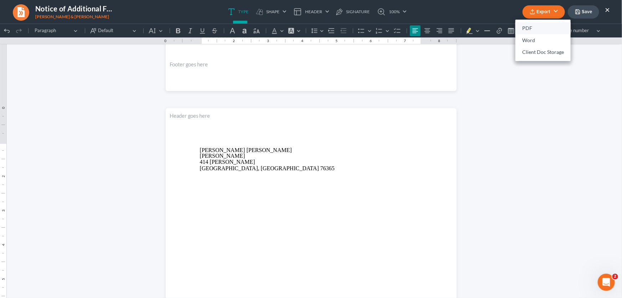
click at [535, 25] on link "PDF" at bounding box center [543, 28] width 55 height 12
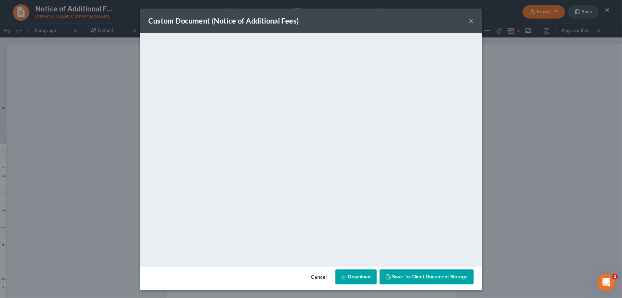
click at [452, 16] on div "Custom Document (Notice of Additional Fees) ×" at bounding box center [311, 21] width 342 height 24
click at [469, 20] on button "×" at bounding box center [471, 20] width 5 height 9
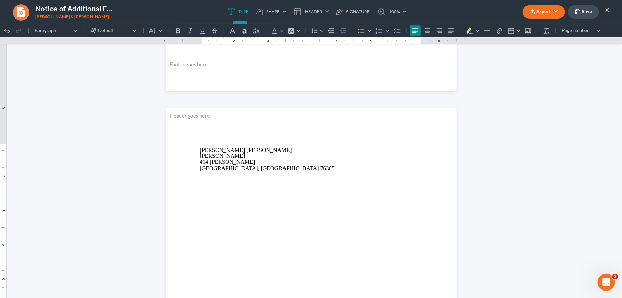
click at [588, 10] on button "Save" at bounding box center [583, 11] width 31 height 13
click at [609, 10] on button "×" at bounding box center [607, 9] width 5 height 9
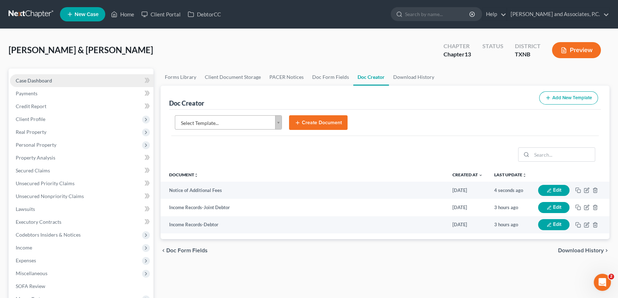
click at [70, 79] on link "Case Dashboard" at bounding box center [81, 80] width 143 height 13
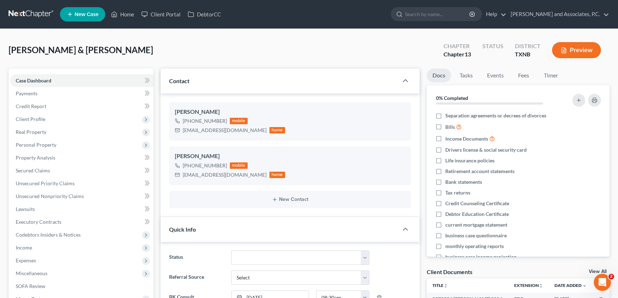
click at [592, 269] on link "View All" at bounding box center [597, 271] width 18 height 5
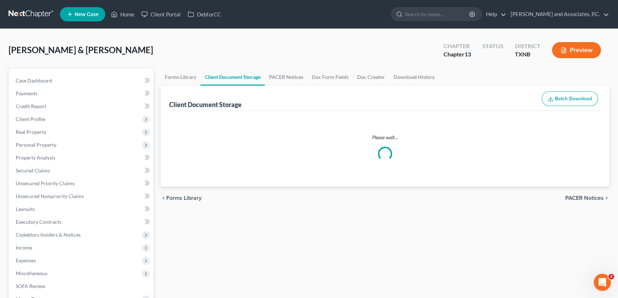
select select "21"
select select "10"
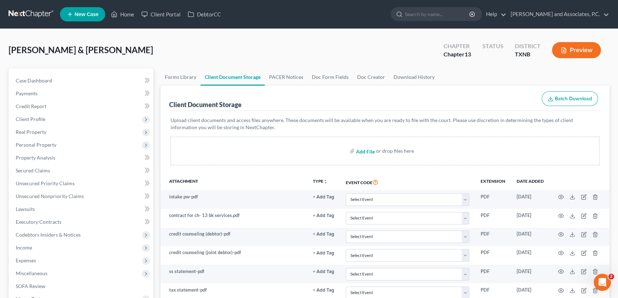
click at [365, 151] on input "file" at bounding box center [364, 150] width 17 height 13
type input "C:\fakepath\Proof of ID codebtor.pdf"
select select "21"
select select "10"
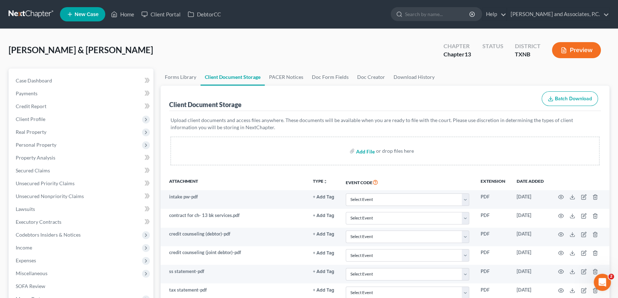
click at [365, 150] on input "file" at bounding box center [364, 150] width 17 height 13
type input "C:\fakepath\Proof of ID debtor.pdf"
click at [365, 151] on input "file" at bounding box center [364, 150] width 17 height 13
select select "21"
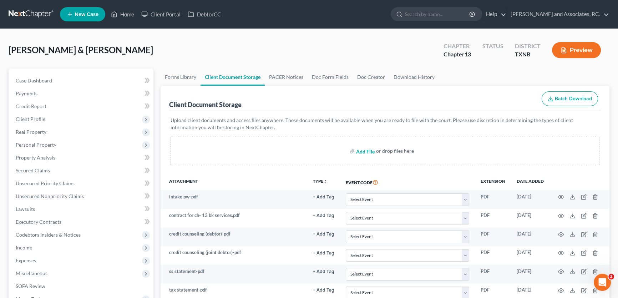
select select "10"
type input "C:\fakepath\Proof of ID ss codebtor.pdf"
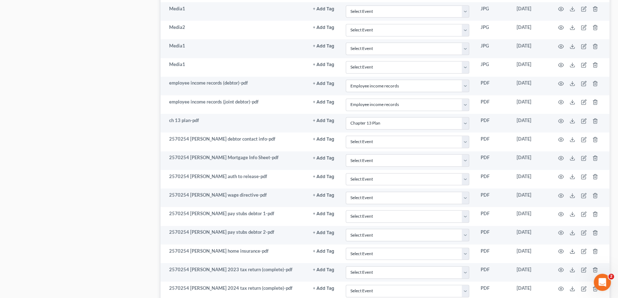
select select "21"
select select "10"
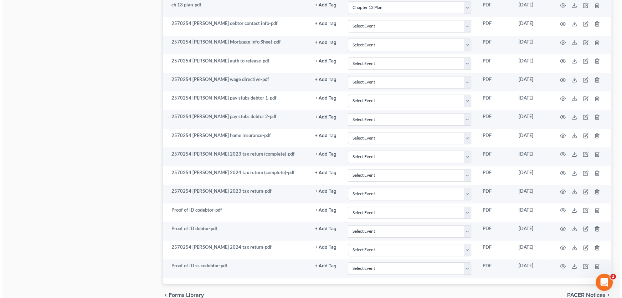
scroll to position [634, 0]
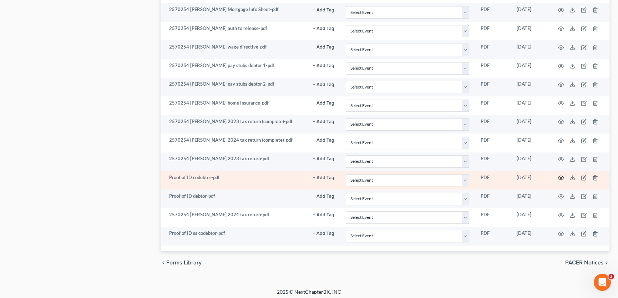
click at [561, 175] on icon "button" at bounding box center [561, 178] width 6 height 6
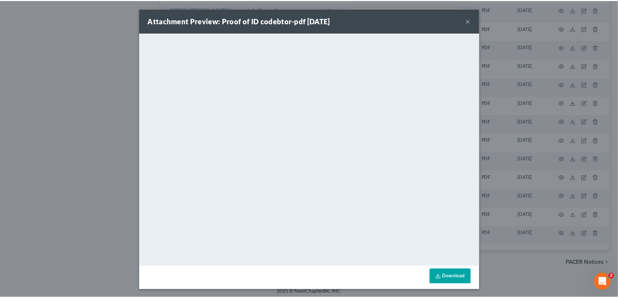
scroll to position [0, 0]
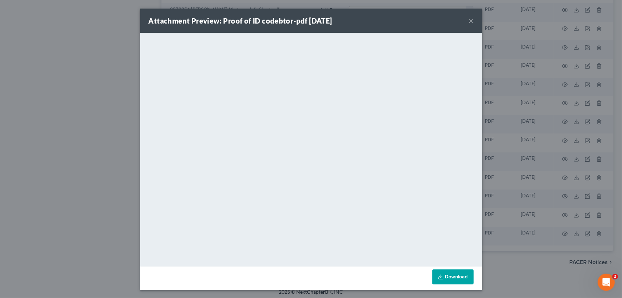
click at [469, 20] on button "×" at bounding box center [471, 20] width 5 height 9
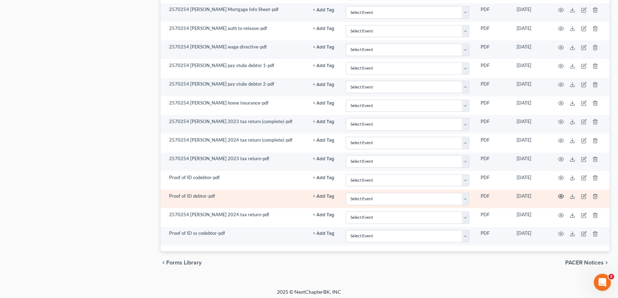
click at [559, 193] on icon "button" at bounding box center [561, 196] width 6 height 6
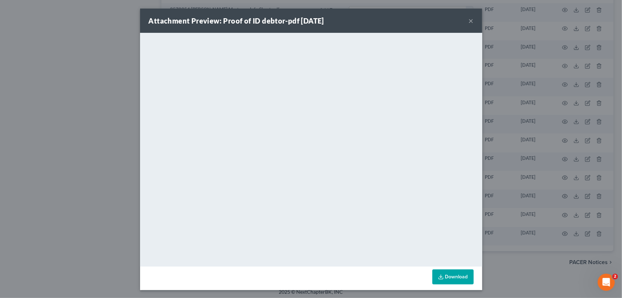
click at [469, 21] on button "×" at bounding box center [471, 20] width 5 height 9
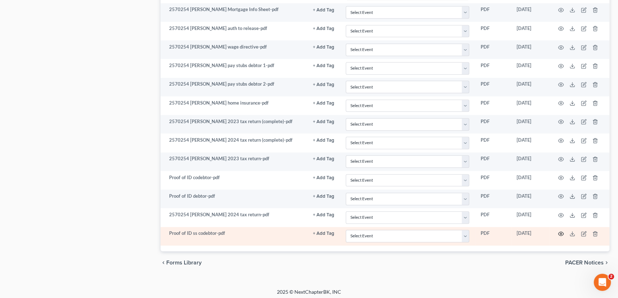
click at [562, 231] on icon "button" at bounding box center [561, 234] width 6 height 6
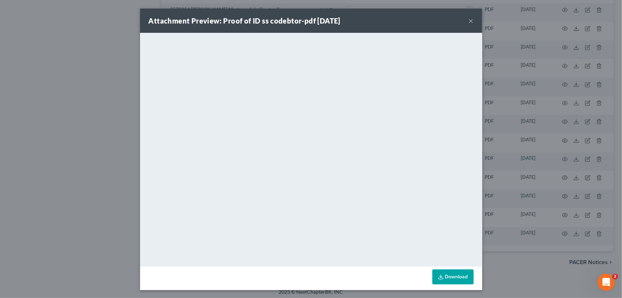
click at [469, 21] on button "×" at bounding box center [471, 20] width 5 height 9
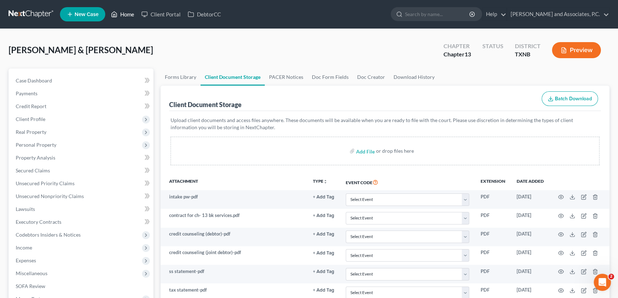
click at [131, 11] on link "Home" at bounding box center [122, 14] width 30 height 13
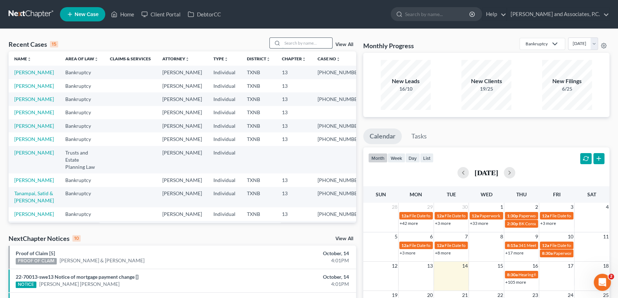
click at [312, 43] on input "search" at bounding box center [307, 43] width 50 height 10
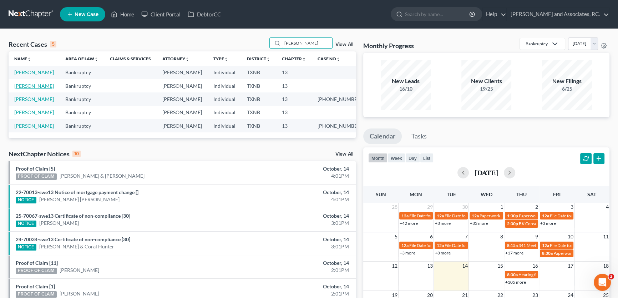
type input "becker"
click at [36, 85] on link "[PERSON_NAME]" at bounding box center [34, 86] width 40 height 6
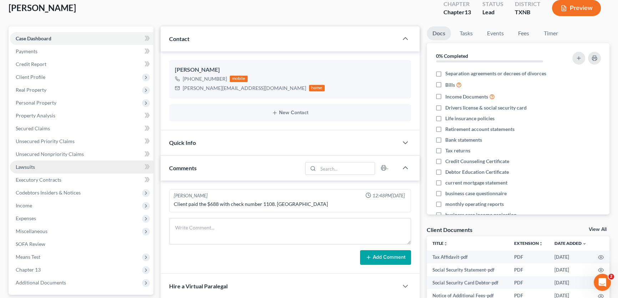
scroll to position [32, 0]
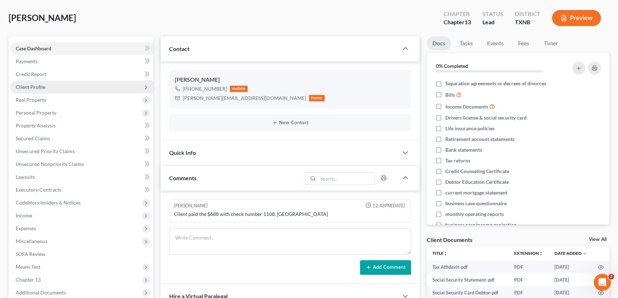
click at [43, 88] on span "Client Profile" at bounding box center [31, 87] width 30 height 6
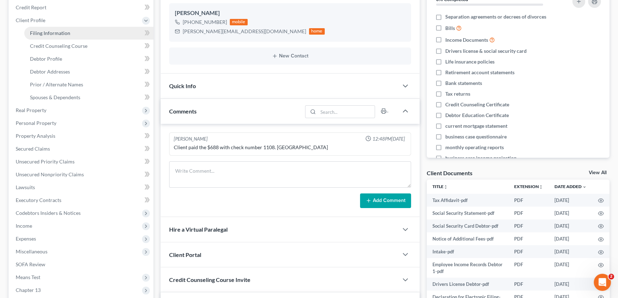
scroll to position [129, 0]
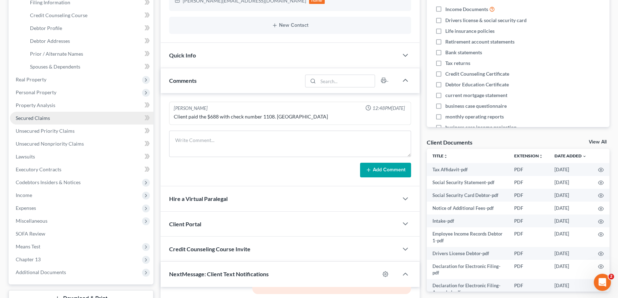
click at [42, 115] on span "Secured Claims" at bounding box center [33, 118] width 34 height 6
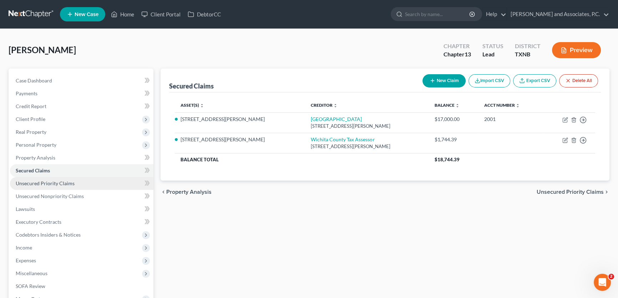
click at [47, 181] on span "Unsecured Priority Claims" at bounding box center [45, 183] width 59 height 6
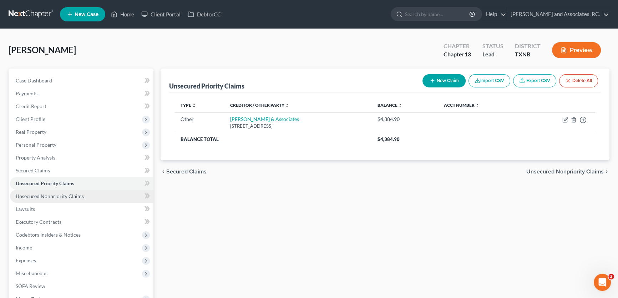
click at [50, 191] on link "Unsecured Nonpriority Claims" at bounding box center [81, 196] width 143 height 13
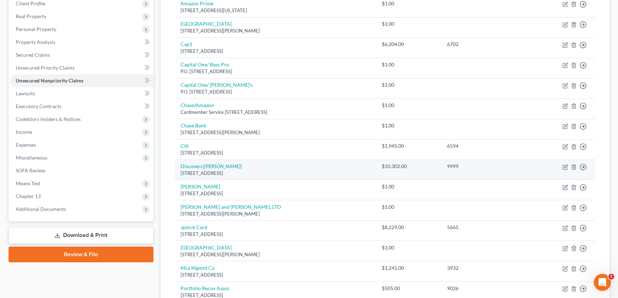
scroll to position [102, 0]
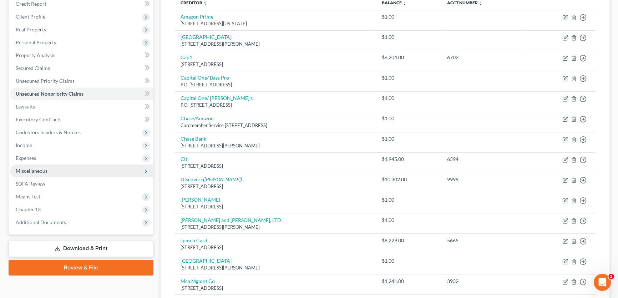
click at [80, 172] on span "Miscellaneous" at bounding box center [81, 170] width 143 height 13
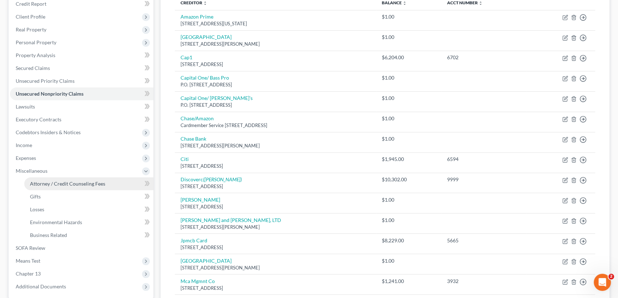
click at [80, 183] on span "Attorney / Credit Counseling Fees" at bounding box center [67, 183] width 75 height 6
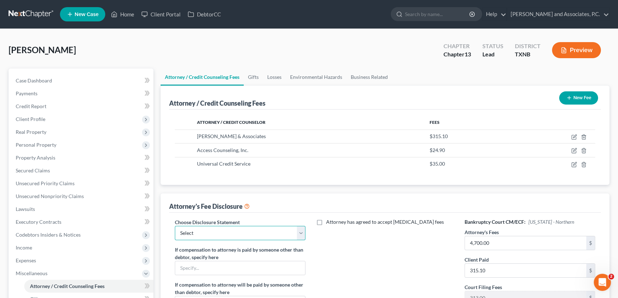
drag, startPoint x: 300, startPoint y: 231, endPoint x: 284, endPoint y: 235, distance: 16.6
click at [300, 231] on select "Select attorney disclosure-Oklahoma attorney disclosure-Texas" at bounding box center [240, 233] width 131 height 14
select select "1"
click at [175, 226] on select "Select attorney disclosure-Oklahoma attorney disclosure-Texas" at bounding box center [240, 233] width 131 height 14
click at [355, 247] on div "Attorney has agreed to accept retainer fees" at bounding box center [384, 280] width 145 height 125
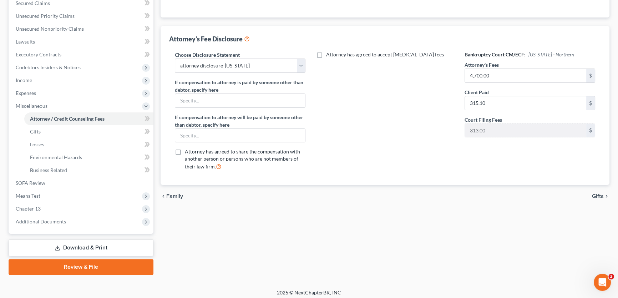
scroll to position [170, 0]
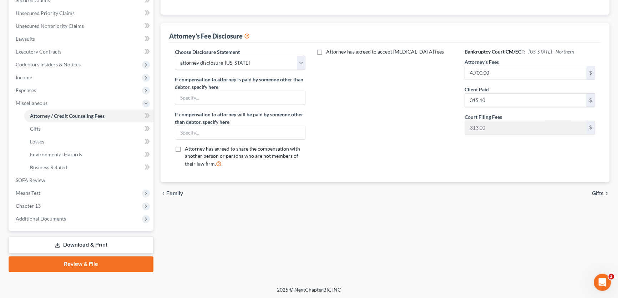
click at [62, 244] on link "Download & Print" at bounding box center [81, 244] width 145 height 17
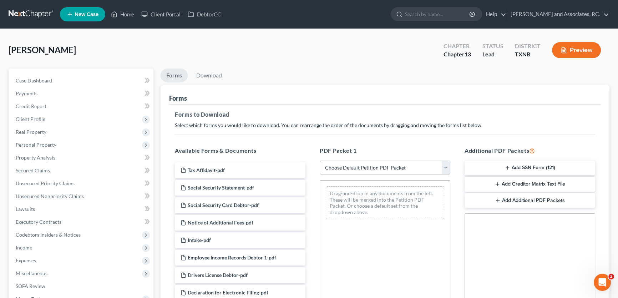
drag, startPoint x: 381, startPoint y: 164, endPoint x: 372, endPoint y: 173, distance: 12.4
click at [381, 164] on select "Choose Default Petition PDF Packet Complete Bankruptcy Petition (all forms and …" at bounding box center [384, 167] width 131 height 14
select select "1"
click at [319, 160] on select "Choose Default Petition PDF Packet Complete Bankruptcy Petition (all forms and …" at bounding box center [384, 167] width 131 height 14
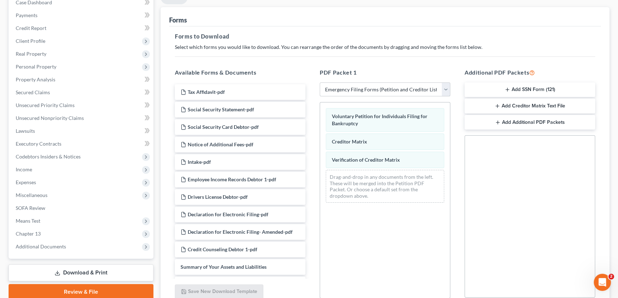
scroll to position [142, 0]
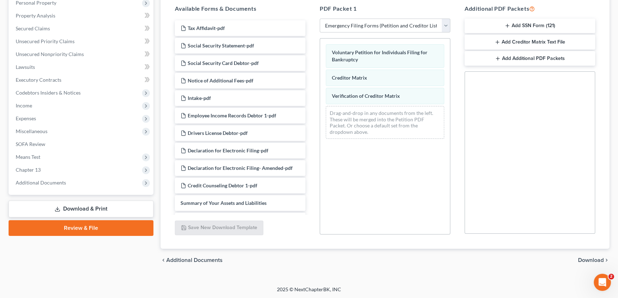
click at [597, 258] on span "Download" at bounding box center [591, 260] width 26 height 6
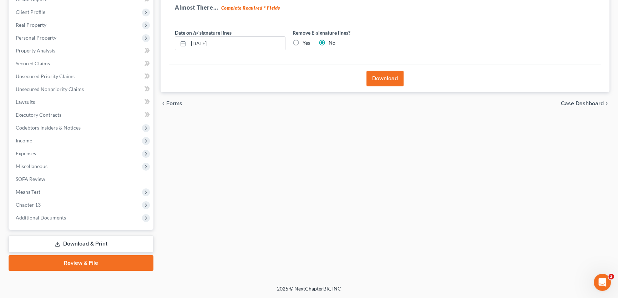
scroll to position [106, 0]
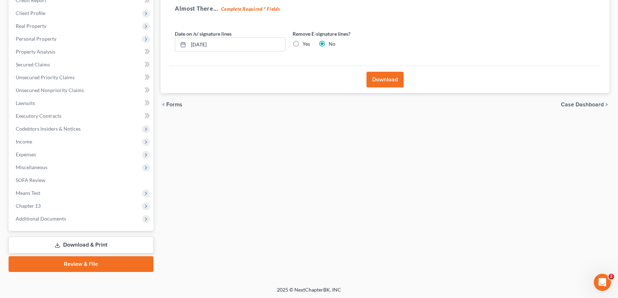
click at [302, 41] on label "Yes" at bounding box center [305, 43] width 7 height 7
click at [305, 41] on input "Yes" at bounding box center [307, 42] width 5 height 5
radio input "true"
radio input "false"
click at [386, 82] on button "Download" at bounding box center [384, 80] width 37 height 16
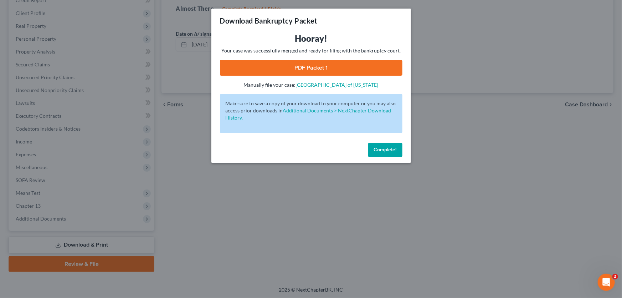
click at [350, 68] on link "PDF Packet 1" at bounding box center [311, 68] width 183 height 16
click at [380, 150] on span "Complete!" at bounding box center [385, 150] width 23 height 6
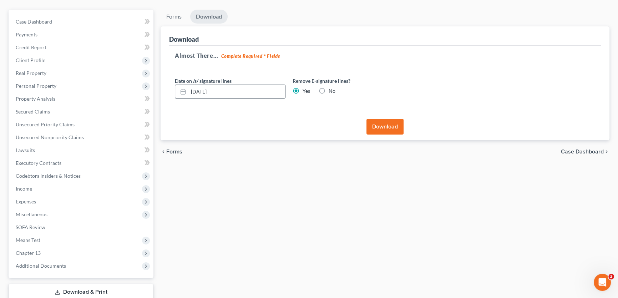
scroll to position [0, 0]
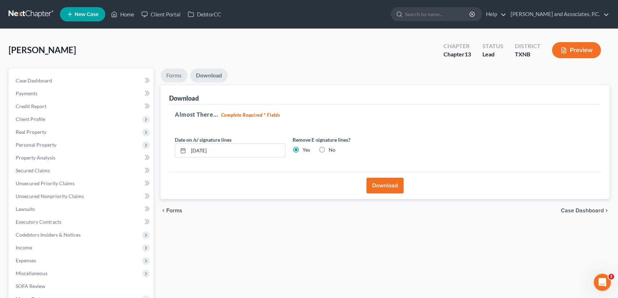
click at [175, 70] on link "Forms" at bounding box center [173, 75] width 27 height 14
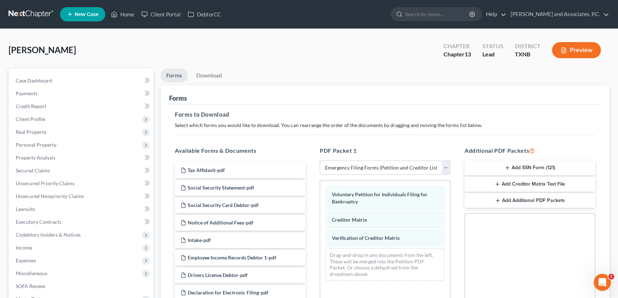
drag, startPoint x: 425, startPoint y: 166, endPoint x: 373, endPoint y: 173, distance: 52.2
click at [425, 166] on select "Choose Default Petition PDF Packet Complete Bankruptcy Petition (all forms and …" at bounding box center [384, 167] width 131 height 14
select select
click at [319, 160] on select "Choose Default Petition PDF Packet Complete Bankruptcy Petition (all forms and …" at bounding box center [384, 167] width 131 height 14
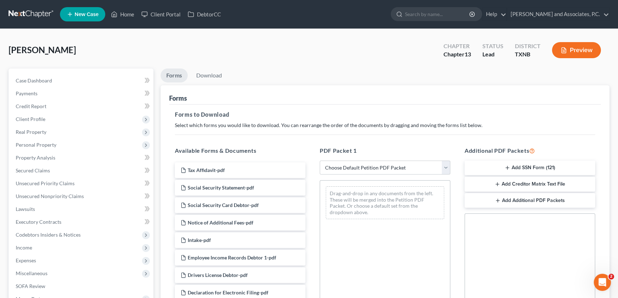
click at [521, 168] on button "Add SSN Form (121)" at bounding box center [529, 167] width 131 height 15
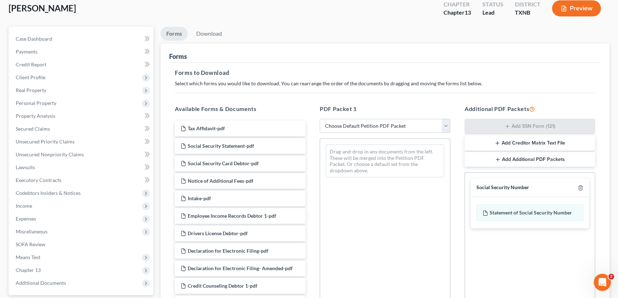
scroll to position [142, 0]
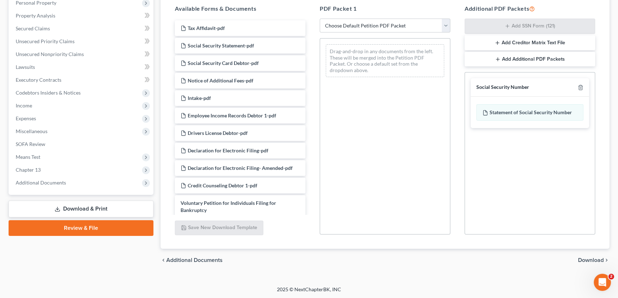
click at [583, 257] on span "Download" at bounding box center [591, 260] width 26 height 6
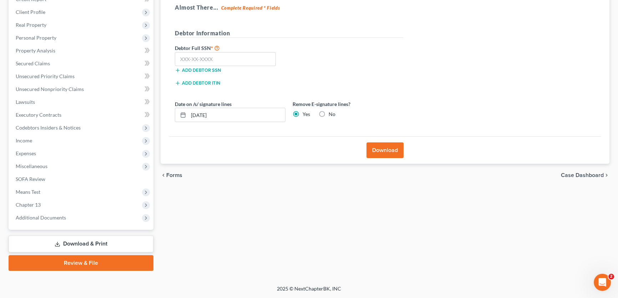
scroll to position [106, 0]
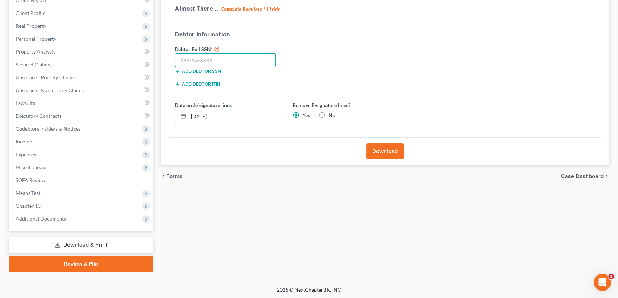
click at [235, 61] on input "text" at bounding box center [225, 60] width 101 height 14
type input "462-55-0278"
click at [328, 114] on label "No" at bounding box center [331, 115] width 7 height 7
click at [331, 114] on input "No" at bounding box center [333, 114] width 5 height 5
radio input "true"
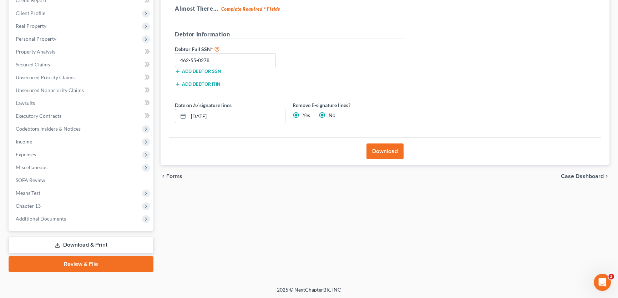
radio input "false"
click at [377, 150] on button "Download" at bounding box center [384, 151] width 37 height 16
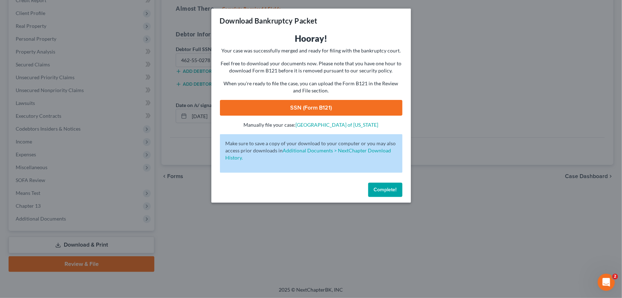
click at [329, 104] on link "SSN (Form B121)" at bounding box center [311, 108] width 183 height 16
click at [386, 192] on span "Complete!" at bounding box center [385, 189] width 23 height 6
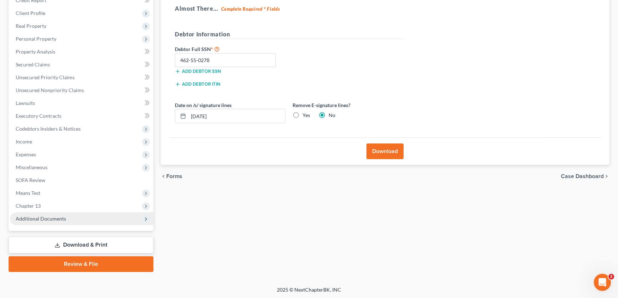
click at [36, 217] on span "Additional Documents" at bounding box center [41, 218] width 50 height 6
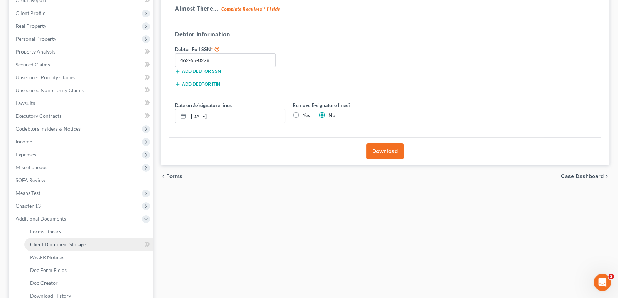
click at [57, 246] on span "Client Document Storage" at bounding box center [58, 244] width 56 height 6
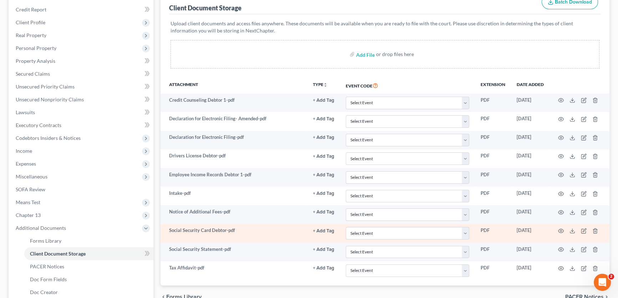
scroll to position [97, 0]
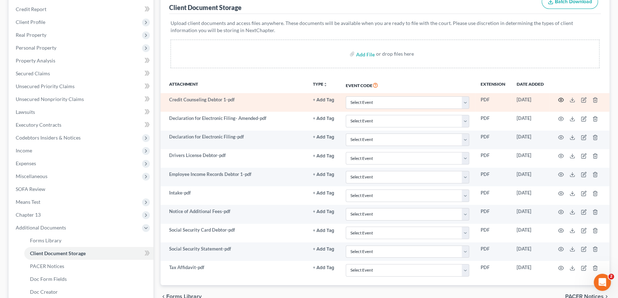
click at [561, 99] on circle "button" at bounding box center [560, 99] width 1 height 1
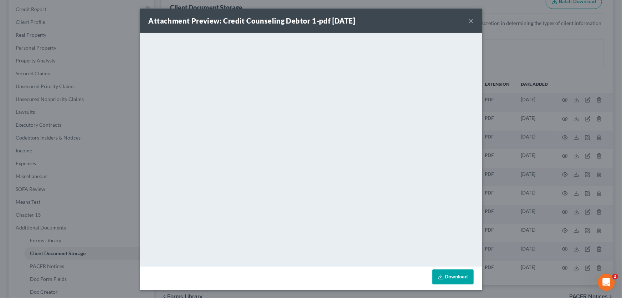
click at [470, 22] on button "×" at bounding box center [471, 20] width 5 height 9
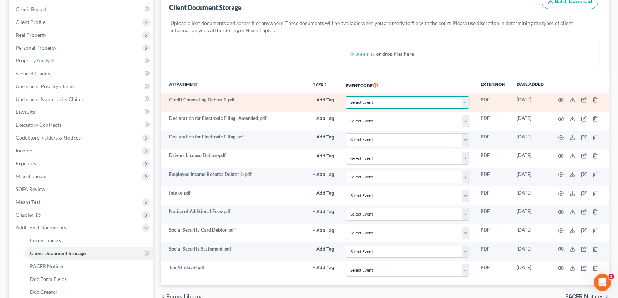
click at [393, 103] on select "Select Event 20 Largest unsecured creditors Amended petition Attachment to Volu…" at bounding box center [407, 102] width 123 height 12
select select "6"
click at [346, 96] on select "Select Event 20 Largest unsecured creditors Amended petition Attachment to Volu…" at bounding box center [407, 102] width 123 height 12
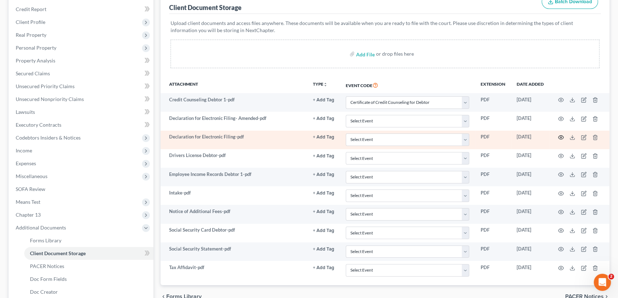
click at [560, 136] on icon "button" at bounding box center [561, 137] width 6 height 6
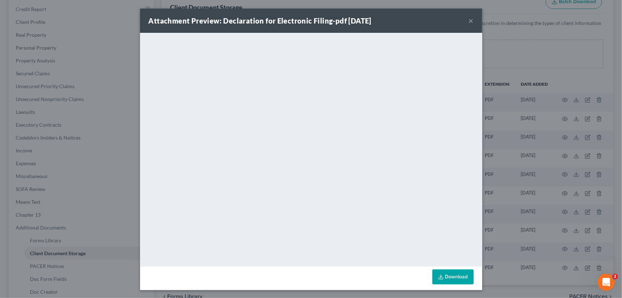
click at [469, 20] on button "×" at bounding box center [471, 20] width 5 height 9
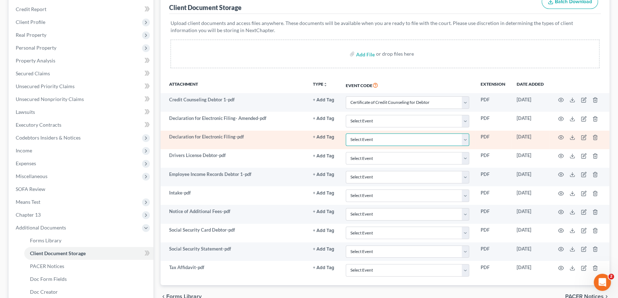
click at [384, 138] on select "Select Event 20 Largest unsecured creditors Amended petition Attachment to Volu…" at bounding box center [407, 139] width 123 height 12
select select "19"
click at [346, 133] on select "Select Event 20 Largest unsecured creditors Amended petition Attachment to Volu…" at bounding box center [407, 139] width 123 height 12
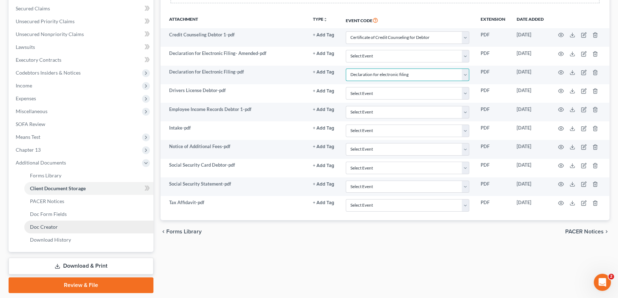
scroll to position [183, 0]
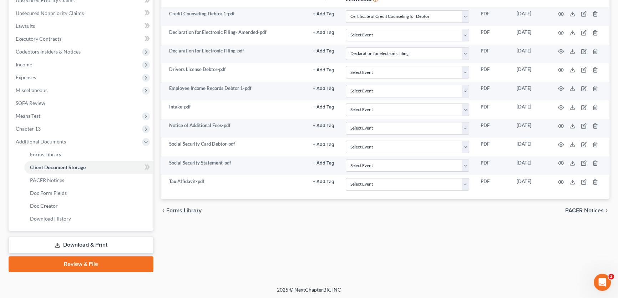
click at [90, 261] on link "Review & File" at bounding box center [81, 264] width 145 height 16
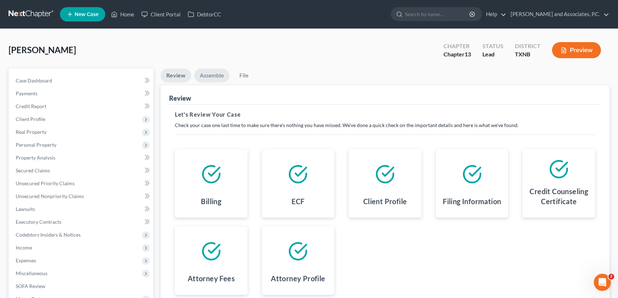
click at [214, 72] on link "Assemble" at bounding box center [211, 75] width 35 height 14
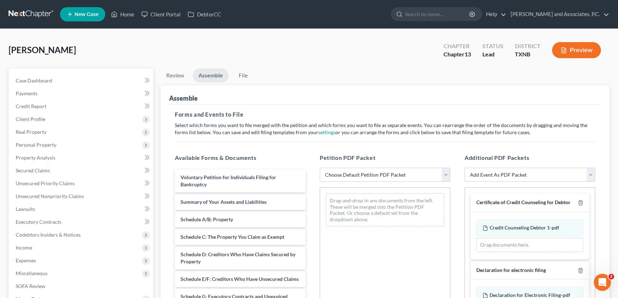
drag, startPoint x: 335, startPoint y: 173, endPoint x: 336, endPoint y: 180, distance: 7.2
click at [335, 173] on select "Choose Default Petition PDF Packet Complete Bankruptcy Petition (all forms and …" at bounding box center [384, 175] width 131 height 14
select select "2"
click at [319, 168] on select "Choose Default Petition PDF Packet Complete Bankruptcy Petition (all forms and …" at bounding box center [384, 175] width 131 height 14
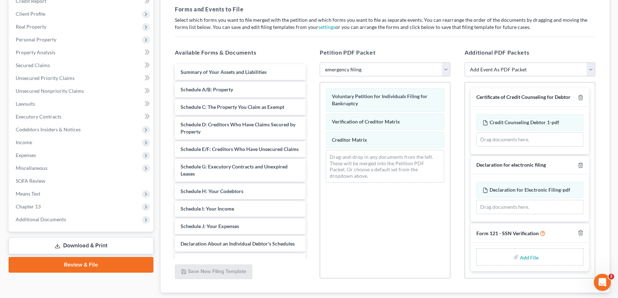
scroll to position [129, 0]
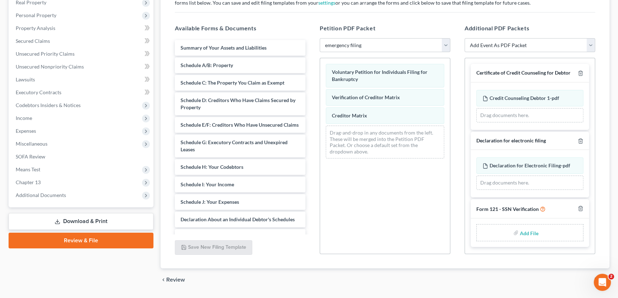
click at [524, 232] on input "file" at bounding box center [528, 232] width 17 height 13
type input "C:\fakepath\SSN form.pdf"
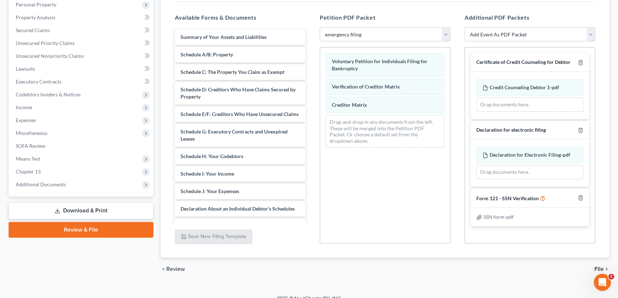
scroll to position [149, 0]
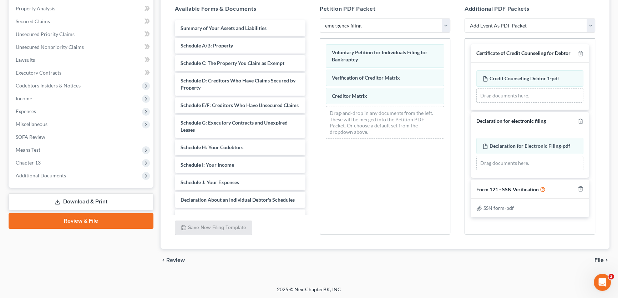
click at [601, 259] on span "File" at bounding box center [598, 260] width 9 height 6
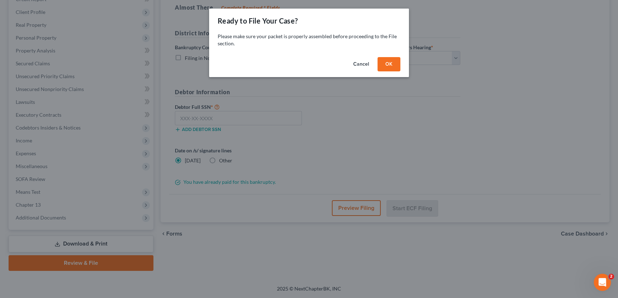
scroll to position [106, 0]
click at [389, 64] on button "OK" at bounding box center [391, 64] width 23 height 14
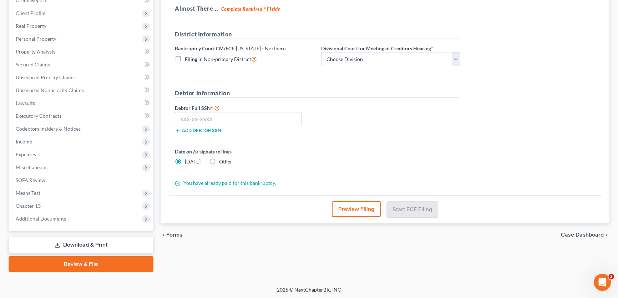
click at [353, 206] on button "Preview Filing" at bounding box center [356, 209] width 49 height 16
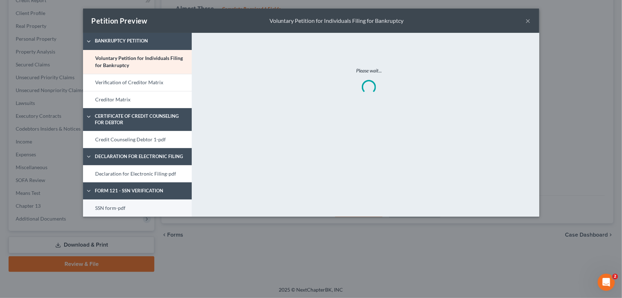
click at [137, 206] on link "SSN form-pdf" at bounding box center [137, 207] width 109 height 17
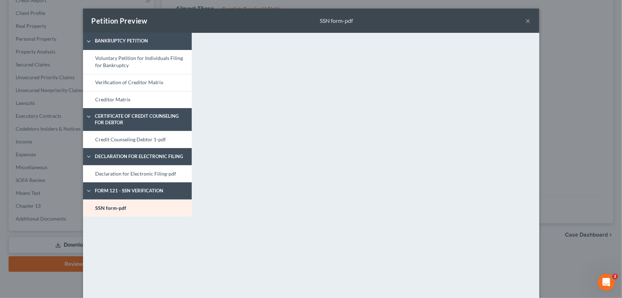
click at [527, 20] on button "×" at bounding box center [528, 20] width 5 height 9
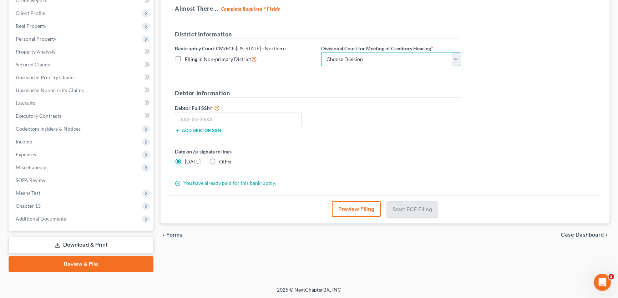
drag, startPoint x: 365, startPoint y: 60, endPoint x: 363, endPoint y: 65, distance: 4.8
click at [365, 60] on select "Choose Division Abilene Amarillo Dallas Fort Worth Lubbock San Angelo Witchita …" at bounding box center [390, 59] width 139 height 14
select select "6"
click at [321, 52] on select "Choose Division Abilene Amarillo Dallas Fort Worth Lubbock San Angelo Witchita …" at bounding box center [390, 59] width 139 height 14
click at [264, 118] on input "text" at bounding box center [238, 119] width 127 height 14
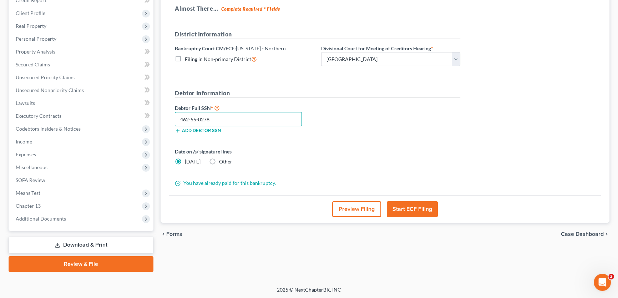
type input "462-55-0278"
click at [414, 211] on button "Start ECF Filing" at bounding box center [412, 209] width 51 height 16
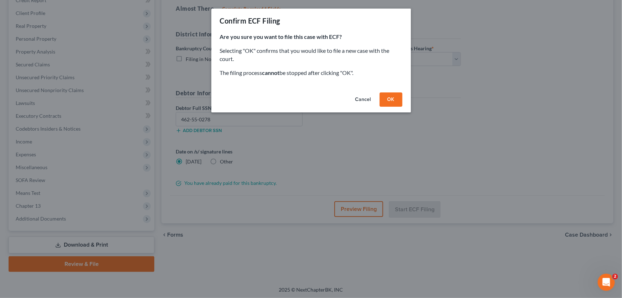
click at [392, 98] on button "OK" at bounding box center [391, 99] width 23 height 14
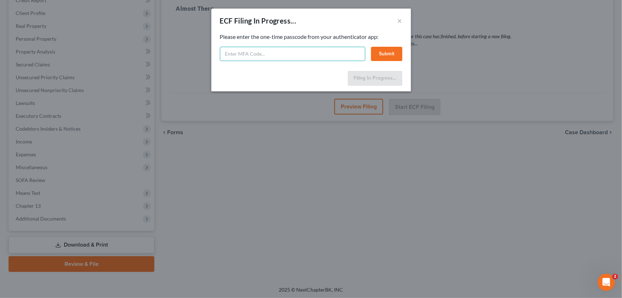
click at [283, 52] on input "text" at bounding box center [292, 54] width 145 height 14
type input "588994"
click at [374, 52] on button "Submit" at bounding box center [386, 54] width 31 height 14
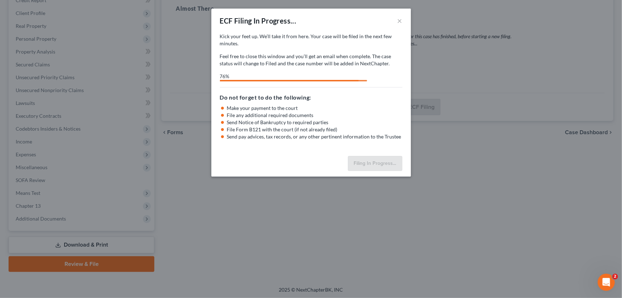
select select "6"
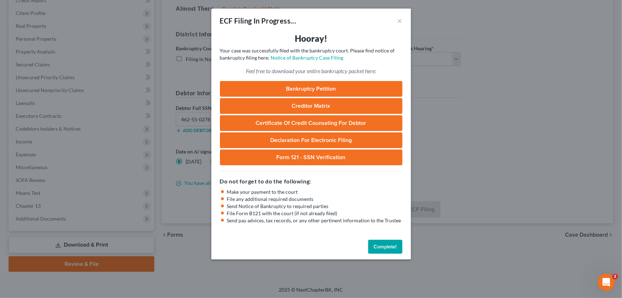
drag, startPoint x: 386, startPoint y: 244, endPoint x: 232, endPoint y: 191, distance: 163.0
click at [386, 244] on button "Complete!" at bounding box center [385, 247] width 34 height 14
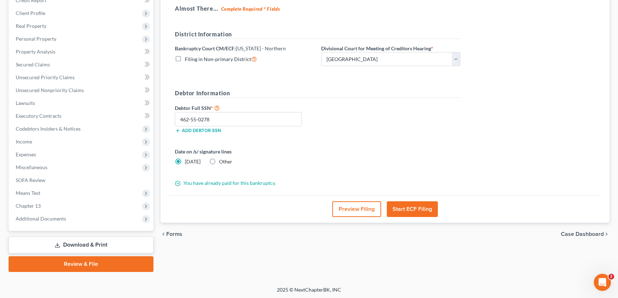
scroll to position [0, 0]
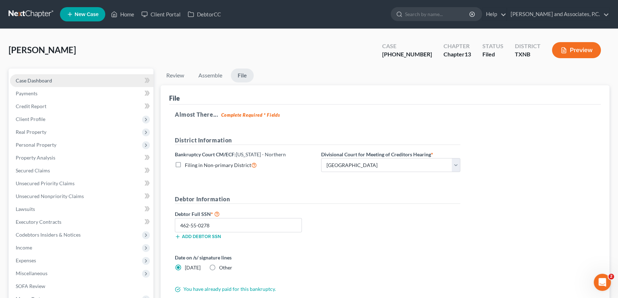
click at [41, 81] on span "Case Dashboard" at bounding box center [34, 80] width 36 height 6
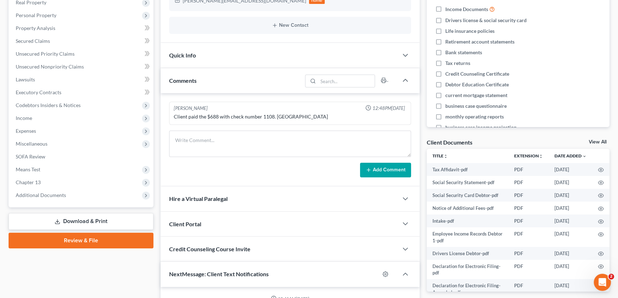
scroll to position [54, 0]
click at [185, 53] on span "Quick Info" at bounding box center [182, 55] width 27 height 7
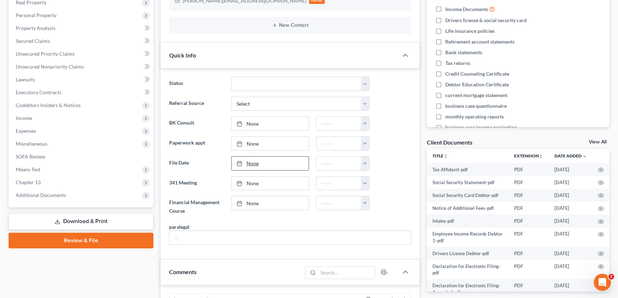
click at [260, 162] on link "None" at bounding box center [269, 164] width 77 height 14
type input "[DATE]"
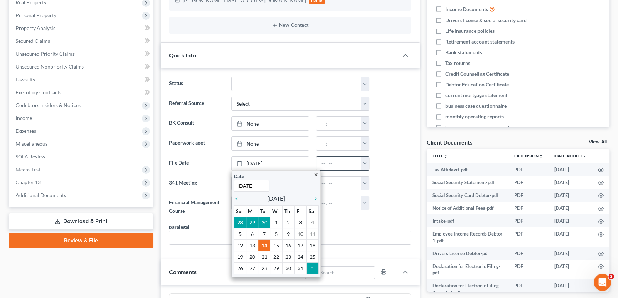
click at [367, 161] on button "button" at bounding box center [364, 164] width 8 height 14
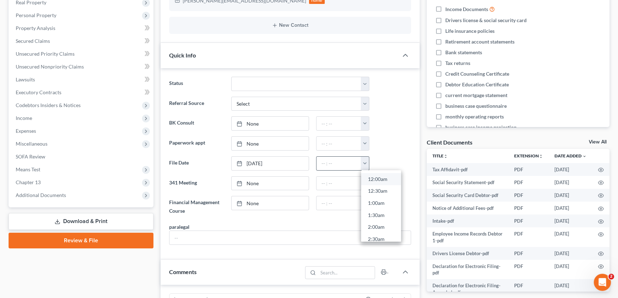
click at [373, 174] on link "12:00am" at bounding box center [381, 179] width 40 height 12
click at [206, 235] on input "text" at bounding box center [289, 238] width 241 height 14
click at [254, 181] on link "[DATE]" at bounding box center [269, 184] width 77 height 14
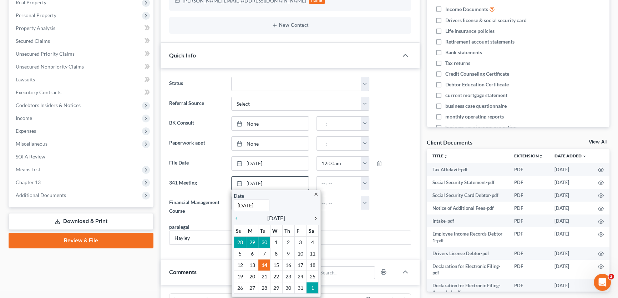
click at [314, 217] on icon "chevron_right" at bounding box center [313, 218] width 9 height 6
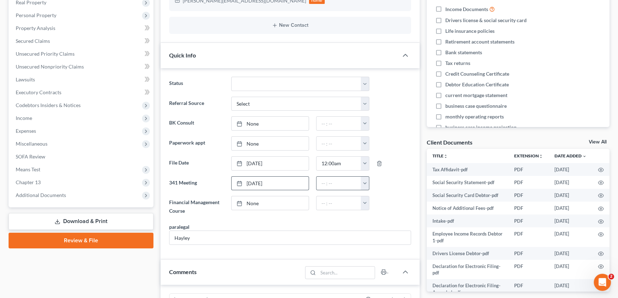
click at [363, 181] on button "button" at bounding box center [364, 184] width 8 height 14
click at [380, 245] on link "10:00am" at bounding box center [381, 244] width 40 height 12
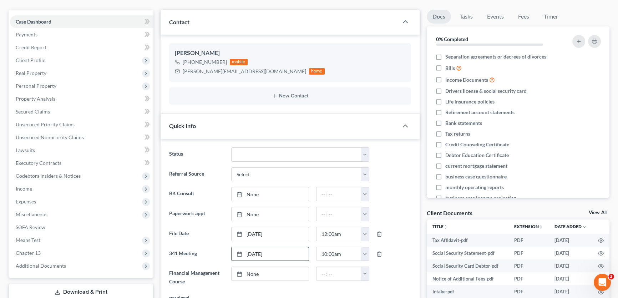
scroll to position [0, 0]
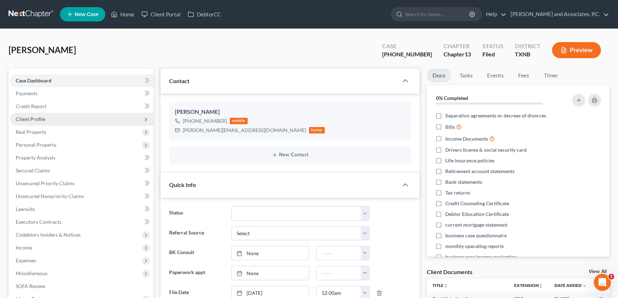
click at [52, 119] on span "Client Profile" at bounding box center [81, 119] width 143 height 13
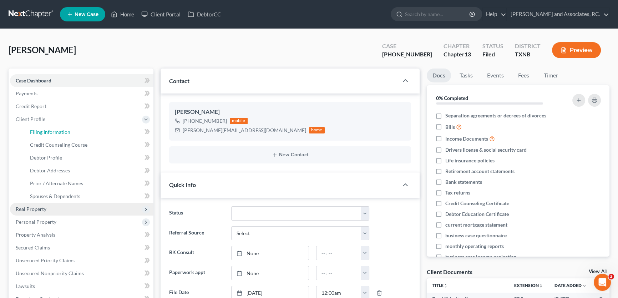
click at [57, 131] on span "Filing Information" at bounding box center [50, 132] width 40 height 6
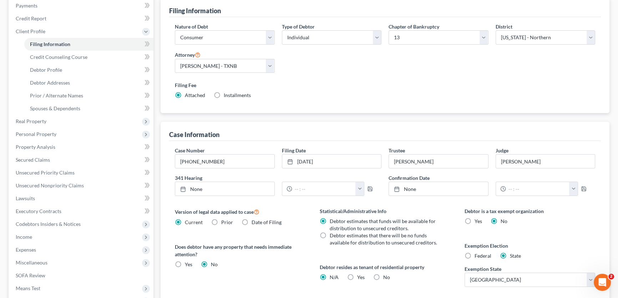
scroll to position [97, 0]
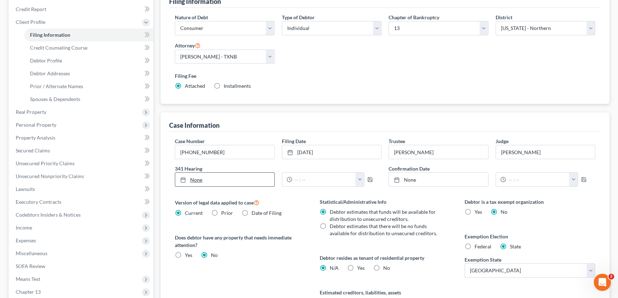
click at [205, 177] on link "None" at bounding box center [224, 180] width 99 height 14
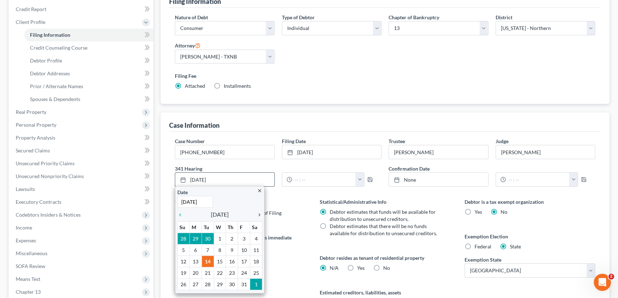
click at [260, 213] on icon "chevron_right" at bounding box center [257, 215] width 9 height 6
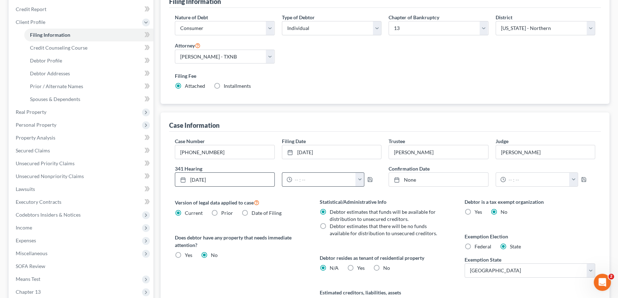
click at [360, 179] on button "button" at bounding box center [359, 180] width 9 height 14
click at [375, 206] on link "10:00am" at bounding box center [375, 208] width 40 height 12
click at [369, 178] on icon "button" at bounding box center [370, 180] width 6 height 6
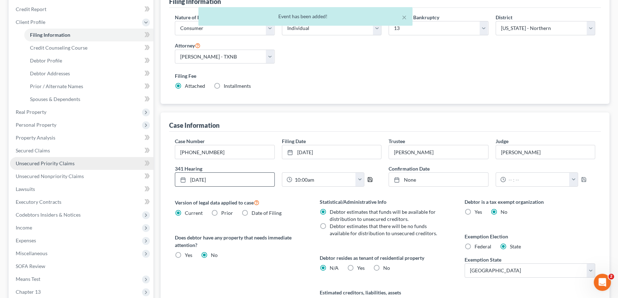
scroll to position [0, 0]
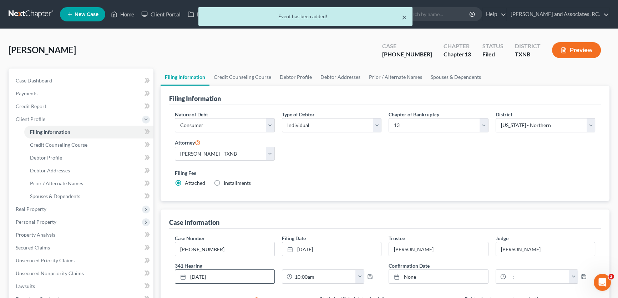
click at [405, 15] on button "×" at bounding box center [403, 17] width 5 height 9
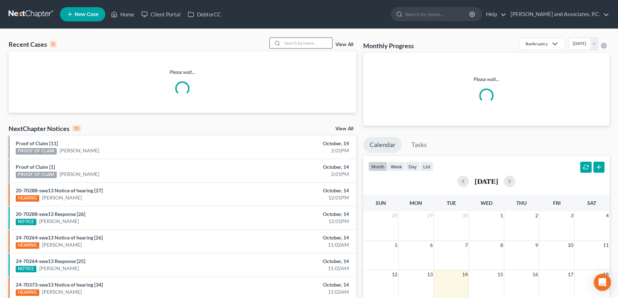
click at [314, 44] on input "search" at bounding box center [307, 43] width 50 height 10
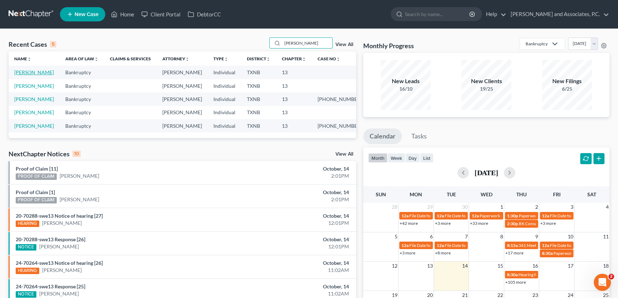
type input "[PERSON_NAME]"
click at [41, 72] on link "[PERSON_NAME]" at bounding box center [34, 72] width 40 height 6
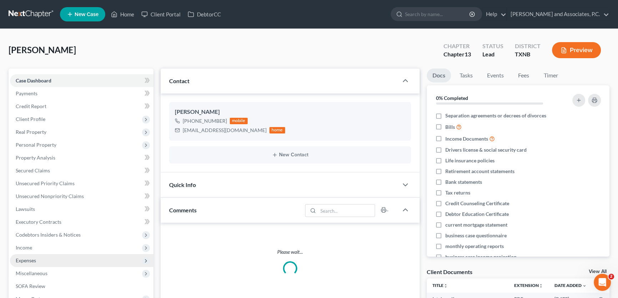
scroll to position [97, 0]
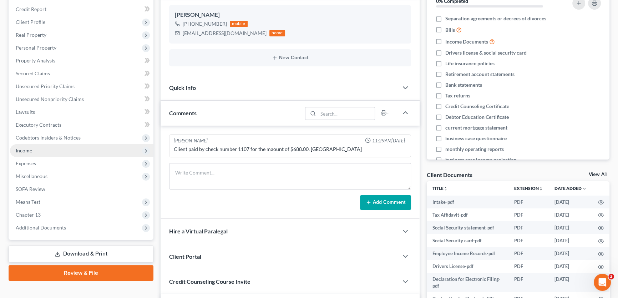
click at [25, 148] on span "Income" at bounding box center [24, 150] width 16 height 6
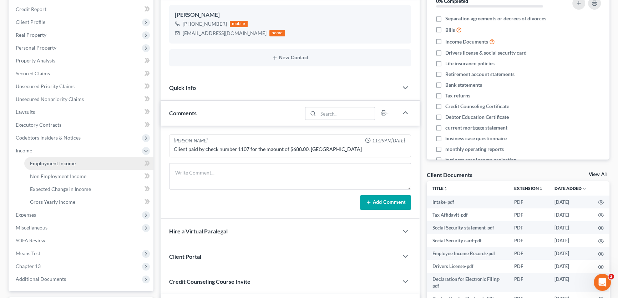
scroll to position [2118, 0]
click at [40, 160] on span "Employment Income" at bounding box center [53, 163] width 46 height 6
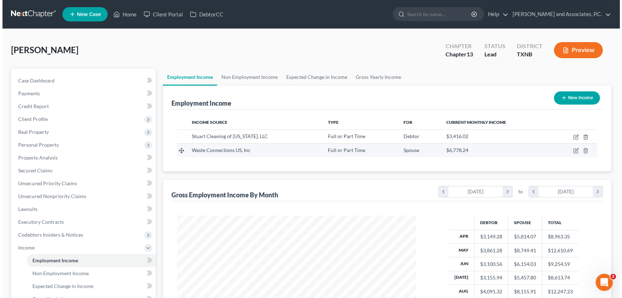
scroll to position [128, 253]
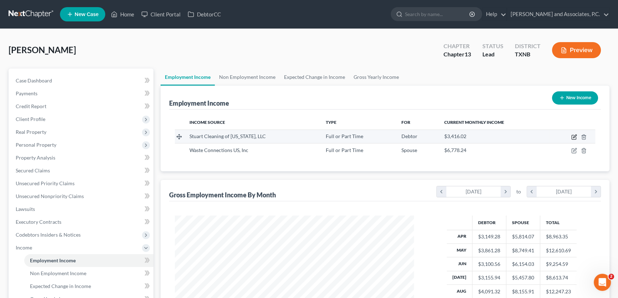
click at [573, 137] on icon "button" at bounding box center [574, 135] width 3 height 3
select select "0"
select select "45"
select select "3"
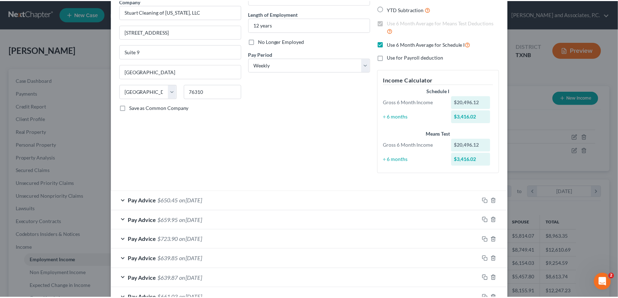
scroll to position [0, 0]
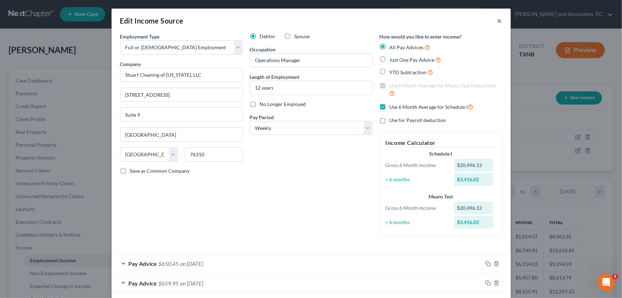
click at [497, 20] on button "×" at bounding box center [499, 20] width 5 height 9
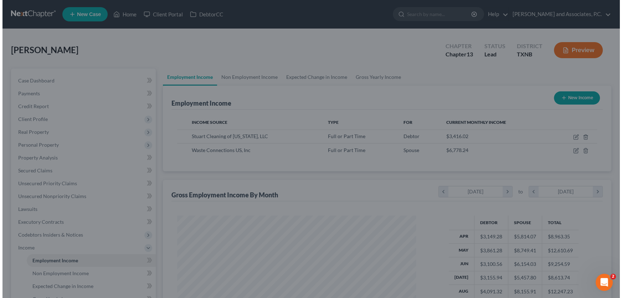
scroll to position [356441, 356315]
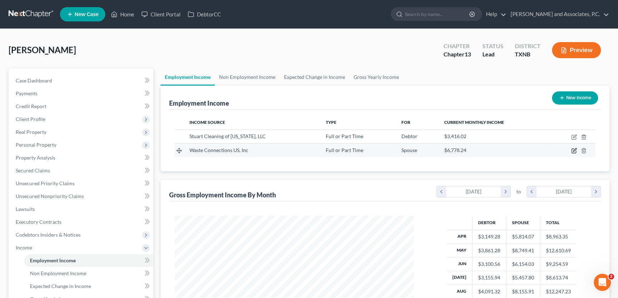
click at [572, 150] on icon "button" at bounding box center [574, 151] width 6 height 6
select select "0"
select select "45"
select select "3"
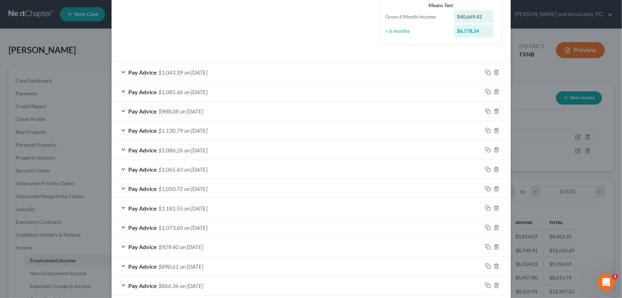
scroll to position [173, 0]
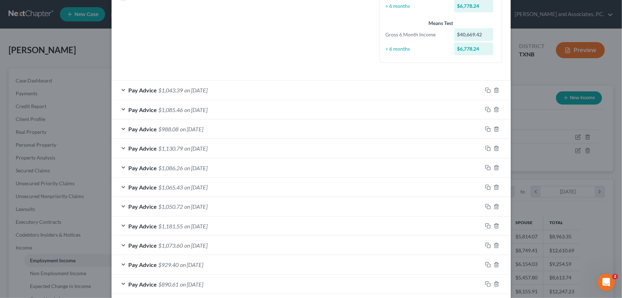
click at [198, 88] on span "on 09/26/2025" at bounding box center [196, 90] width 23 height 7
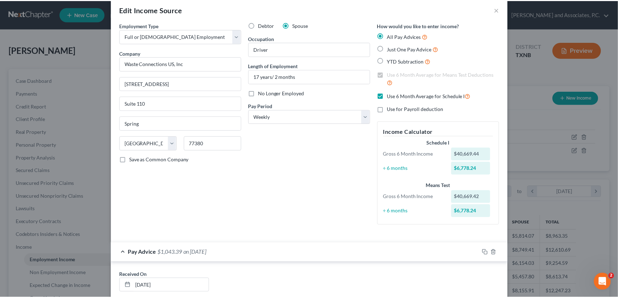
scroll to position [0, 0]
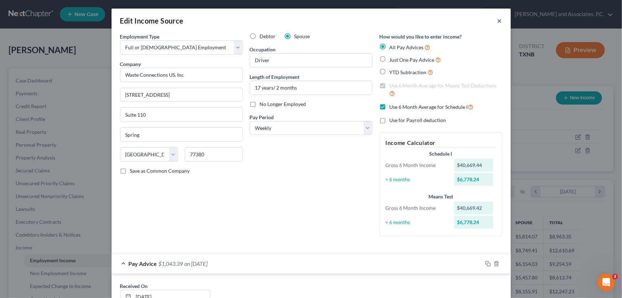
click at [497, 22] on button "×" at bounding box center [499, 20] width 5 height 9
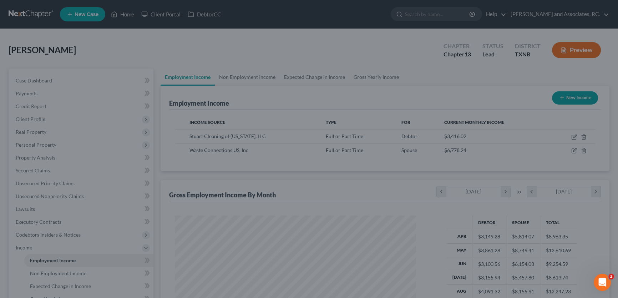
scroll to position [356441, 356315]
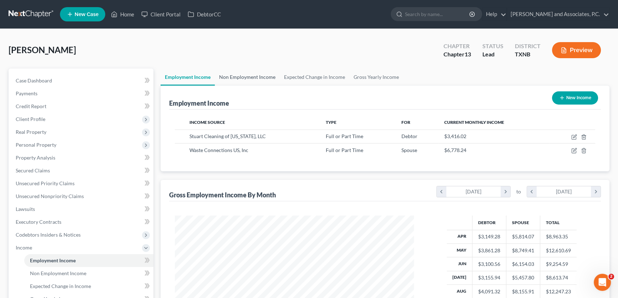
click at [260, 76] on link "Non Employment Income" at bounding box center [247, 76] width 65 height 17
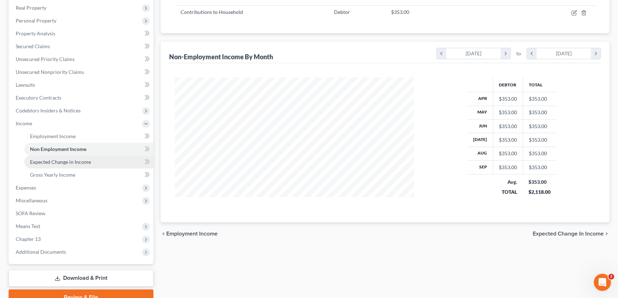
scroll to position [129, 0]
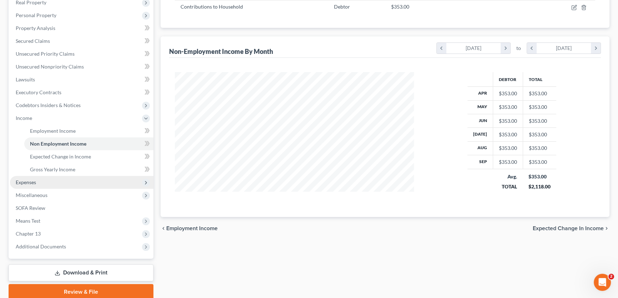
click at [38, 182] on span "Expenses" at bounding box center [81, 182] width 143 height 13
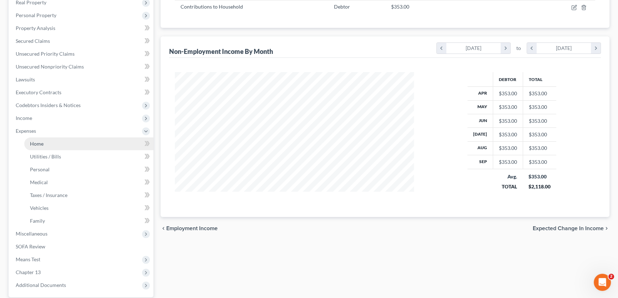
click at [36, 148] on link "Home" at bounding box center [88, 143] width 129 height 13
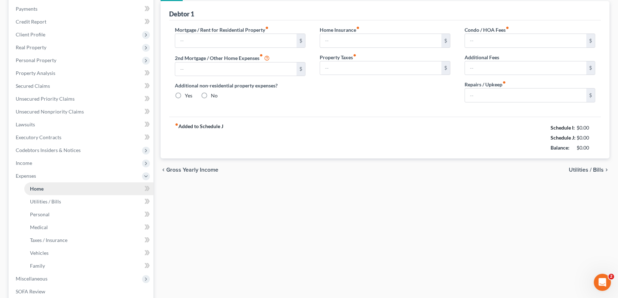
type input "630.00"
type input "0.00"
radio input "true"
type input "0.00"
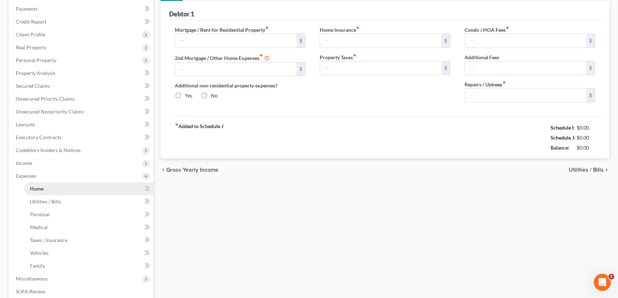
type input "0.00"
type input "100.00"
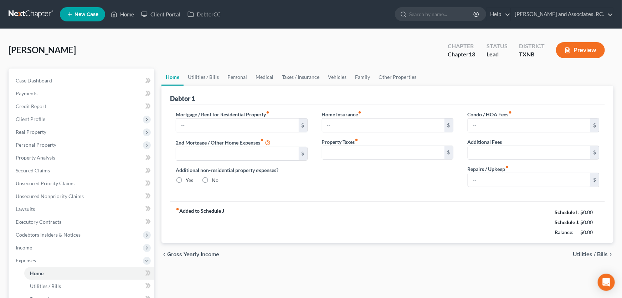
type input "630.00"
type input "0.00"
radio input "true"
type input "0.00"
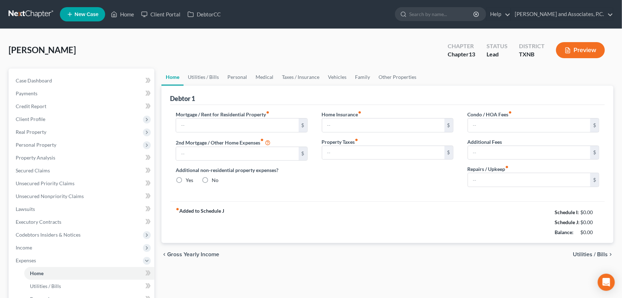
type input "0.00"
type input "100.00"
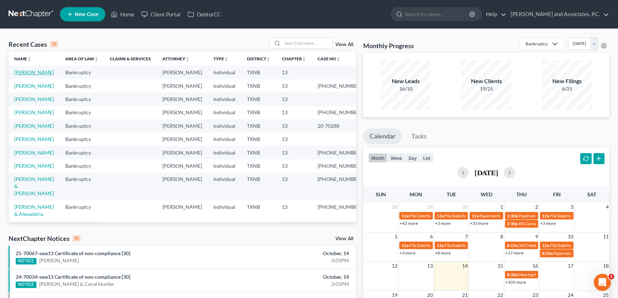
click at [36, 74] on link "[PERSON_NAME]" at bounding box center [34, 72] width 40 height 6
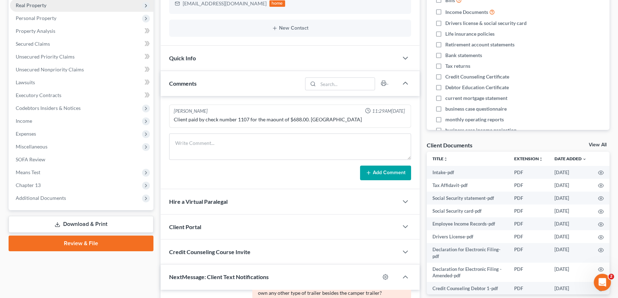
scroll to position [129, 0]
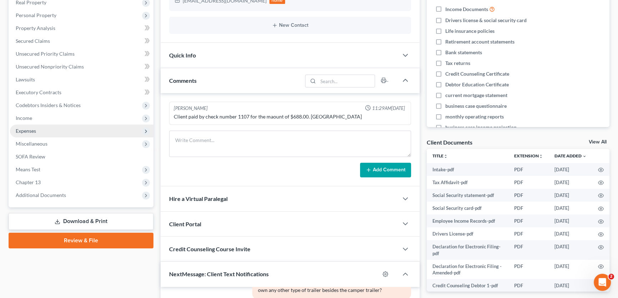
click at [41, 127] on span "Expenses" at bounding box center [81, 130] width 143 height 13
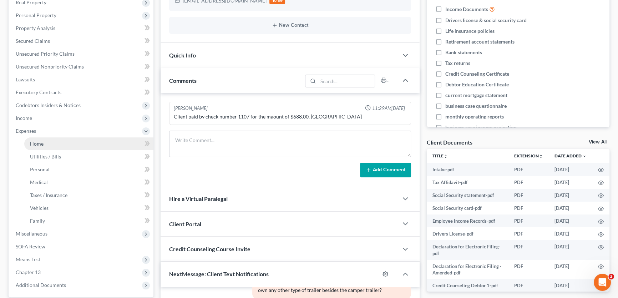
click at [39, 140] on span "Home" at bounding box center [37, 143] width 14 height 6
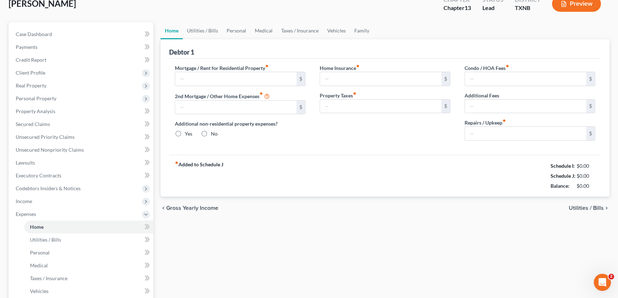
type input "630.00"
type input "0.00"
radio input "true"
type input "0.00"
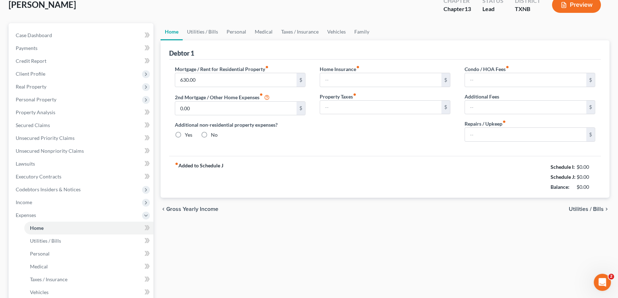
type input "0.00"
type input "100.00"
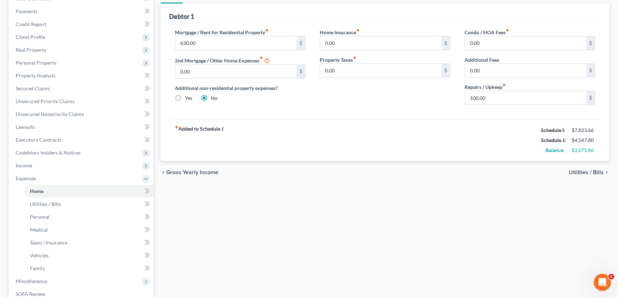
scroll to position [34, 0]
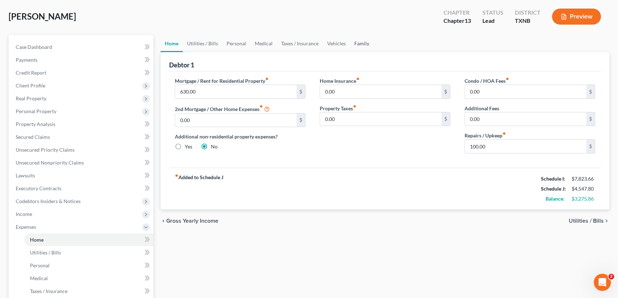
click at [357, 42] on link "Family" at bounding box center [362, 43] width 24 height 17
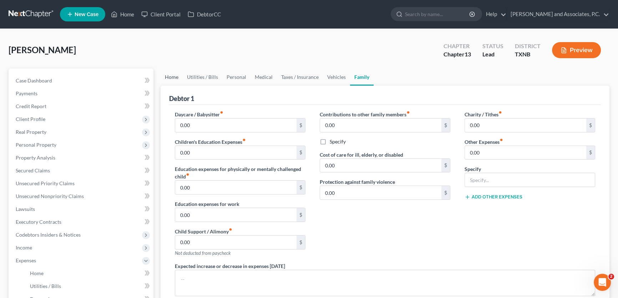
click at [168, 75] on link "Home" at bounding box center [171, 76] width 22 height 17
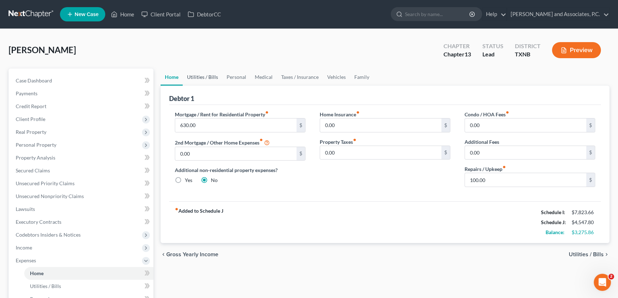
click at [201, 76] on link "Utilities / Bills" at bounding box center [203, 76] width 40 height 17
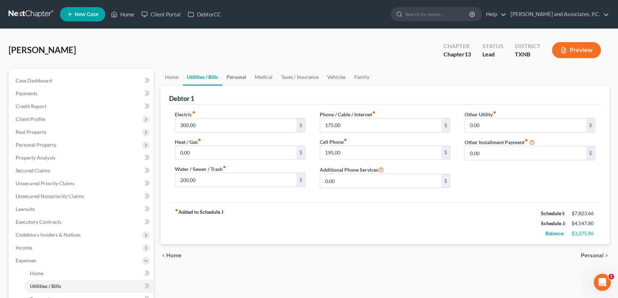
click at [235, 76] on link "Personal" at bounding box center [236, 76] width 28 height 17
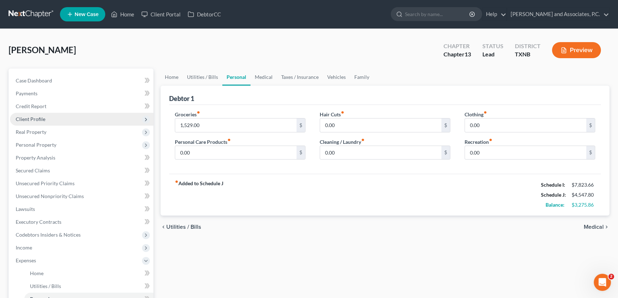
click at [39, 118] on span "Client Profile" at bounding box center [31, 119] width 30 height 6
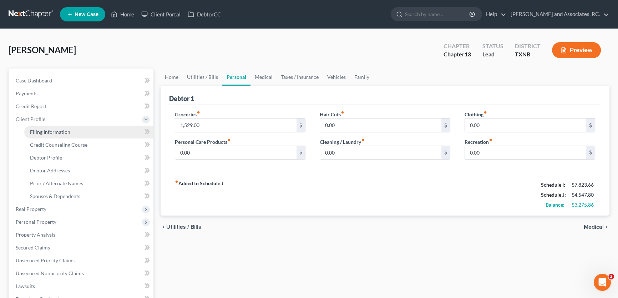
click at [39, 132] on span "Filing Information" at bounding box center [50, 132] width 40 height 6
select select "1"
select select "0"
select select "3"
select select "45"
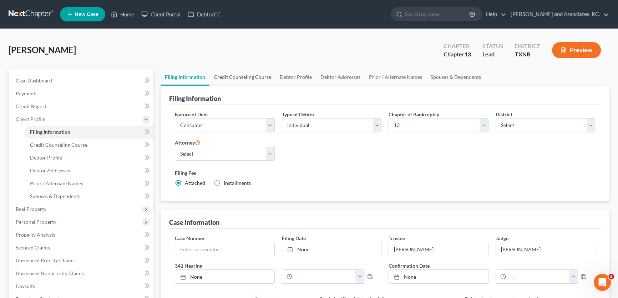
click at [254, 74] on link "Credit Counseling Course" at bounding box center [242, 76] width 66 height 17
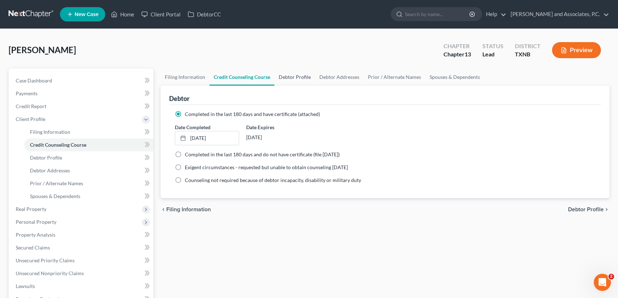
click at [295, 73] on link "Debtor Profile" at bounding box center [294, 76] width 41 height 17
select select "1"
select select "4"
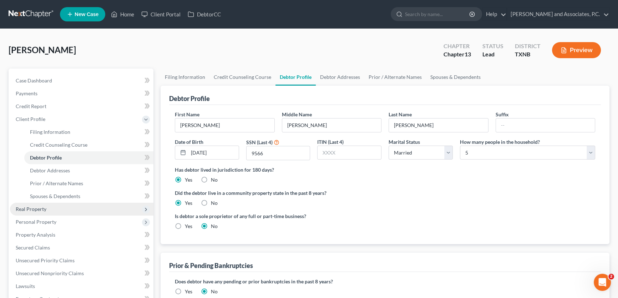
scroll to position [162, 0]
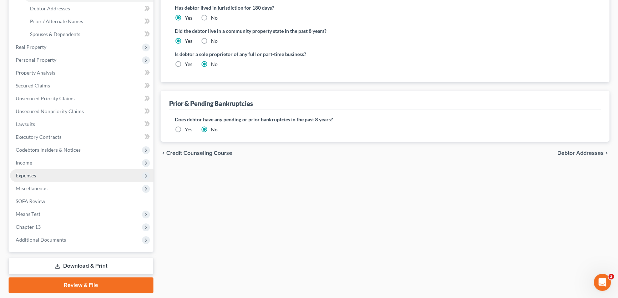
click at [39, 175] on span "Expenses" at bounding box center [81, 175] width 143 height 13
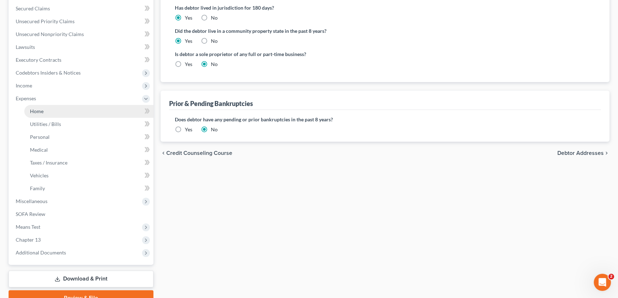
click at [42, 111] on span "Home" at bounding box center [37, 111] width 14 height 6
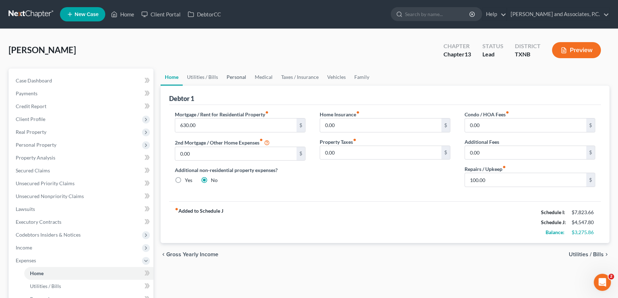
click at [237, 76] on link "Personal" at bounding box center [236, 76] width 28 height 17
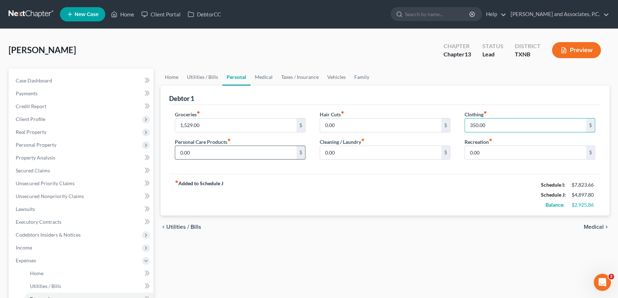
type input "350.00"
type input "100.00"
type input "130.00"
click at [262, 77] on link "Medical" at bounding box center [263, 76] width 26 height 17
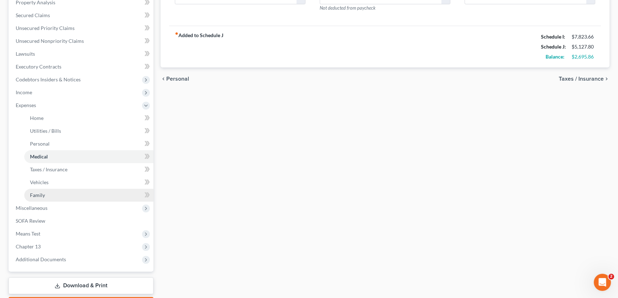
scroll to position [162, 0]
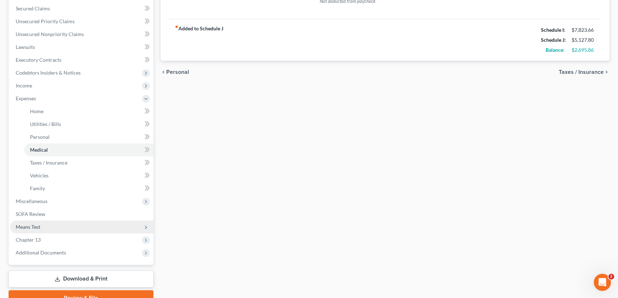
click at [36, 225] on span "Means Test" at bounding box center [28, 227] width 25 height 6
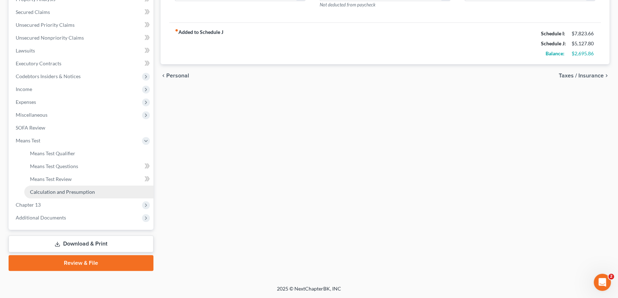
scroll to position [157, 0]
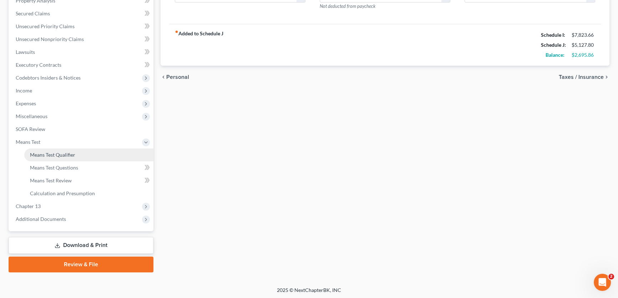
click at [53, 154] on span "Means Test Qualifier" at bounding box center [52, 155] width 45 height 6
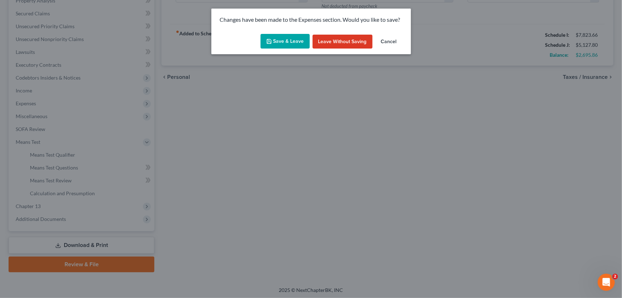
click at [297, 39] on button "Save & Leave" at bounding box center [285, 41] width 49 height 15
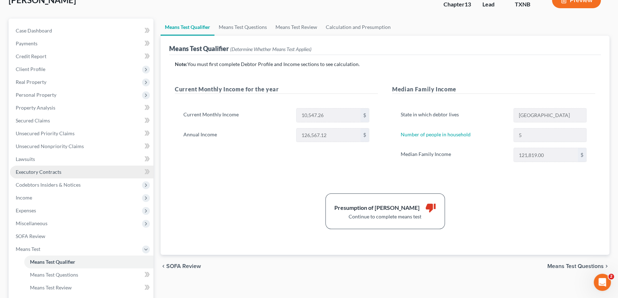
scroll to position [65, 0]
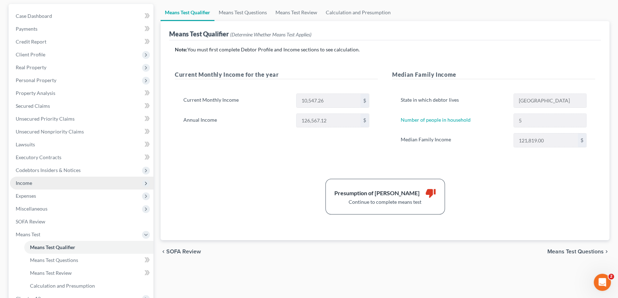
click at [34, 184] on span "Income" at bounding box center [81, 183] width 143 height 13
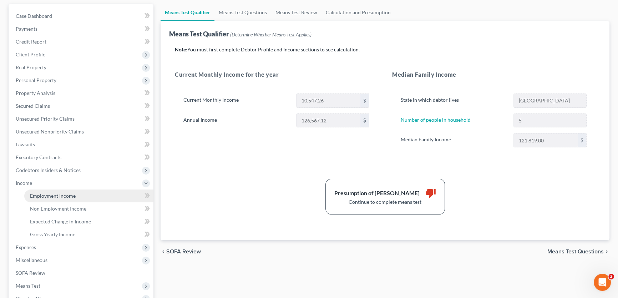
click at [37, 198] on link "Employment Income" at bounding box center [88, 195] width 129 height 13
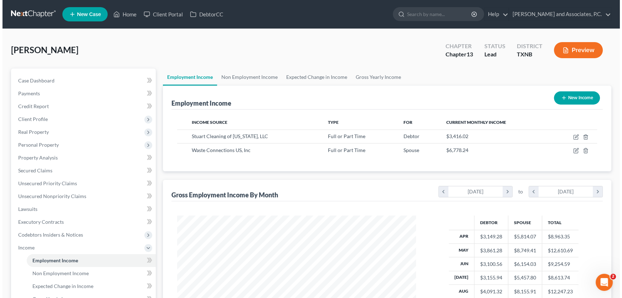
scroll to position [128, 253]
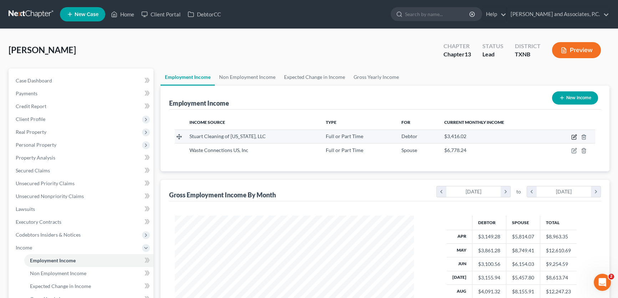
click at [573, 137] on icon "button" at bounding box center [574, 137] width 6 height 6
select select "0"
select select "45"
select select "3"
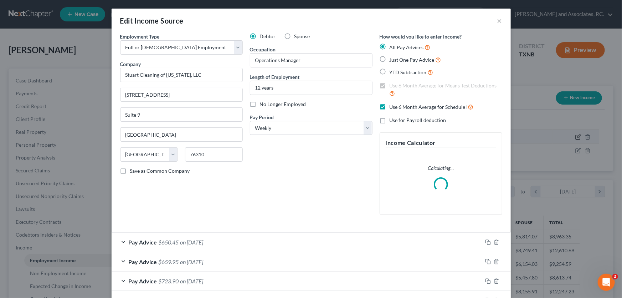
scroll to position [129, 0]
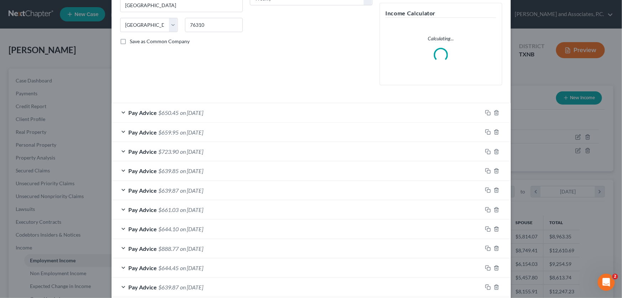
click at [163, 130] on span "$659.95" at bounding box center [169, 132] width 20 height 7
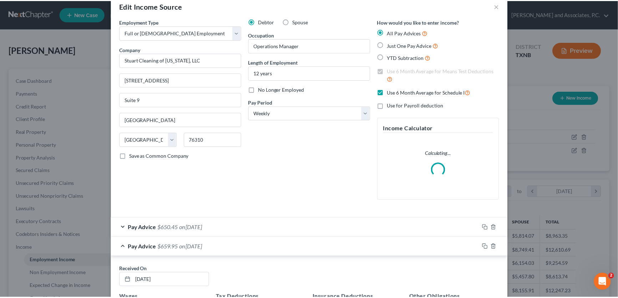
scroll to position [0, 0]
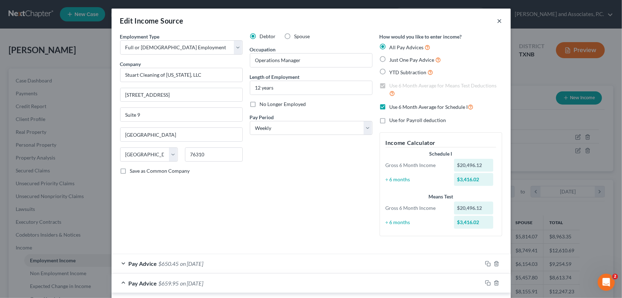
drag, startPoint x: 498, startPoint y: 20, endPoint x: 449, endPoint y: 38, distance: 52.3
click at [498, 20] on button "×" at bounding box center [499, 20] width 5 height 9
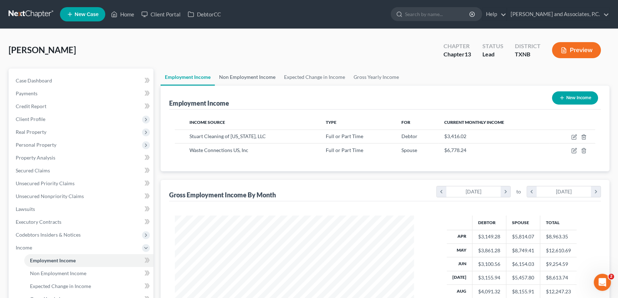
click at [242, 76] on link "Non Employment Income" at bounding box center [247, 76] width 65 height 17
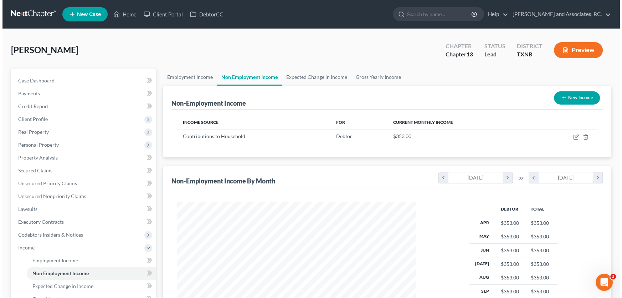
scroll to position [128, 253]
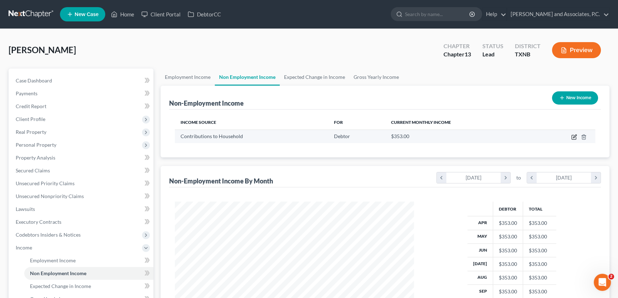
click at [574, 136] on icon "button" at bounding box center [574, 137] width 6 height 6
select select "8"
select select "0"
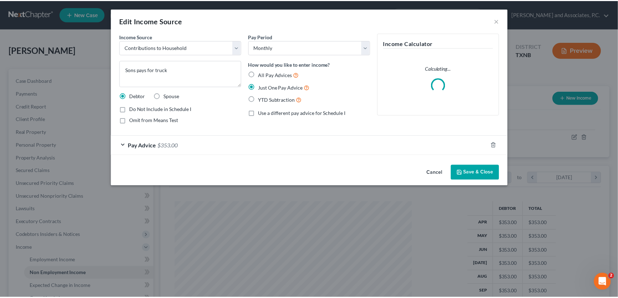
scroll to position [128, 255]
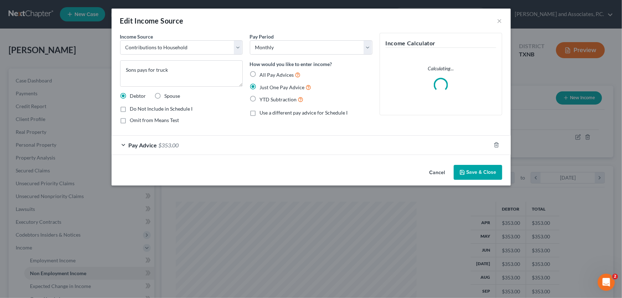
click at [144, 121] on span "Omit from Means Test" at bounding box center [154, 120] width 49 height 6
click at [138, 121] on input "Omit from Means Test" at bounding box center [135, 119] width 5 height 5
click at [135, 121] on span "Omit from Means Test" at bounding box center [154, 120] width 49 height 6
click at [135, 121] on input "Omit from Means Test" at bounding box center [135, 119] width 5 height 5
checkbox input "false"
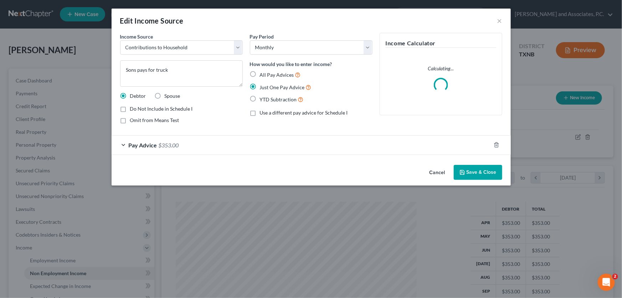
click at [440, 170] on button "Cancel" at bounding box center [437, 172] width 27 height 14
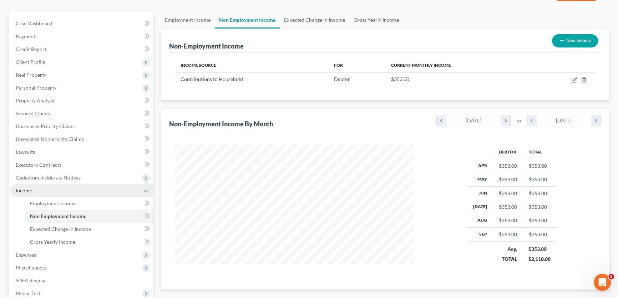
scroll to position [157, 0]
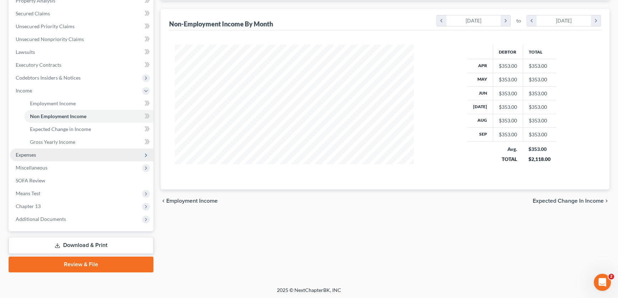
click at [26, 155] on span "Expenses" at bounding box center [26, 155] width 20 height 6
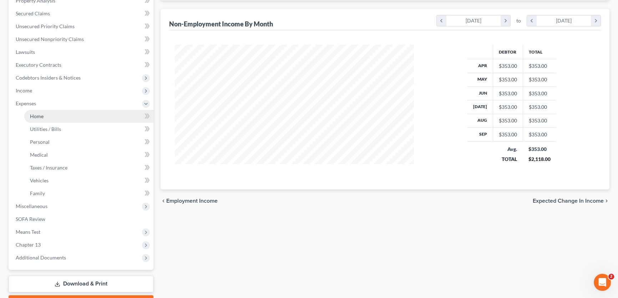
click at [34, 114] on span "Home" at bounding box center [37, 116] width 14 height 6
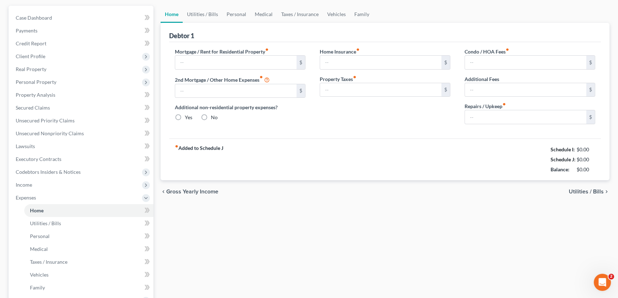
type input "630.00"
type input "0.00"
radio input "true"
type input "0.00"
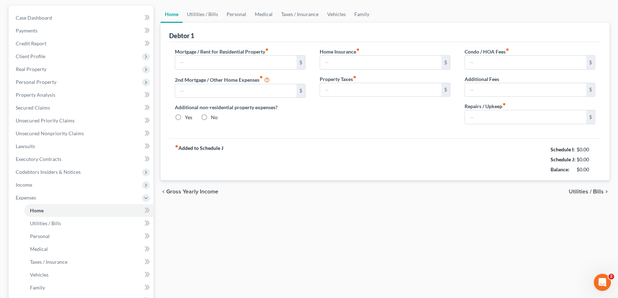
type input "0.00"
type input "100.00"
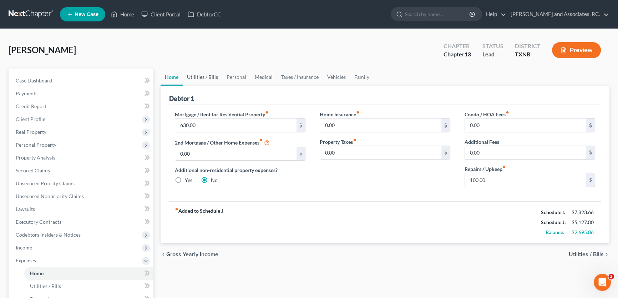
click at [211, 76] on link "Utilities / Bills" at bounding box center [203, 76] width 40 height 17
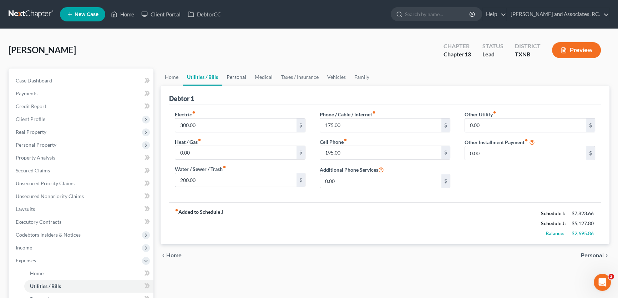
click at [234, 76] on link "Personal" at bounding box center [236, 76] width 28 height 17
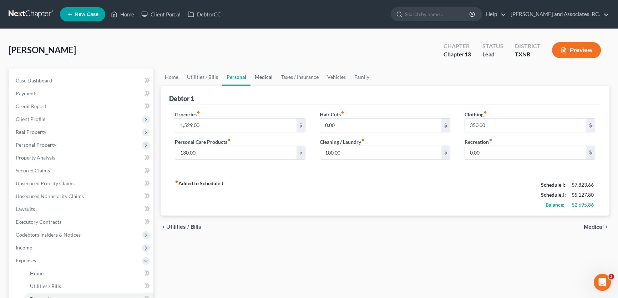
click at [270, 76] on link "Medical" at bounding box center [263, 76] width 26 height 17
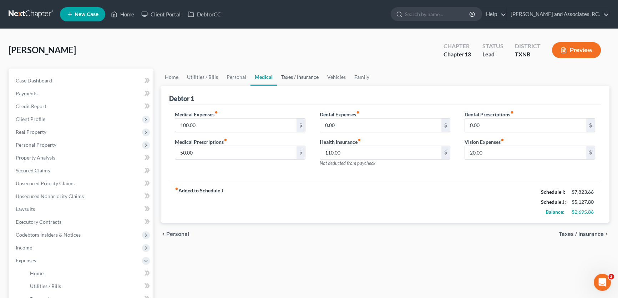
click at [304, 78] on link "Taxes / Insurance" at bounding box center [300, 76] width 46 height 17
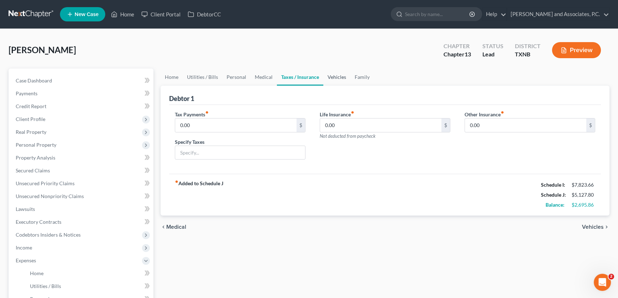
click at [333, 76] on link "Vehicles" at bounding box center [336, 76] width 27 height 17
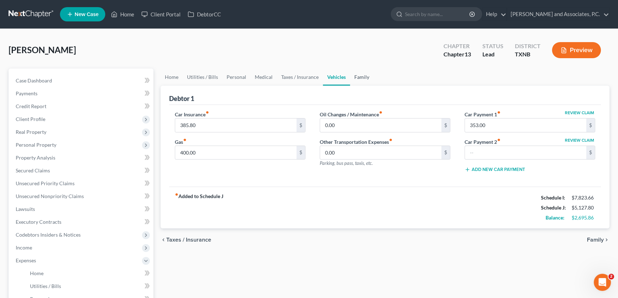
click at [364, 75] on link "Family" at bounding box center [362, 76] width 24 height 17
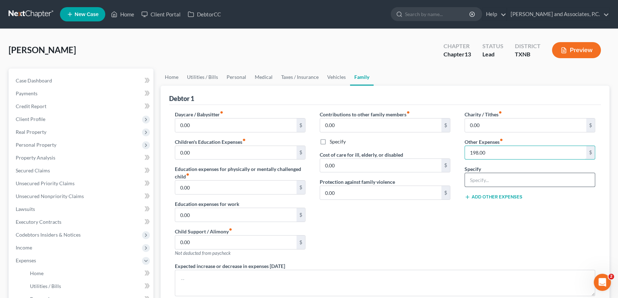
type input "198.00"
click at [493, 175] on input "text" at bounding box center [530, 180] width 130 height 14
type input "Spouse's bankruptcy payment"
click at [420, 221] on div "Contributions to other family members fiber_manual_record 0.00 $ Specify Cost o…" at bounding box center [384, 187] width 145 height 152
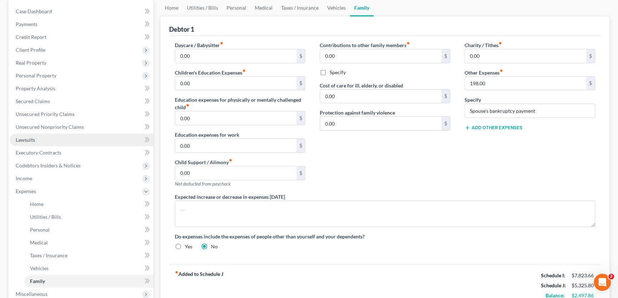
scroll to position [65, 0]
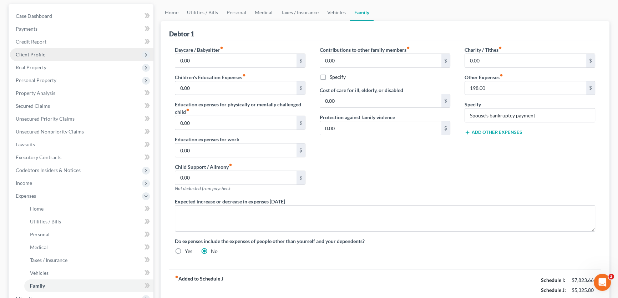
click at [34, 52] on span "Client Profile" at bounding box center [31, 54] width 30 height 6
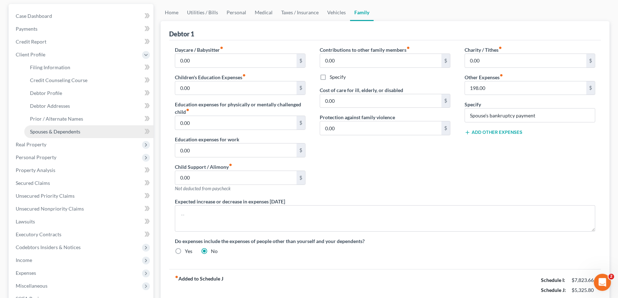
click at [48, 129] on span "Spouses & Dependents" at bounding box center [55, 131] width 50 height 6
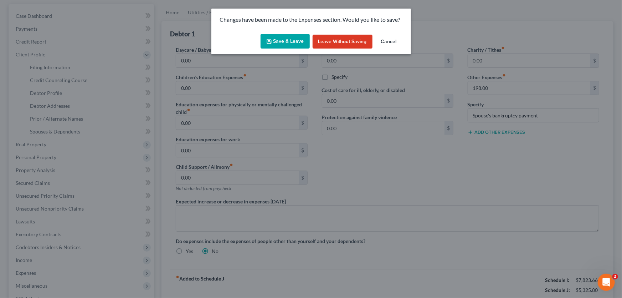
click at [282, 40] on button "Save & Leave" at bounding box center [285, 41] width 49 height 15
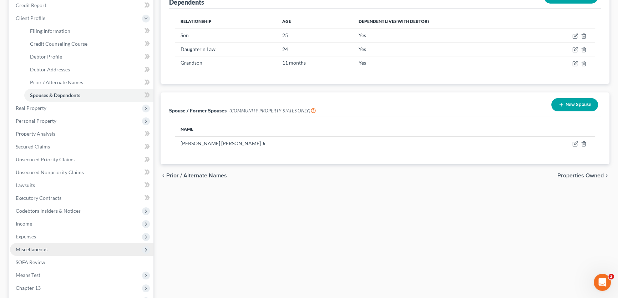
scroll to position [129, 0]
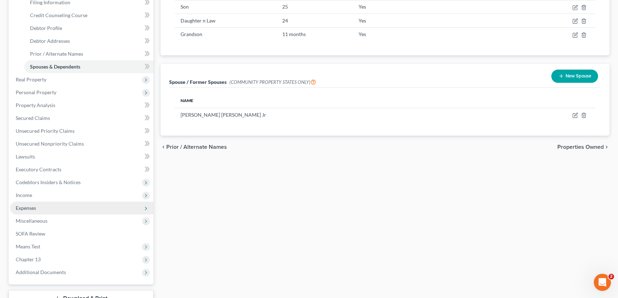
click at [41, 210] on span "Expenses" at bounding box center [81, 207] width 143 height 13
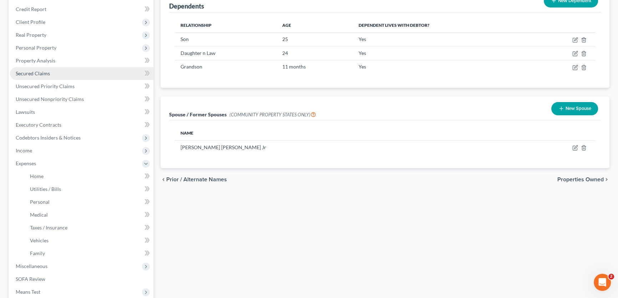
click at [44, 74] on span "Secured Claims" at bounding box center [33, 73] width 34 height 6
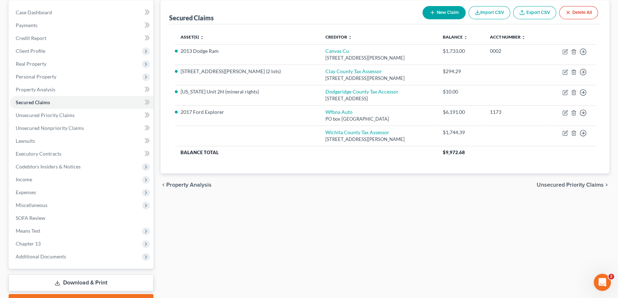
scroll to position [97, 0]
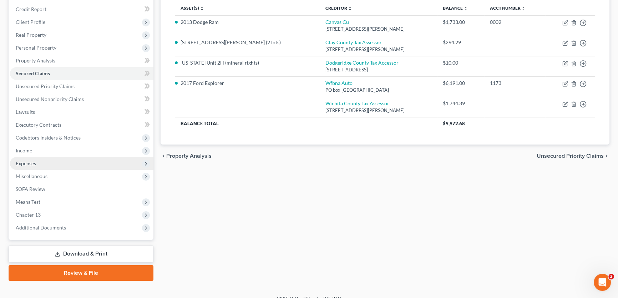
click at [31, 164] on span "Expenses" at bounding box center [26, 163] width 20 height 6
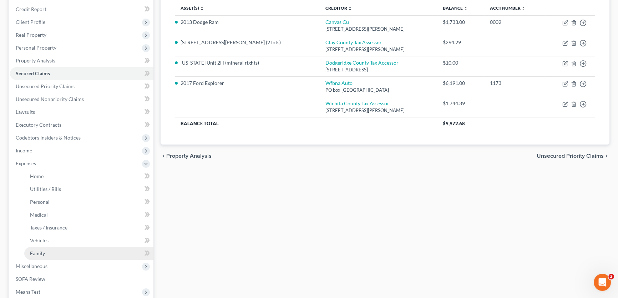
click at [46, 251] on link "Family" at bounding box center [88, 253] width 129 height 13
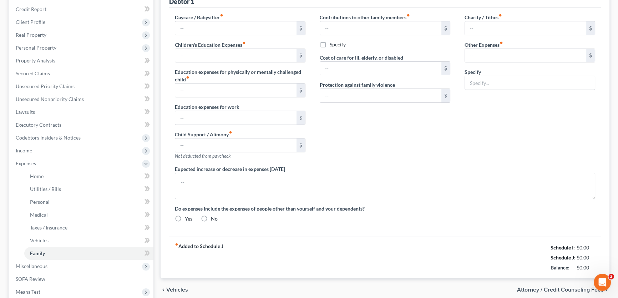
scroll to position [6, 0]
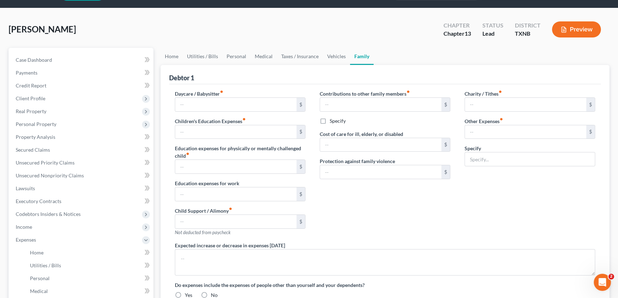
type input "0.00"
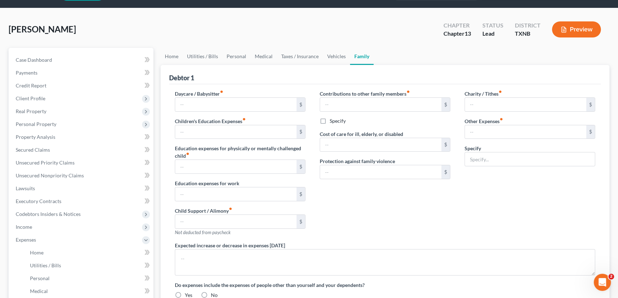
type input "0.00"
type input "198.00"
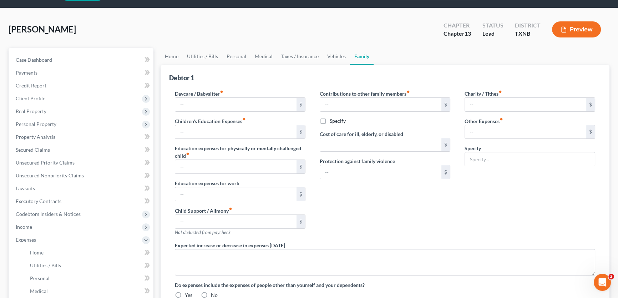
type input "Spouse's bankruptcy payment"
radio input "true"
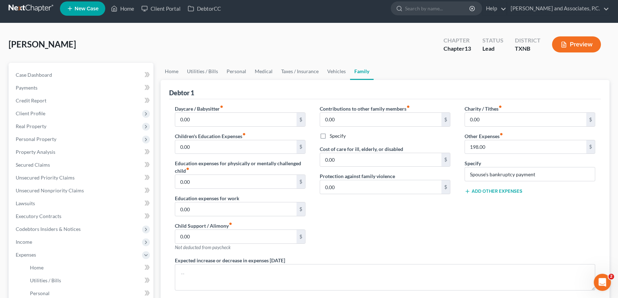
scroll to position [0, 0]
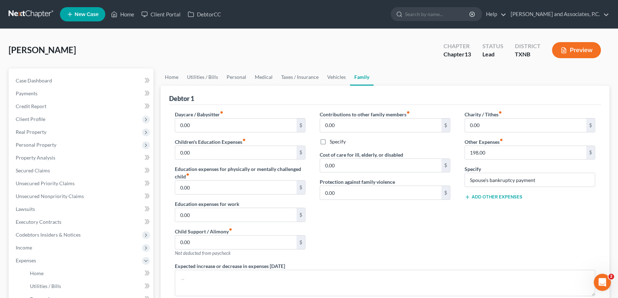
click at [485, 194] on button "Add Other Expenses" at bounding box center [493, 197] width 58 height 6
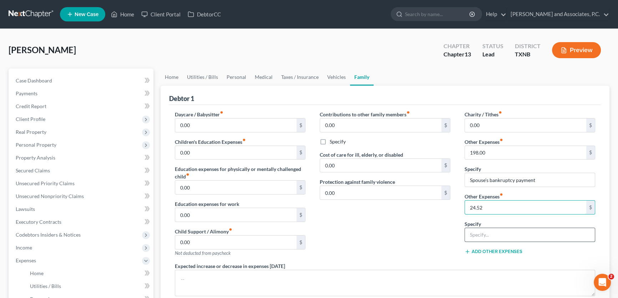
type input "24.52"
click at [476, 232] on input "text" at bounding box center [530, 235] width 130 height 14
type input "property taxes"
click at [27, 171] on span "Secured Claims" at bounding box center [33, 170] width 34 height 6
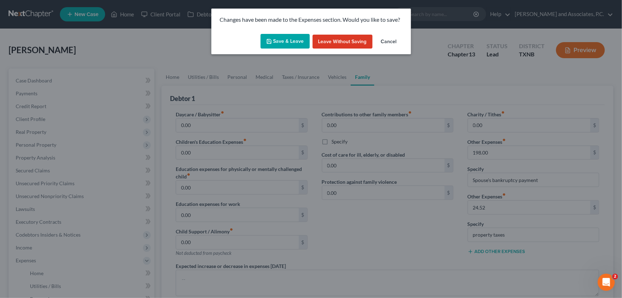
click at [289, 41] on button "Save & Leave" at bounding box center [285, 41] width 49 height 15
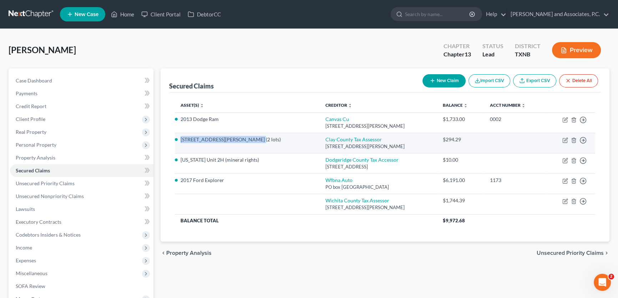
drag, startPoint x: 250, startPoint y: 139, endPoint x: 181, endPoint y: 143, distance: 68.6
click at [181, 143] on td "[STREET_ADDRESS][PERSON_NAME] (2 lots)" at bounding box center [247, 143] width 145 height 20
copy li "[STREET_ADDRESS][PERSON_NAME] (2 lots)"
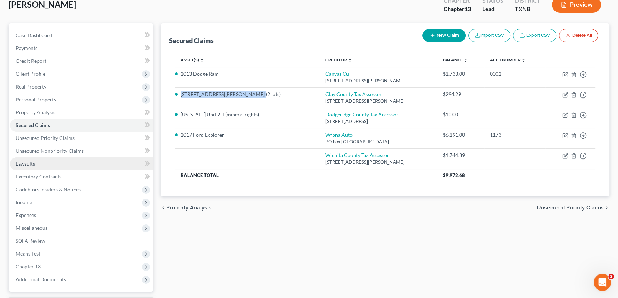
scroll to position [65, 0]
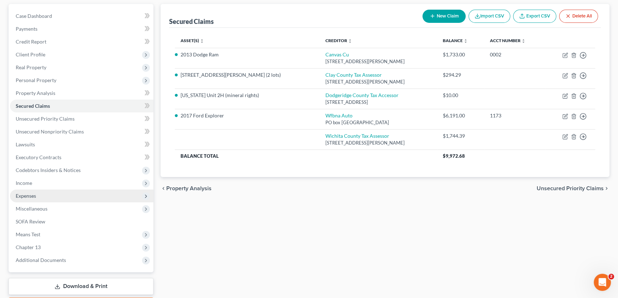
click at [34, 197] on span "Expenses" at bounding box center [26, 196] width 20 height 6
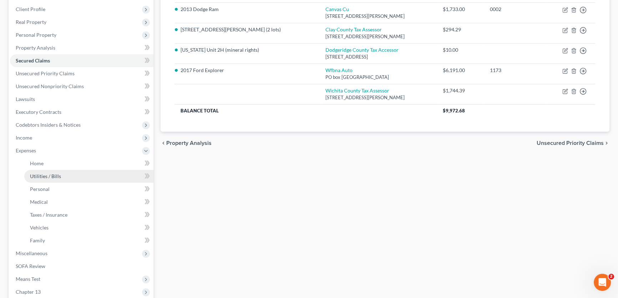
scroll to position [129, 0]
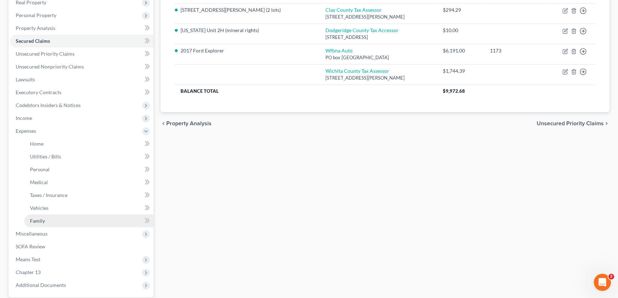
click at [46, 221] on link "Family" at bounding box center [88, 220] width 129 height 13
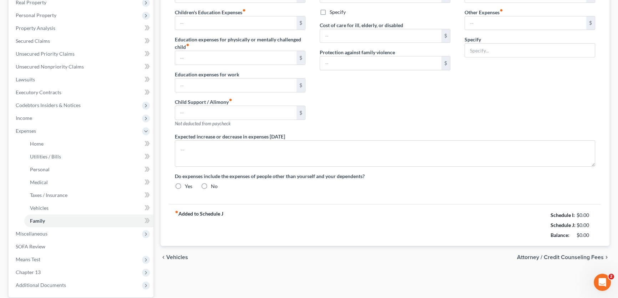
type input "0.00"
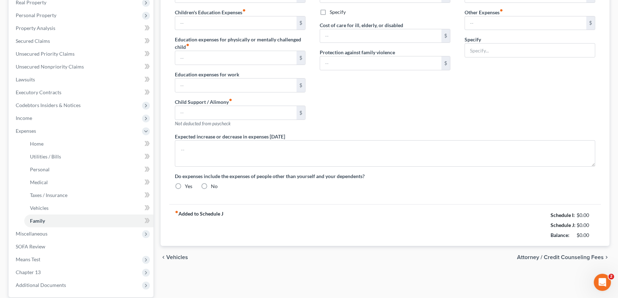
type input "0.00"
type input "198.00"
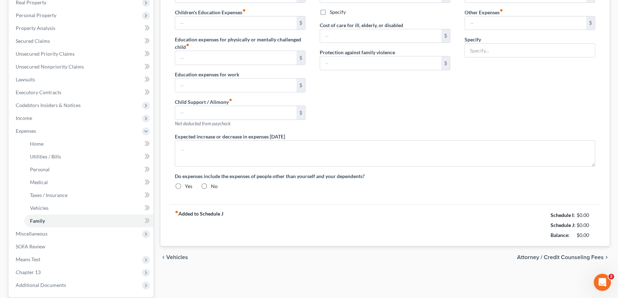
type input "Spouse's bankruptcy payment"
radio input "true"
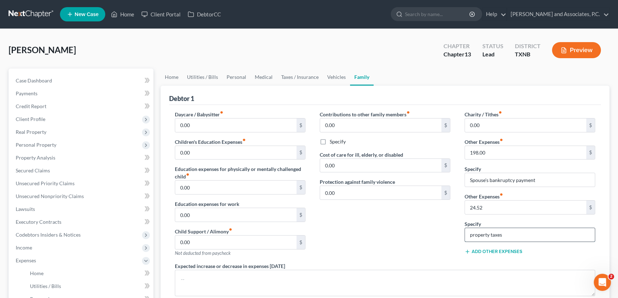
click at [515, 235] on input "property taxes" at bounding box center [530, 235] width 130 height 14
paste input "[STREET_ADDRESS][PERSON_NAME] (2 lots)"
type input "property taxes (1739 Miller Shores Rd (2 lots))"
click at [537, 245] on div "Charity / Tithes fiber_manual_record 0.00 $ Other Expenses fiber_manual_record …" at bounding box center [529, 187] width 145 height 152
click at [498, 251] on button "Add Other Expenses" at bounding box center [493, 252] width 58 height 6
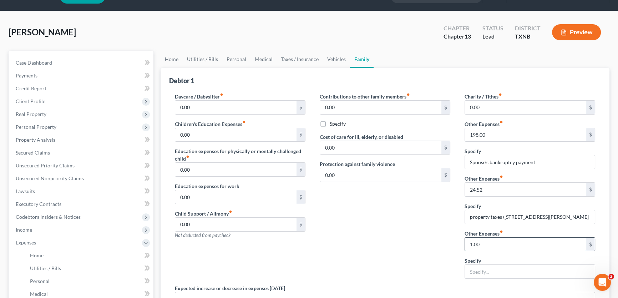
scroll to position [32, 0]
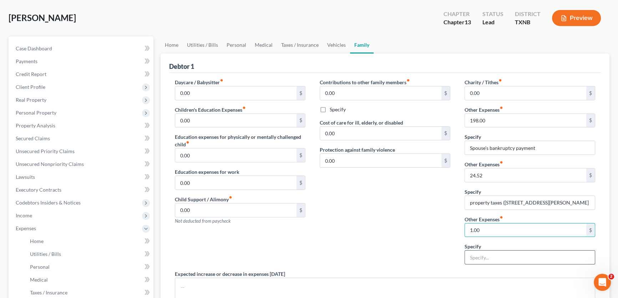
type input "1.00"
click at [496, 257] on input "text" at bounding box center [530, 257] width 130 height 14
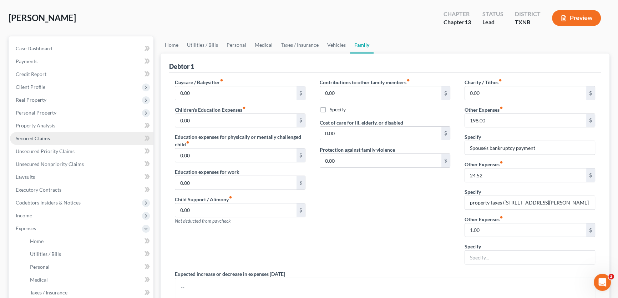
click at [42, 137] on span "Secured Claims" at bounding box center [33, 138] width 34 height 6
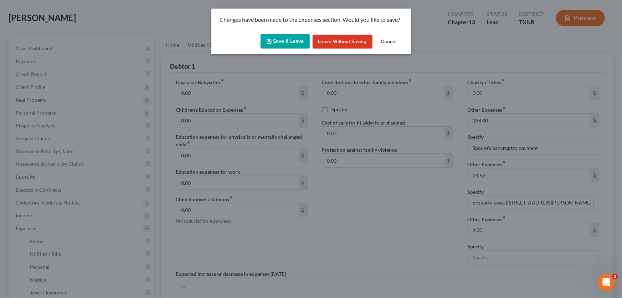
click at [300, 39] on button "Save & Leave" at bounding box center [285, 41] width 49 height 15
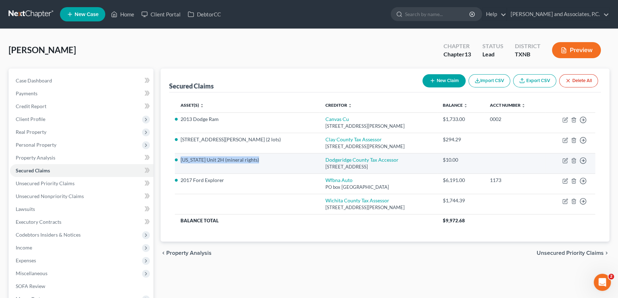
drag, startPoint x: 265, startPoint y: 158, endPoint x: 181, endPoint y: 163, distance: 84.0
click at [181, 163] on td "[US_STATE] Unit 2H (mineral rights)" at bounding box center [247, 163] width 145 height 20
copy li "[US_STATE] Unit 2H (mineral rights)"
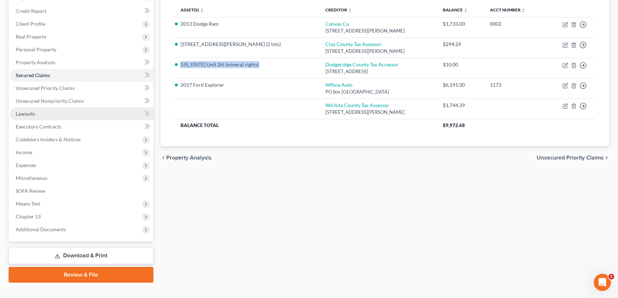
scroll to position [106, 0]
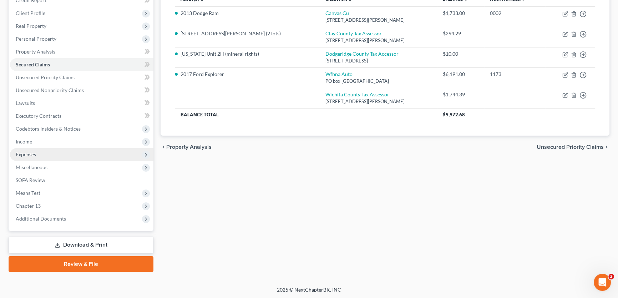
click at [31, 153] on span "Expenses" at bounding box center [26, 154] width 20 height 6
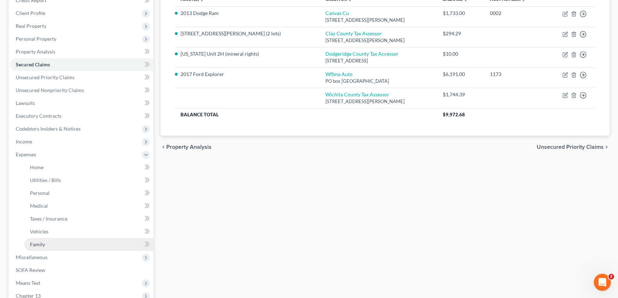
click at [36, 245] on span "Family" at bounding box center [37, 244] width 15 height 6
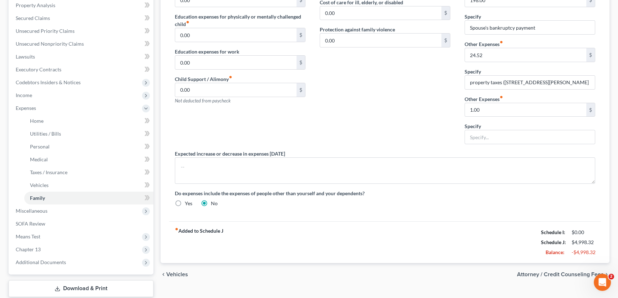
scroll to position [162, 0]
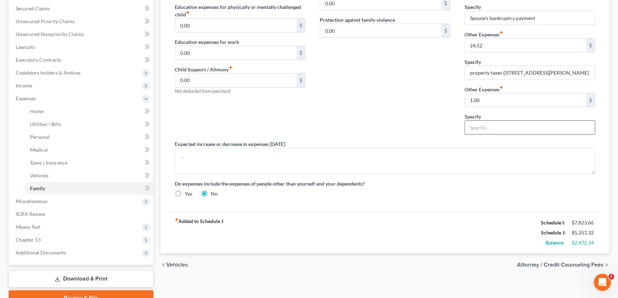
click at [478, 128] on input "text" at bounding box center [530, 128] width 130 height 14
drag, startPoint x: 500, startPoint y: 127, endPoint x: 507, endPoint y: 125, distance: 7.8
paste input "[US_STATE] Unit 2H (mineral rights)"
type input "property taxes (Washington Unit 2H (mineral rights))"
click at [506, 193] on div "Do expenses include the expenses of people other than yourself and your depende…" at bounding box center [385, 188] width 434 height 17
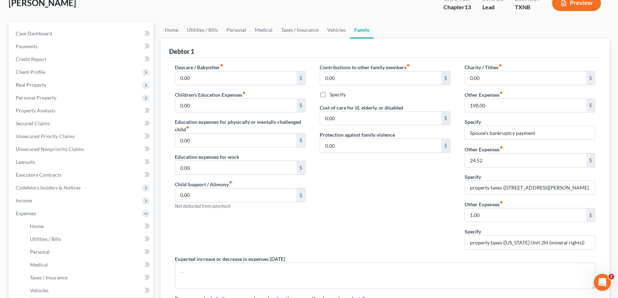
scroll to position [32, 0]
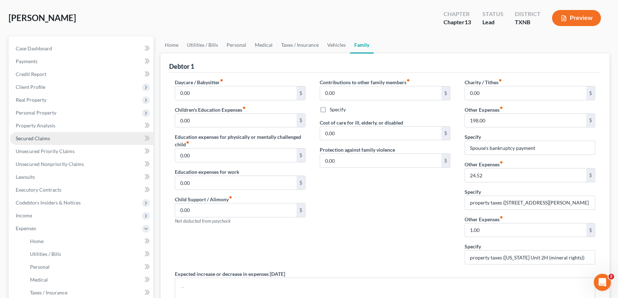
click at [33, 140] on span "Secured Claims" at bounding box center [33, 138] width 34 height 6
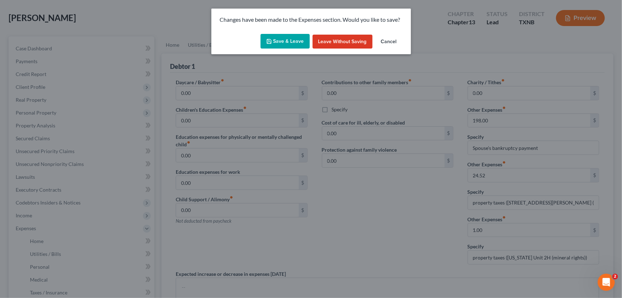
click at [286, 39] on button "Save & Leave" at bounding box center [285, 41] width 49 height 15
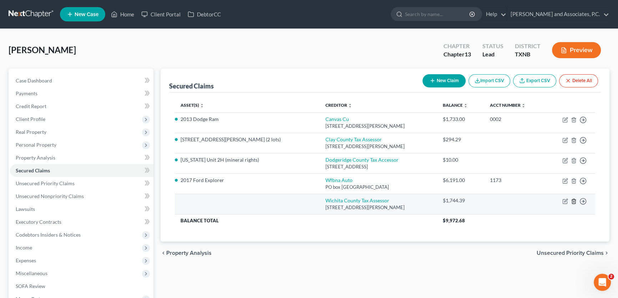
click at [574, 201] on icon "button" at bounding box center [574, 201] width 6 height 6
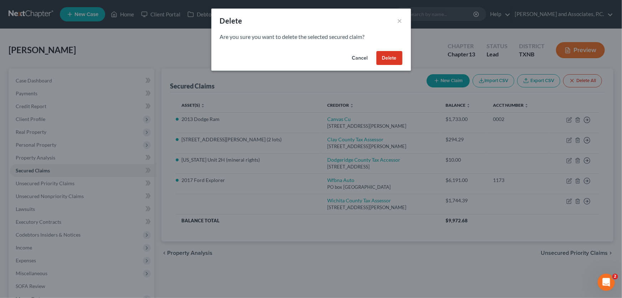
click at [396, 58] on button "Delete" at bounding box center [390, 58] width 26 height 14
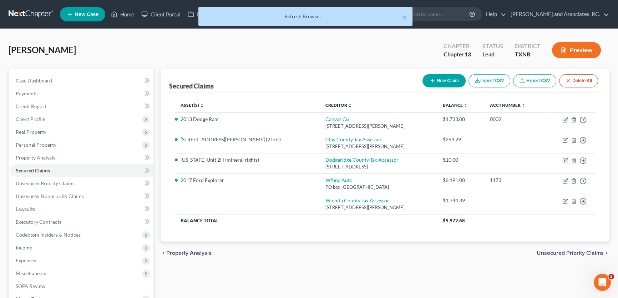
click at [298, 230] on div "Asset(s) expand_more expand_less unfold_more Creditor expand_more expand_less u…" at bounding box center [384, 166] width 431 height 149
click at [406, 18] on button "×" at bounding box center [403, 17] width 5 height 9
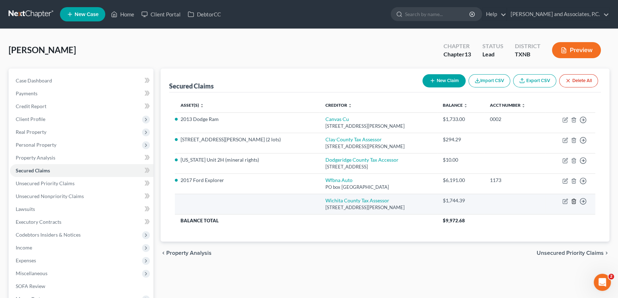
click at [572, 200] on icon "button" at bounding box center [574, 201] width 6 height 6
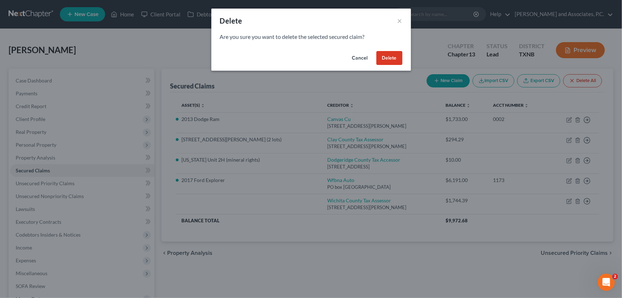
click at [390, 58] on button "Delete" at bounding box center [390, 58] width 26 height 14
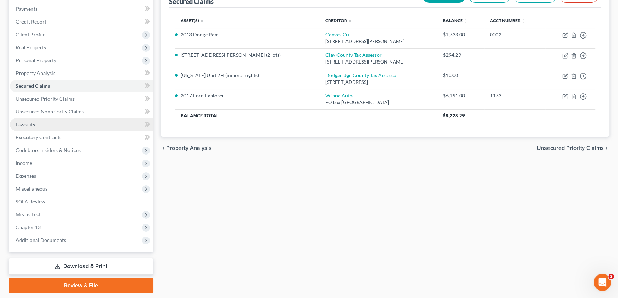
scroll to position [97, 0]
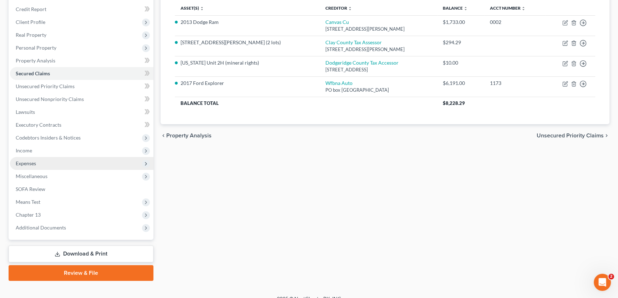
click at [32, 161] on span "Expenses" at bounding box center [26, 163] width 20 height 6
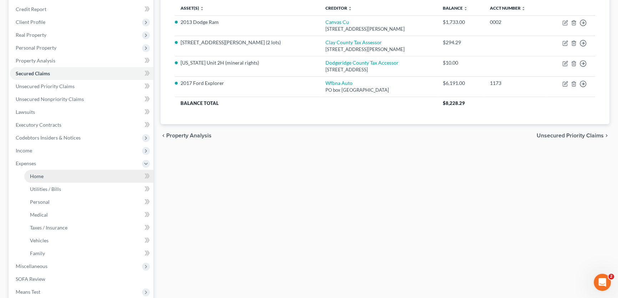
click at [32, 177] on span "Home" at bounding box center [37, 176] width 14 height 6
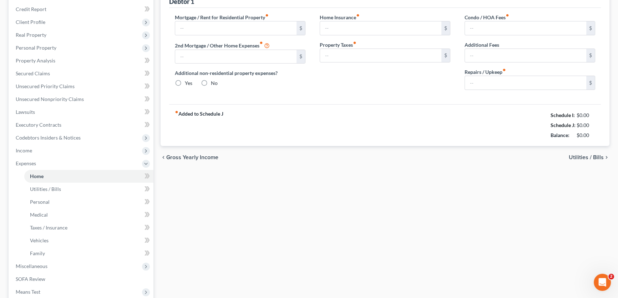
type input "630.00"
type input "0.00"
radio input "true"
type input "0.00"
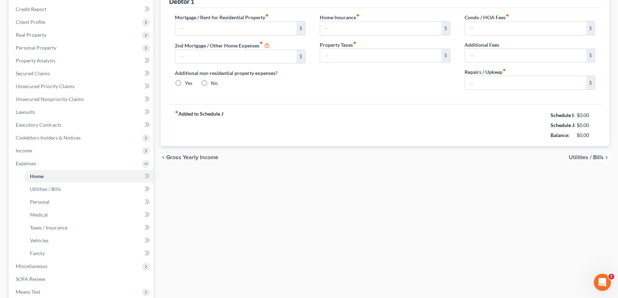
type input "0.00"
type input "100.00"
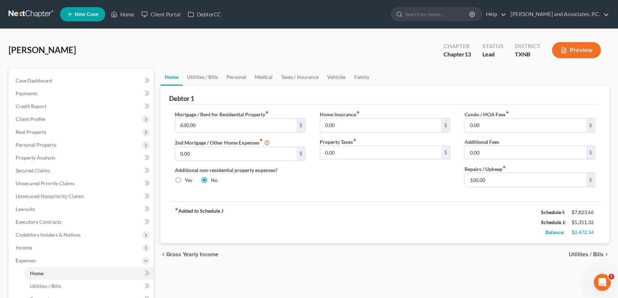
scroll to position [32, 0]
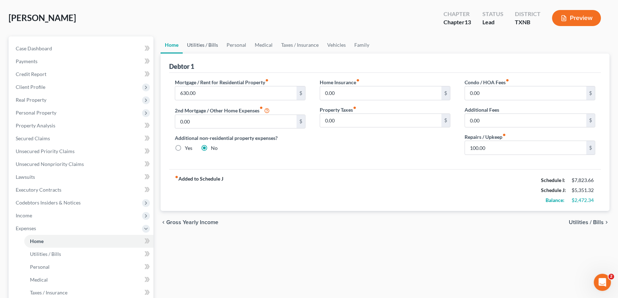
click at [201, 43] on link "Utilities / Bills" at bounding box center [203, 44] width 40 height 17
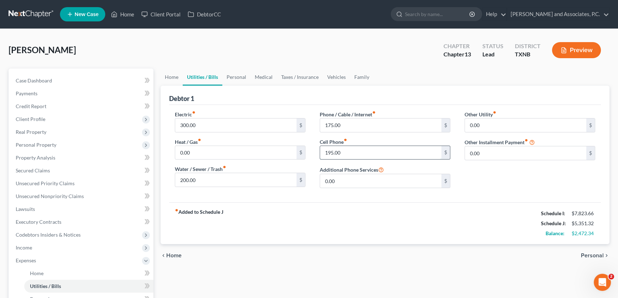
click at [344, 149] on input "195.00" at bounding box center [380, 153] width 121 height 14
click at [343, 155] on input "195.00" at bounding box center [380, 153] width 121 height 14
type input "195.34"
click at [349, 218] on div "fiber_manual_record Added to Schedule J Schedule I: $7,823.66 Schedule J: $5,35…" at bounding box center [384, 223] width 431 height 42
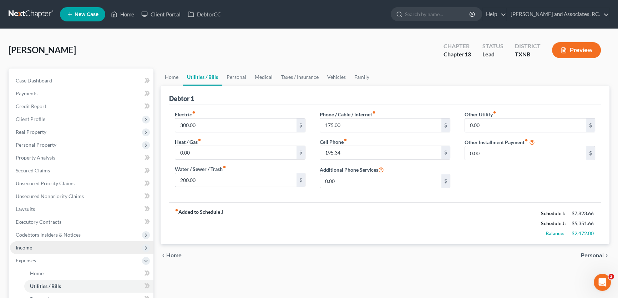
click at [31, 246] on span "Income" at bounding box center [24, 247] width 16 height 6
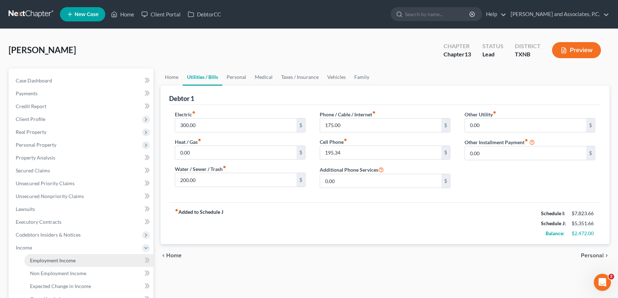
click at [42, 260] on span "Employment Income" at bounding box center [53, 260] width 46 height 6
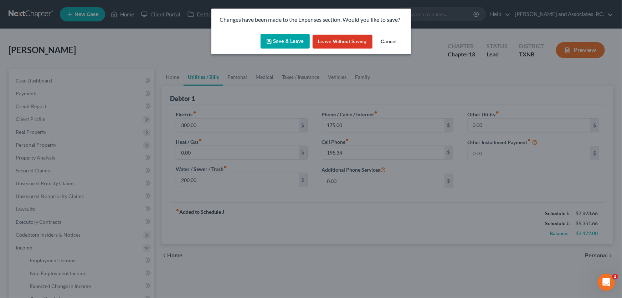
click at [293, 41] on button "Save & Leave" at bounding box center [285, 41] width 49 height 15
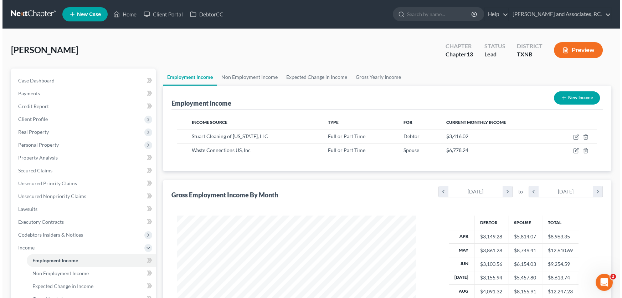
scroll to position [128, 253]
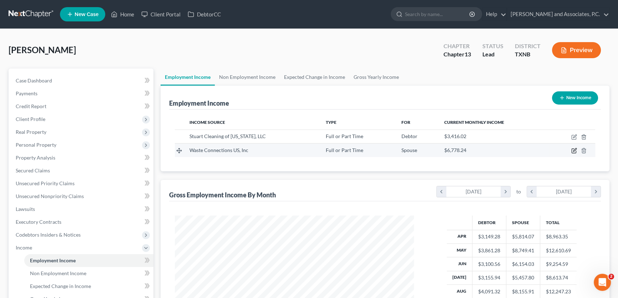
click at [574, 151] on icon "button" at bounding box center [574, 149] width 3 height 3
select select "0"
select select "45"
select select "3"
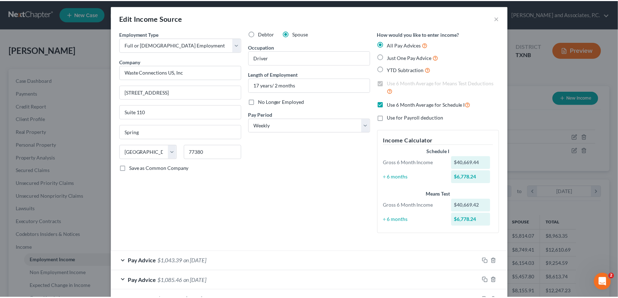
scroll to position [0, 0]
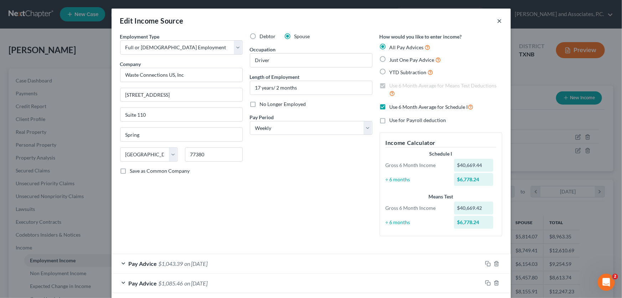
click at [498, 21] on button "×" at bounding box center [499, 20] width 5 height 9
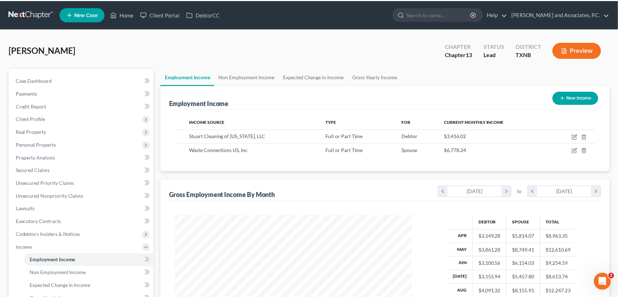
scroll to position [356441, 356315]
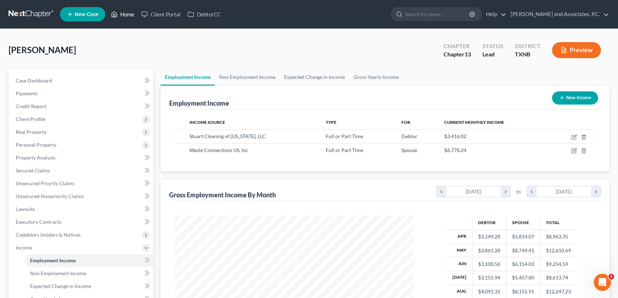
click at [129, 16] on link "Home" at bounding box center [122, 14] width 30 height 13
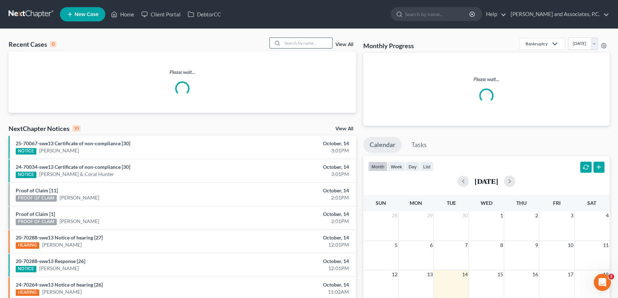
click at [320, 44] on input "search" at bounding box center [307, 43] width 50 height 10
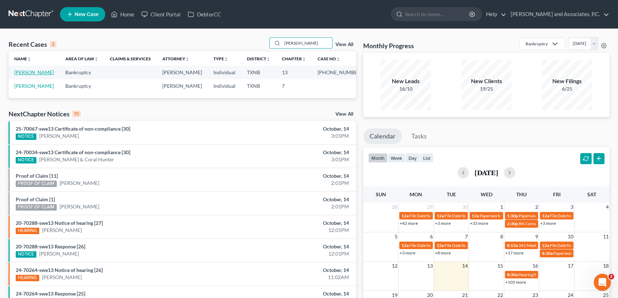
type input "[PERSON_NAME]"
click at [39, 73] on link "[PERSON_NAME]" at bounding box center [34, 72] width 40 height 6
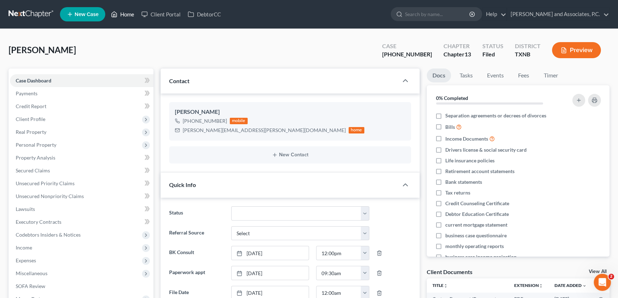
click at [128, 14] on link "Home" at bounding box center [122, 14] width 30 height 13
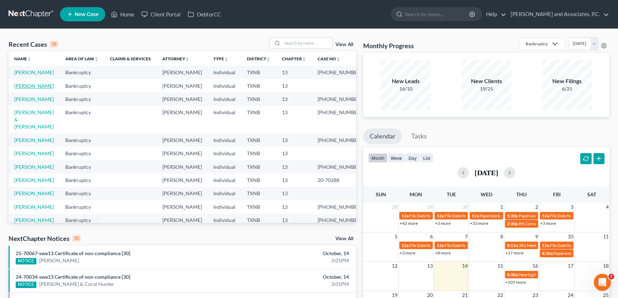
click at [35, 89] on link "[PERSON_NAME]" at bounding box center [34, 86] width 40 height 6
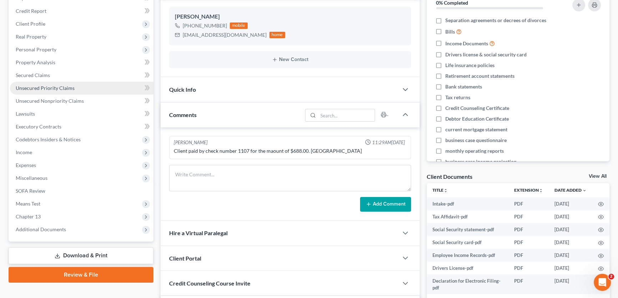
scroll to position [97, 0]
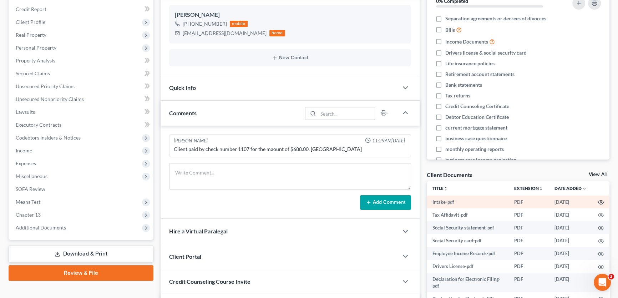
click at [598, 200] on icon "button" at bounding box center [600, 202] width 5 height 4
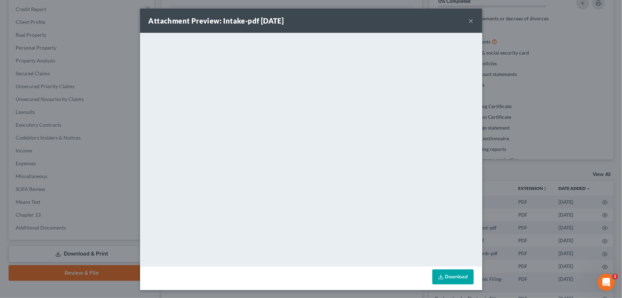
click at [469, 21] on button "×" at bounding box center [471, 20] width 5 height 9
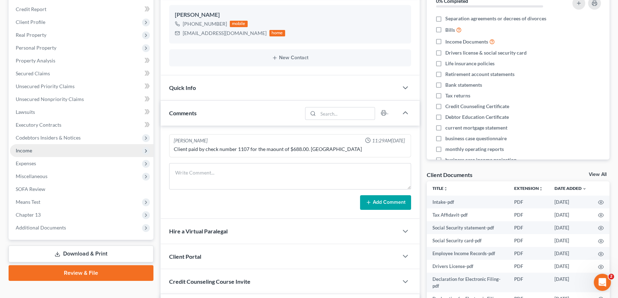
click at [35, 150] on span "Income" at bounding box center [81, 150] width 143 height 13
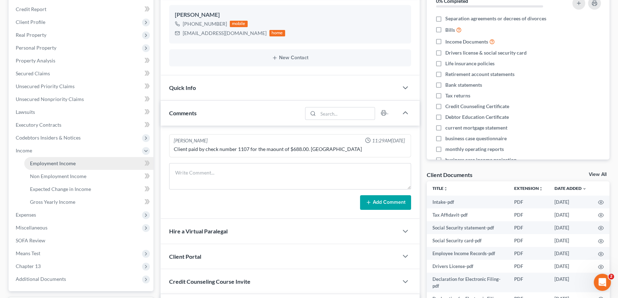
click at [36, 161] on span "Employment Income" at bounding box center [53, 163] width 46 height 6
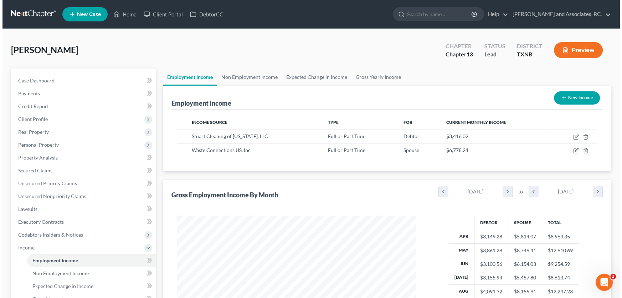
scroll to position [128, 253]
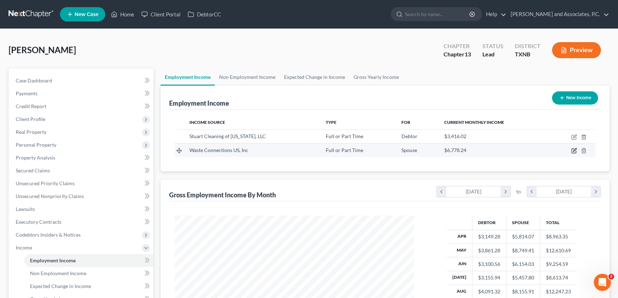
click at [574, 150] on icon "button" at bounding box center [574, 151] width 6 height 6
select select "0"
select select "45"
select select "3"
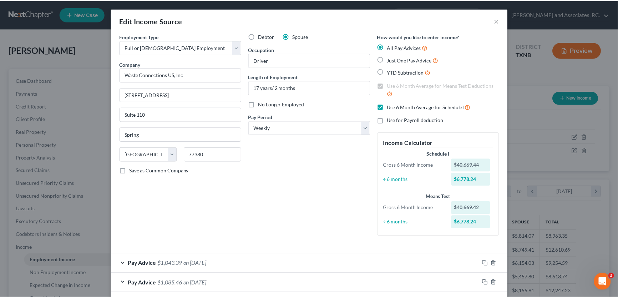
scroll to position [0, 0]
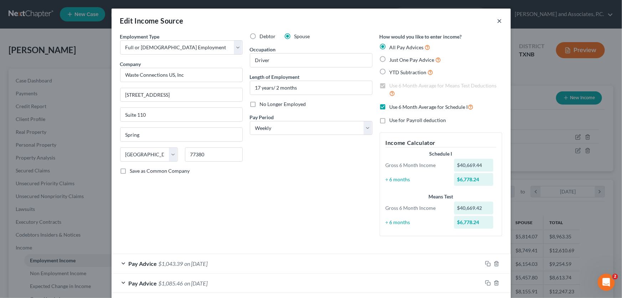
click at [498, 20] on button "×" at bounding box center [499, 20] width 5 height 9
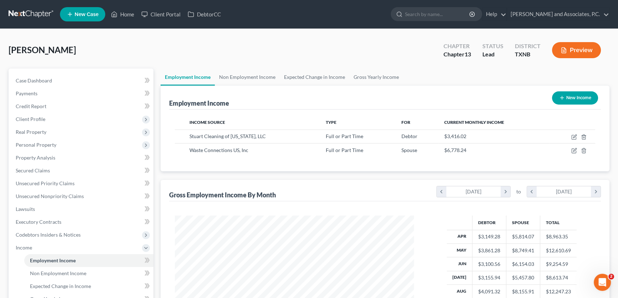
scroll to position [356441, 356315]
click at [98, 49] on div "[PERSON_NAME] Upgraded Chapter Chapter 13 Status [GEOGRAPHIC_DATA] [GEOGRAPHIC_…" at bounding box center [309, 52] width 600 height 31
click at [126, 10] on link "Home" at bounding box center [122, 14] width 30 height 13
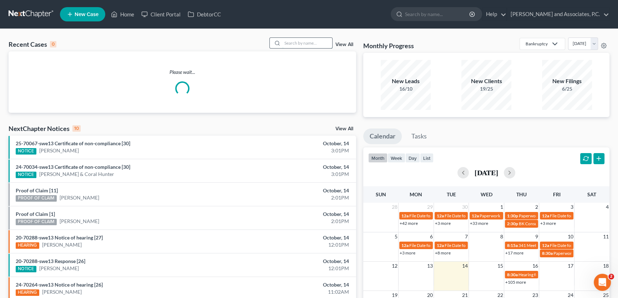
click at [319, 43] on input "search" at bounding box center [307, 43] width 50 height 10
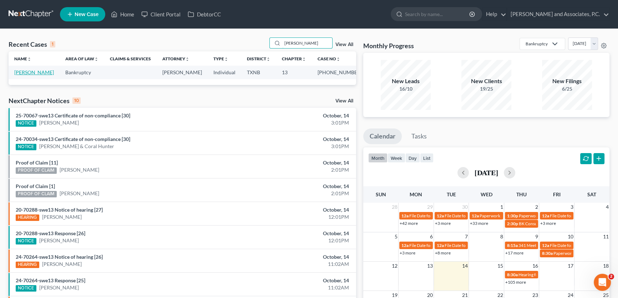
type input "[PERSON_NAME]"
click at [44, 72] on link "[PERSON_NAME]" at bounding box center [34, 72] width 40 height 6
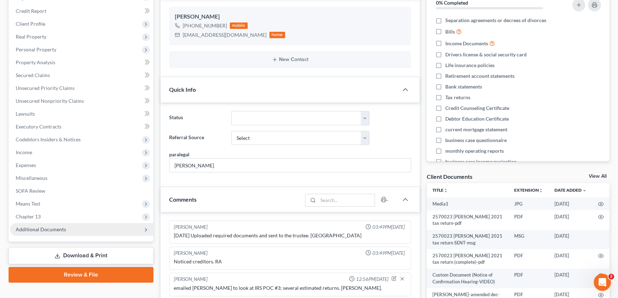
scroll to position [813, 0]
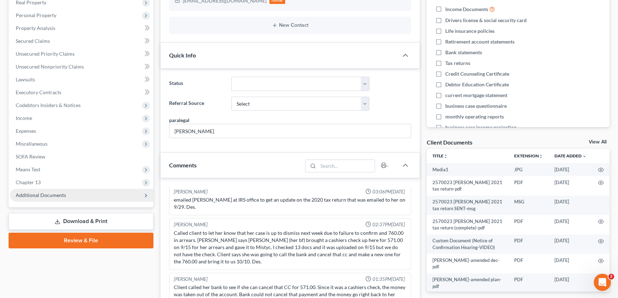
click at [58, 195] on span "Additional Documents" at bounding box center [41, 195] width 50 height 6
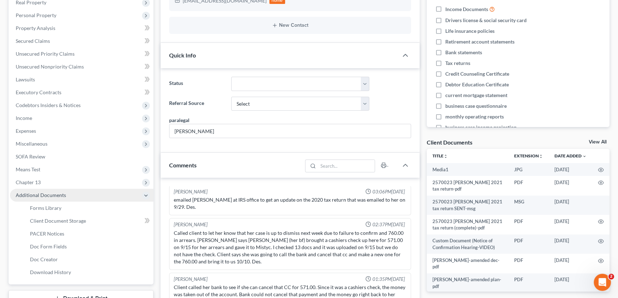
scroll to position [1981, 0]
click at [47, 230] on span "PACER Notices" at bounding box center [47, 233] width 34 height 6
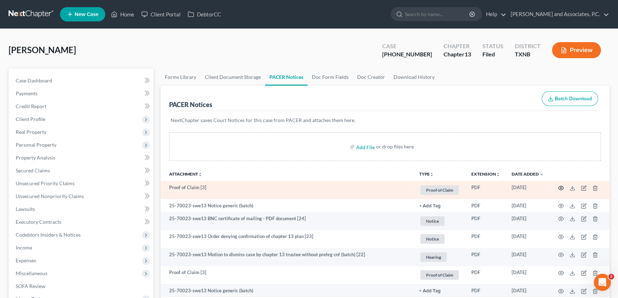
click at [559, 187] on icon "button" at bounding box center [561, 188] width 6 height 6
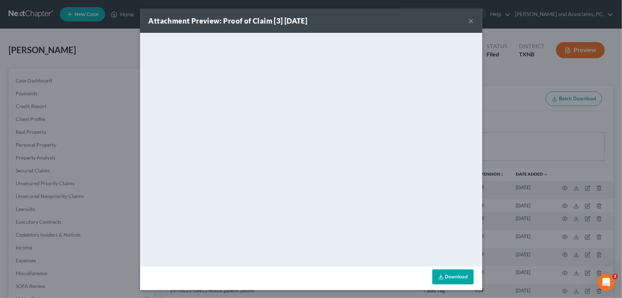
click at [469, 20] on button "×" at bounding box center [471, 20] width 5 height 9
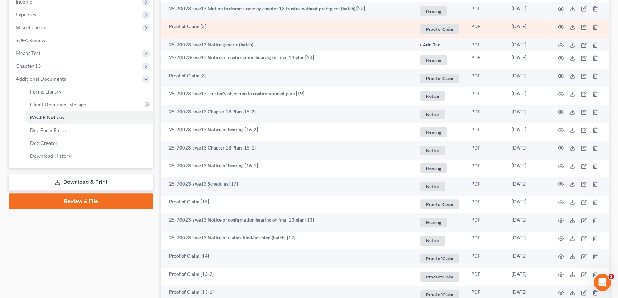
scroll to position [259, 0]
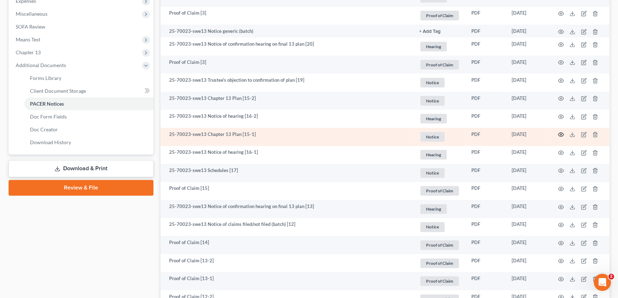
click at [559, 132] on icon "button" at bounding box center [561, 135] width 6 height 6
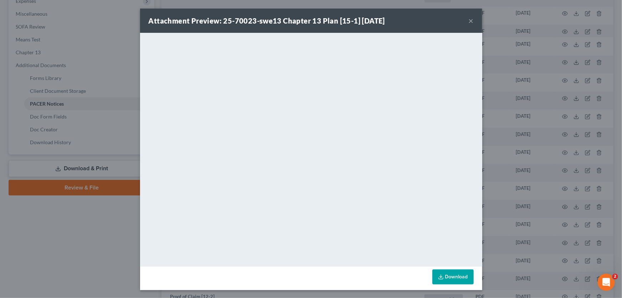
click at [469, 18] on button "×" at bounding box center [471, 20] width 5 height 9
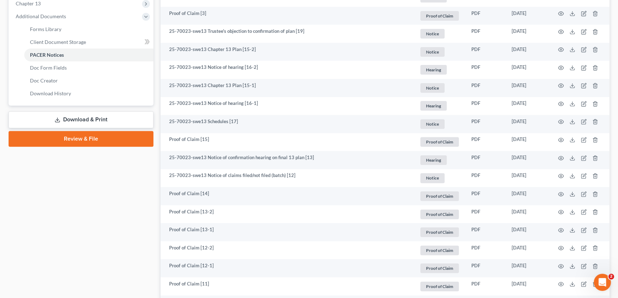
scroll to position [222, 0]
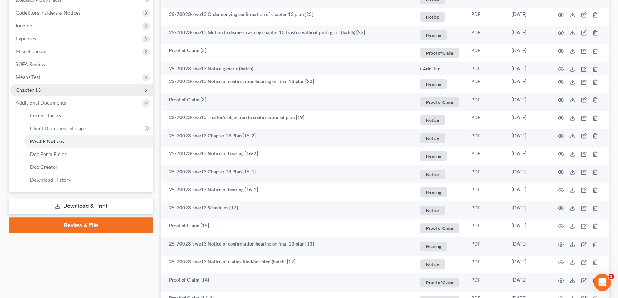
click at [47, 88] on span "Chapter 13" at bounding box center [81, 89] width 143 height 13
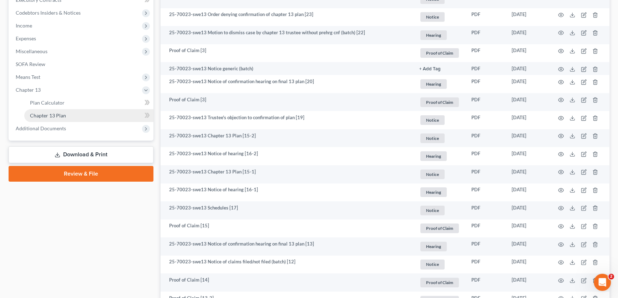
click at [53, 116] on span "Chapter 13 Plan" at bounding box center [48, 115] width 36 height 6
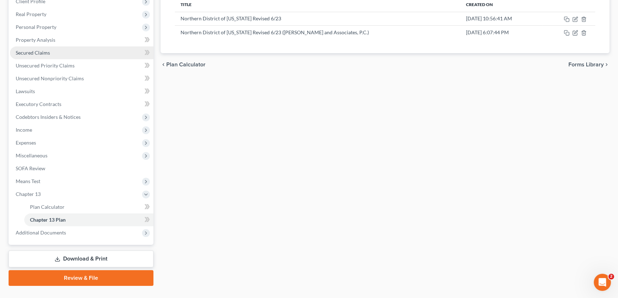
scroll to position [132, 0]
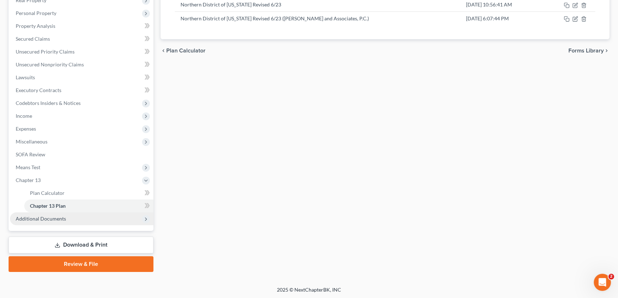
click at [44, 216] on span "Additional Documents" at bounding box center [41, 218] width 50 height 6
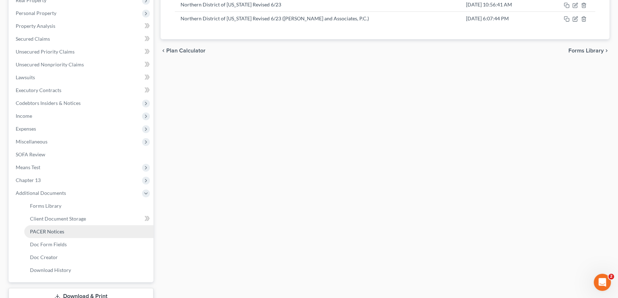
click at [50, 228] on span "PACER Notices" at bounding box center [47, 231] width 34 height 6
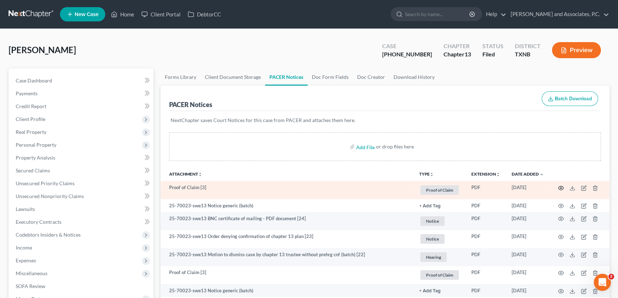
click at [560, 188] on icon "button" at bounding box center [561, 188] width 6 height 6
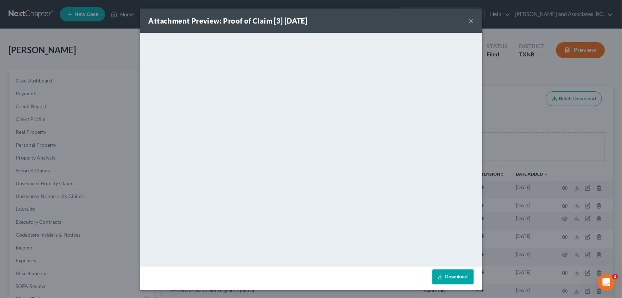
click at [470, 21] on button "×" at bounding box center [471, 20] width 5 height 9
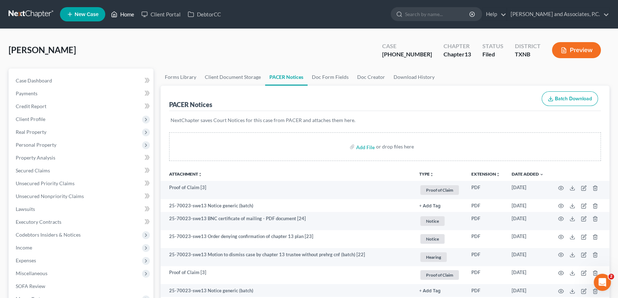
click at [121, 16] on link "Home" at bounding box center [122, 14] width 30 height 13
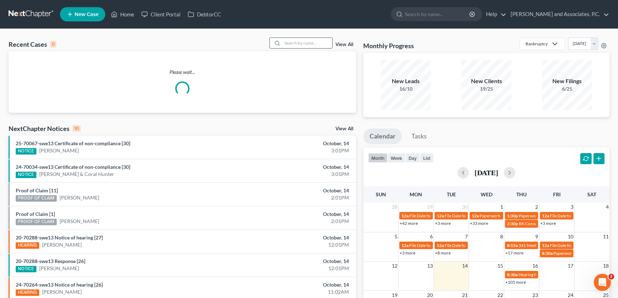
click at [291, 40] on input "search" at bounding box center [307, 43] width 50 height 10
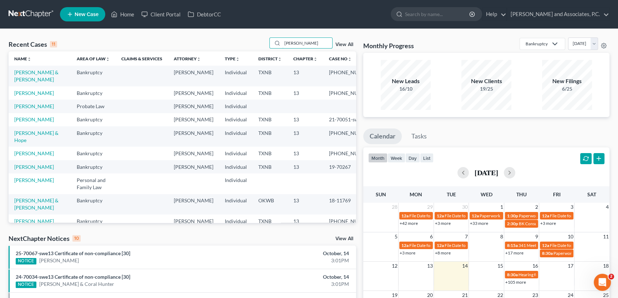
type input "[PERSON_NAME]"
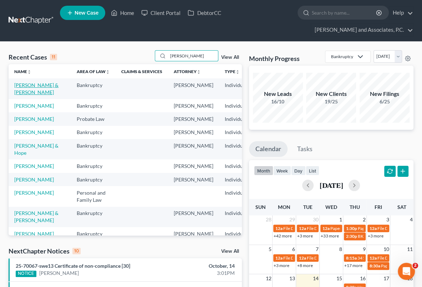
drag, startPoint x: 25, startPoint y: 92, endPoint x: 29, endPoint y: 88, distance: 5.3
click at [25, 92] on link "[PERSON_NAME] & [PERSON_NAME]" at bounding box center [36, 88] width 44 height 13
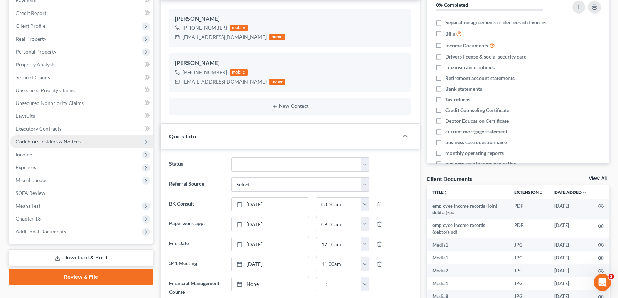
scroll to position [97, 0]
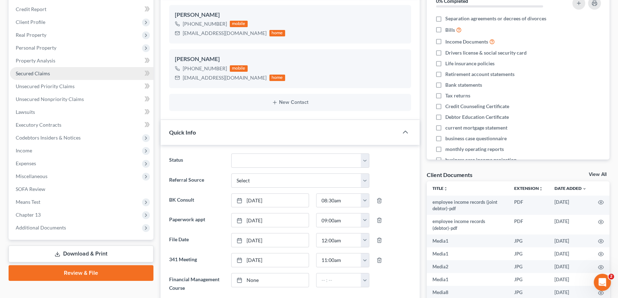
click at [47, 73] on span "Secured Claims" at bounding box center [33, 73] width 34 height 6
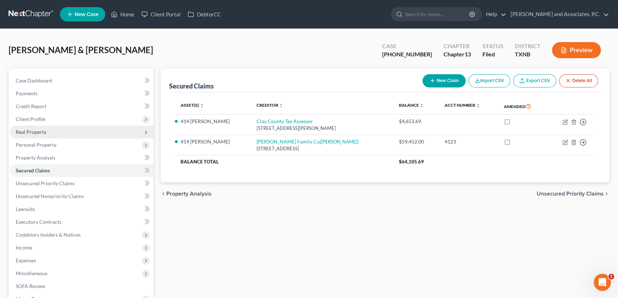
click at [57, 132] on span "Real Property" at bounding box center [81, 132] width 143 height 13
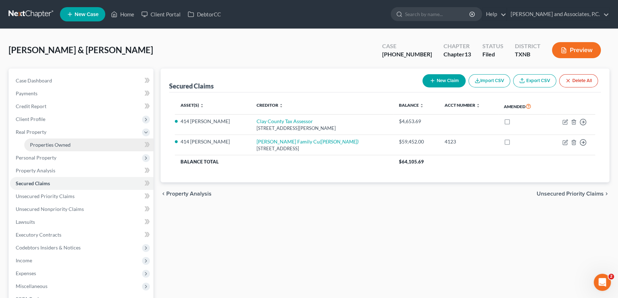
click at [57, 142] on span "Properties Owned" at bounding box center [50, 145] width 41 height 6
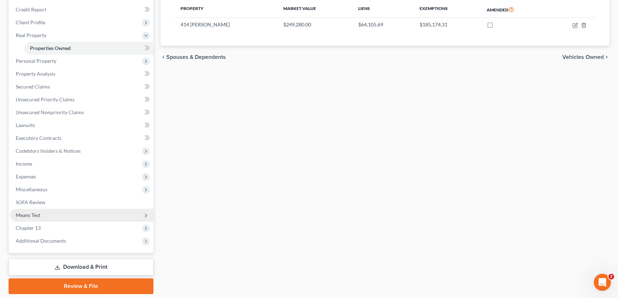
scroll to position [119, 0]
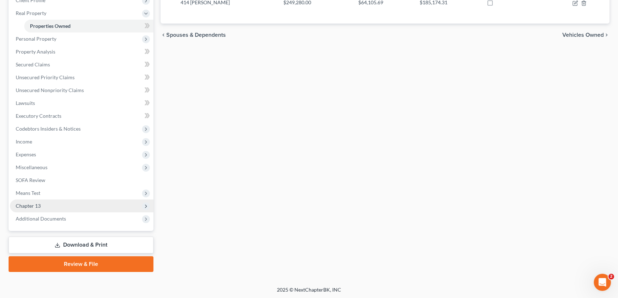
click at [38, 206] on span "Chapter 13" at bounding box center [28, 206] width 25 height 6
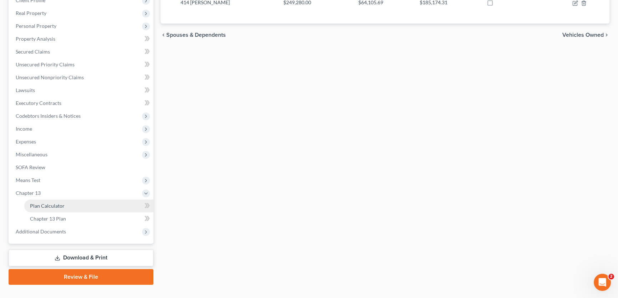
click at [44, 205] on span "Plan Calculator" at bounding box center [47, 206] width 35 height 6
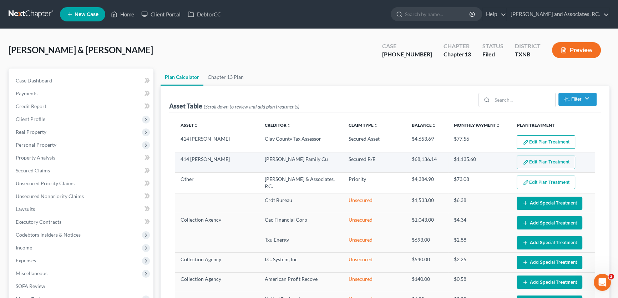
select select "59"
click at [527, 157] on button "Edit Plan Treatment" at bounding box center [545, 162] width 58 height 14
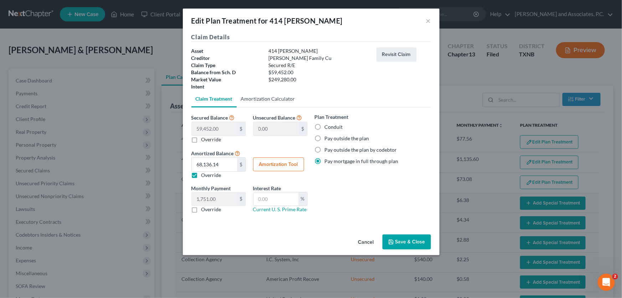
click at [272, 96] on link "Amortization Calculator" at bounding box center [268, 98] width 63 height 17
type input "59,452.00"
type input "60"
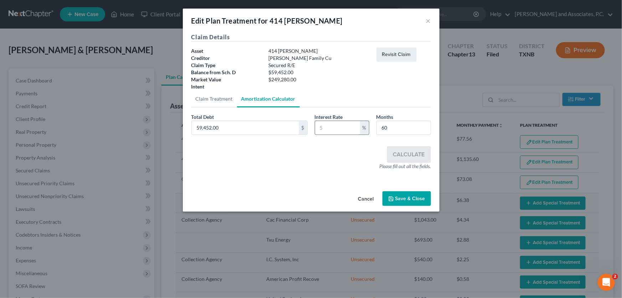
click at [347, 123] on input "text" at bounding box center [337, 128] width 45 height 14
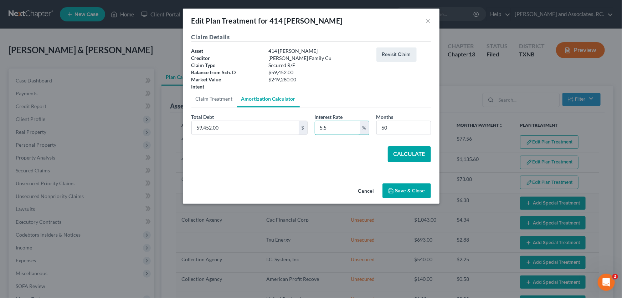
type input "5.5"
click at [401, 151] on button "Calculate" at bounding box center [409, 154] width 43 height 16
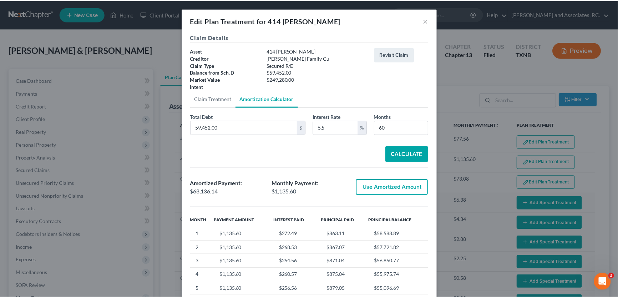
scroll to position [88, 0]
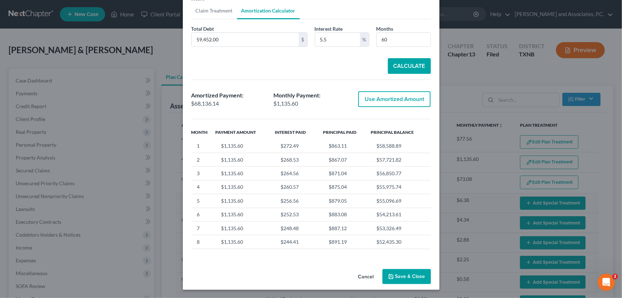
click at [400, 270] on button "Save & Close" at bounding box center [407, 276] width 48 height 15
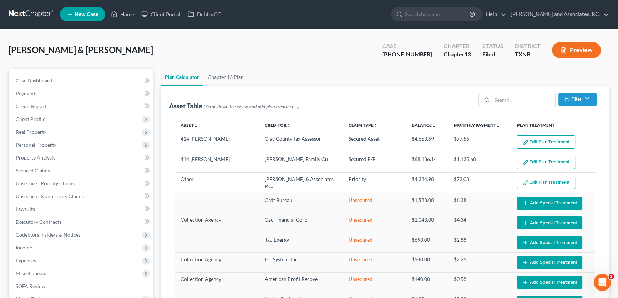
select select "59"
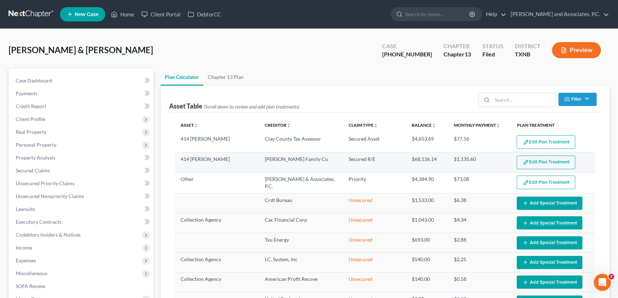
click at [529, 164] on button "Edit Plan Treatment" at bounding box center [545, 162] width 58 height 14
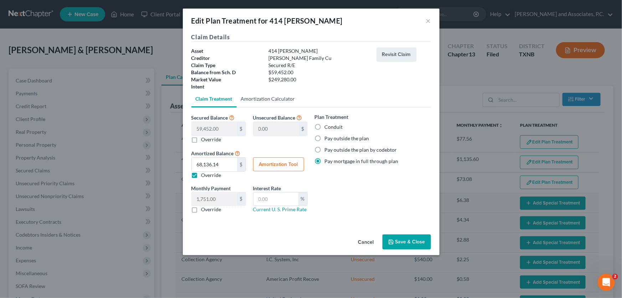
click at [277, 100] on link "Amortization Calculator" at bounding box center [268, 98] width 63 height 17
type input "59,452.00"
type input "60"
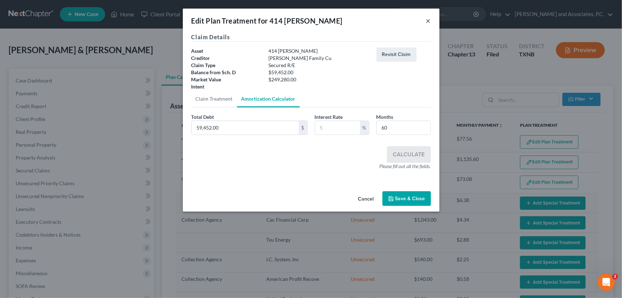
click at [426, 18] on button "×" at bounding box center [428, 20] width 5 height 9
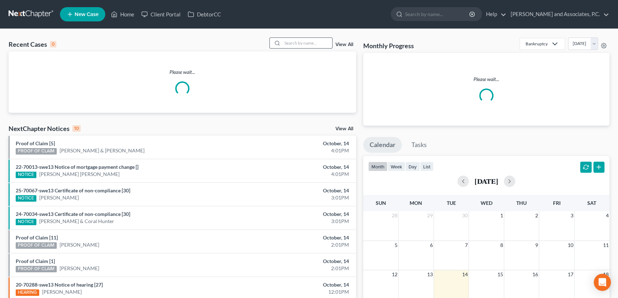
click at [313, 44] on input "search" at bounding box center [307, 43] width 50 height 10
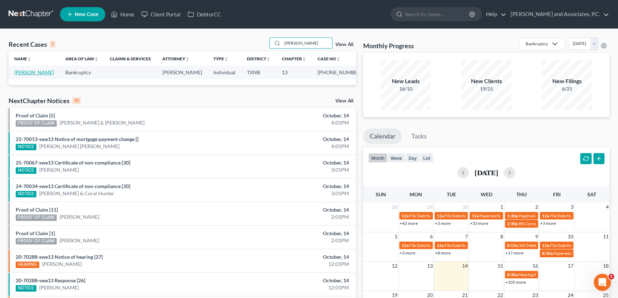
type input "[PERSON_NAME]"
click at [24, 74] on link "[PERSON_NAME]" at bounding box center [34, 72] width 40 height 6
select select "5"
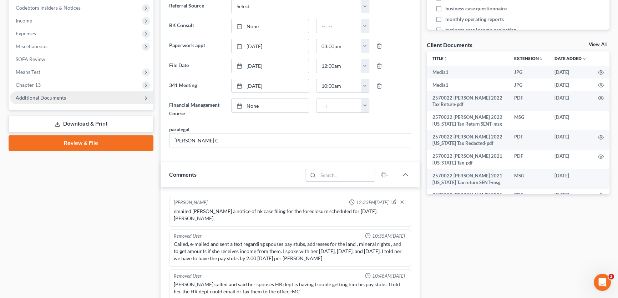
scroll to position [727, 0]
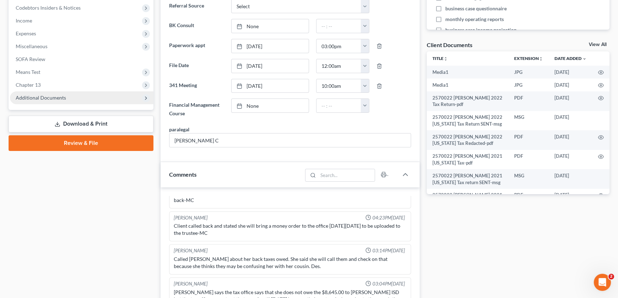
click at [53, 99] on span "Additional Documents" at bounding box center [41, 97] width 50 height 6
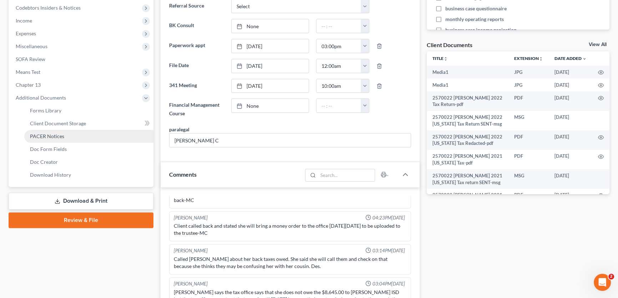
click at [50, 134] on span "PACER Notices" at bounding box center [47, 136] width 34 height 6
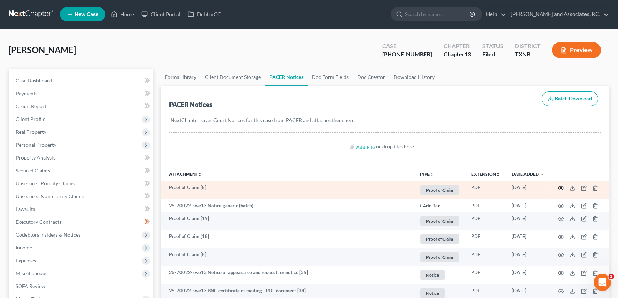
click at [559, 186] on icon "button" at bounding box center [561, 188] width 6 height 6
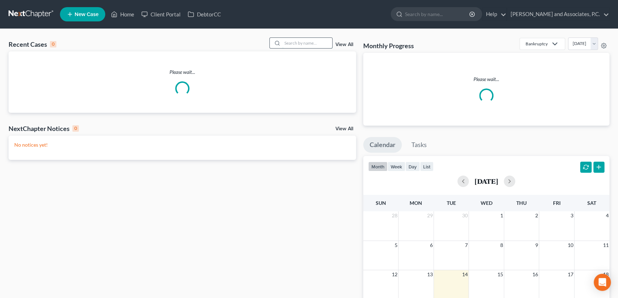
click at [304, 41] on input "search" at bounding box center [307, 43] width 50 height 10
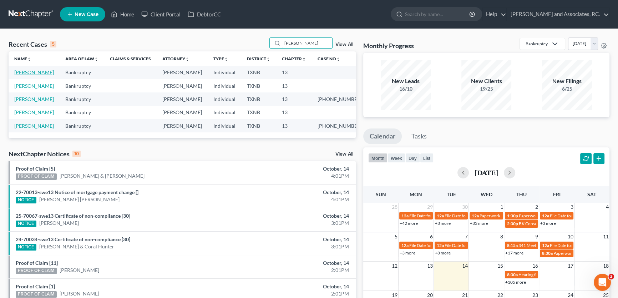
type input "[PERSON_NAME]"
click at [32, 71] on link "[PERSON_NAME]" at bounding box center [34, 72] width 40 height 6
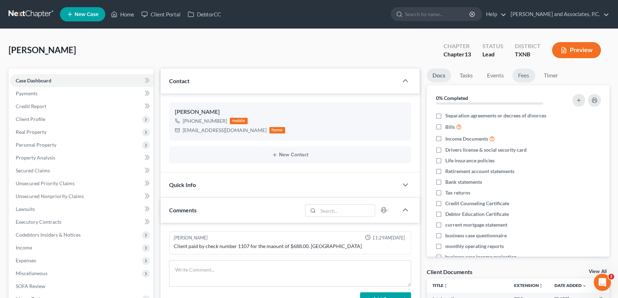
click at [523, 75] on link "Fees" at bounding box center [523, 75] width 23 height 14
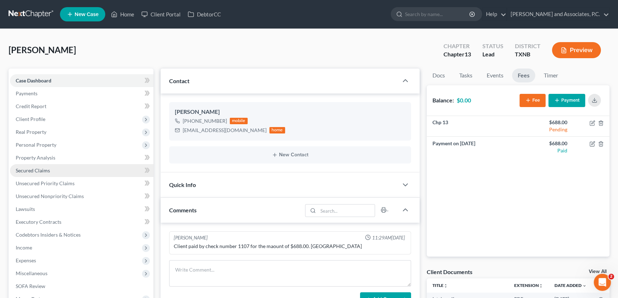
click at [39, 171] on span "Secured Claims" at bounding box center [33, 170] width 34 height 6
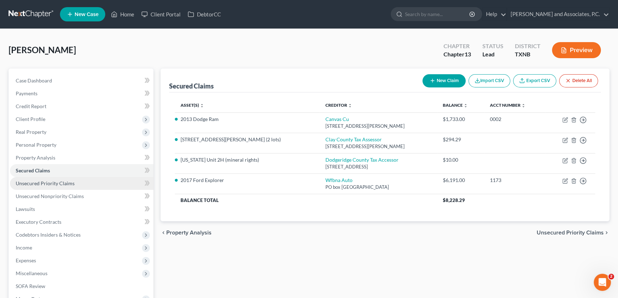
click at [44, 185] on span "Unsecured Priority Claims" at bounding box center [45, 183] width 59 height 6
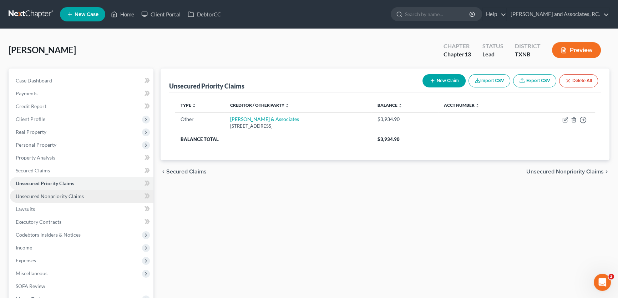
click at [48, 190] on link "Unsecured Nonpriority Claims" at bounding box center [81, 196] width 143 height 13
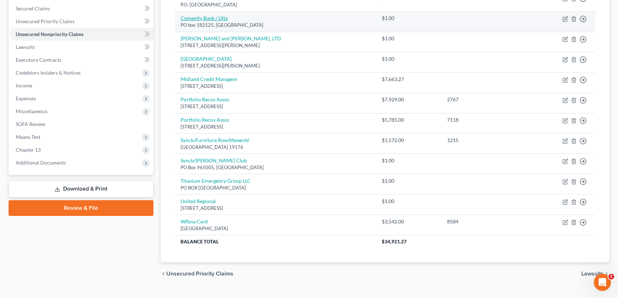
scroll to position [175, 0]
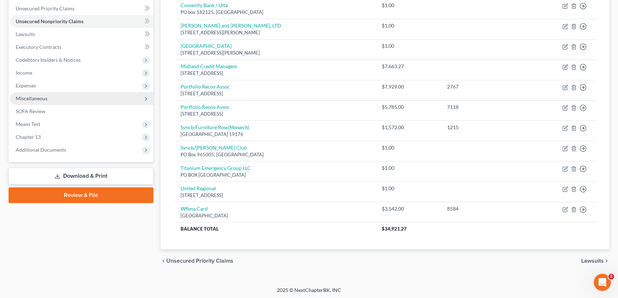
click at [54, 93] on span "Miscellaneous" at bounding box center [81, 98] width 143 height 13
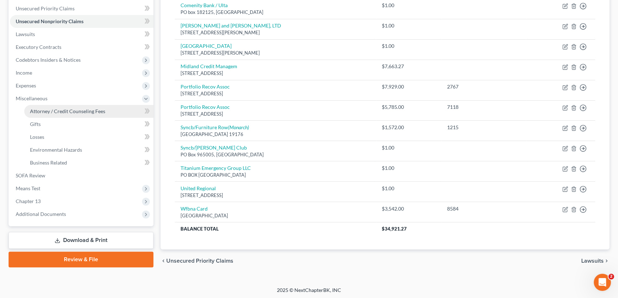
click at [55, 108] on span "Attorney / Credit Counseling Fees" at bounding box center [67, 111] width 75 height 6
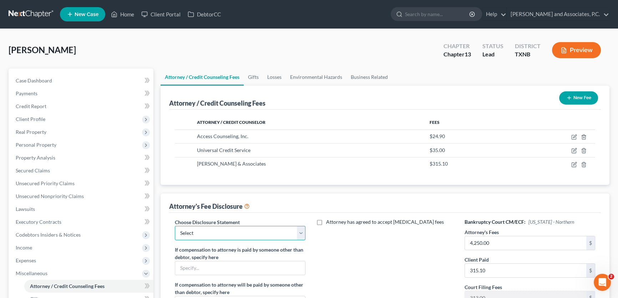
click at [232, 229] on select "Select attorney disclosure-Oklahoma attorney disclosure-Texas" at bounding box center [240, 233] width 131 height 14
select select "1"
click at [175, 226] on select "Select attorney disclosure-Oklahoma attorney disclosure-Texas" at bounding box center [240, 233] width 131 height 14
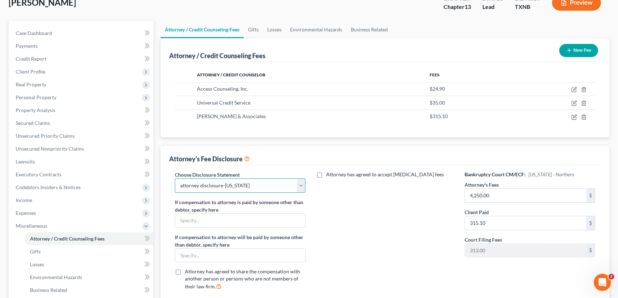
scroll to position [32, 0]
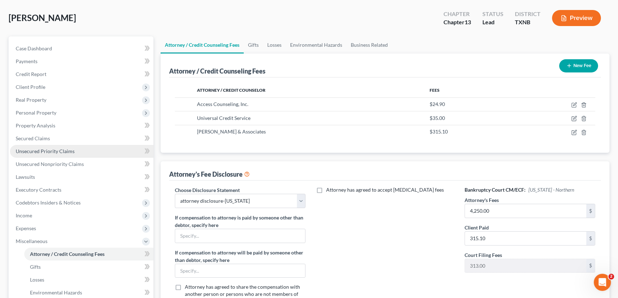
click at [65, 152] on span "Unsecured Priority Claims" at bounding box center [45, 151] width 59 height 6
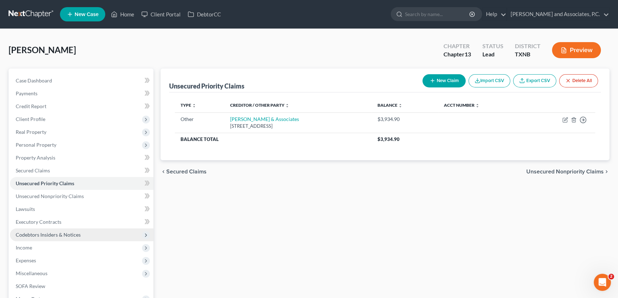
scroll to position [106, 0]
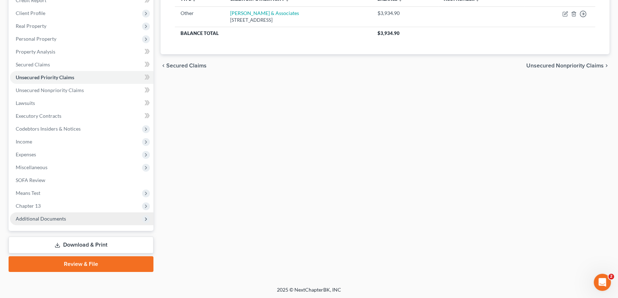
click at [57, 218] on span "Additional Documents" at bounding box center [41, 218] width 50 height 6
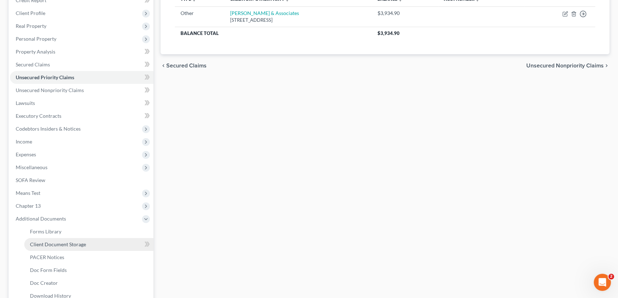
click at [57, 243] on span "Client Document Storage" at bounding box center [58, 244] width 56 height 6
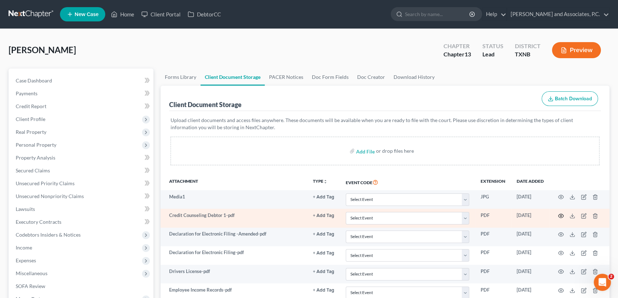
click at [560, 215] on circle "button" at bounding box center [560, 215] width 1 height 1
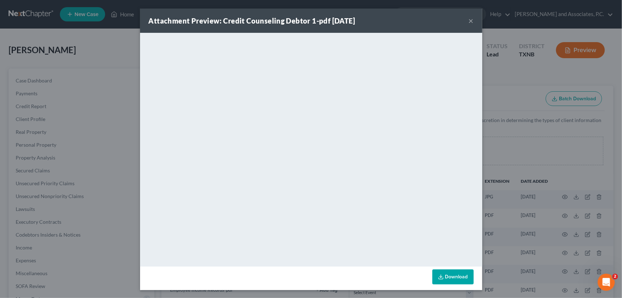
click at [469, 22] on button "×" at bounding box center [471, 20] width 5 height 9
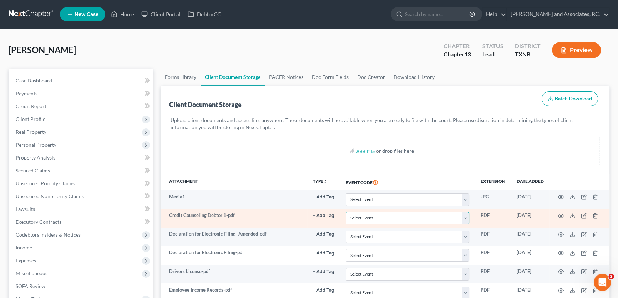
click at [363, 215] on select "Select Event 20 Largest unsecured creditors Amended petition Attachment to Volu…" at bounding box center [407, 218] width 123 height 12
select select "6"
click at [346, 212] on select "Select Event 20 Largest unsecured creditors Amended petition Attachment to Volu…" at bounding box center [407, 218] width 123 height 12
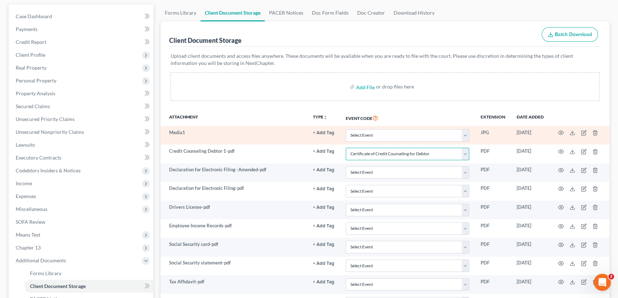
scroll to position [65, 0]
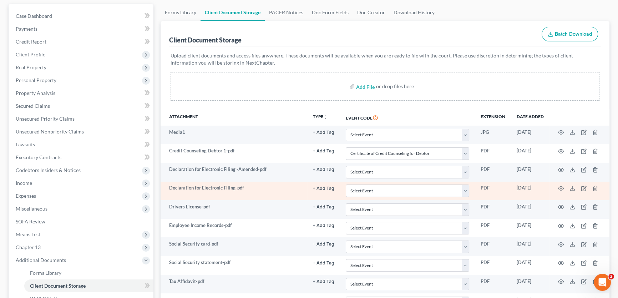
click at [557, 187] on td at bounding box center [579, 190] width 60 height 19
click at [559, 187] on icon "button" at bounding box center [561, 188] width 6 height 6
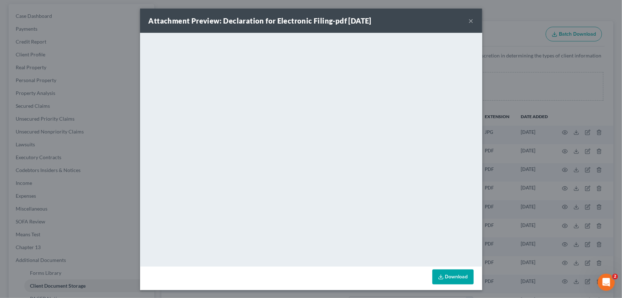
click at [469, 22] on button "×" at bounding box center [471, 20] width 5 height 9
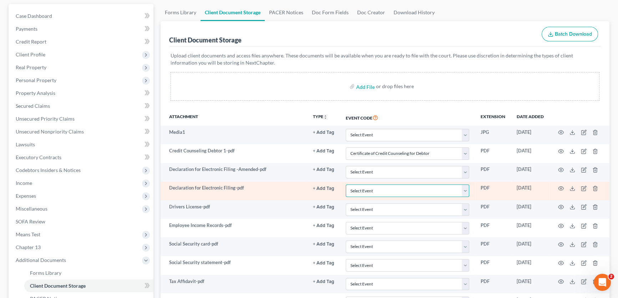
click at [351, 193] on select "Select Event 20 Largest unsecured creditors Amended petition Attachment to Volu…" at bounding box center [407, 190] width 123 height 12
select select "19"
click at [346, 184] on select "Select Event 20 Largest unsecured creditors Amended petition Attachment to Volu…" at bounding box center [407, 190] width 123 height 12
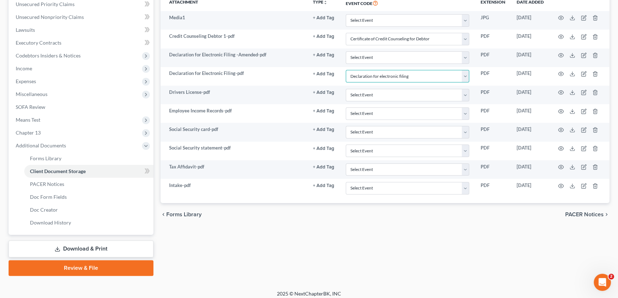
scroll to position [183, 0]
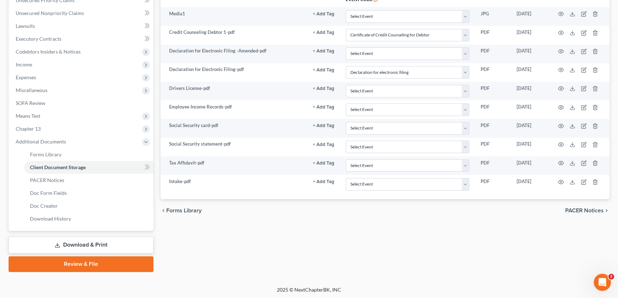
click at [93, 241] on link "Download & Print" at bounding box center [81, 244] width 145 height 17
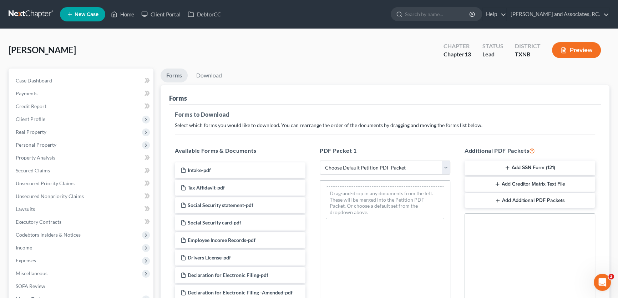
click at [354, 168] on select "Choose Default Petition PDF Packet Complete Bankruptcy Petition (all forms and …" at bounding box center [384, 167] width 131 height 14
select select "1"
click at [319, 160] on select "Choose Default Petition PDF Packet Complete Bankruptcy Petition (all forms and …" at bounding box center [384, 167] width 131 height 14
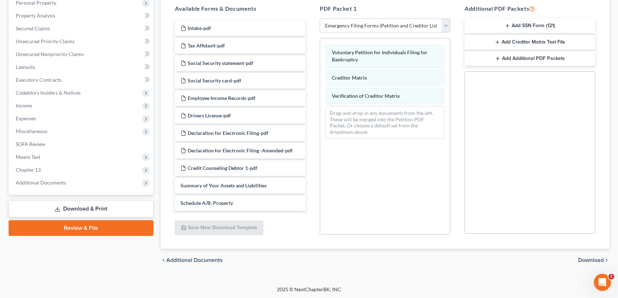
click at [589, 257] on span "Download" at bounding box center [591, 260] width 26 height 6
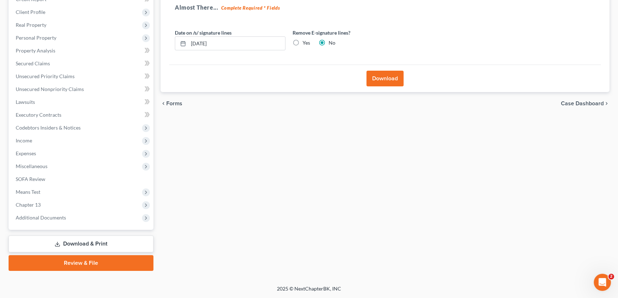
scroll to position [106, 0]
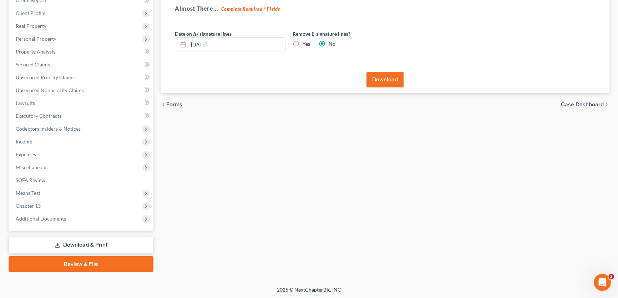
click at [302, 42] on label "Yes" at bounding box center [305, 43] width 7 height 7
click at [305, 42] on input "Yes" at bounding box center [307, 42] width 5 height 5
radio input "true"
radio input "false"
click at [379, 77] on button "Download" at bounding box center [384, 80] width 37 height 16
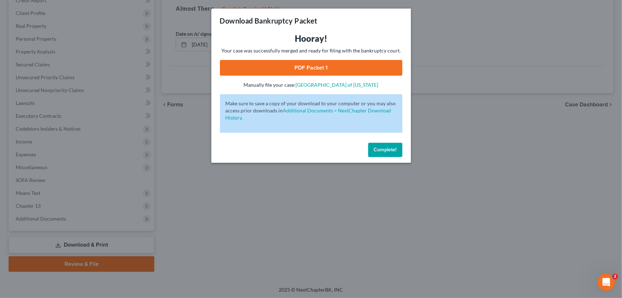
click at [326, 67] on link "PDF Packet 1" at bounding box center [311, 68] width 183 height 16
click at [386, 155] on button "Complete!" at bounding box center [385, 150] width 34 height 14
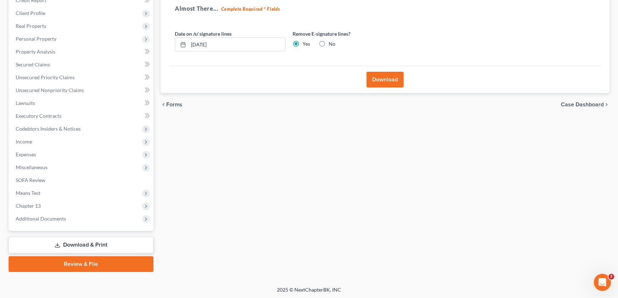
click at [100, 242] on link "Download & Print" at bounding box center [81, 244] width 145 height 17
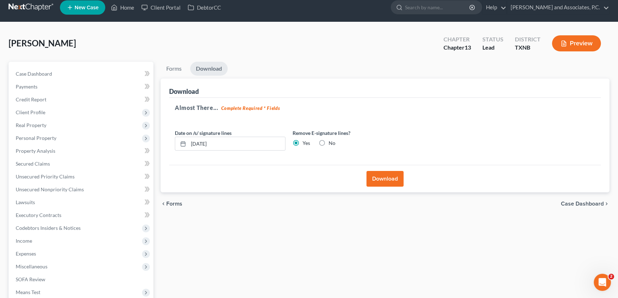
scroll to position [0, 0]
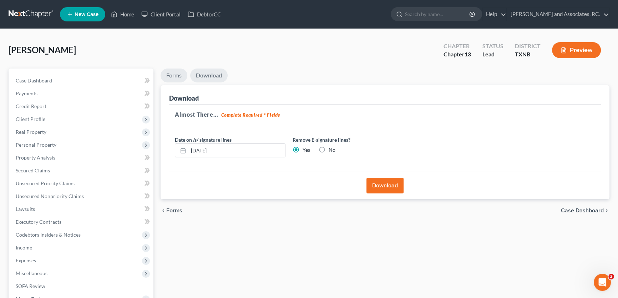
click at [174, 72] on link "Forms" at bounding box center [173, 75] width 27 height 14
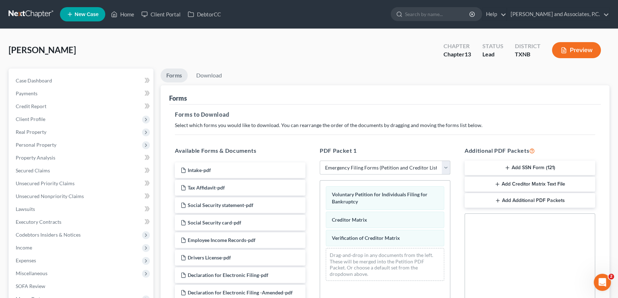
drag, startPoint x: 446, startPoint y: 164, endPoint x: 442, endPoint y: 167, distance: 4.6
click at [446, 164] on select "Choose Default Petition PDF Packet Complete Bankruptcy Petition (all forms and …" at bounding box center [384, 167] width 131 height 14
select select
click at [319, 160] on select "Choose Default Petition PDF Packet Complete Bankruptcy Petition (all forms and …" at bounding box center [384, 167] width 131 height 14
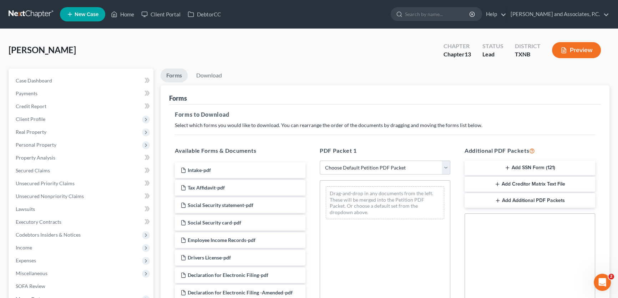
click at [498, 165] on button "Add SSN Form (121)" at bounding box center [529, 167] width 131 height 15
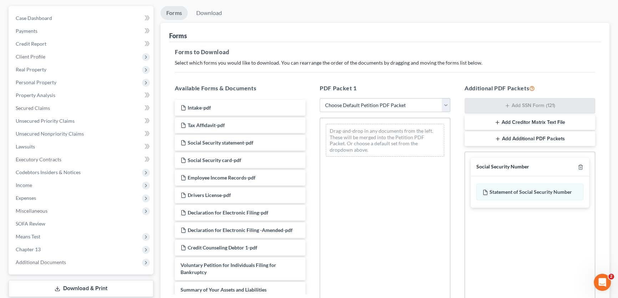
scroll to position [142, 0]
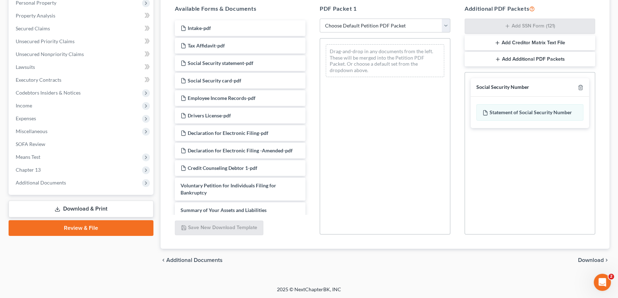
click at [583, 257] on span "Download" at bounding box center [591, 260] width 26 height 6
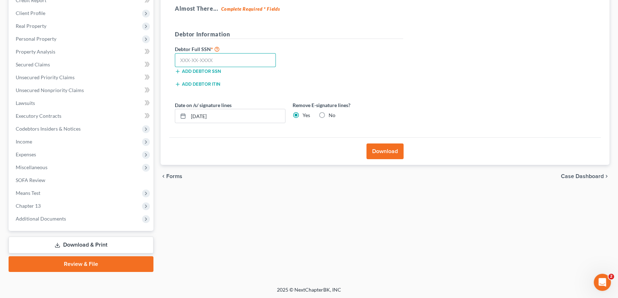
click at [246, 57] on input "text" at bounding box center [225, 60] width 101 height 14
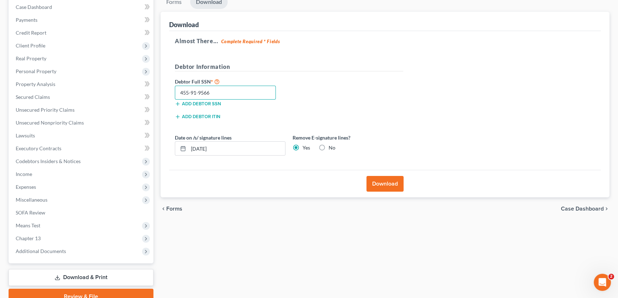
scroll to position [97, 0]
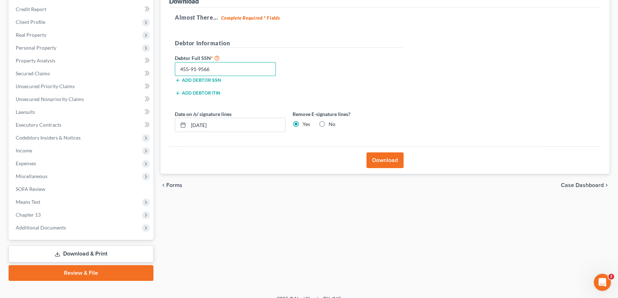
type input "455-91-9566"
click at [328, 122] on label "No" at bounding box center [331, 124] width 7 height 7
click at [331, 122] on input "No" at bounding box center [333, 123] width 5 height 5
radio input "true"
radio input "false"
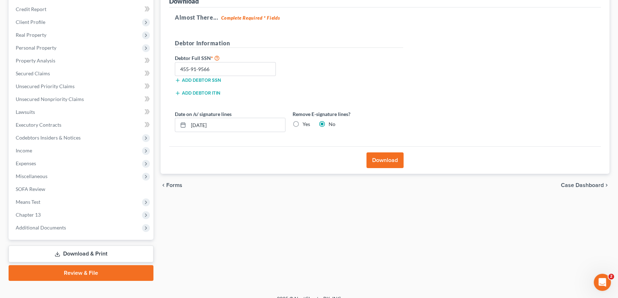
click at [375, 157] on button "Download" at bounding box center [384, 160] width 37 height 16
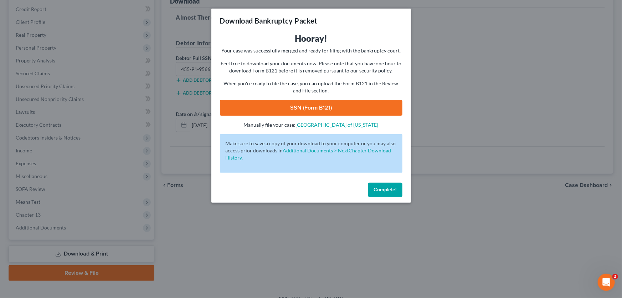
click at [302, 111] on link "SSN (Form B121)" at bounding box center [311, 108] width 183 height 16
click at [383, 194] on button "Complete!" at bounding box center [385, 190] width 34 height 14
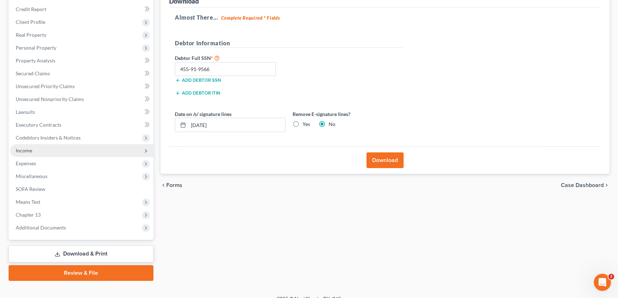
click at [32, 149] on span "Income" at bounding box center [24, 150] width 16 height 6
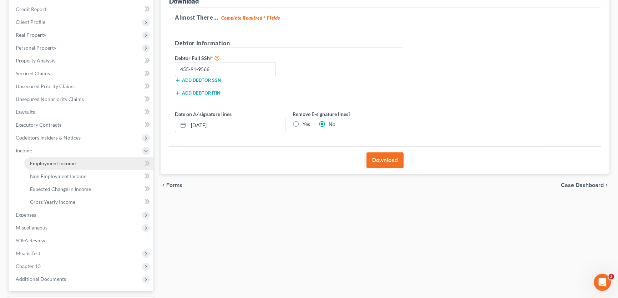
click at [40, 163] on span "Employment Income" at bounding box center [53, 163] width 46 height 6
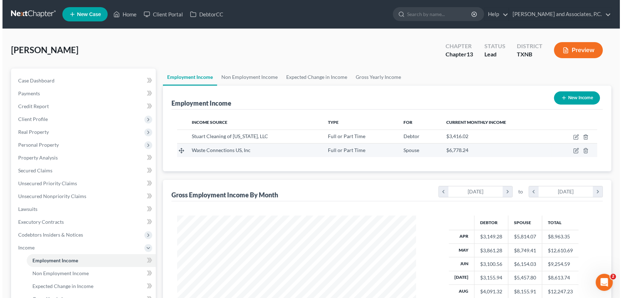
scroll to position [128, 253]
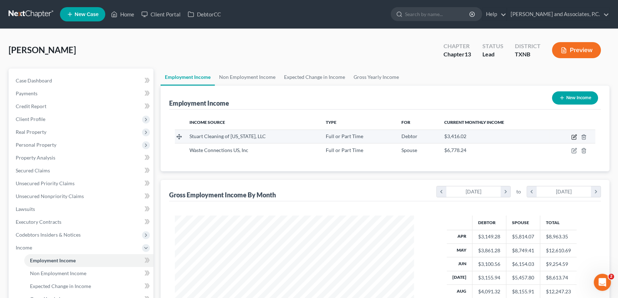
click at [573, 136] on icon "button" at bounding box center [574, 137] width 6 height 6
select select "0"
select select "45"
select select "3"
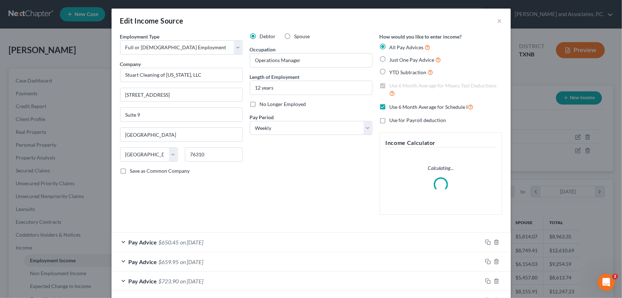
scroll to position [128, 255]
click at [260, 103] on label "No Longer Employed" at bounding box center [283, 104] width 46 height 7
click at [263, 103] on input "No Longer Employed" at bounding box center [265, 103] width 5 height 5
checkbox input "true"
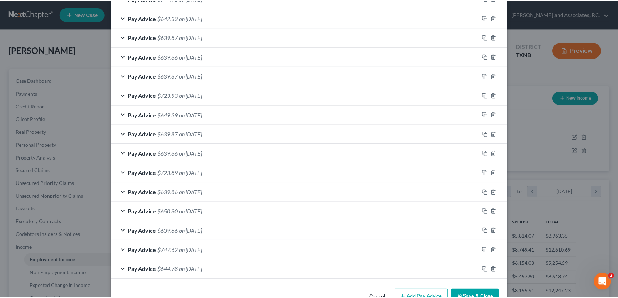
scroll to position [476, 0]
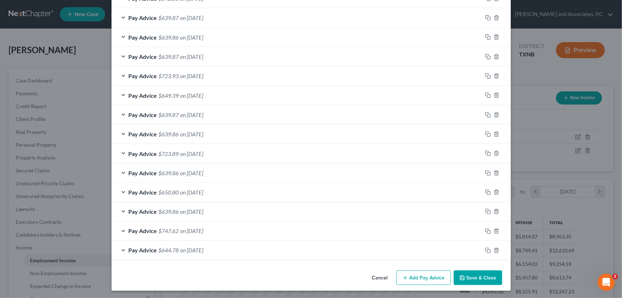
click at [468, 273] on button "Save & Close" at bounding box center [478, 277] width 48 height 15
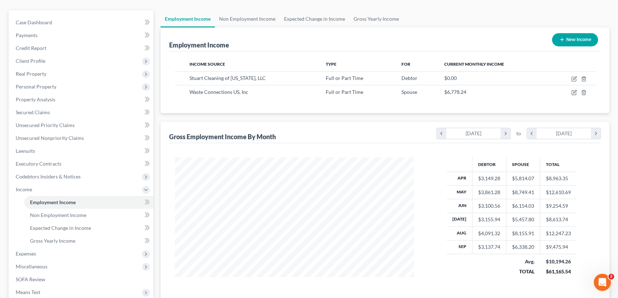
scroll to position [129, 0]
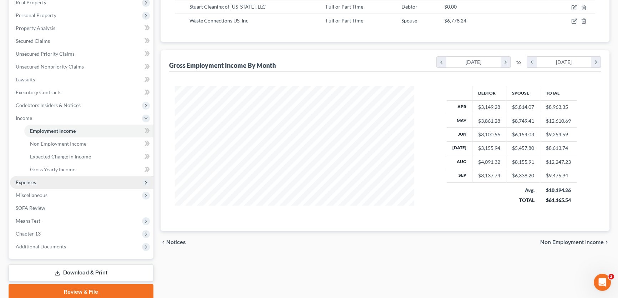
click at [31, 182] on span "Expenses" at bounding box center [26, 182] width 20 height 6
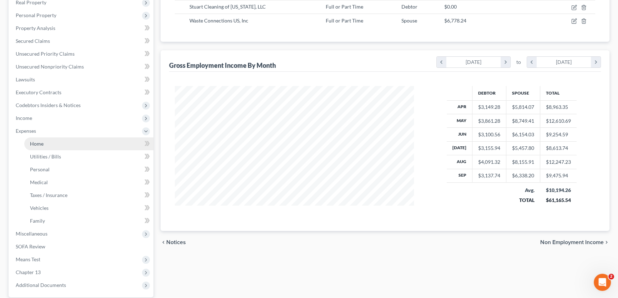
click at [36, 145] on span "Home" at bounding box center [37, 143] width 14 height 6
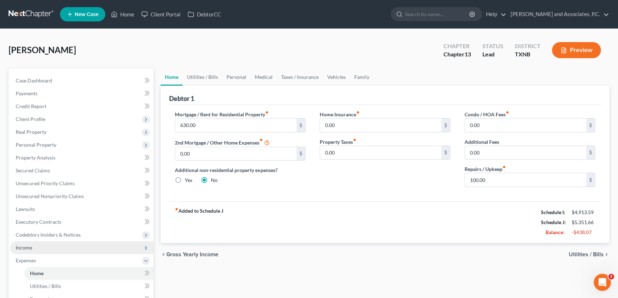
click at [32, 246] on span "Income" at bounding box center [81, 247] width 143 height 13
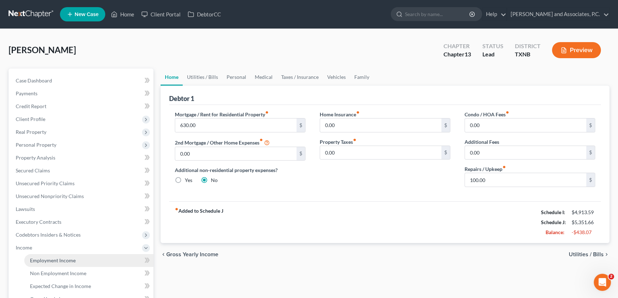
click at [46, 259] on span "Employment Income" at bounding box center [53, 260] width 46 height 6
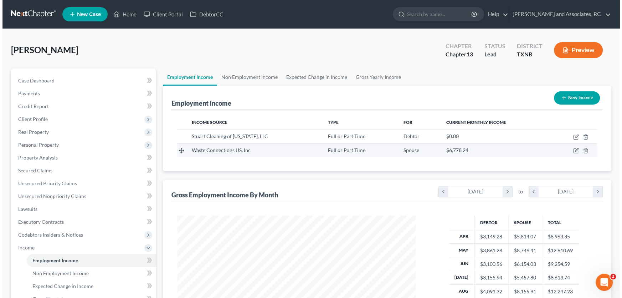
scroll to position [128, 253]
click at [572, 149] on icon "button" at bounding box center [574, 151] width 6 height 6
select select "0"
select select "45"
select select "3"
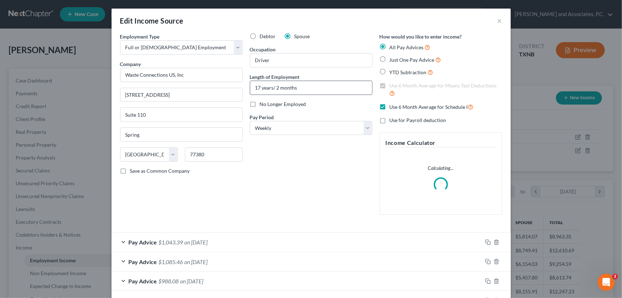
scroll to position [128, 255]
click at [260, 106] on label "No Longer Employed" at bounding box center [283, 104] width 46 height 7
click at [263, 105] on input "No Longer Employed" at bounding box center [265, 103] width 5 height 5
checkbox input "true"
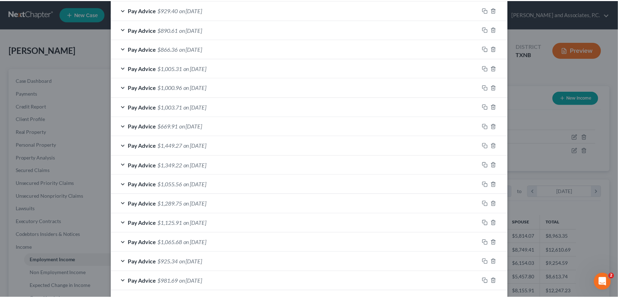
scroll to position [476, 0]
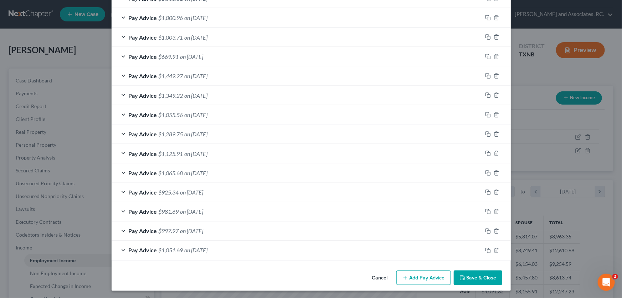
click at [474, 275] on button "Save & Close" at bounding box center [478, 277] width 48 height 15
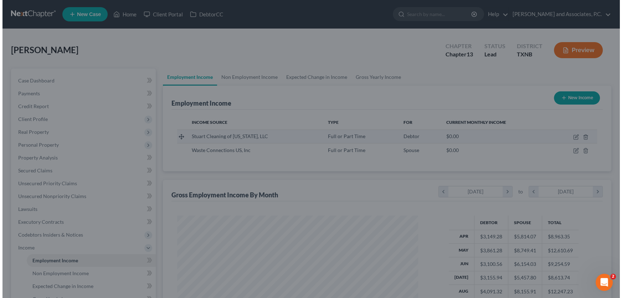
scroll to position [356441, 356315]
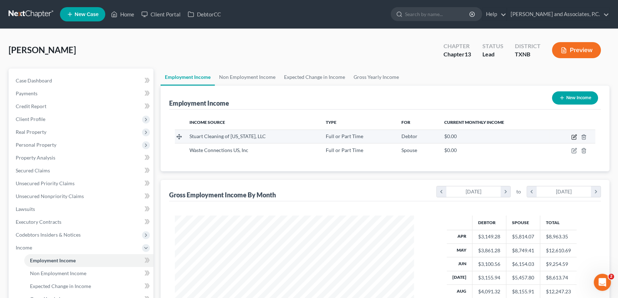
click at [575, 136] on icon "button" at bounding box center [574, 135] width 3 height 3
select select "0"
select select "45"
select select "3"
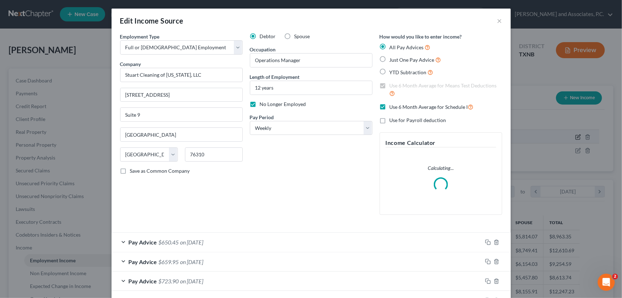
scroll to position [128, 255]
click at [260, 105] on label "No Longer Employed" at bounding box center [283, 104] width 46 height 7
click at [263, 105] on input "No Longer Employed" at bounding box center [265, 103] width 5 height 5
checkbox input "false"
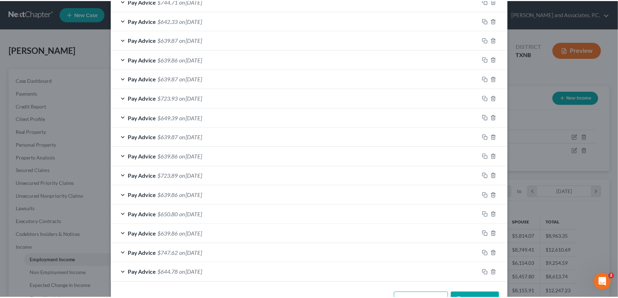
scroll to position [476, 0]
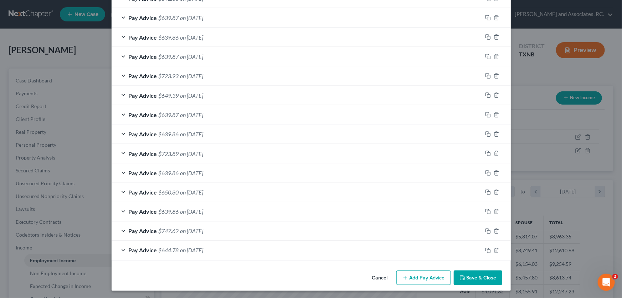
click at [471, 281] on button "Save & Close" at bounding box center [478, 277] width 48 height 15
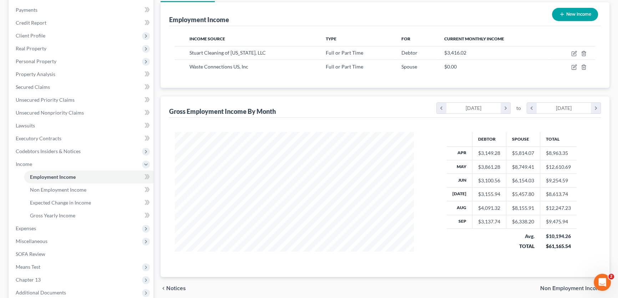
scroll to position [157, 0]
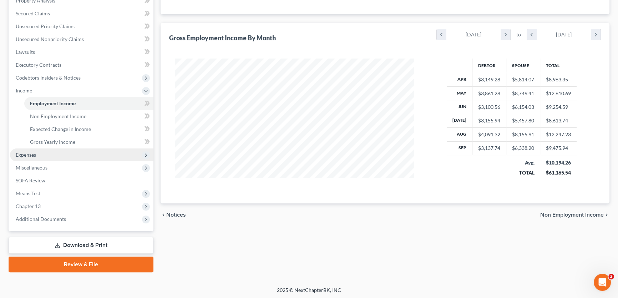
click at [42, 155] on span "Expenses" at bounding box center [81, 154] width 143 height 13
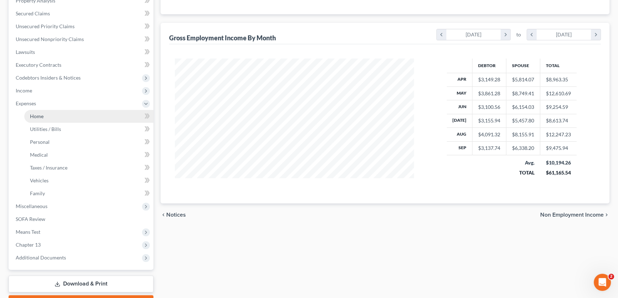
click at [39, 116] on span "Home" at bounding box center [37, 116] width 14 height 6
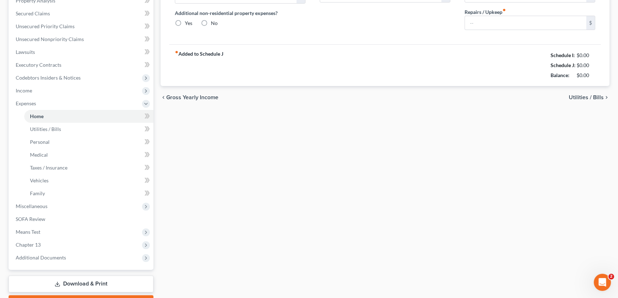
type input "630.00"
type input "0.00"
radio input "true"
type input "0.00"
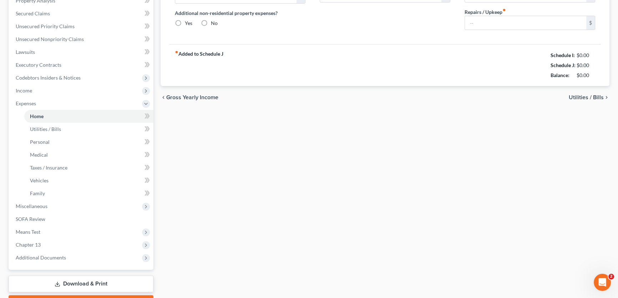
type input "0.00"
type input "100.00"
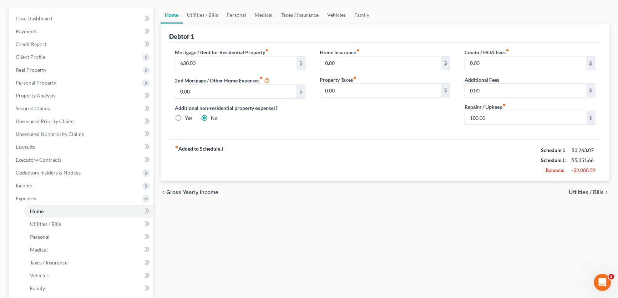
scroll to position [65, 0]
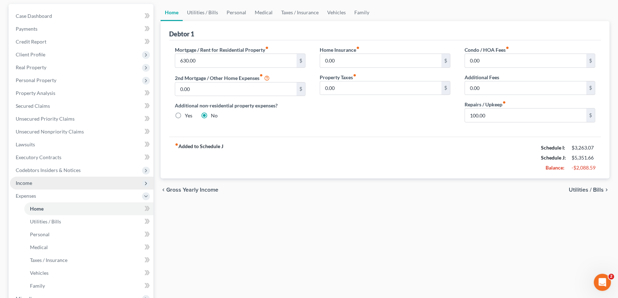
click at [30, 180] on span "Income" at bounding box center [24, 183] width 16 height 6
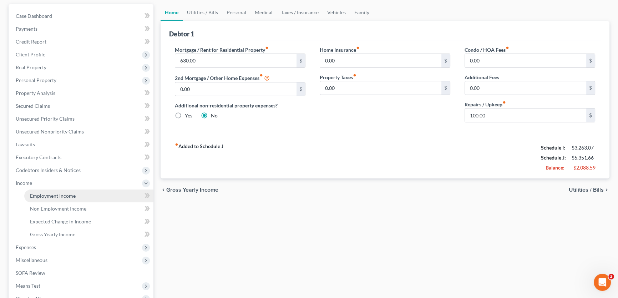
click at [39, 193] on span "Employment Income" at bounding box center [53, 196] width 46 height 6
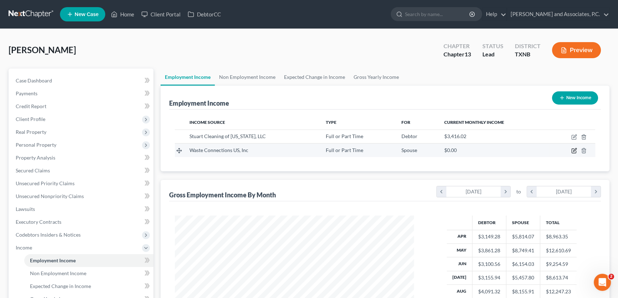
click at [574, 150] on icon "button" at bounding box center [574, 149] width 3 height 3
select select "0"
select select "45"
select select "3"
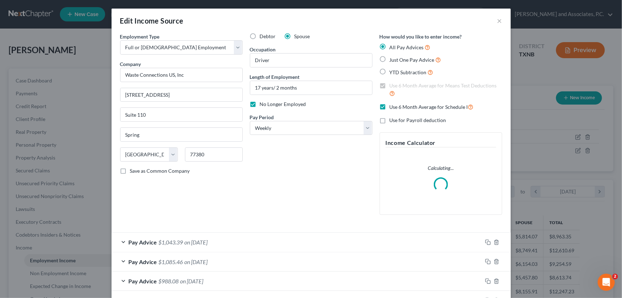
click at [260, 106] on label "No Longer Employed" at bounding box center [283, 104] width 46 height 7
click at [263, 105] on input "No Longer Employed" at bounding box center [265, 103] width 5 height 5
checkbox input "false"
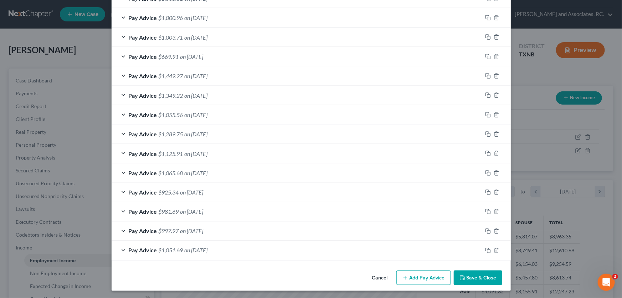
click at [465, 276] on button "Save & Close" at bounding box center [478, 277] width 48 height 15
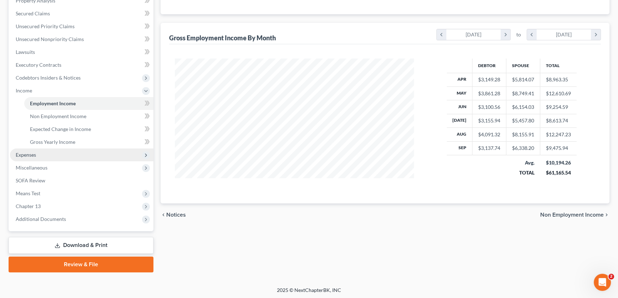
click at [35, 155] on span "Expenses" at bounding box center [26, 155] width 20 height 6
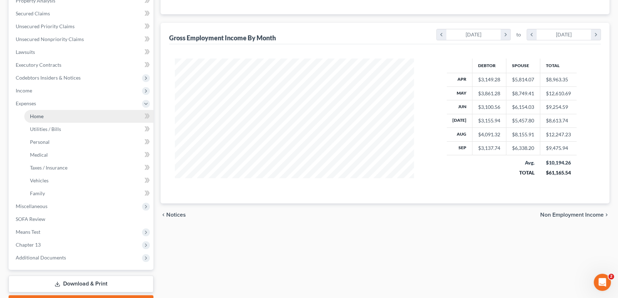
click at [36, 117] on span "Home" at bounding box center [37, 116] width 14 height 6
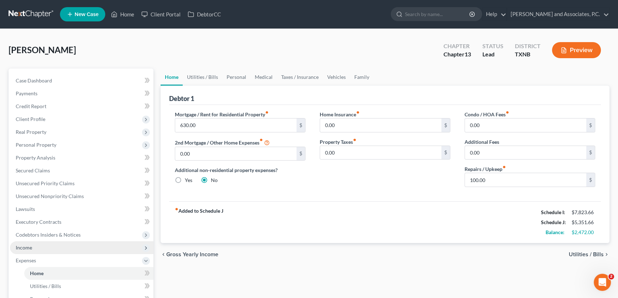
click at [36, 250] on span "Income" at bounding box center [81, 247] width 143 height 13
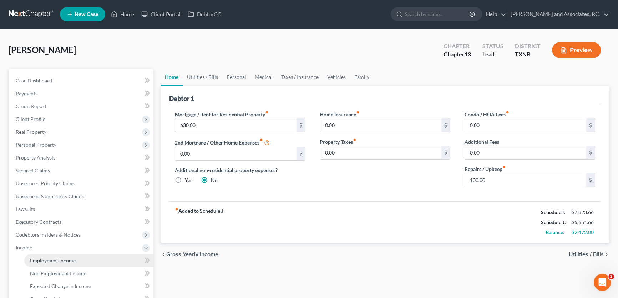
click at [36, 260] on span "Employment Income" at bounding box center [53, 260] width 46 height 6
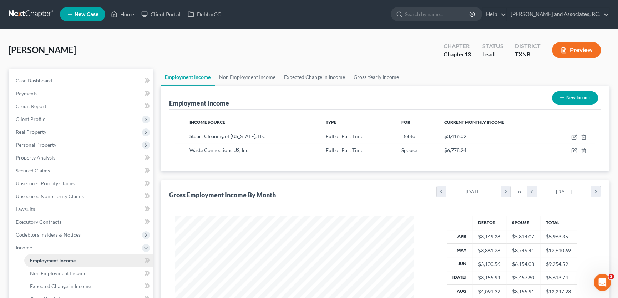
scroll to position [128, 253]
click at [234, 76] on link "Non Employment Income" at bounding box center [247, 76] width 65 height 17
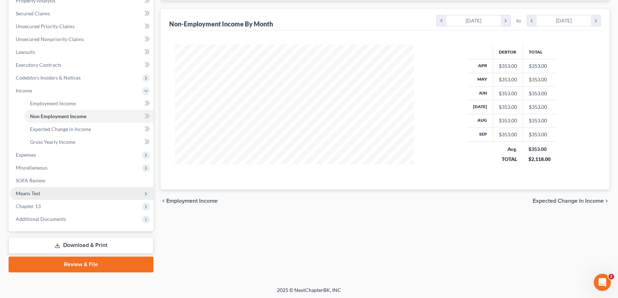
click at [34, 193] on span "Means Test" at bounding box center [28, 193] width 25 height 6
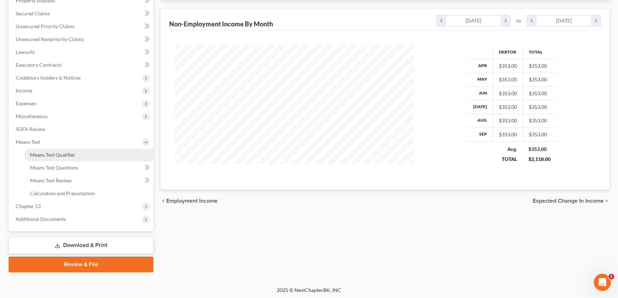
click at [50, 153] on span "Means Test Qualifier" at bounding box center [52, 155] width 45 height 6
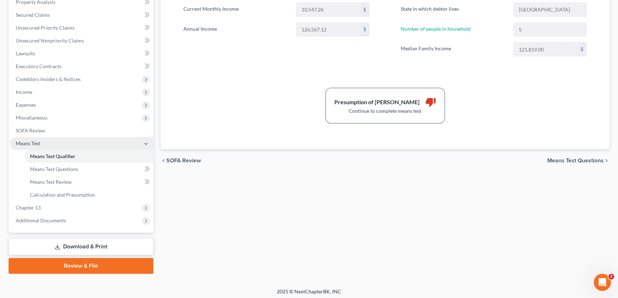
scroll to position [157, 0]
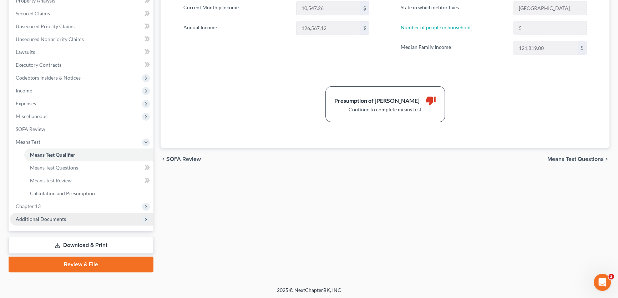
click at [45, 221] on span "Additional Documents" at bounding box center [41, 219] width 50 height 6
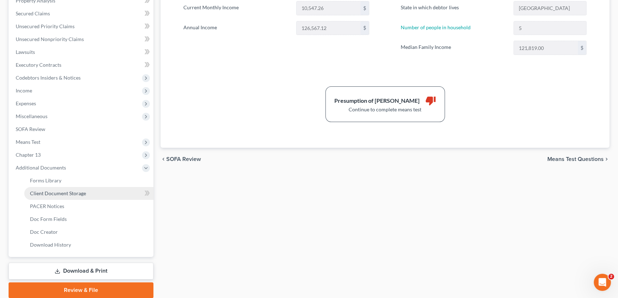
click at [50, 191] on span "Client Document Storage" at bounding box center [58, 193] width 56 height 6
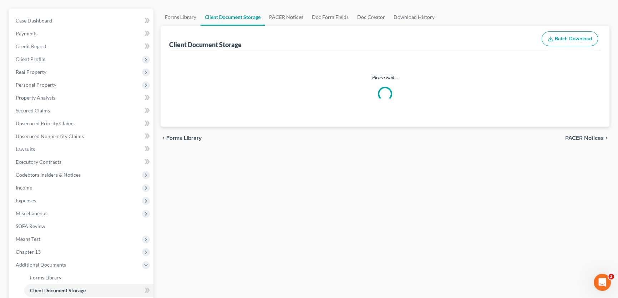
scroll to position [13, 0]
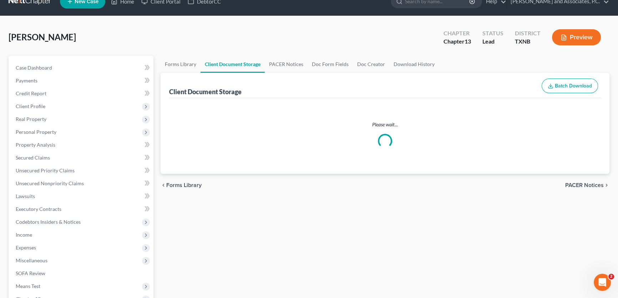
select select "6"
select select "19"
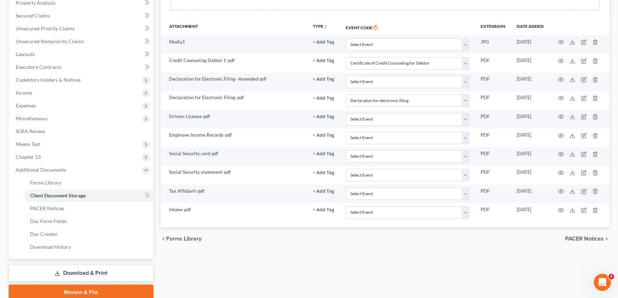
scroll to position [183, 0]
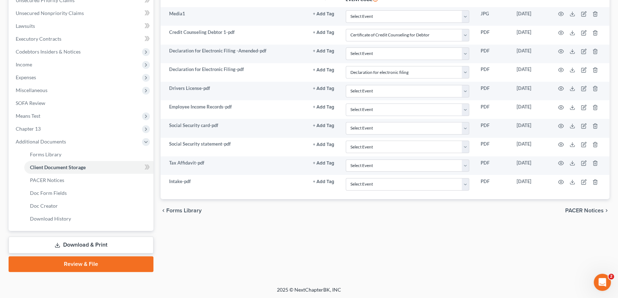
click at [86, 264] on link "Review & File" at bounding box center [81, 264] width 145 height 16
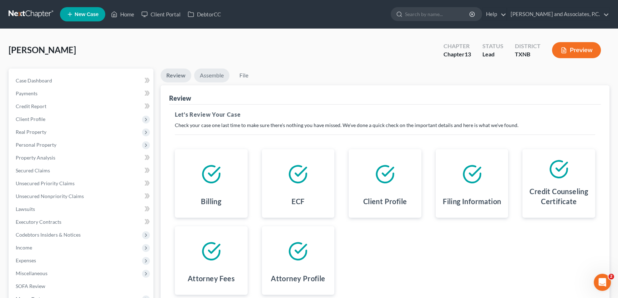
click at [214, 75] on link "Assemble" at bounding box center [211, 75] width 35 height 14
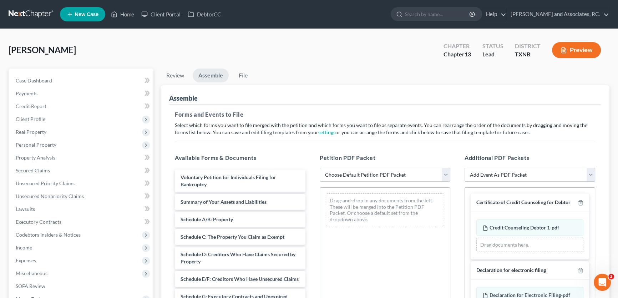
click at [347, 171] on select "Choose Default Petition PDF Packet Complete Bankruptcy Petition (all forms and …" at bounding box center [384, 175] width 131 height 14
select select "2"
click at [319, 168] on select "Choose Default Petition PDF Packet Complete Bankruptcy Petition (all forms and …" at bounding box center [384, 175] width 131 height 14
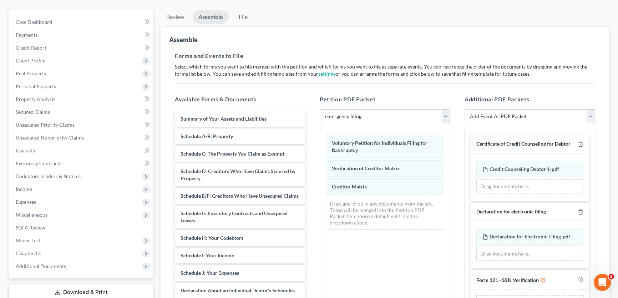
scroll to position [129, 0]
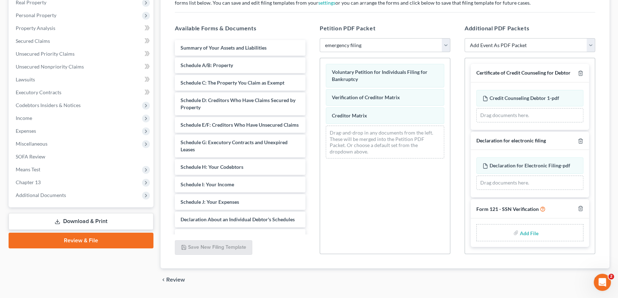
click at [523, 231] on input "file" at bounding box center [528, 232] width 17 height 13
type input "C:\fakepath\SSN form.pdf"
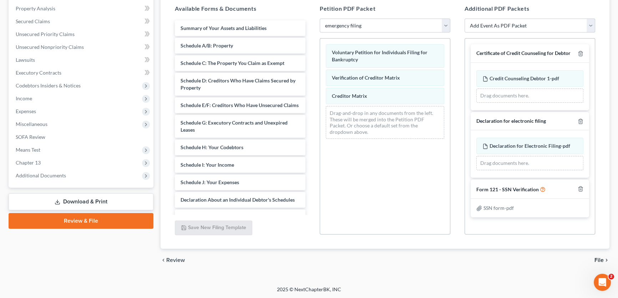
click at [602, 258] on span "File" at bounding box center [598, 260] width 9 height 6
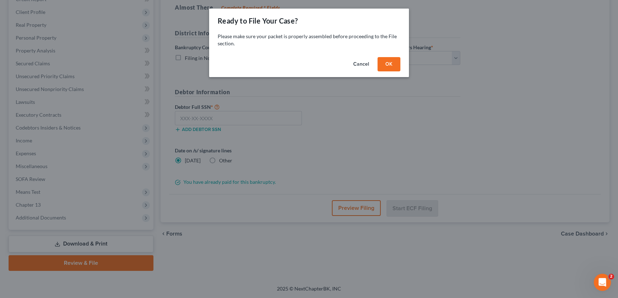
scroll to position [106, 0]
click at [387, 64] on button "OK" at bounding box center [391, 64] width 23 height 14
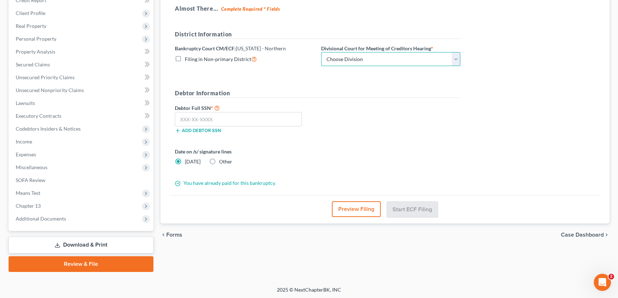
click at [363, 62] on select "Choose Division Abilene Amarillo Dallas Fort Worth Lubbock San Angelo Witchita …" at bounding box center [390, 59] width 139 height 14
select select "6"
click at [321, 52] on select "Choose Division Abilene Amarillo Dallas Fort Worth Lubbock San Angelo Witchita …" at bounding box center [390, 59] width 139 height 14
click at [226, 116] on input "text" at bounding box center [238, 119] width 127 height 14
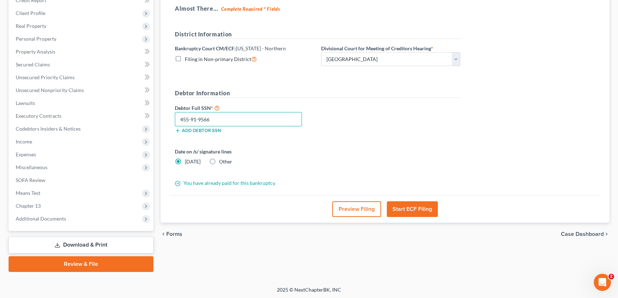
type input "455-91-9566"
click at [414, 209] on button "Start ECF Filing" at bounding box center [412, 209] width 51 height 16
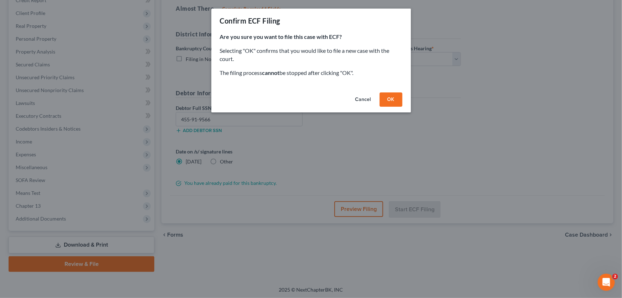
click at [386, 96] on button "OK" at bounding box center [391, 99] width 23 height 14
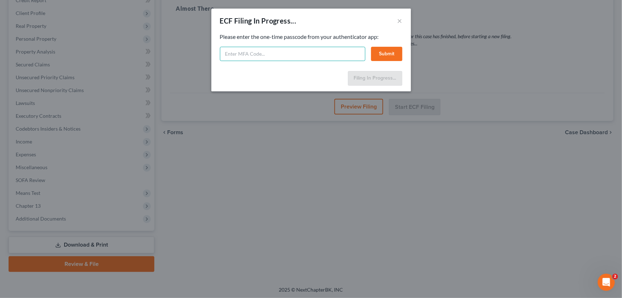
click at [249, 56] on input "text" at bounding box center [292, 54] width 145 height 14
type input "607320"
click at [383, 51] on button "Submit" at bounding box center [386, 54] width 31 height 14
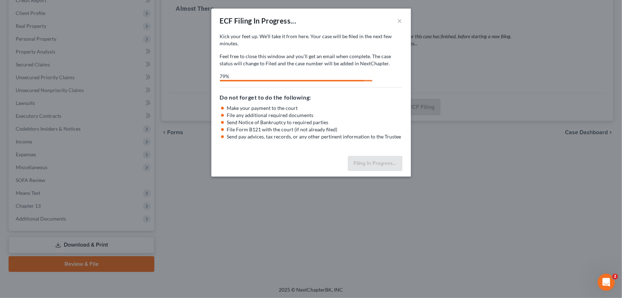
select select "6"
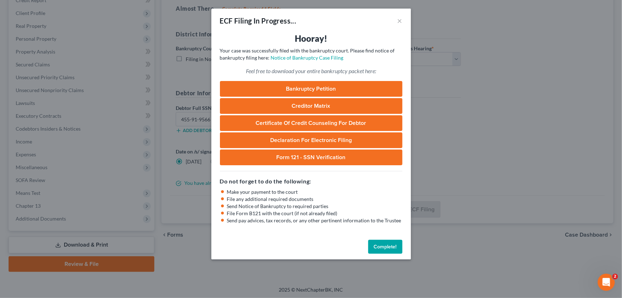
click at [379, 243] on button "Complete!" at bounding box center [385, 247] width 34 height 14
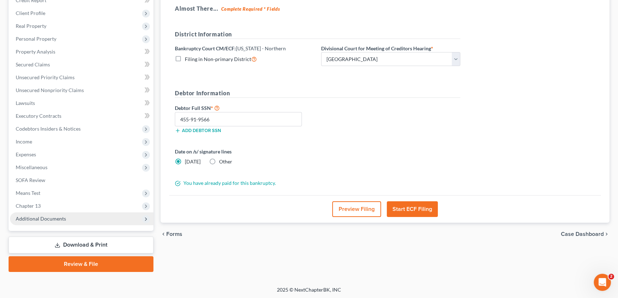
click at [51, 221] on span "Additional Documents" at bounding box center [81, 218] width 143 height 13
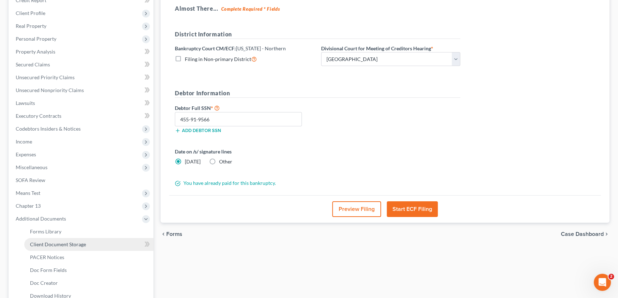
click at [67, 240] on link "Client Document Storage" at bounding box center [88, 244] width 129 height 13
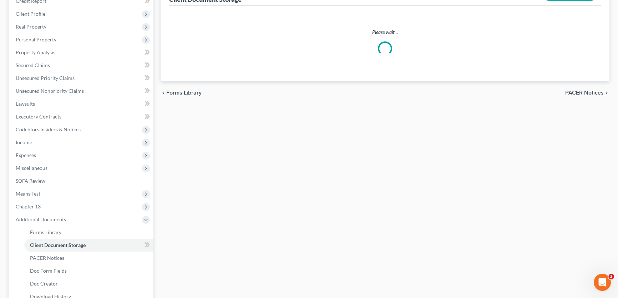
scroll to position [27, 0]
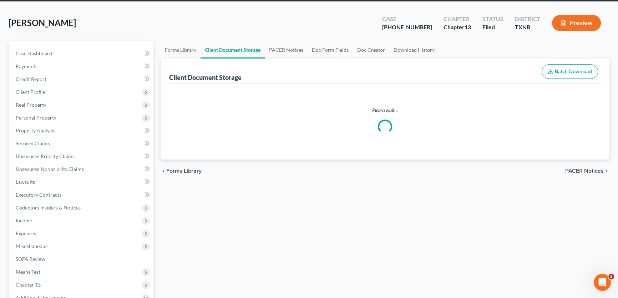
select select "6"
select select "19"
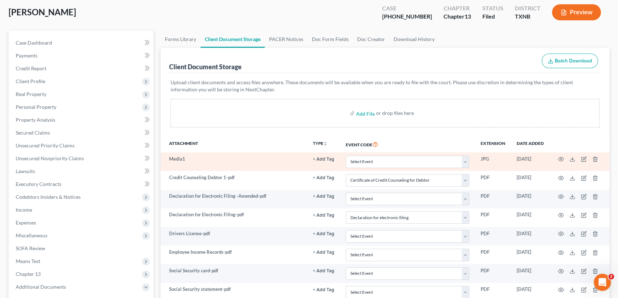
scroll to position [183, 0]
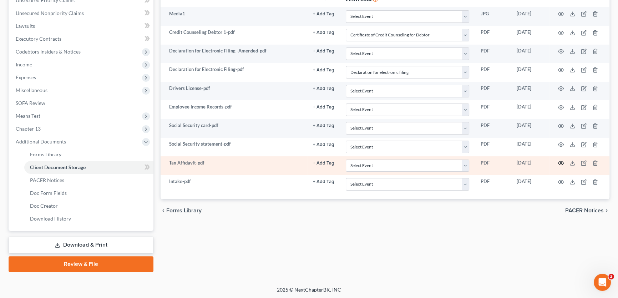
click at [561, 162] on icon "button" at bounding box center [561, 163] width 6 height 6
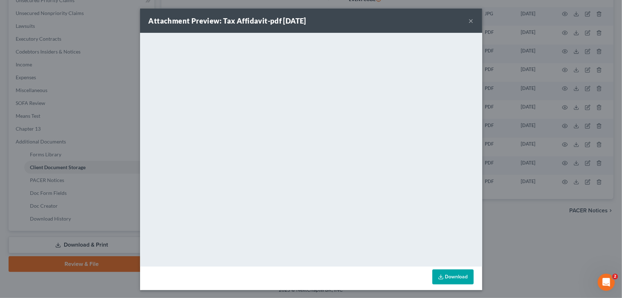
click at [469, 21] on button "×" at bounding box center [471, 20] width 5 height 9
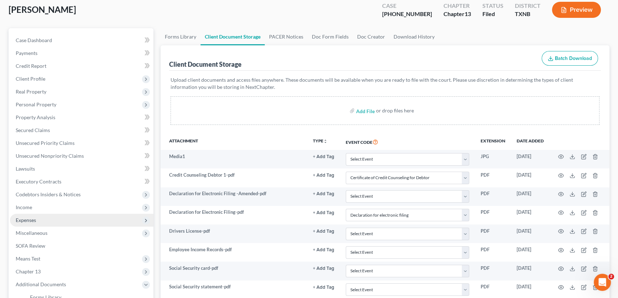
scroll to position [0, 0]
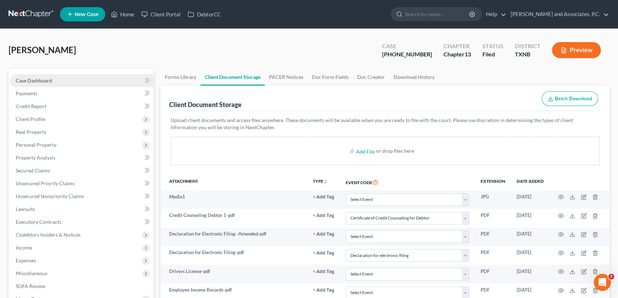
click at [64, 78] on link "Case Dashboard" at bounding box center [81, 80] width 143 height 13
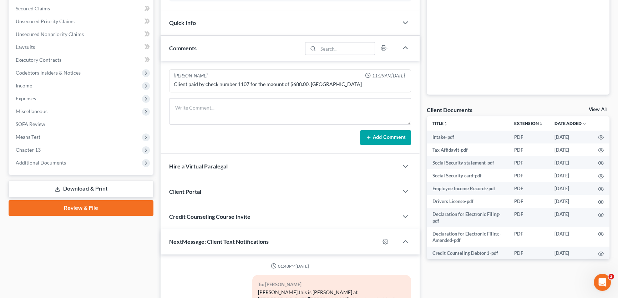
scroll to position [2242, 0]
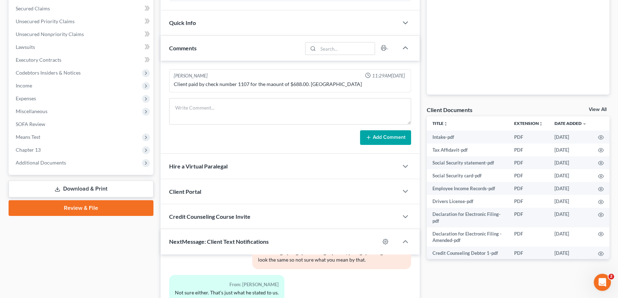
click at [189, 22] on span "Quick Info" at bounding box center [182, 22] width 27 height 7
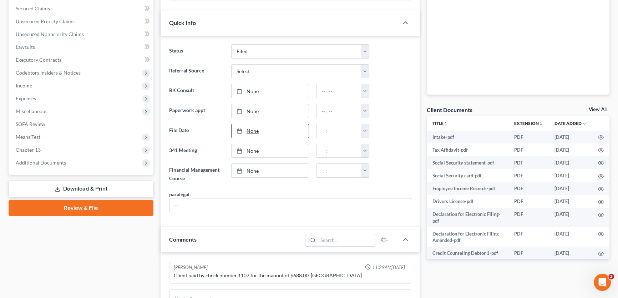
click at [266, 132] on link "None" at bounding box center [269, 131] width 77 height 14
type input "[DATE]"
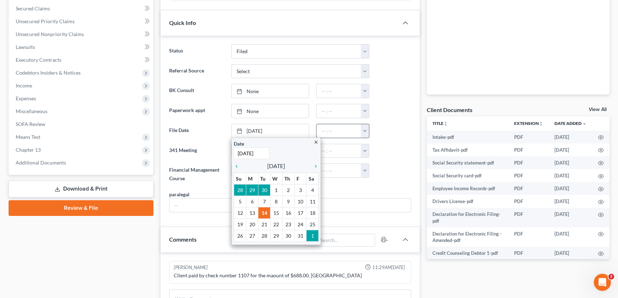
click at [363, 130] on button "button" at bounding box center [364, 131] width 8 height 14
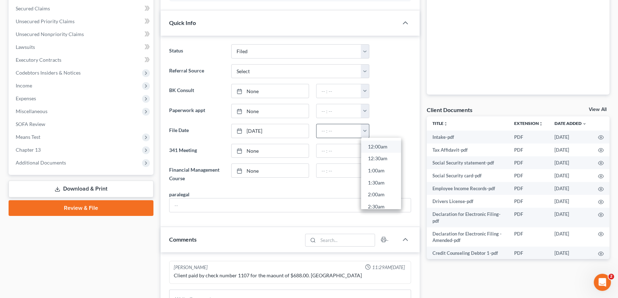
click at [370, 147] on link "12:00am" at bounding box center [381, 146] width 40 height 12
type input "12:00am"
type input "[DATE]"
click at [268, 152] on link "None" at bounding box center [269, 151] width 77 height 14
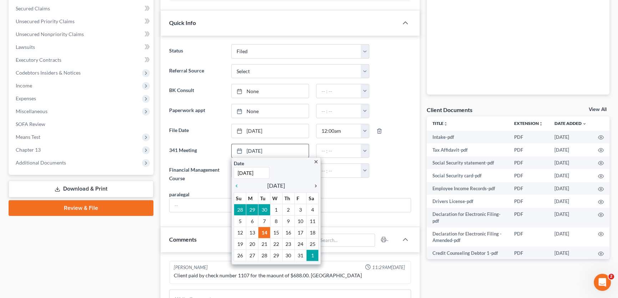
click at [314, 185] on icon "chevron_right" at bounding box center [313, 186] width 9 height 6
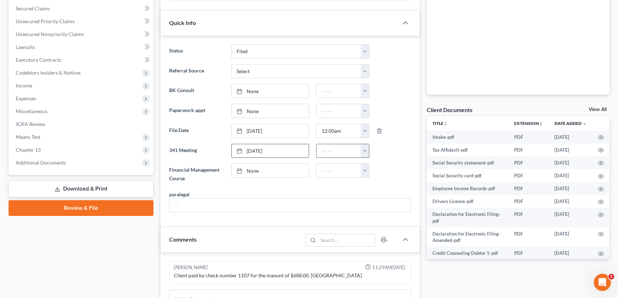
click at [366, 151] on button "button" at bounding box center [364, 151] width 8 height 14
click at [382, 210] on link "10:00am" at bounding box center [381, 212] width 40 height 12
type input "10:00am"
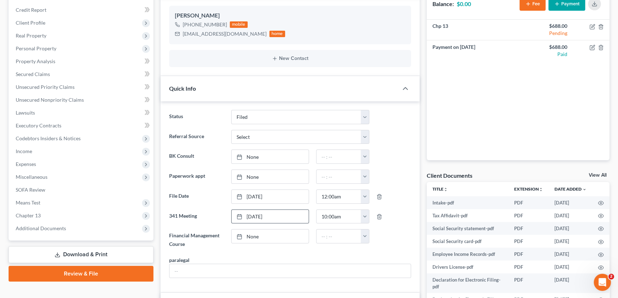
scroll to position [32, 0]
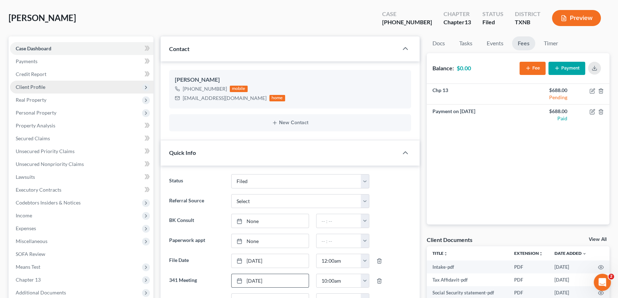
click at [39, 87] on span "Client Profile" at bounding box center [31, 87] width 30 height 6
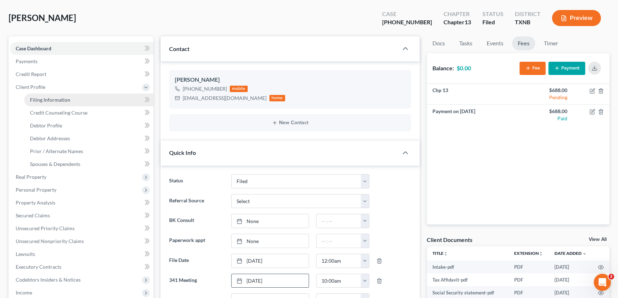
click at [42, 99] on span "Filing Information" at bounding box center [50, 100] width 40 height 6
select select "1"
select select "0"
select select "3"
select select "45"
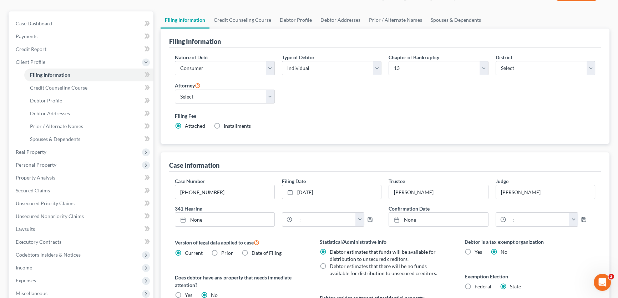
scroll to position [65, 0]
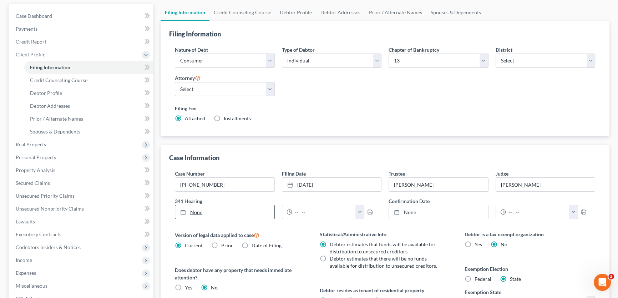
type input "[DATE]"
click at [221, 210] on link "None" at bounding box center [224, 212] width 99 height 14
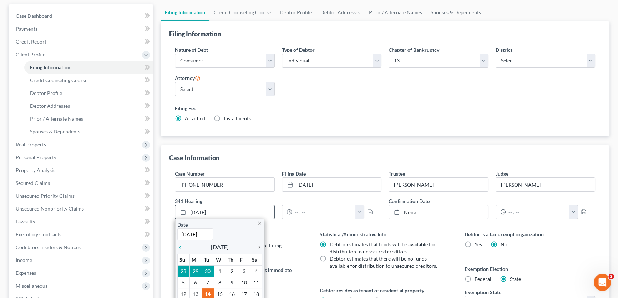
click at [257, 244] on icon "chevron_right" at bounding box center [257, 247] width 9 height 6
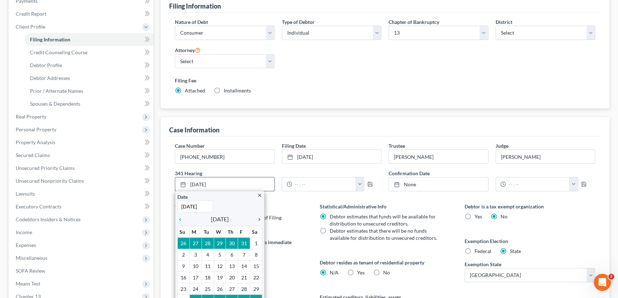
scroll to position [162, 0]
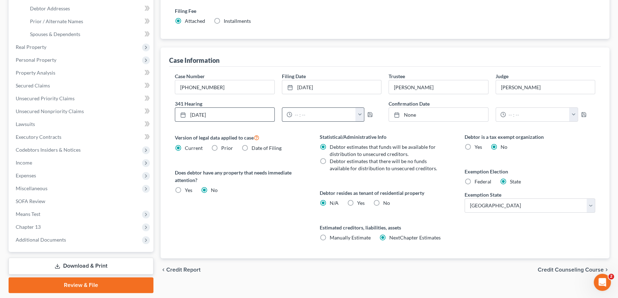
click at [358, 114] on button "button" at bounding box center [359, 115] width 9 height 14
click at [368, 170] on link "10:00am" at bounding box center [375, 175] width 40 height 12
type input "10:00am"
click at [370, 115] on polyline "button" at bounding box center [370, 116] width 2 height 2
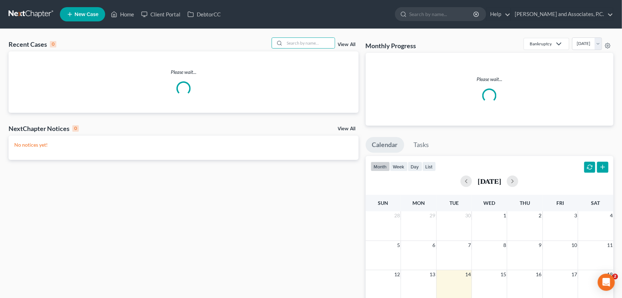
click at [317, 42] on input "search" at bounding box center [310, 43] width 50 height 10
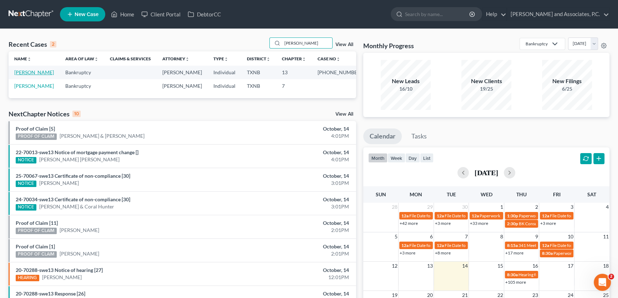
type input "[PERSON_NAME]"
click at [19, 75] on link "[PERSON_NAME]" at bounding box center [34, 72] width 40 height 6
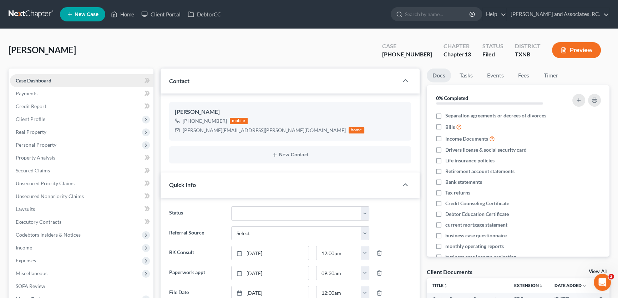
scroll to position [563, 0]
click at [42, 134] on span "Real Property" at bounding box center [31, 132] width 31 height 6
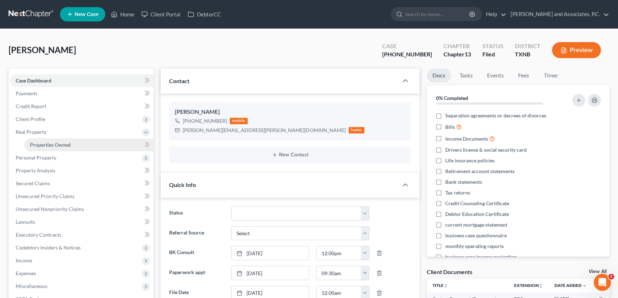
click at [50, 142] on span "Properties Owned" at bounding box center [50, 145] width 41 height 6
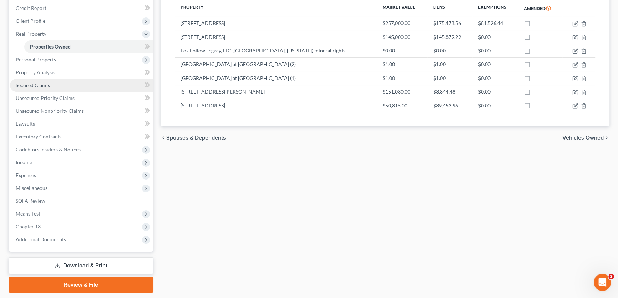
scroll to position [119, 0]
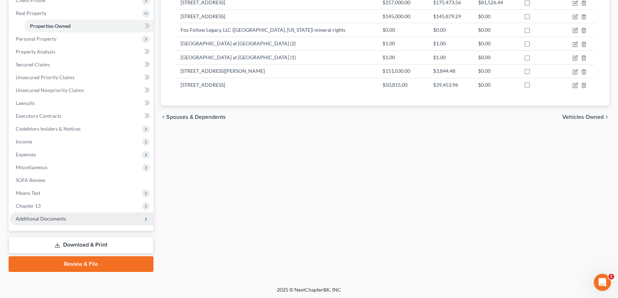
click at [38, 215] on span "Additional Documents" at bounding box center [41, 218] width 50 height 6
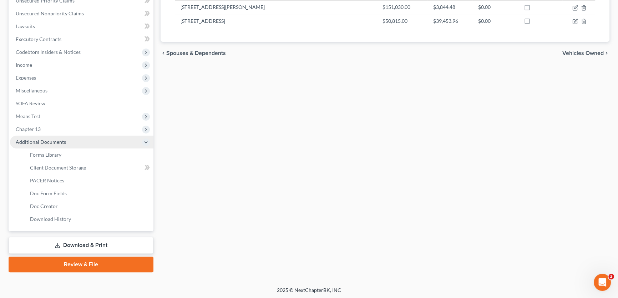
scroll to position [183, 0]
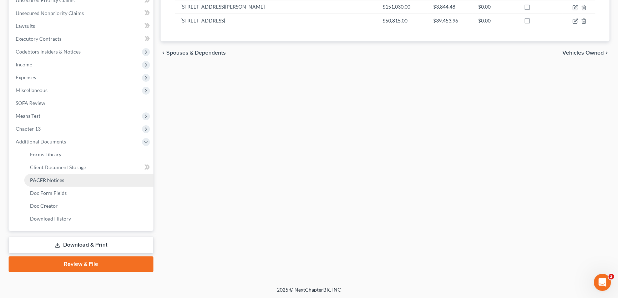
click at [59, 180] on span "PACER Notices" at bounding box center [47, 180] width 34 height 6
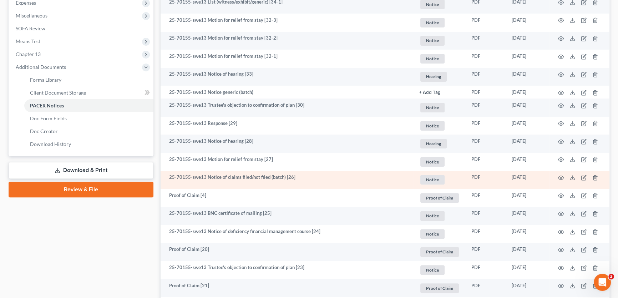
scroll to position [259, 0]
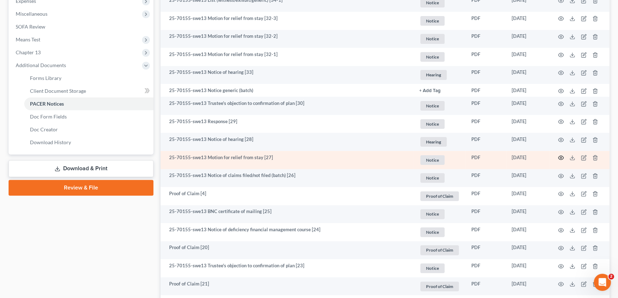
click at [561, 156] on icon "button" at bounding box center [560, 158] width 5 height 4
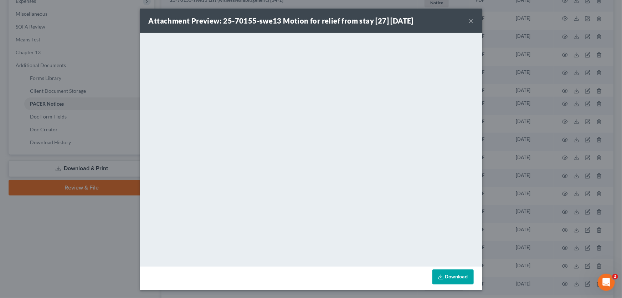
click at [469, 22] on button "×" at bounding box center [471, 20] width 5 height 9
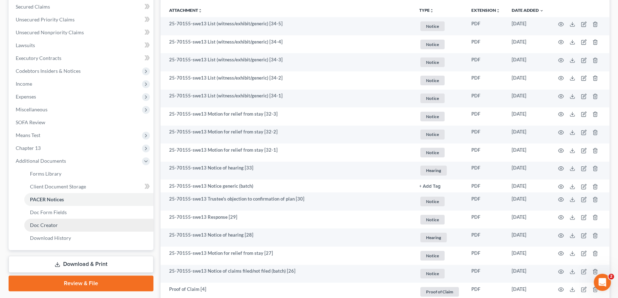
scroll to position [65, 0]
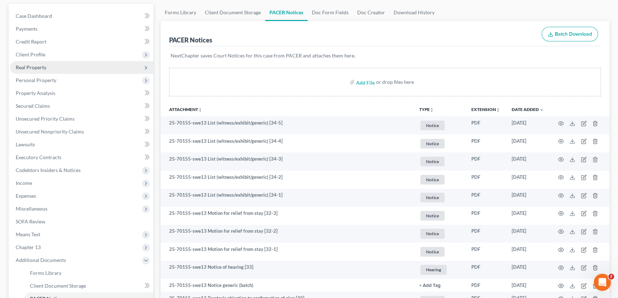
click at [35, 69] on span "Real Property" at bounding box center [31, 67] width 31 height 6
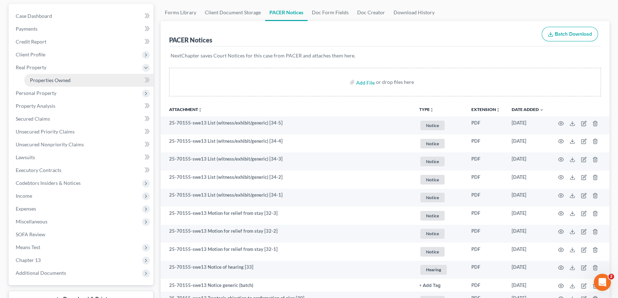
click at [41, 77] on span "Properties Owned" at bounding box center [50, 80] width 41 height 6
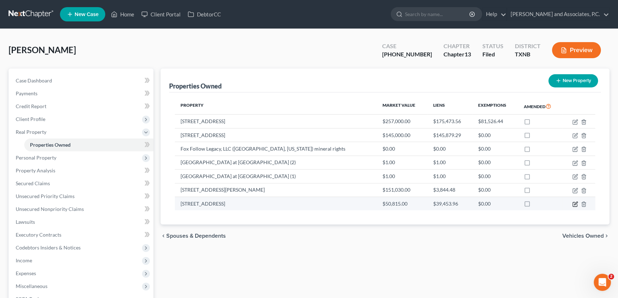
click at [575, 202] on icon "button" at bounding box center [575, 202] width 3 height 3
select select "45"
select select "4"
select select "0"
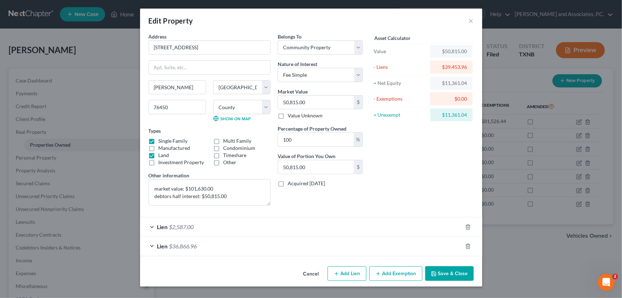
click at [191, 224] on span "$2,587.00" at bounding box center [181, 226] width 25 height 7
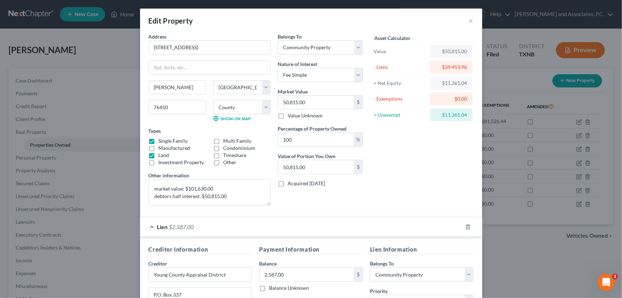
click at [189, 223] on span "$2,587.00" at bounding box center [181, 226] width 25 height 7
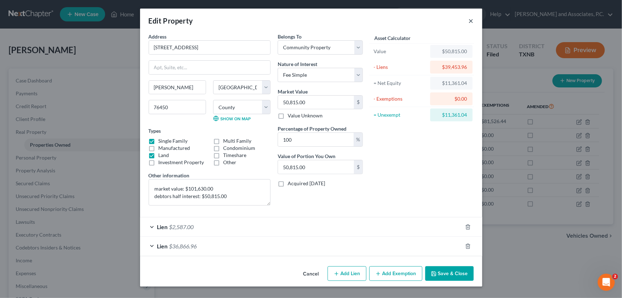
click at [474, 21] on button "×" at bounding box center [471, 20] width 5 height 9
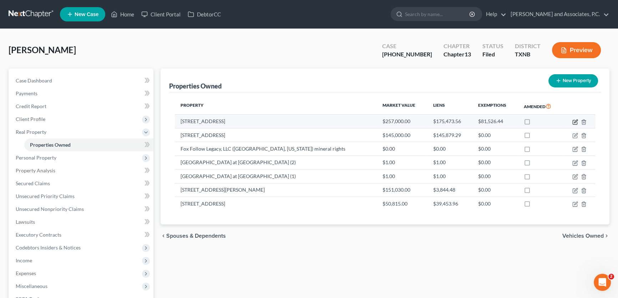
click at [574, 122] on icon "button" at bounding box center [575, 120] width 3 height 3
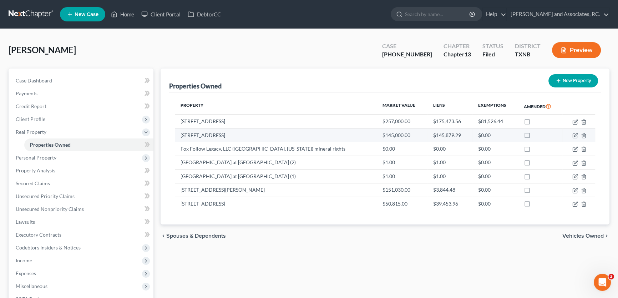
select select "45"
select select "242"
select select "4"
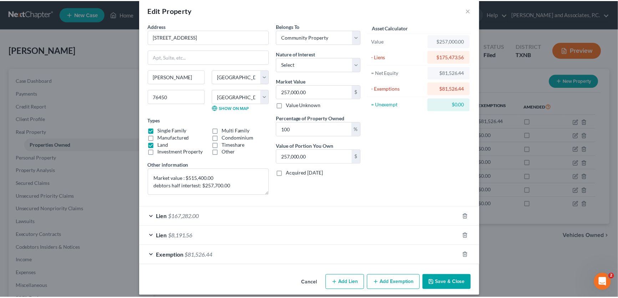
scroll to position [16, 0]
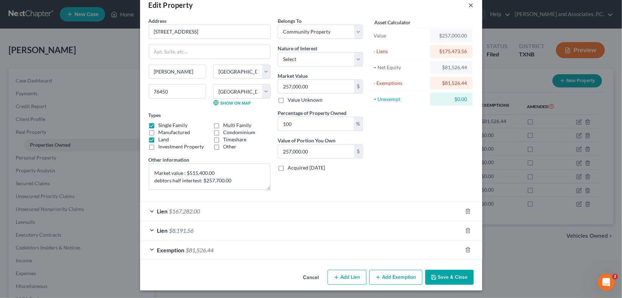
click at [469, 6] on button "×" at bounding box center [471, 5] width 5 height 9
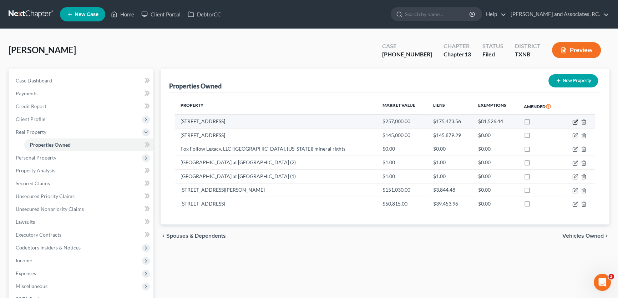
click at [574, 121] on icon "button" at bounding box center [575, 122] width 6 height 6
select select "45"
select select "242"
select select "4"
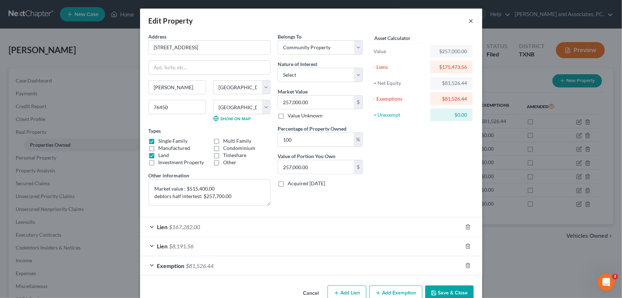
click at [469, 21] on button "×" at bounding box center [471, 20] width 5 height 9
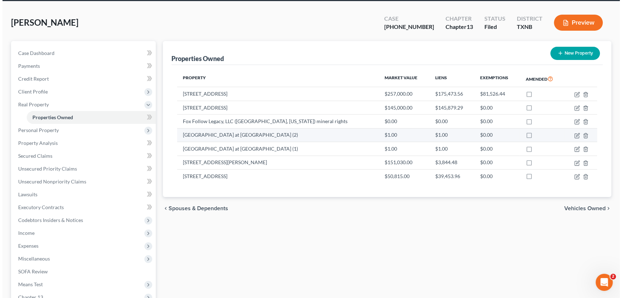
scroll to position [0, 0]
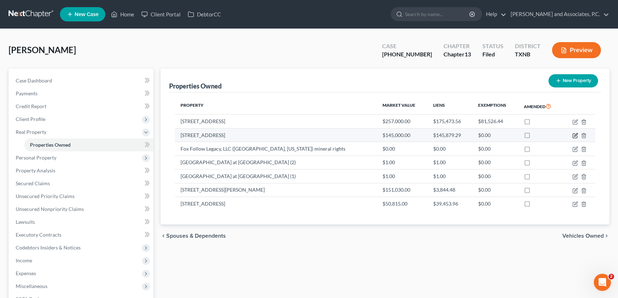
click at [575, 134] on icon "button" at bounding box center [575, 136] width 6 height 6
select select "45"
select select "242"
select select "4"
select select "0"
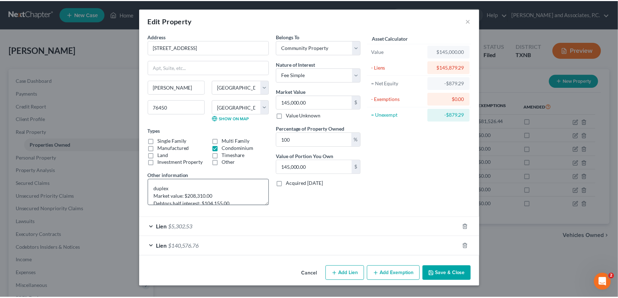
scroll to position [7, 0]
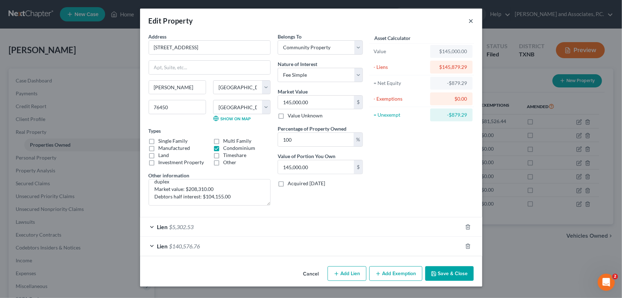
click at [471, 22] on button "×" at bounding box center [471, 20] width 5 height 9
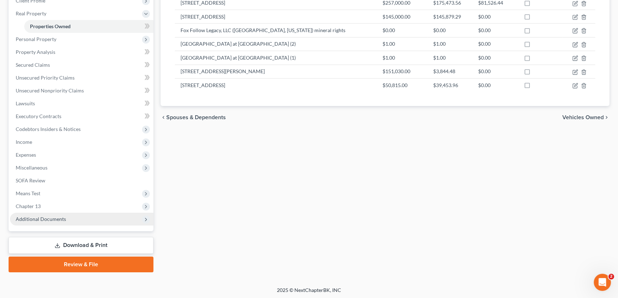
scroll to position [119, 0]
click at [67, 219] on span "Additional Documents" at bounding box center [81, 218] width 143 height 13
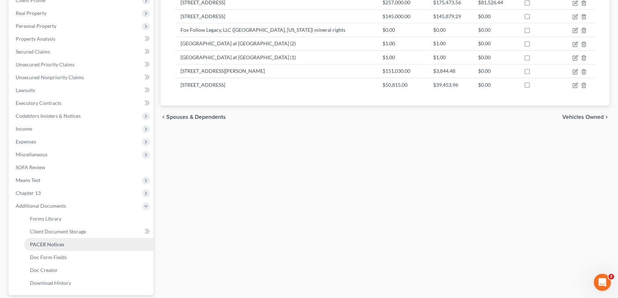
click at [56, 246] on span "PACER Notices" at bounding box center [47, 244] width 34 height 6
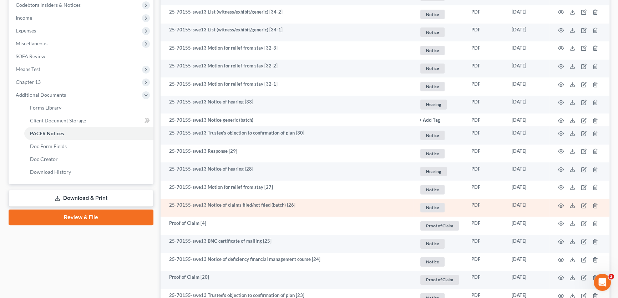
scroll to position [259, 0]
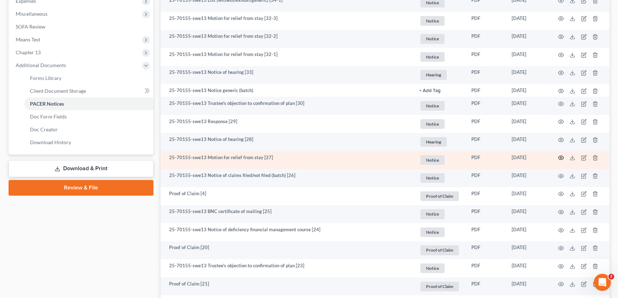
click at [559, 156] on icon "button" at bounding box center [561, 158] width 6 height 6
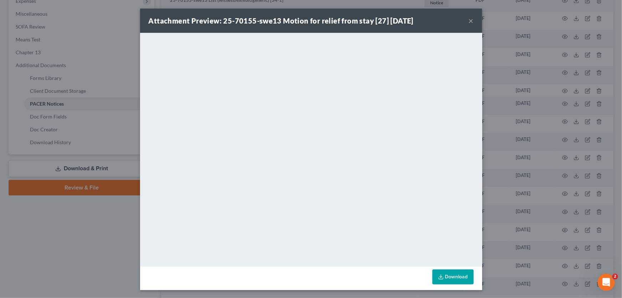
click at [470, 20] on button "×" at bounding box center [471, 20] width 5 height 9
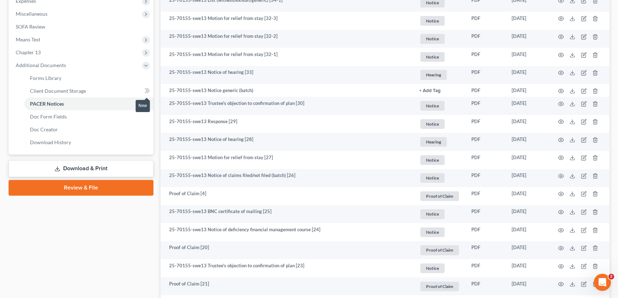
scroll to position [65, 0]
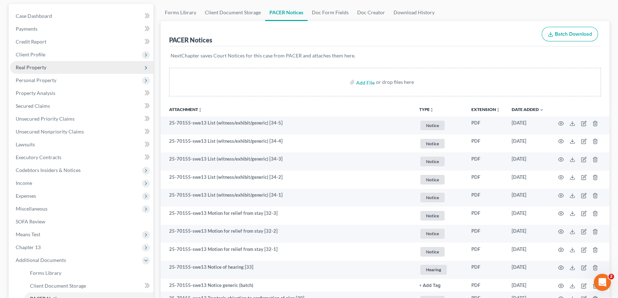
click at [36, 68] on span "Real Property" at bounding box center [31, 67] width 31 height 6
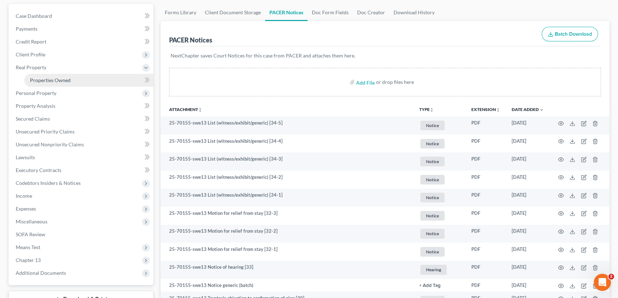
click at [48, 78] on span "Properties Owned" at bounding box center [50, 80] width 41 height 6
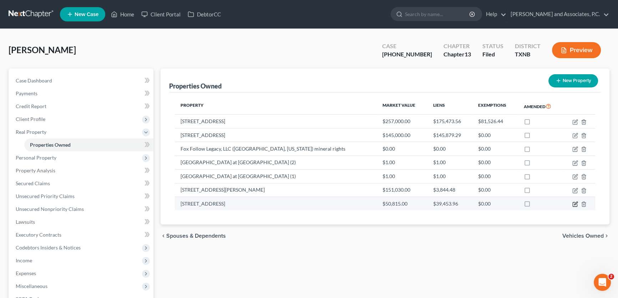
click at [574, 204] on icon "button" at bounding box center [575, 202] width 3 height 3
select select "45"
select select "242"
select select "4"
select select "0"
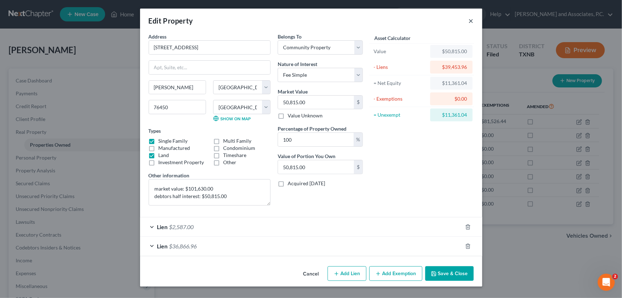
click at [471, 19] on button "×" at bounding box center [471, 20] width 5 height 9
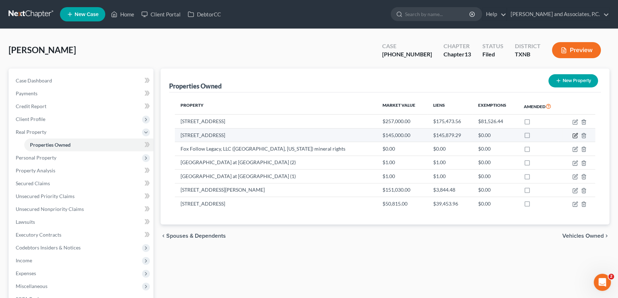
click at [575, 133] on icon "button" at bounding box center [575, 136] width 6 height 6
select select "45"
select select "242"
select select "4"
select select "0"
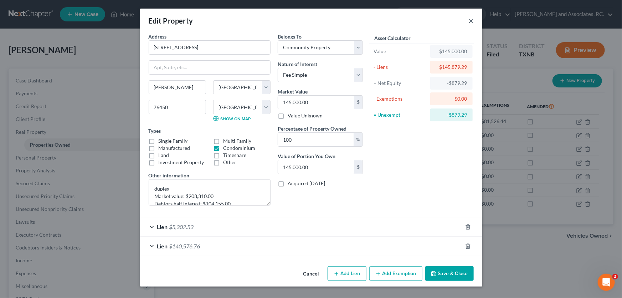
click at [470, 20] on button "×" at bounding box center [471, 20] width 5 height 9
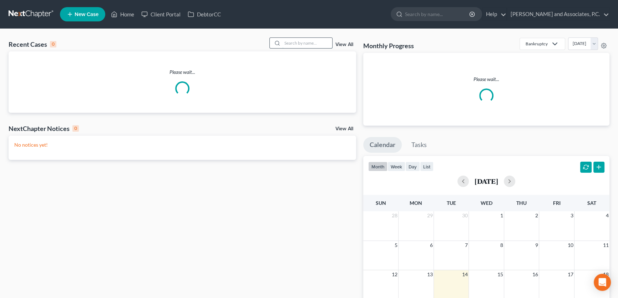
click at [297, 45] on input "search" at bounding box center [307, 43] width 50 height 10
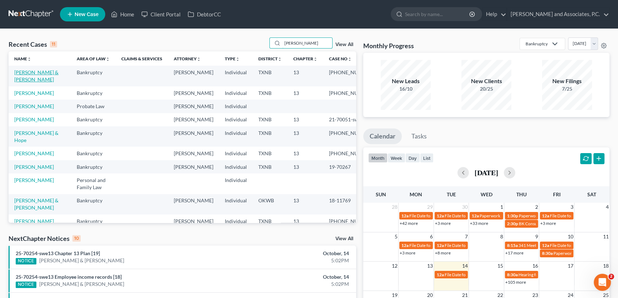
type input "[PERSON_NAME]"
click at [35, 73] on link "[PERSON_NAME] & [PERSON_NAME]" at bounding box center [36, 75] width 44 height 13
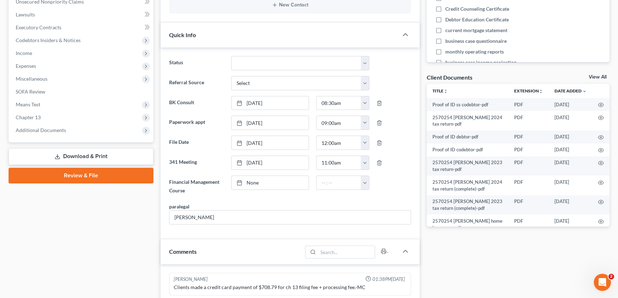
scroll to position [787, 0]
click at [595, 76] on link "View All" at bounding box center [597, 77] width 18 height 5
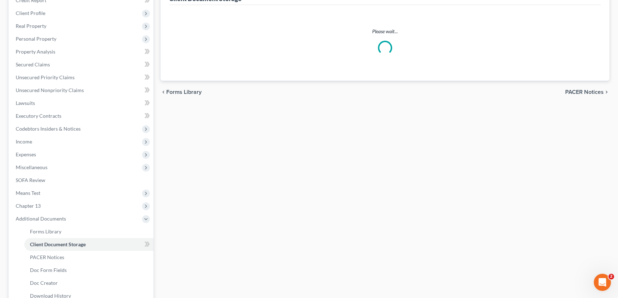
scroll to position [52, 0]
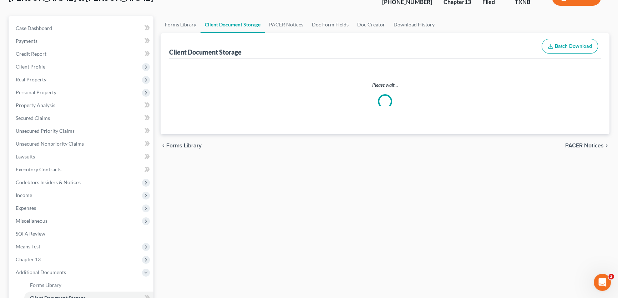
select select "21"
select select "10"
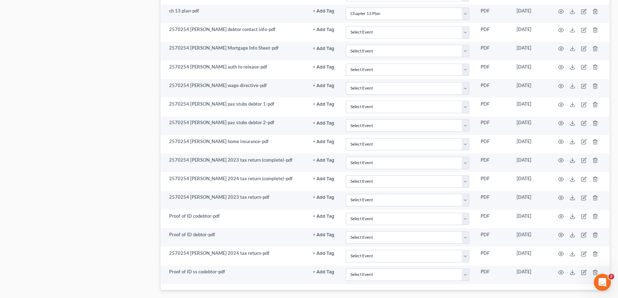
scroll to position [634, 0]
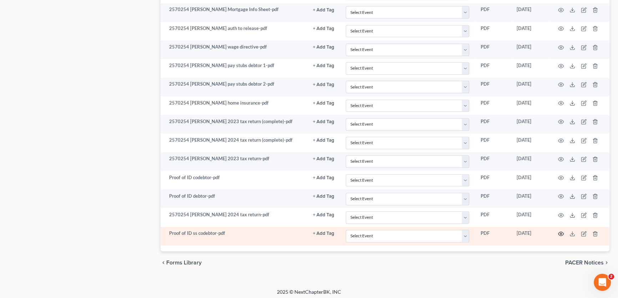
click at [559, 231] on icon "button" at bounding box center [561, 234] width 6 height 6
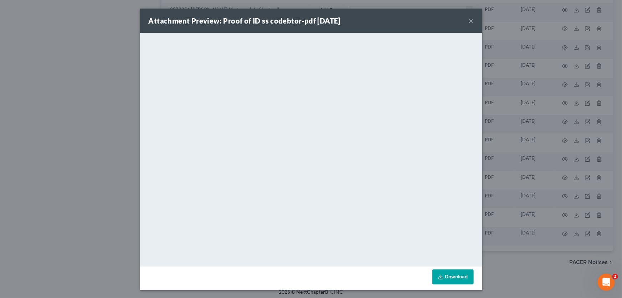
click at [469, 21] on button "×" at bounding box center [471, 20] width 5 height 9
